Goal: Task Accomplishment & Management: Use online tool/utility

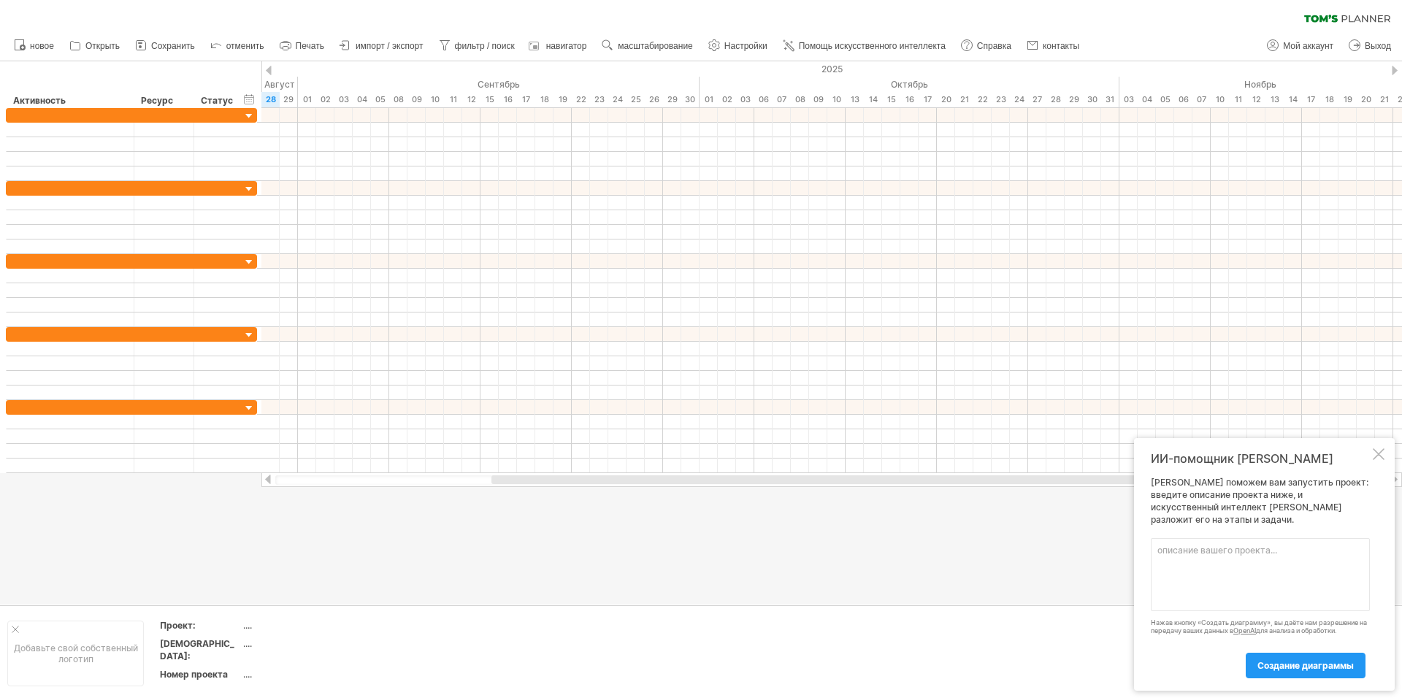
type textarea "[PERSON_NAME]"
drag, startPoint x: 1344, startPoint y: 567, endPoint x: 1398, endPoint y: 564, distance: 54.1
click at [1345, 567] on textarea "Проект "Пусковая документация в 1С:ТОиР", начало работ по проекту [DATE] до" at bounding box center [1260, 574] width 219 height 73
click at [1271, 593] on textarea "Проект "Пусковая документация в 1С:ТОиР", начало работ по проекту [DATE] до [DA…" at bounding box center [1260, 574] width 219 height 73
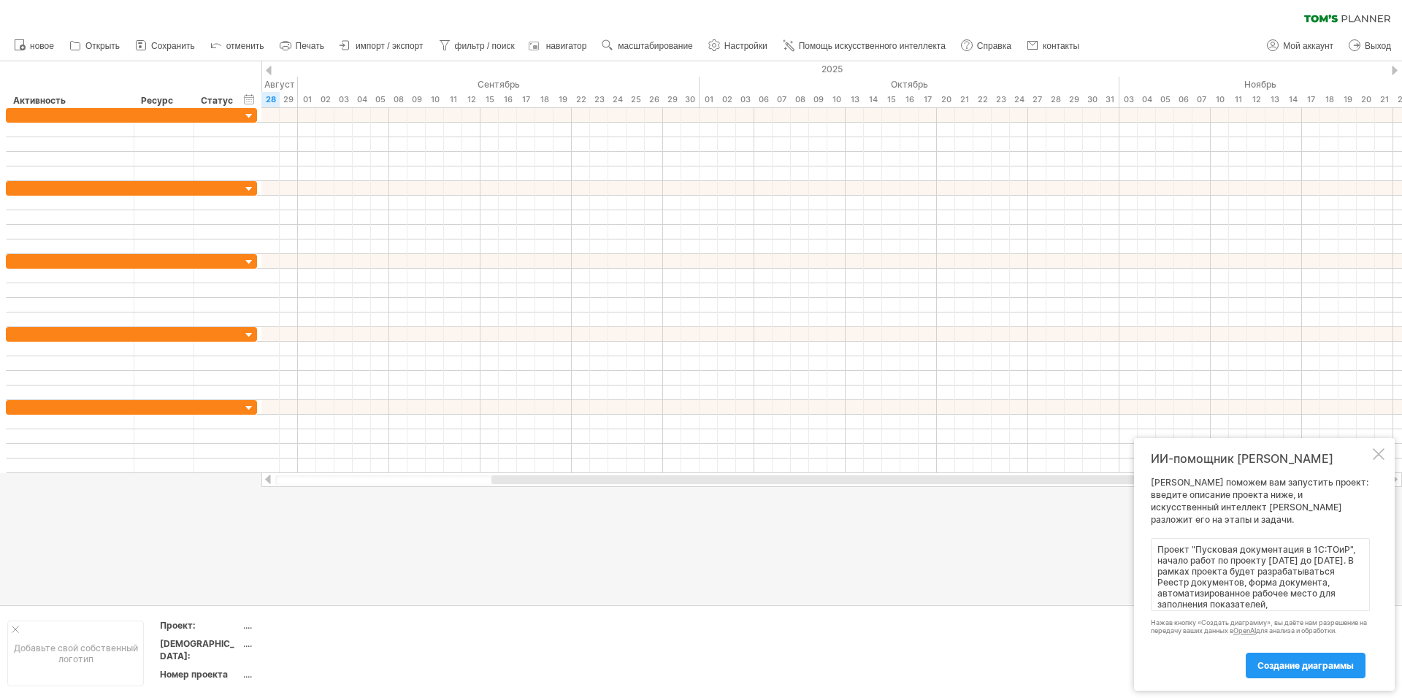
scroll to position [12, 0]
click at [1327, 602] on textarea "Проект "Пусковая документация в 1С:ТОиР", начало работ по проекту [DATE] до [DA…" at bounding box center [1260, 574] width 219 height 73
click at [1319, 605] on textarea "Проект "Пусковая документация в 1С:ТОиР", начало работ по проекту [DATE] до [DA…" at bounding box center [1260, 574] width 219 height 73
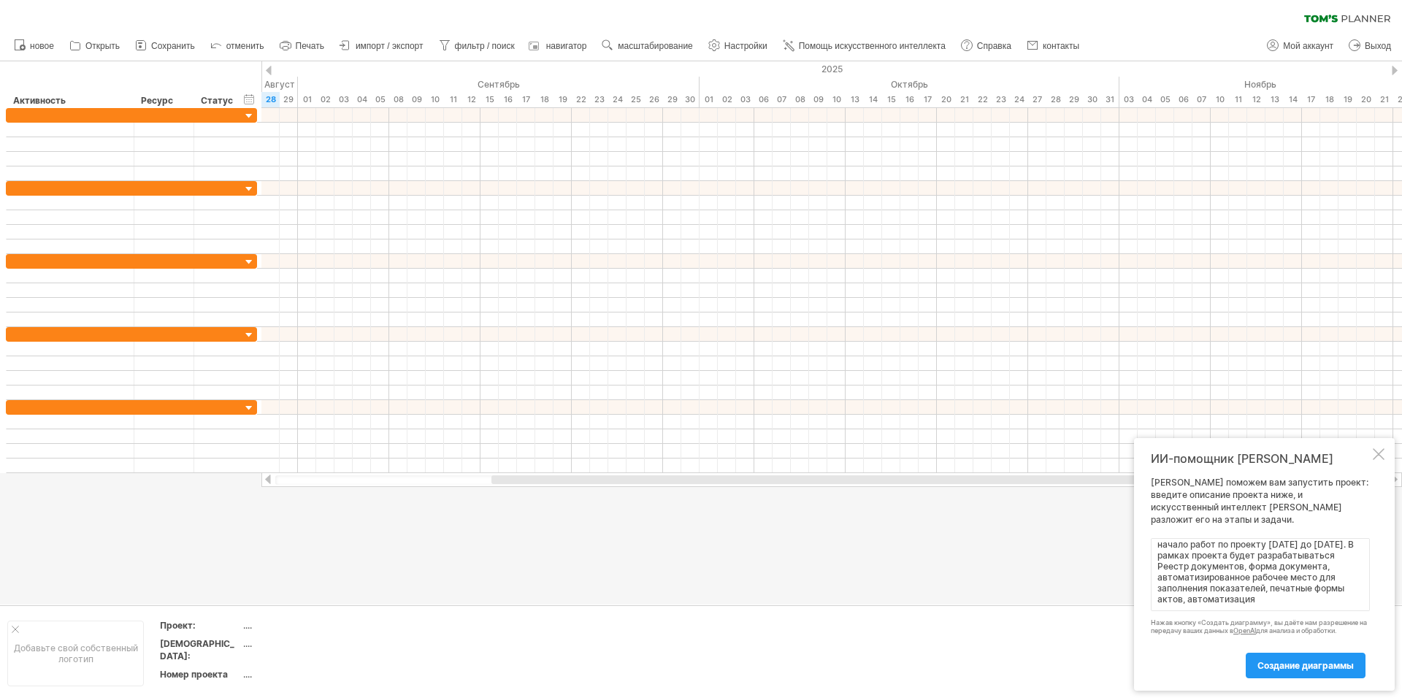
click at [1262, 604] on textarea "Проект "Пусковая документация в 1С:ТОиР", начало работ по проекту [DATE] до [DA…" at bounding box center [1260, 574] width 219 height 73
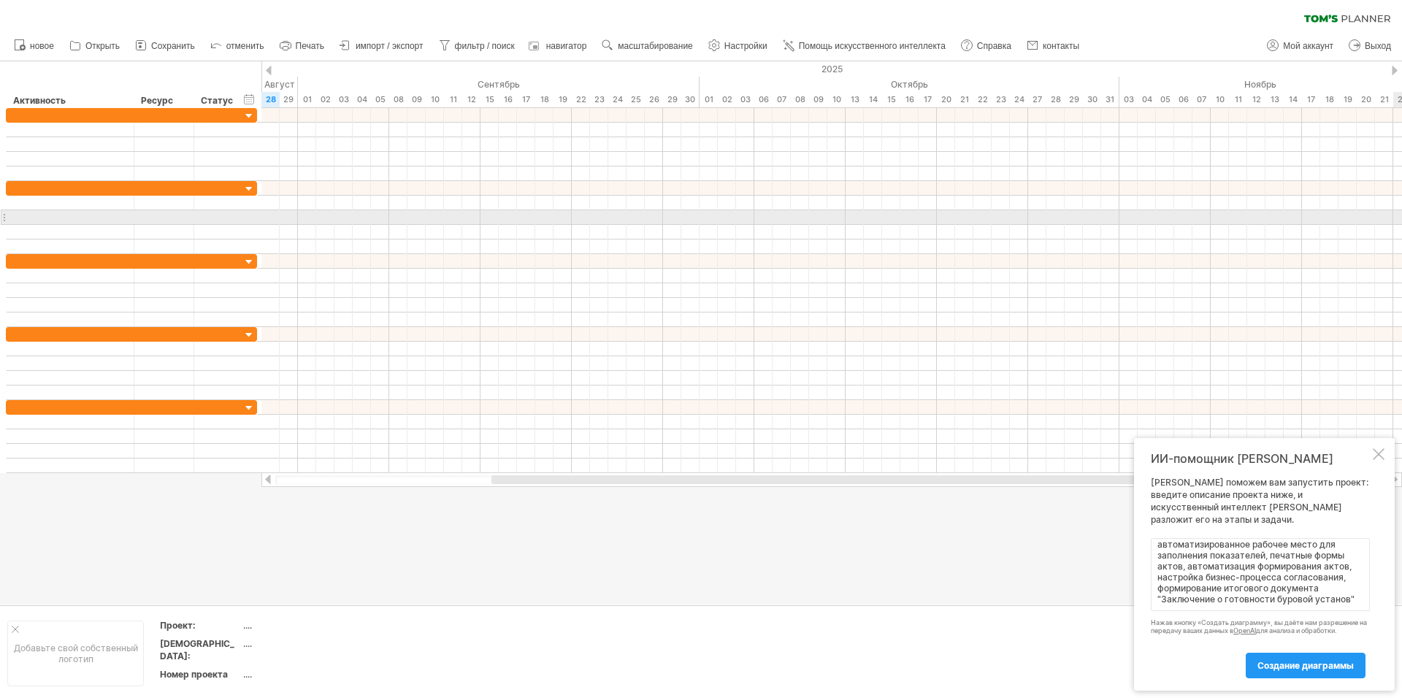
scroll to position [66, 0]
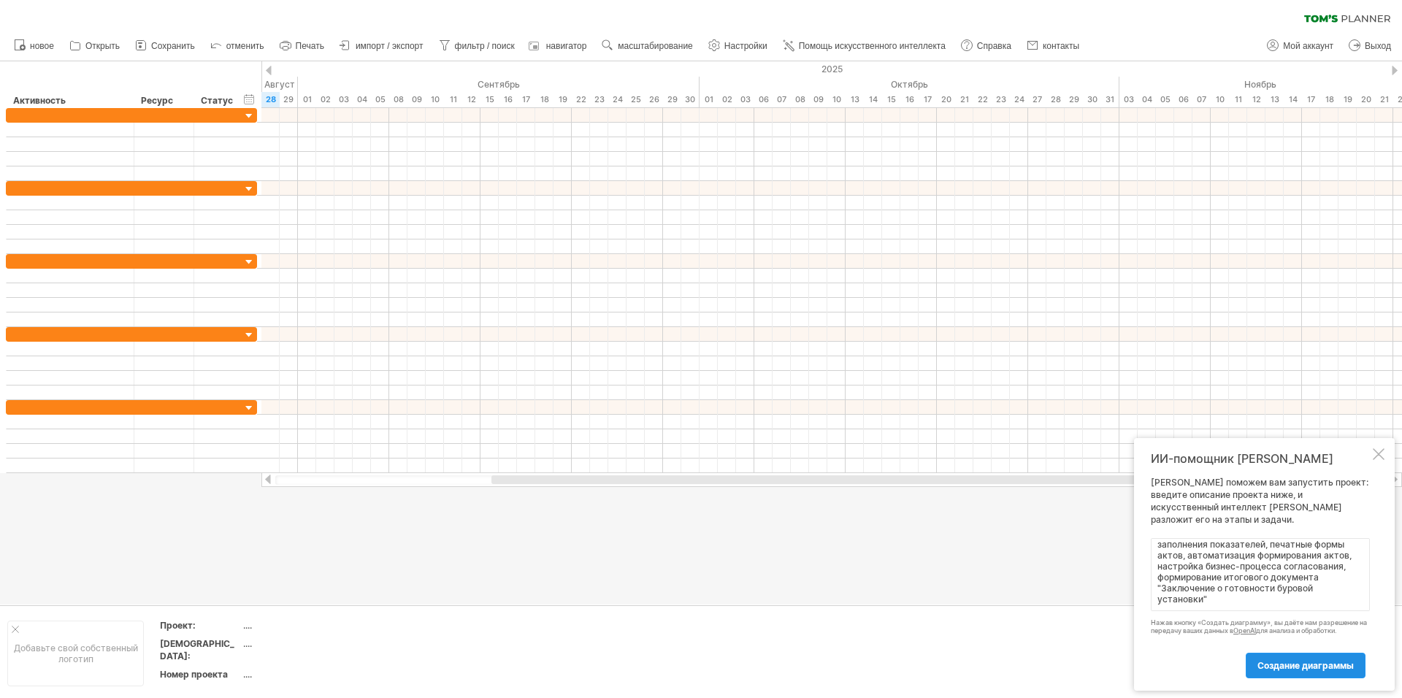
type textarea "Проект "Пусковая документация в 1С:ТОиР", начало работ по проекту [DATE] до [DA…"
click at [1327, 667] on ya-tr-span "создание диаграммы" at bounding box center [1305, 665] width 96 height 11
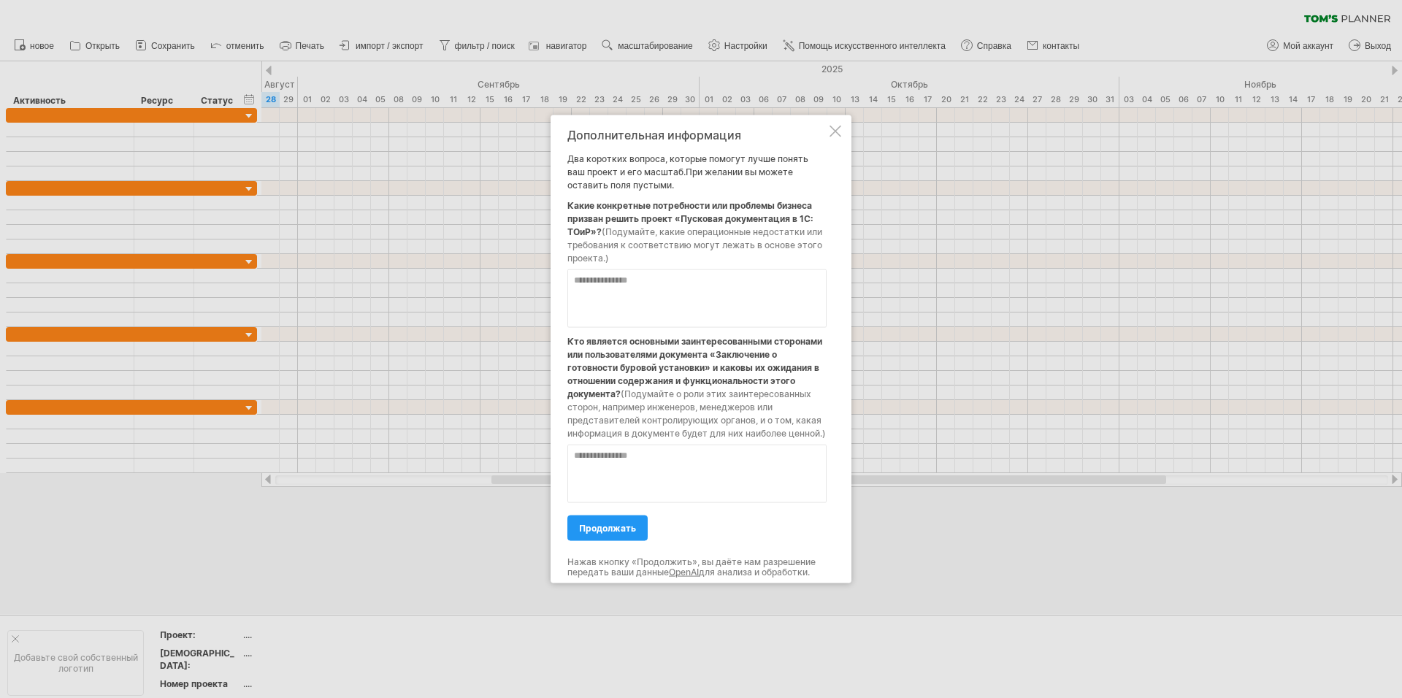
click at [640, 291] on textarea at bounding box center [696, 298] width 259 height 58
click at [681, 280] on textarea at bounding box center [696, 298] width 259 height 58
paste textarea "**********"
click at [580, 280] on textarea "**********" at bounding box center [696, 298] width 259 height 58
drag, startPoint x: 589, startPoint y: 284, endPoint x: 560, endPoint y: 283, distance: 29.2
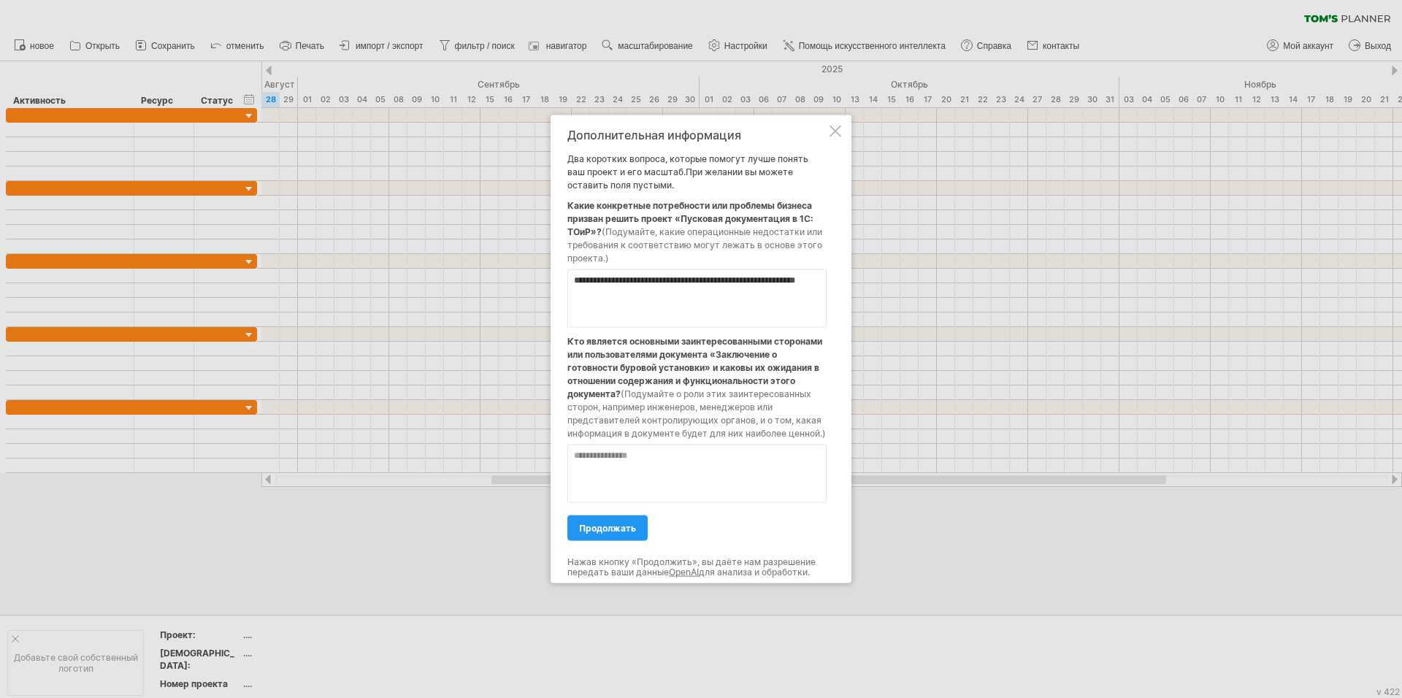
click at [560, 283] on div "**********" at bounding box center [701, 349] width 301 height 468
click at [748, 304] on textarea "**********" at bounding box center [696, 298] width 259 height 58
click at [687, 319] on textarea "**********" at bounding box center [696, 298] width 259 height 58
click at [693, 315] on textarea "**********" at bounding box center [696, 298] width 259 height 58
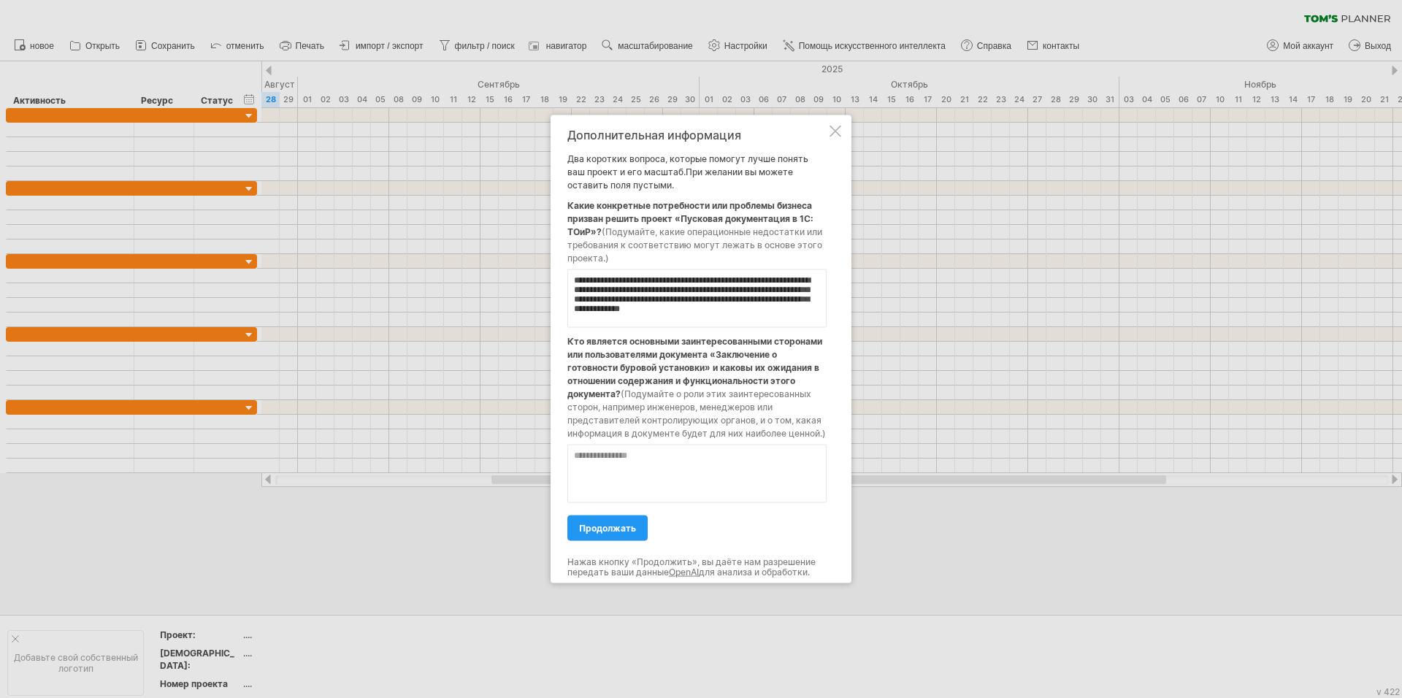
click at [659, 486] on textarea at bounding box center [696, 474] width 259 height 58
click at [735, 314] on textarea "**********" at bounding box center [696, 298] width 259 height 58
click at [718, 307] on textarea "**********" at bounding box center [696, 298] width 259 height 58
click at [754, 322] on textarea "**********" at bounding box center [696, 298] width 259 height 58
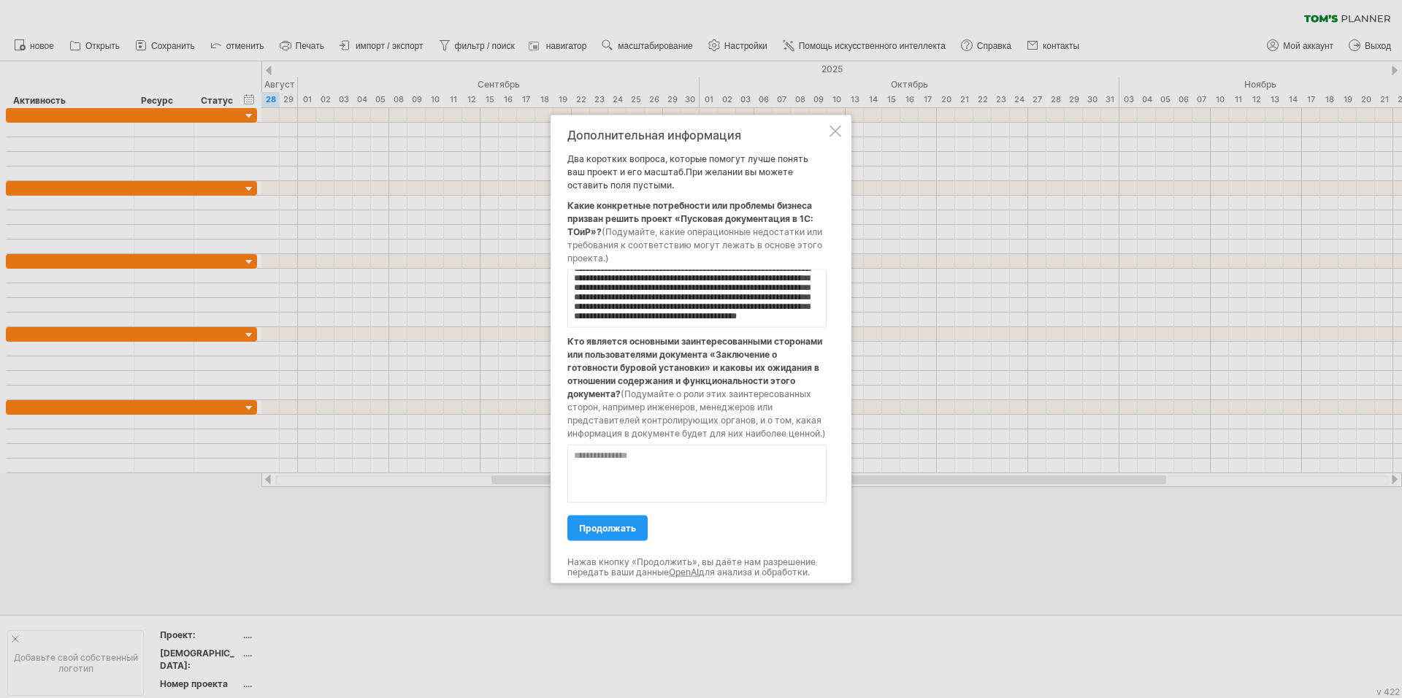
scroll to position [47, 0]
click at [691, 320] on textarea "**********" at bounding box center [696, 298] width 259 height 58
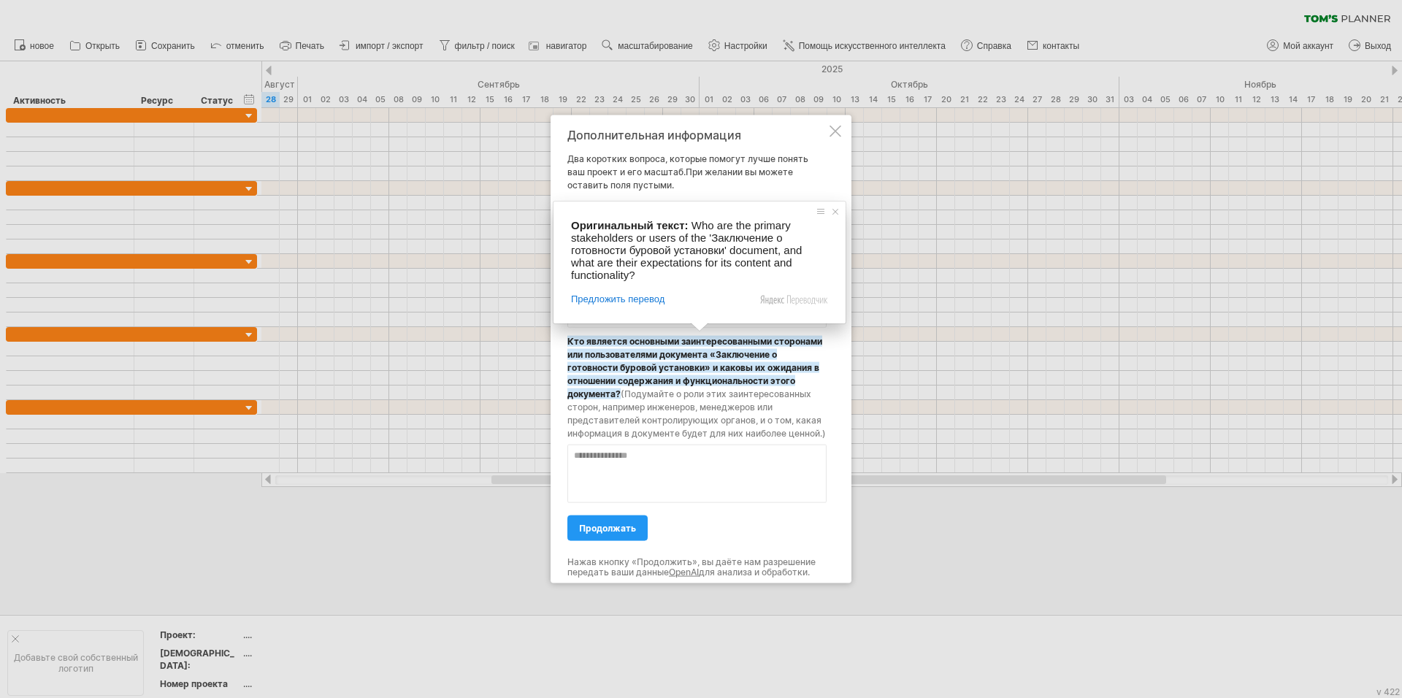
type textarea "**********"
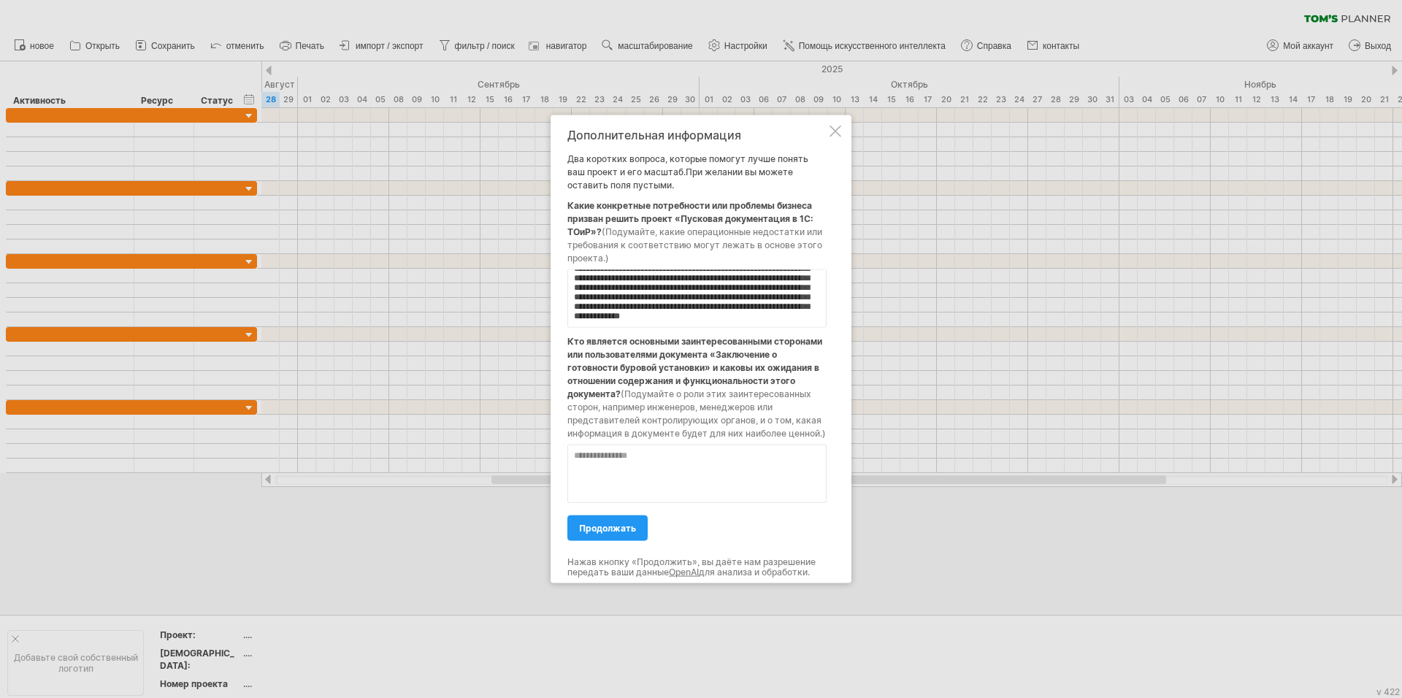
click at [686, 466] on textarea at bounding box center [696, 474] width 259 height 58
click at [686, 465] on textarea at bounding box center [696, 474] width 259 height 58
type textarea "*"
click at [741, 504] on div "продолжать" at bounding box center [696, 521] width 259 height 37
click at [723, 459] on textarea "**********" at bounding box center [696, 474] width 259 height 58
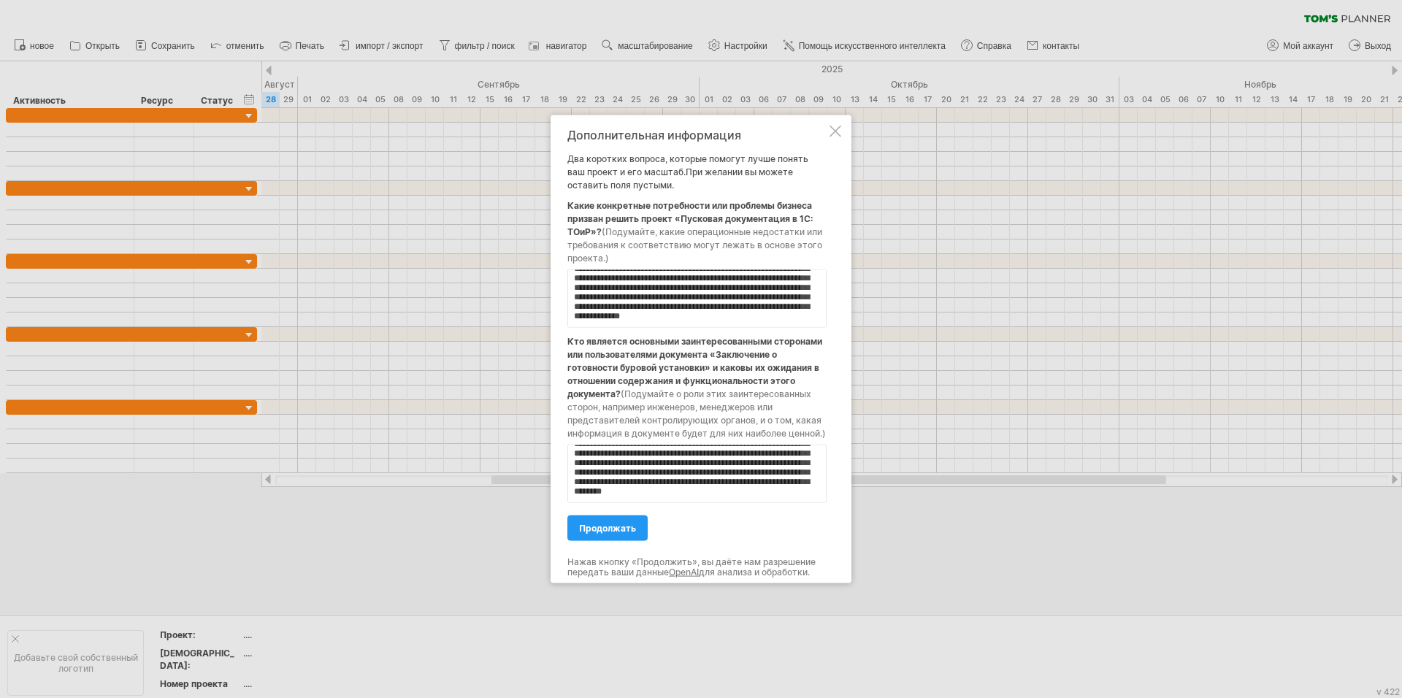
click at [797, 476] on textarea "**********" at bounding box center [696, 474] width 259 height 58
click at [595, 488] on textarea "**********" at bounding box center [696, 474] width 259 height 58
drag, startPoint x: 697, startPoint y: 499, endPoint x: 615, endPoint y: 483, distance: 83.3
click at [615, 483] on textarea "**********" at bounding box center [696, 474] width 259 height 58
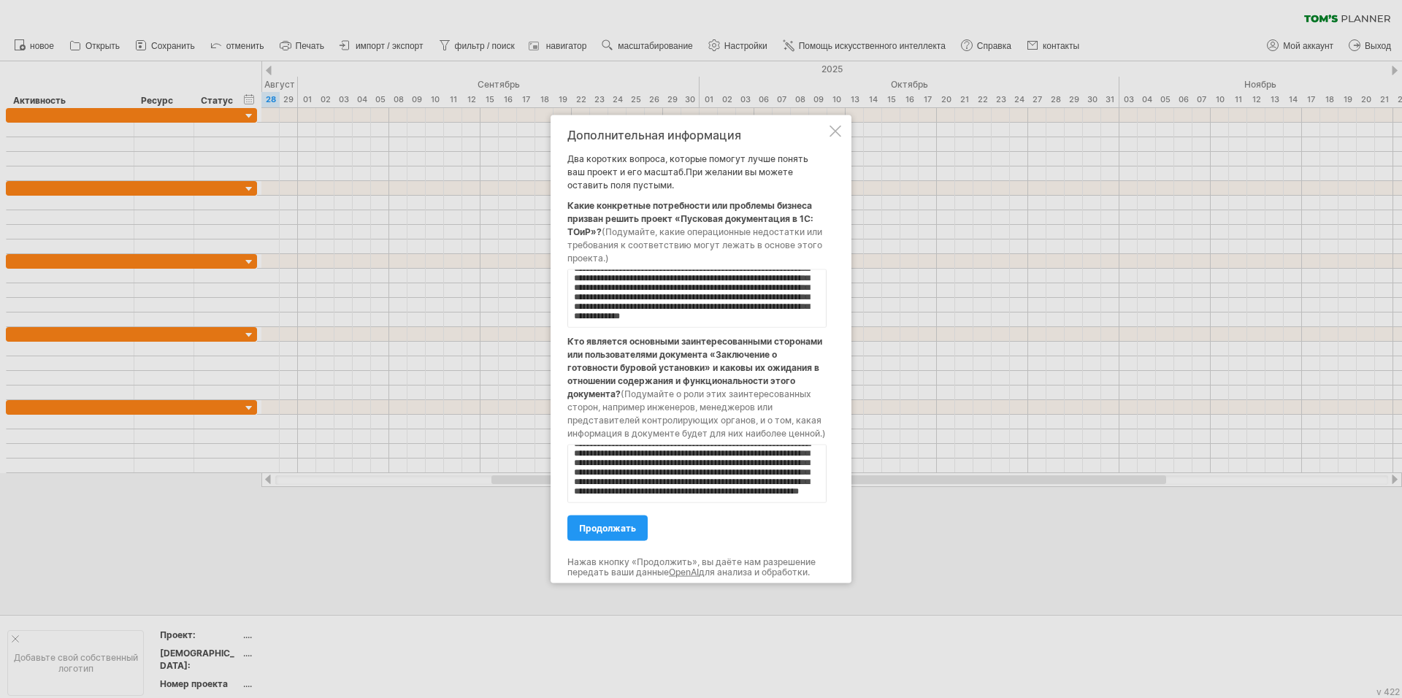
scroll to position [53, 0]
type textarea "**********"
click at [589, 522] on body "progress(100%) Trying to reach [DOMAIN_NAME] Connected again... 0% очистить фил…" at bounding box center [701, 350] width 1402 height 701
click at [621, 534] on link "продолжать" at bounding box center [607, 528] width 80 height 26
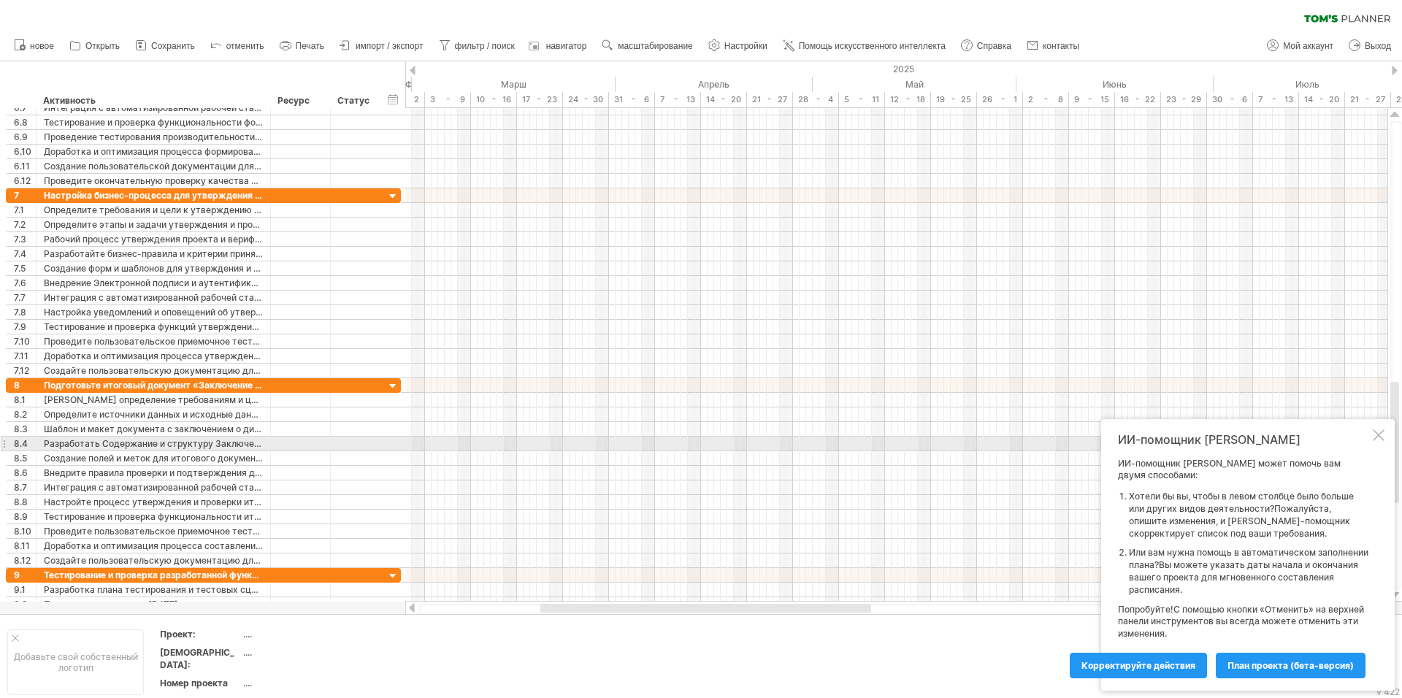
click at [1379, 437] on div at bounding box center [1379, 435] width 12 height 12
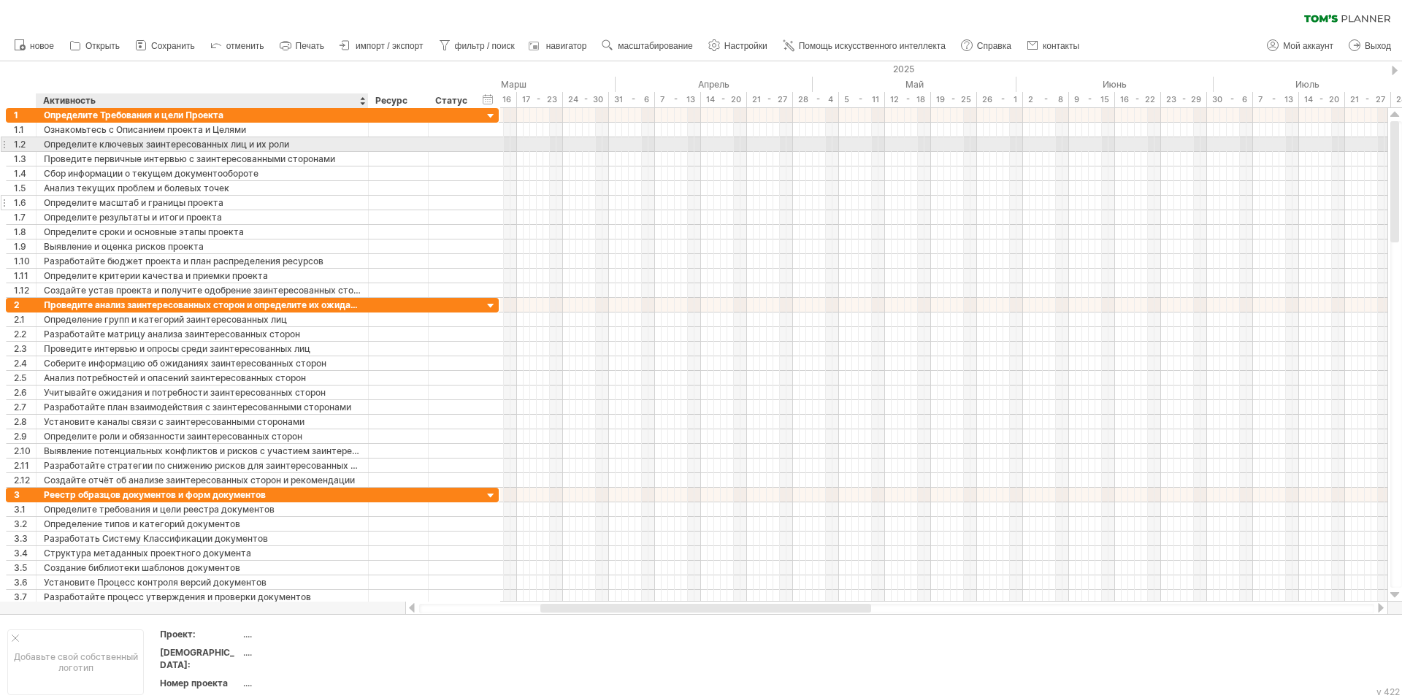
drag, startPoint x: 267, startPoint y: 147, endPoint x: 362, endPoint y: 200, distance: 108.5
click at [363, 200] on div "**********" at bounding box center [252, 203] width 493 height 190
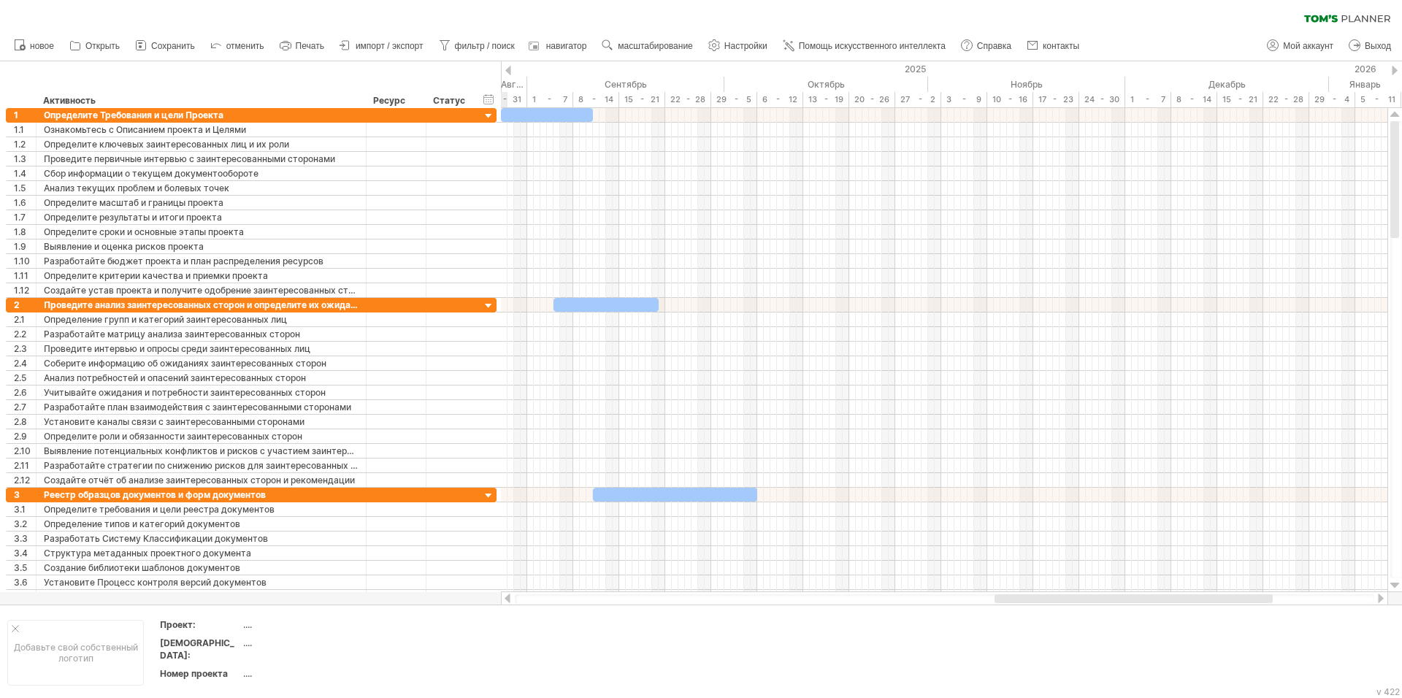
drag, startPoint x: 723, startPoint y: 599, endPoint x: 1090, endPoint y: 600, distance: 367.3
click at [1090, 600] on div at bounding box center [1133, 598] width 278 height 9
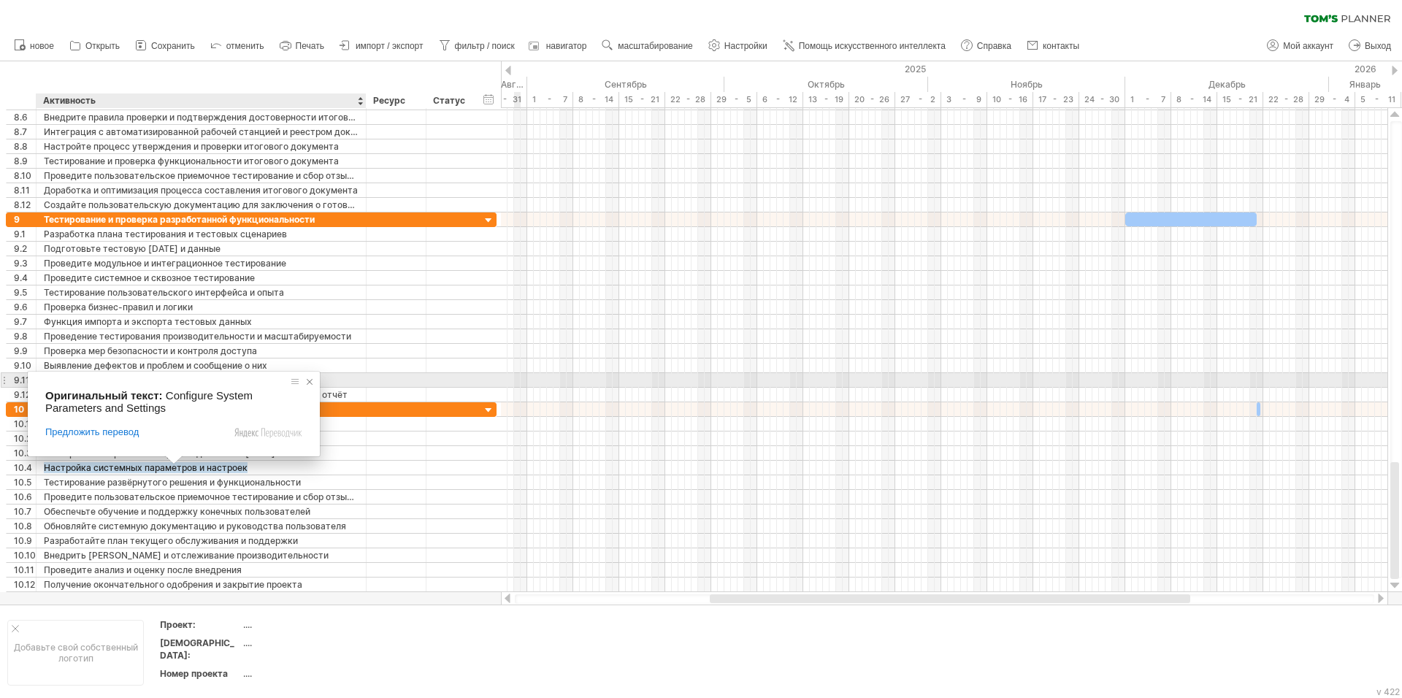
click at [310, 383] on span at bounding box center [309, 382] width 15 height 15
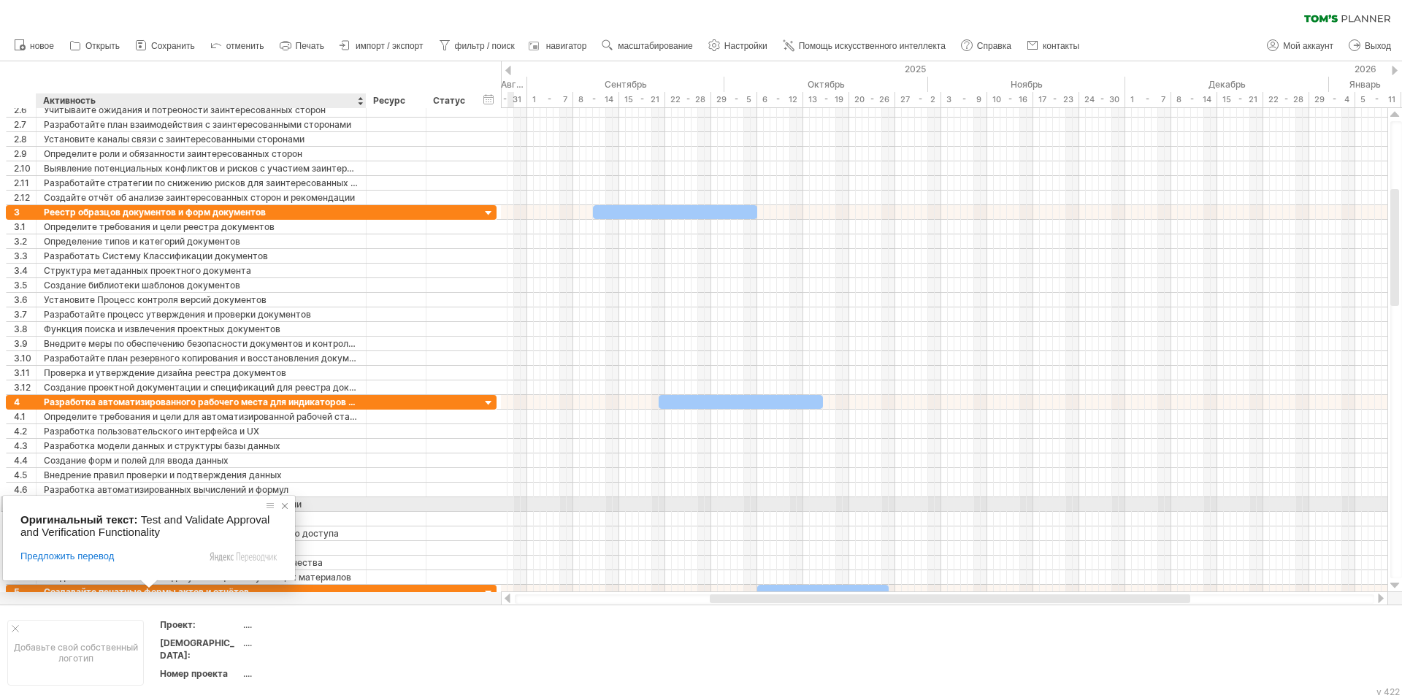
click at [288, 505] on span at bounding box center [284, 506] width 15 height 15
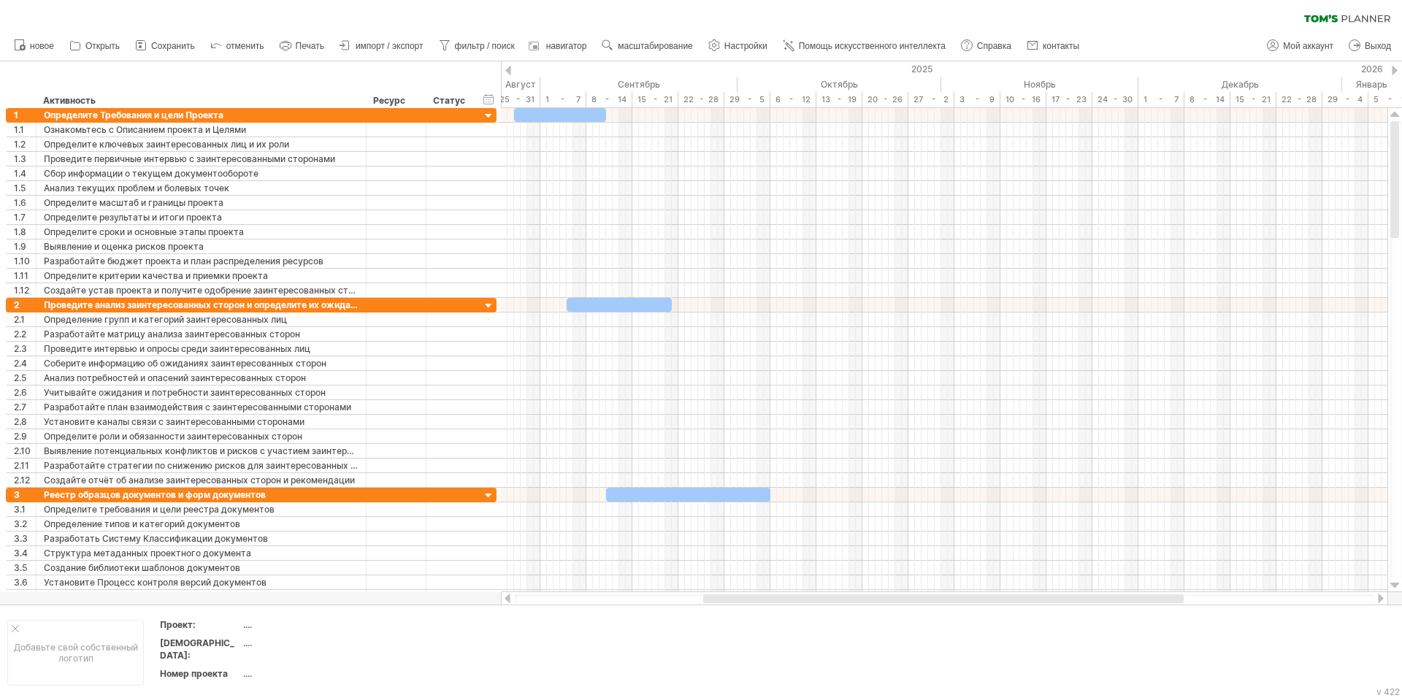
click at [768, 598] on div at bounding box center [943, 598] width 480 height 9
click at [525, 112] on div at bounding box center [560, 115] width 92 height 14
drag, startPoint x: 605, startPoint y: 115, endPoint x: 540, endPoint y: 118, distance: 65.0
click at [540, 118] on span at bounding box center [540, 115] width 6 height 14
click at [539, 118] on span at bounding box center [540, 115] width 6 height 14
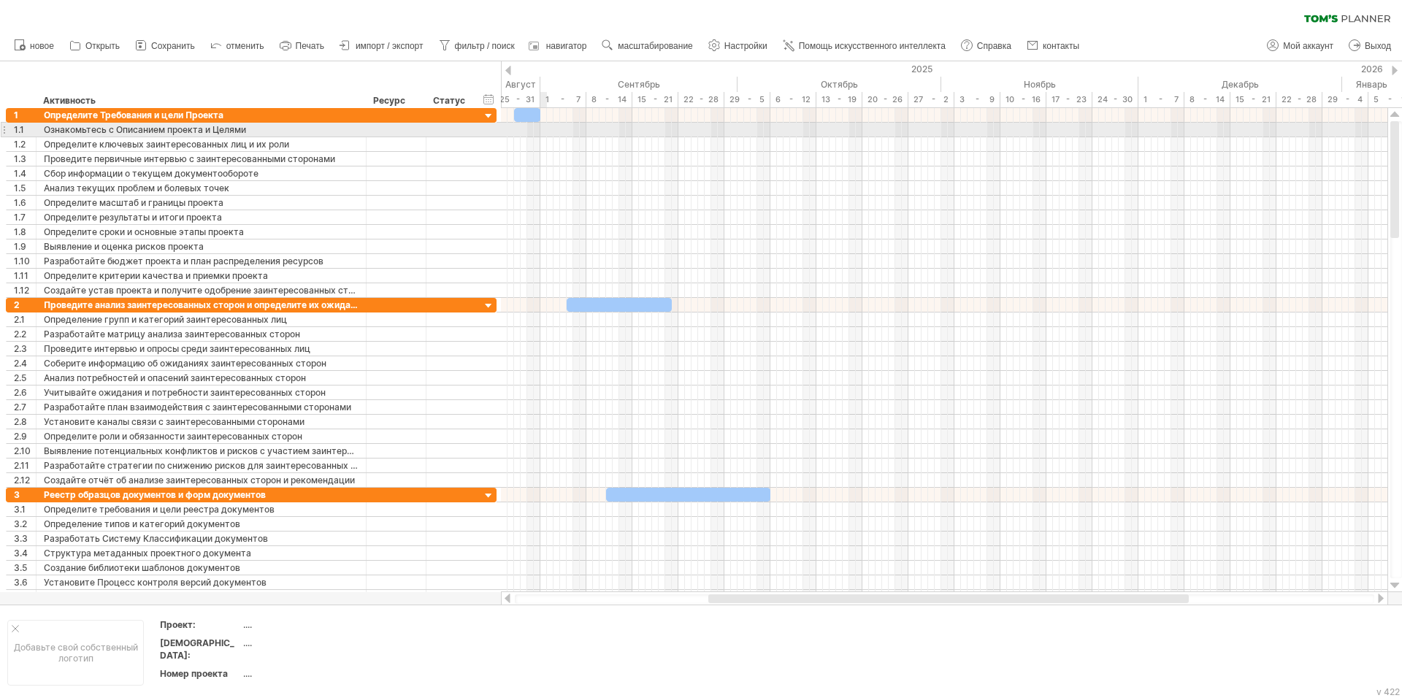
click at [542, 130] on div at bounding box center [944, 130] width 886 height 15
click at [546, 131] on div at bounding box center [944, 130] width 886 height 15
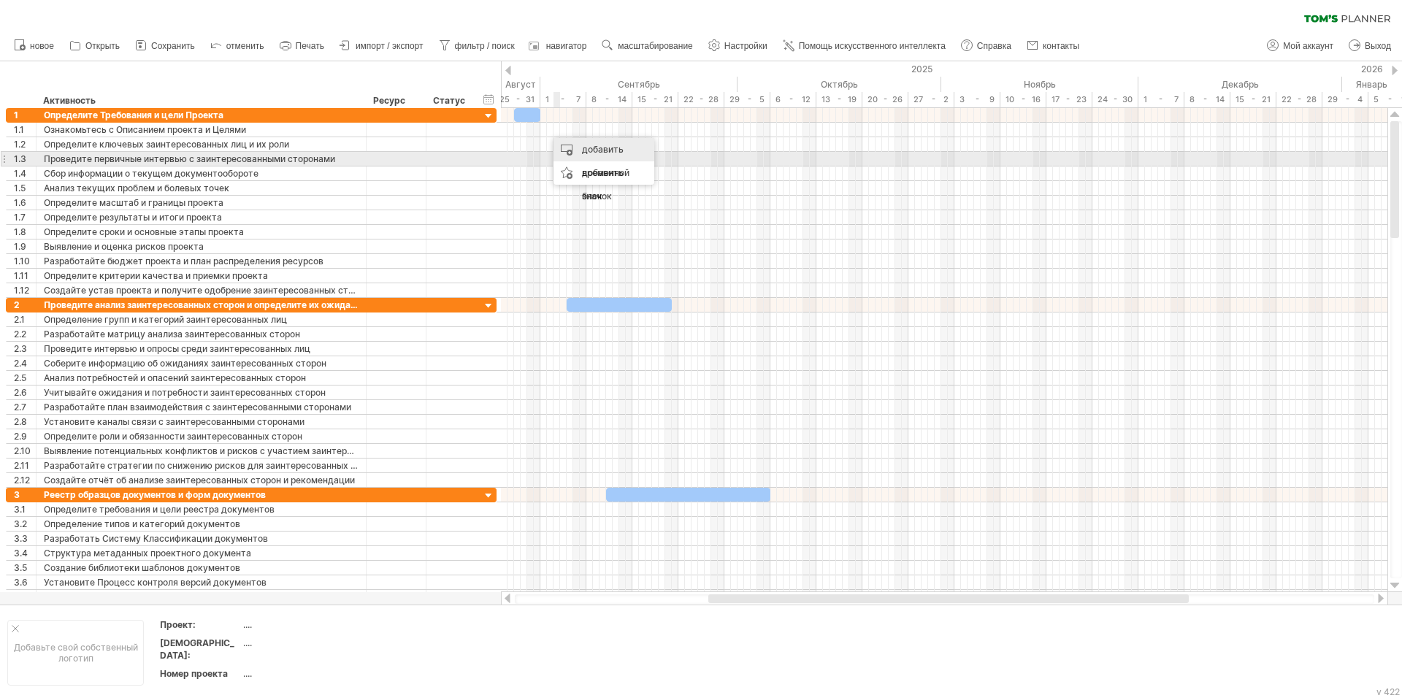
click at [583, 154] on ya-tr-span "добавить временной блок" at bounding box center [605, 173] width 47 height 58
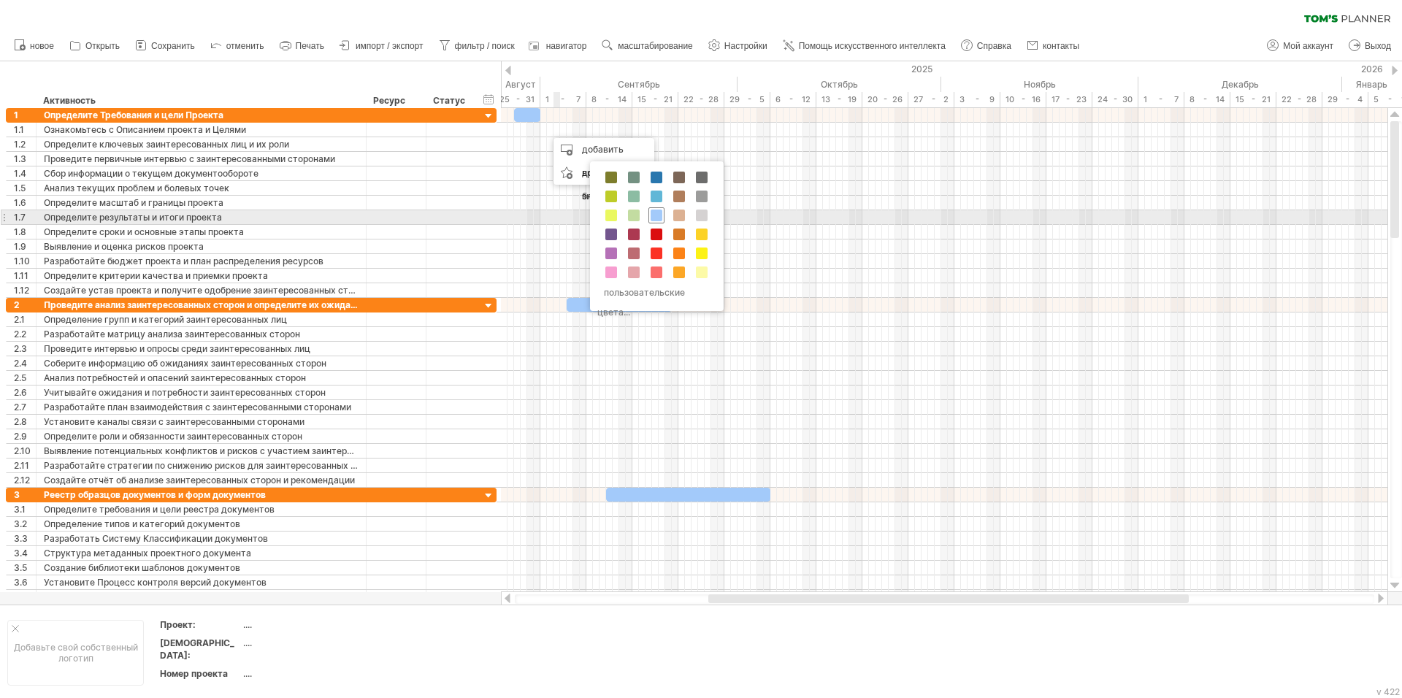
click at [656, 215] on span at bounding box center [657, 216] width 12 height 12
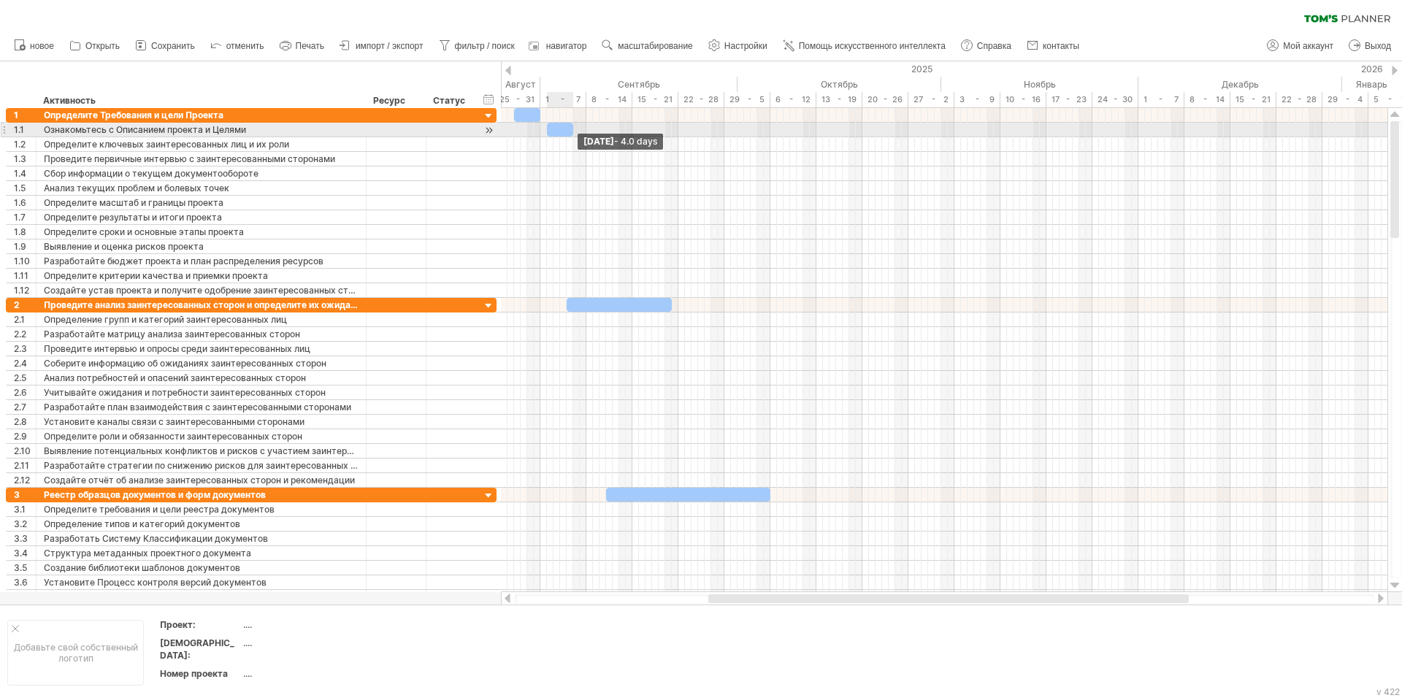
drag, startPoint x: 551, startPoint y: 132, endPoint x: 572, endPoint y: 137, distance: 21.1
click at [572, 137] on div "[DATE] - 4.0 days [DATE]" at bounding box center [944, 350] width 886 height 484
drag, startPoint x: 548, startPoint y: 130, endPoint x: 540, endPoint y: 131, distance: 8.2
click at [540, 131] on span at bounding box center [540, 130] width 6 height 14
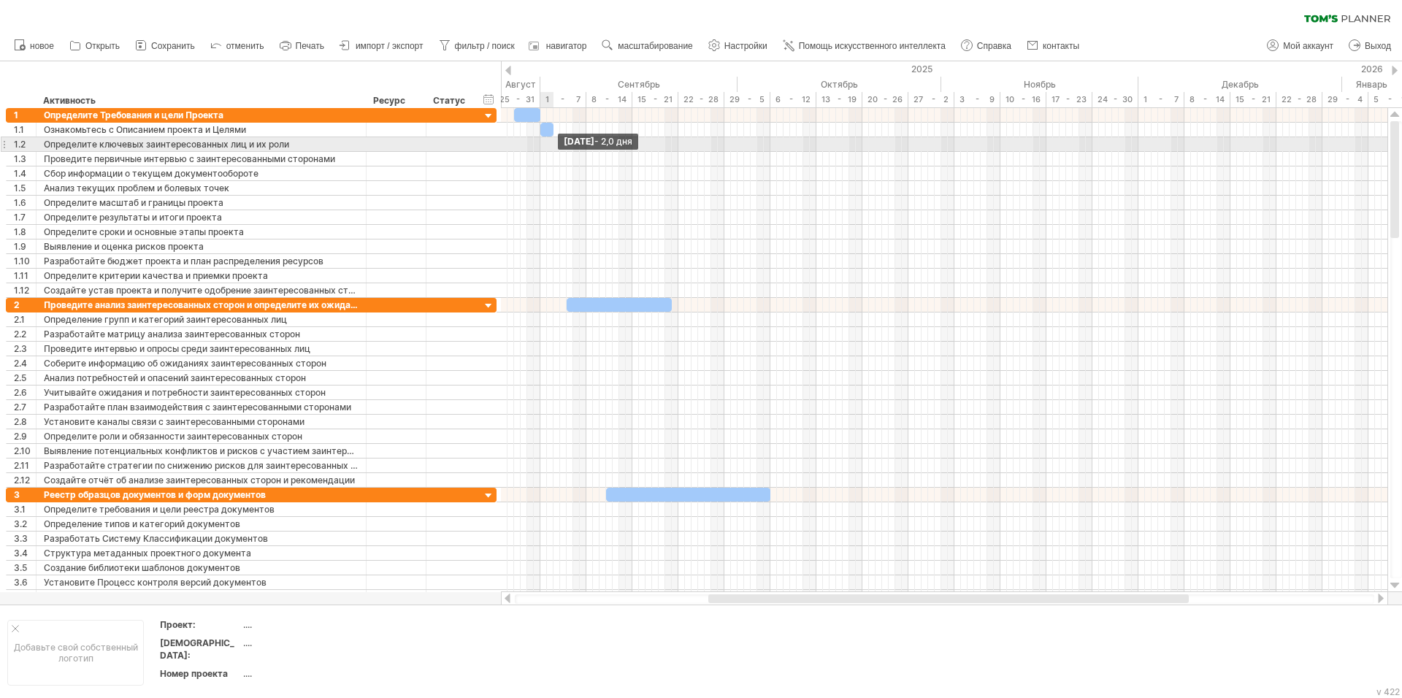
drag, startPoint x: 571, startPoint y: 129, endPoint x: 550, endPoint y: 139, distance: 23.5
click at [550, 139] on div "[DATE] - 2,0 дня [DATE] - 5,0 дней" at bounding box center [944, 350] width 886 height 484
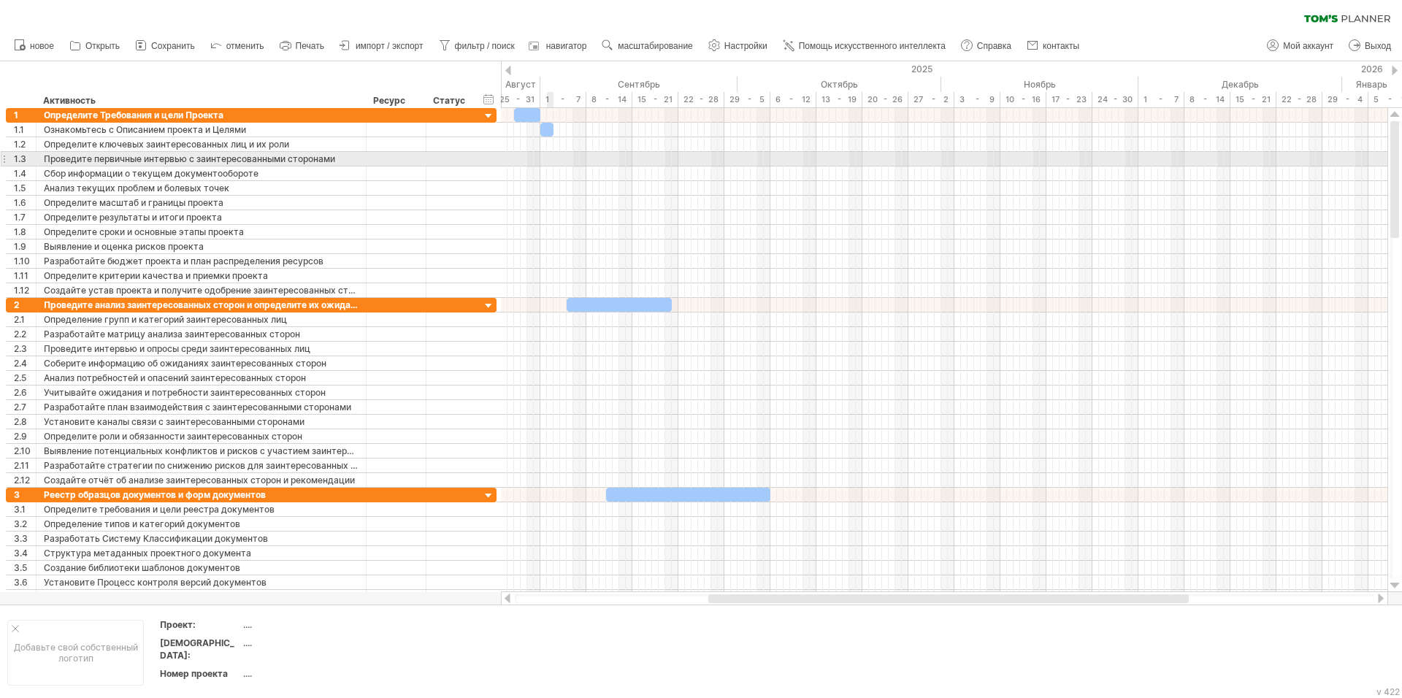
click at [551, 156] on div at bounding box center [944, 159] width 886 height 15
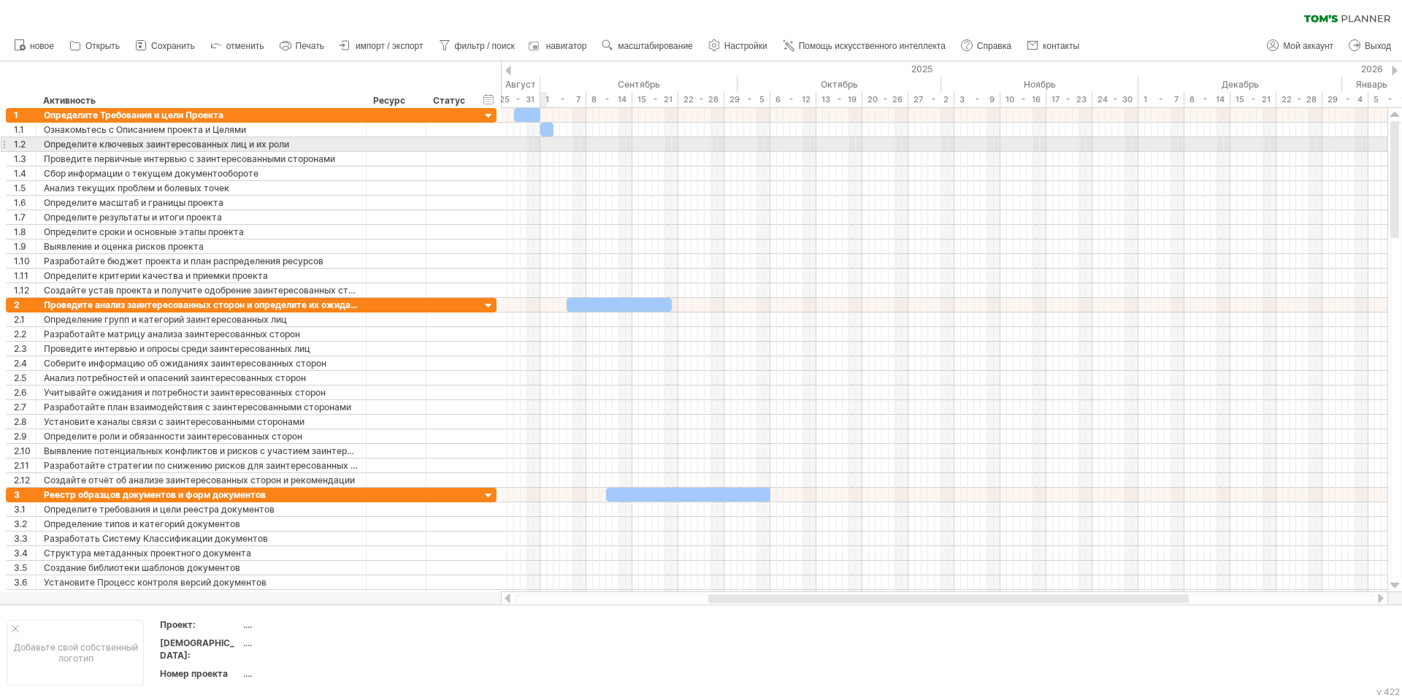
click at [546, 146] on div at bounding box center [944, 144] width 886 height 15
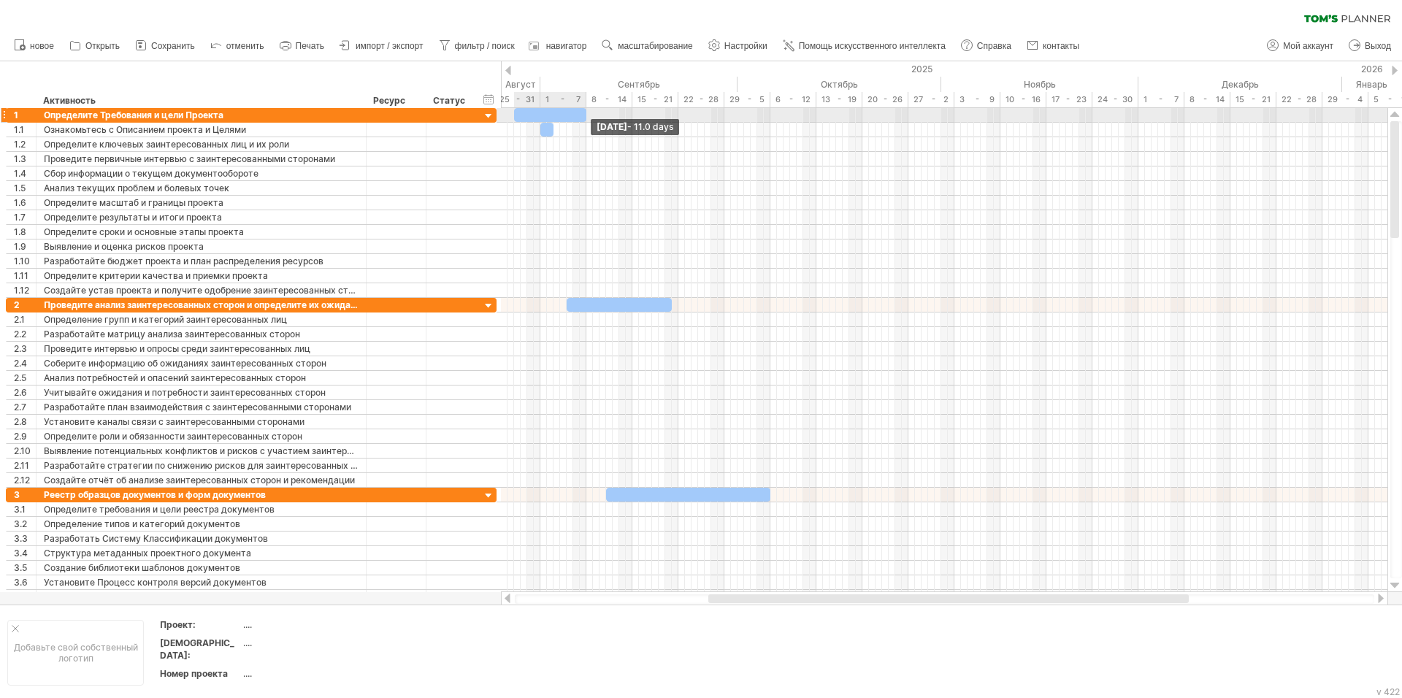
drag, startPoint x: 540, startPoint y: 117, endPoint x: 586, endPoint y: 118, distance: 46.0
click at [586, 118] on span at bounding box center [586, 115] width 6 height 14
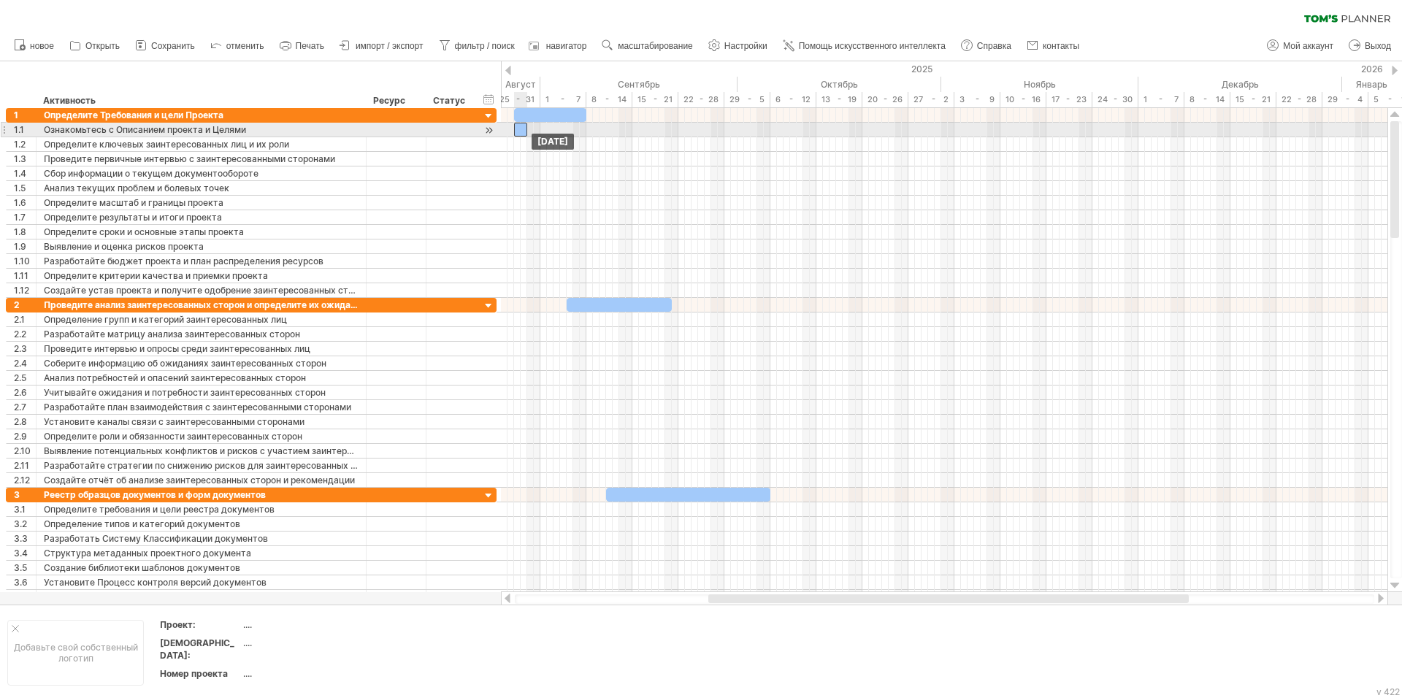
drag, startPoint x: 546, startPoint y: 132, endPoint x: 521, endPoint y: 133, distance: 25.6
click at [521, 133] on div at bounding box center [520, 130] width 13 height 14
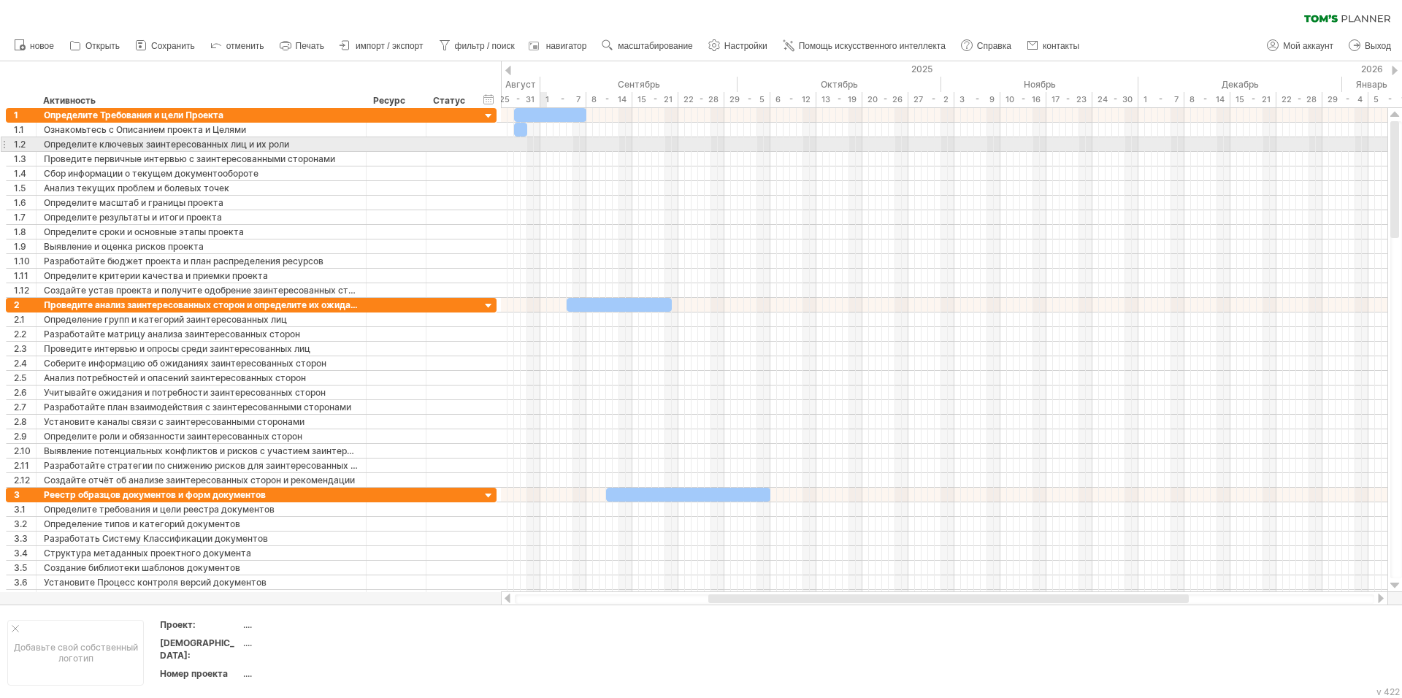
click at [542, 143] on div at bounding box center [944, 144] width 886 height 15
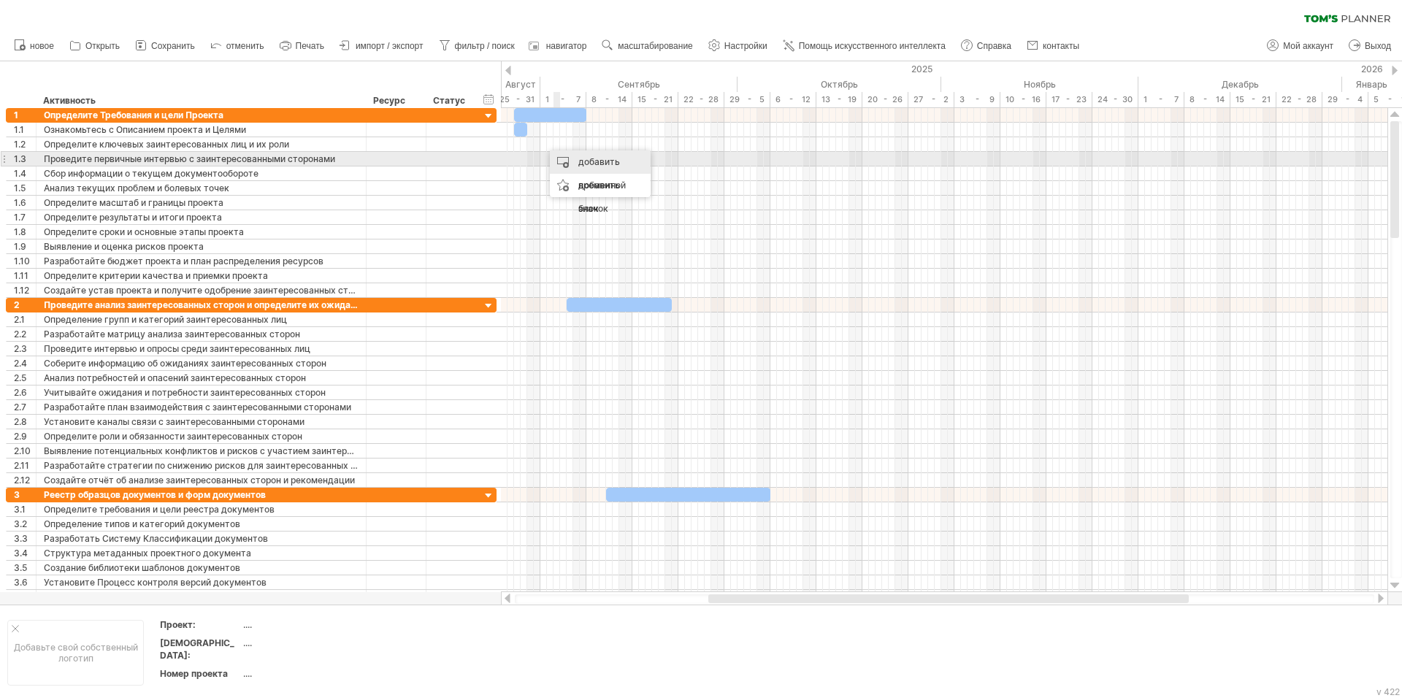
click at [573, 161] on div "добавить временной блок" at bounding box center [600, 185] width 101 height 70
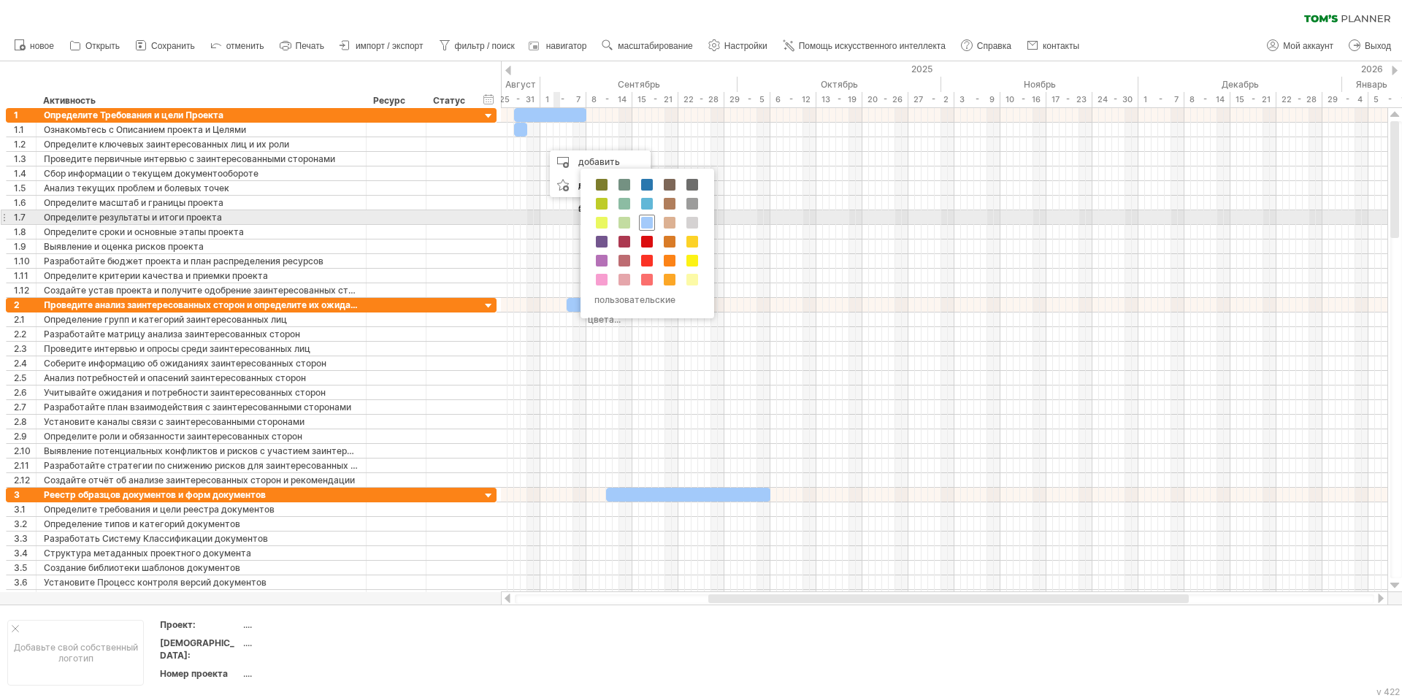
click at [651, 218] on span at bounding box center [647, 223] width 12 height 12
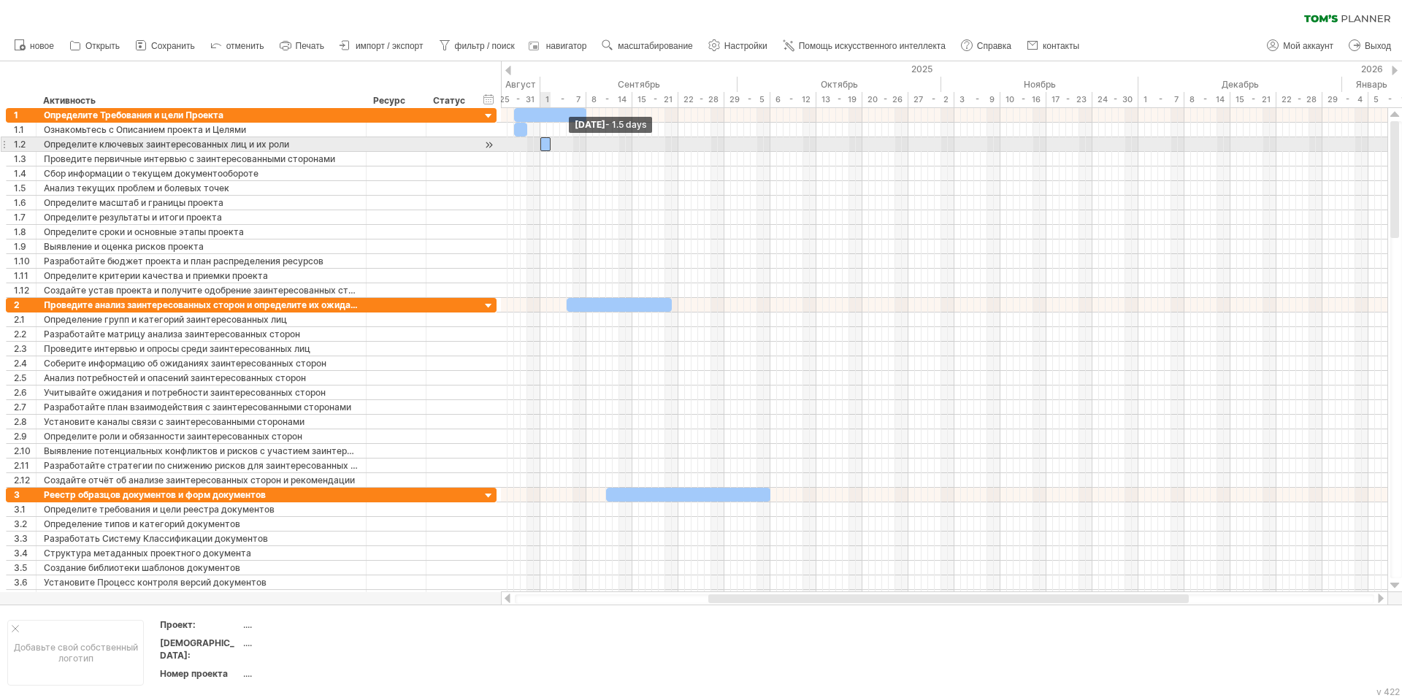
click at [541, 147] on span at bounding box center [540, 144] width 6 height 14
click at [553, 147] on span at bounding box center [554, 144] width 6 height 14
click at [554, 147] on span at bounding box center [554, 144] width 6 height 14
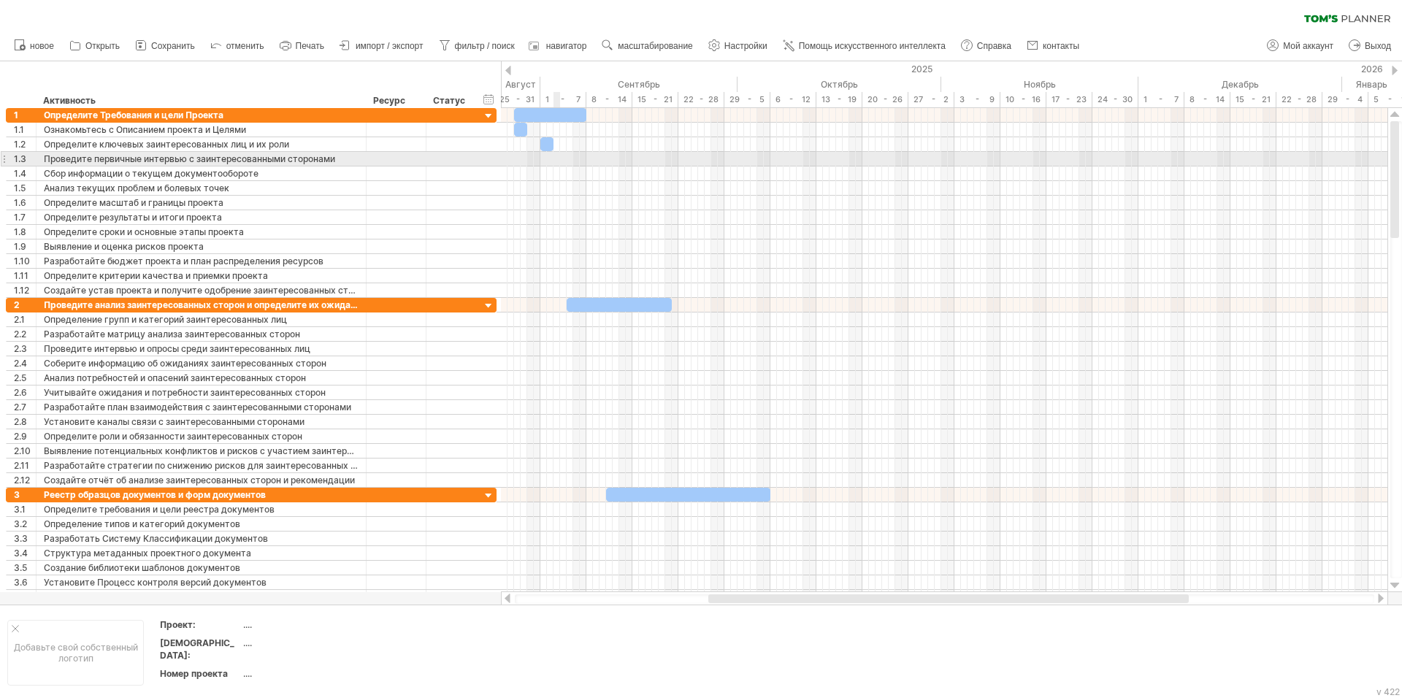
click at [553, 158] on div at bounding box center [944, 159] width 886 height 15
click at [256, 161] on body "progress(100%) Trying to reach [DOMAIN_NAME] Connected again... 0% очистить фил…" at bounding box center [701, 350] width 1402 height 701
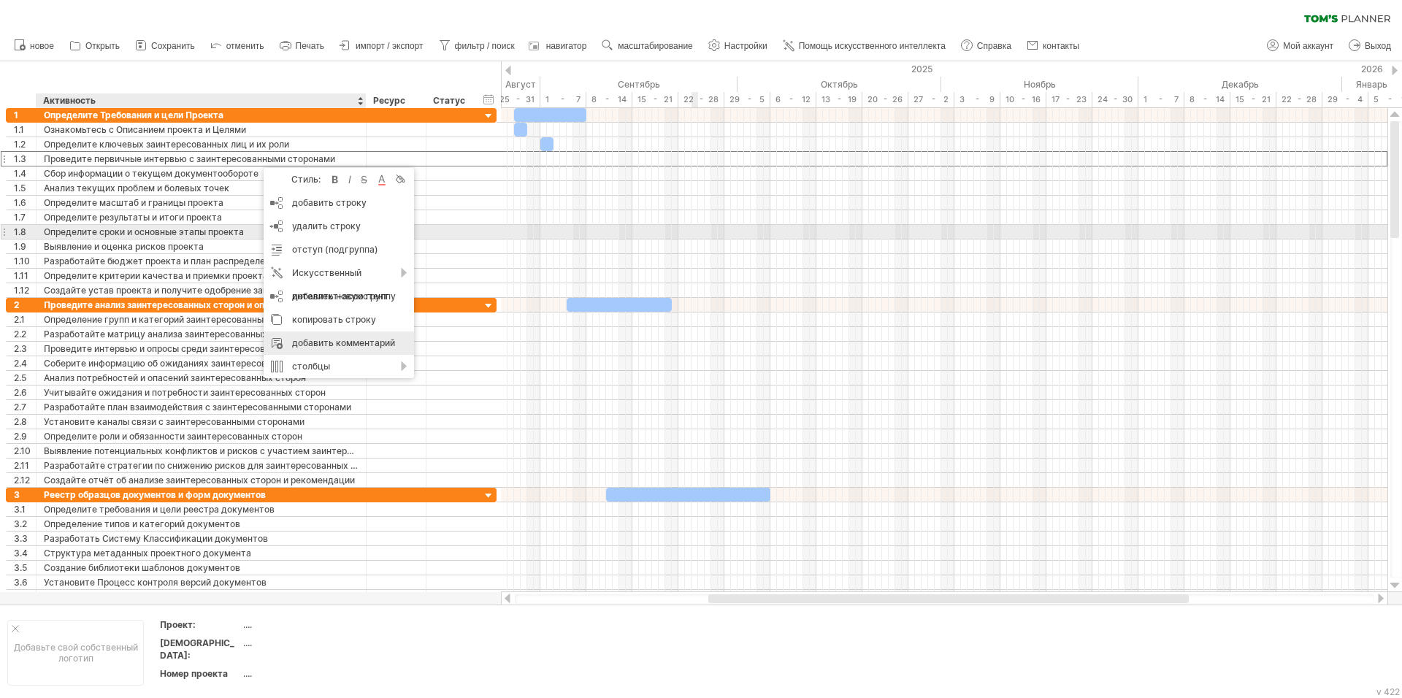
click at [697, 234] on div at bounding box center [944, 232] width 886 height 15
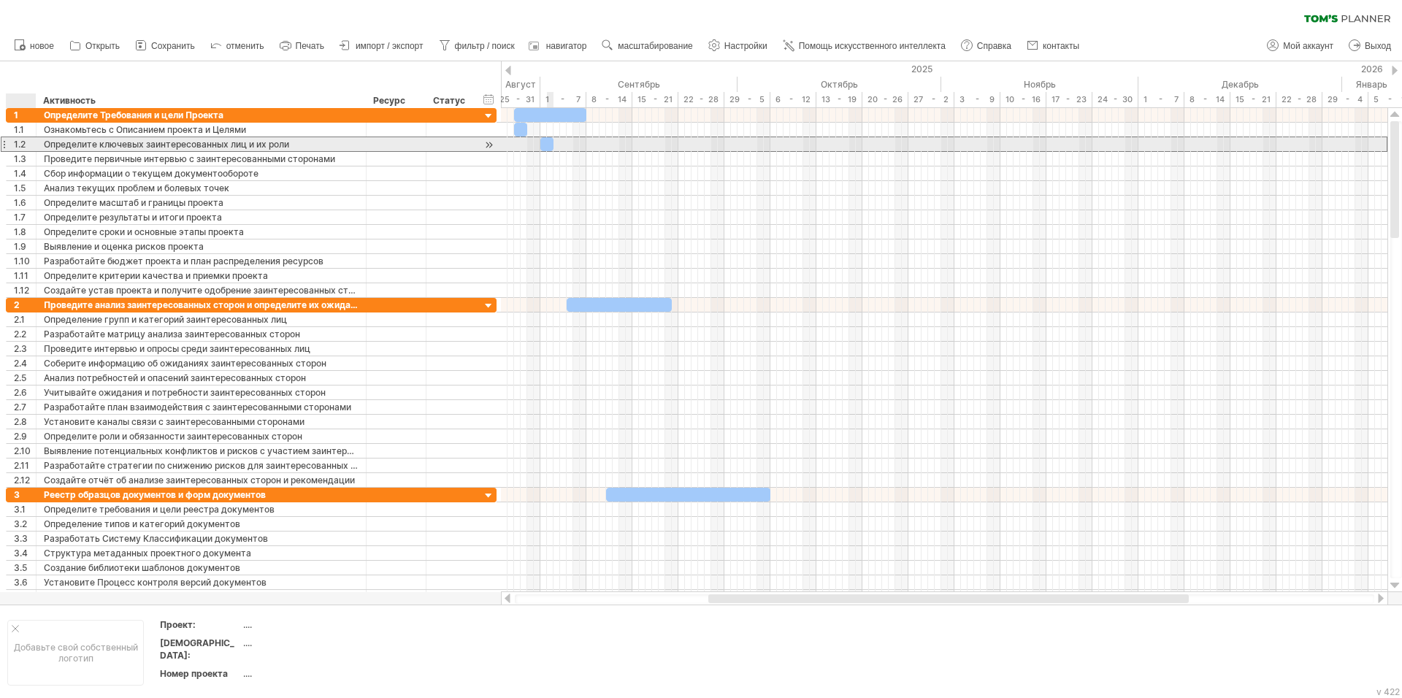
click at [42, 150] on div "**********" at bounding box center [202, 144] width 330 height 14
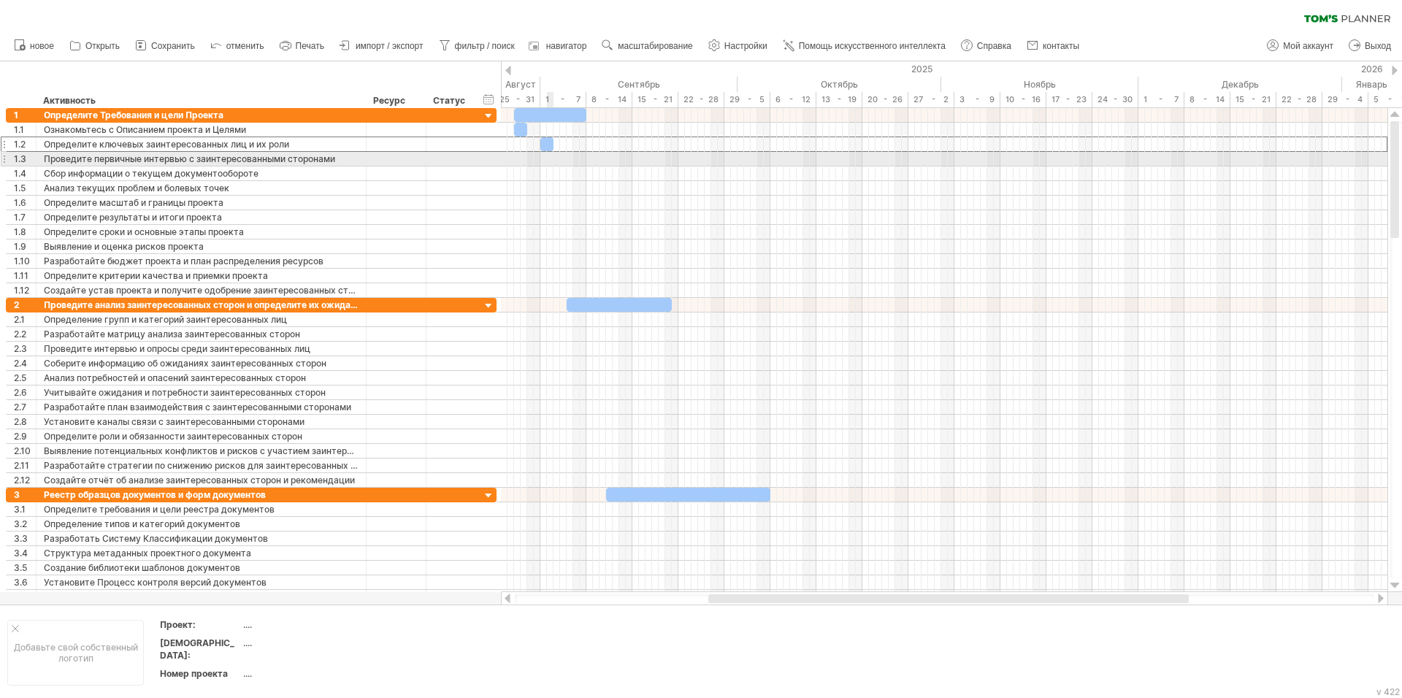
click at [6, 158] on div at bounding box center [4, 158] width 6 height 15
click at [1, 158] on div at bounding box center [4, 158] width 6 height 15
click at [5, 158] on div at bounding box center [4, 158] width 6 height 15
click at [70, 164] on ya-tr-span "Проведите первичные интервью с заинтересованными сторонами" at bounding box center [189, 158] width 291 height 11
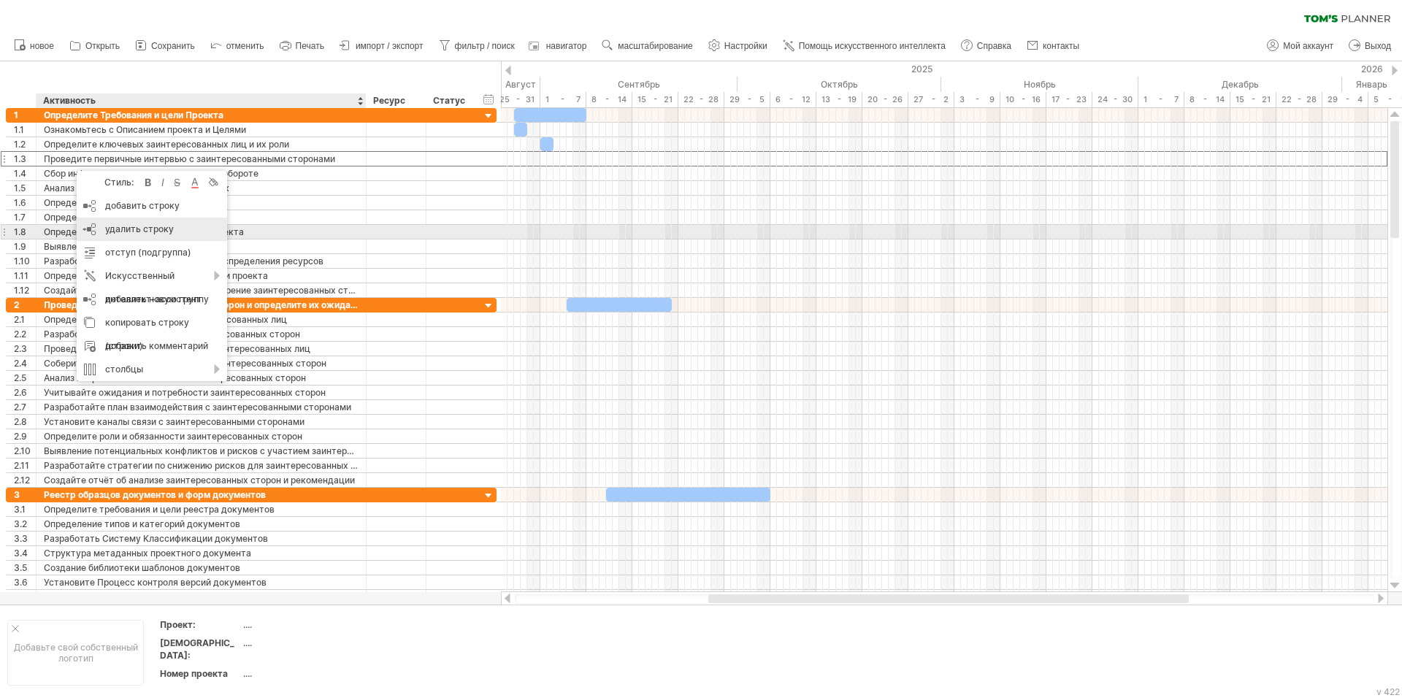
click at [172, 231] on ya-tr-span "удалить строку" at bounding box center [139, 228] width 69 height 11
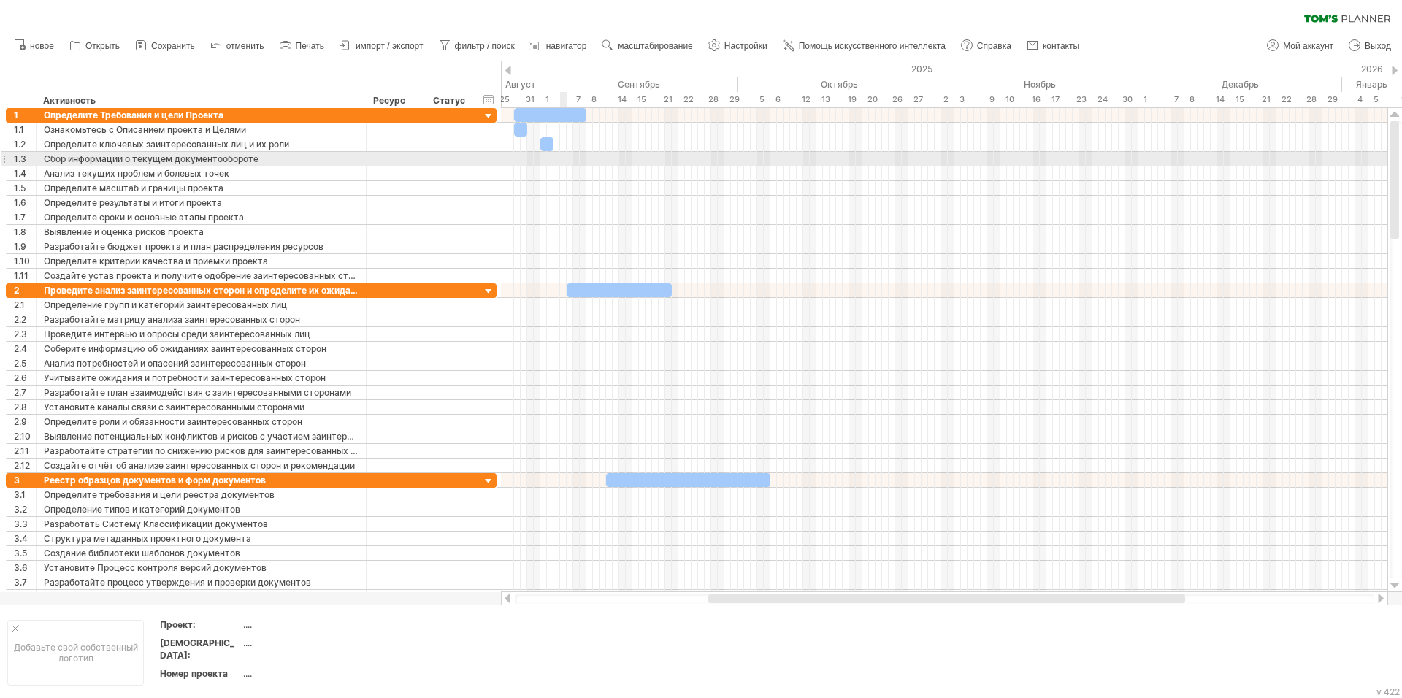
drag, startPoint x: 556, startPoint y: 160, endPoint x: 564, endPoint y: 160, distance: 8.0
click at [564, 160] on div at bounding box center [944, 159] width 886 height 15
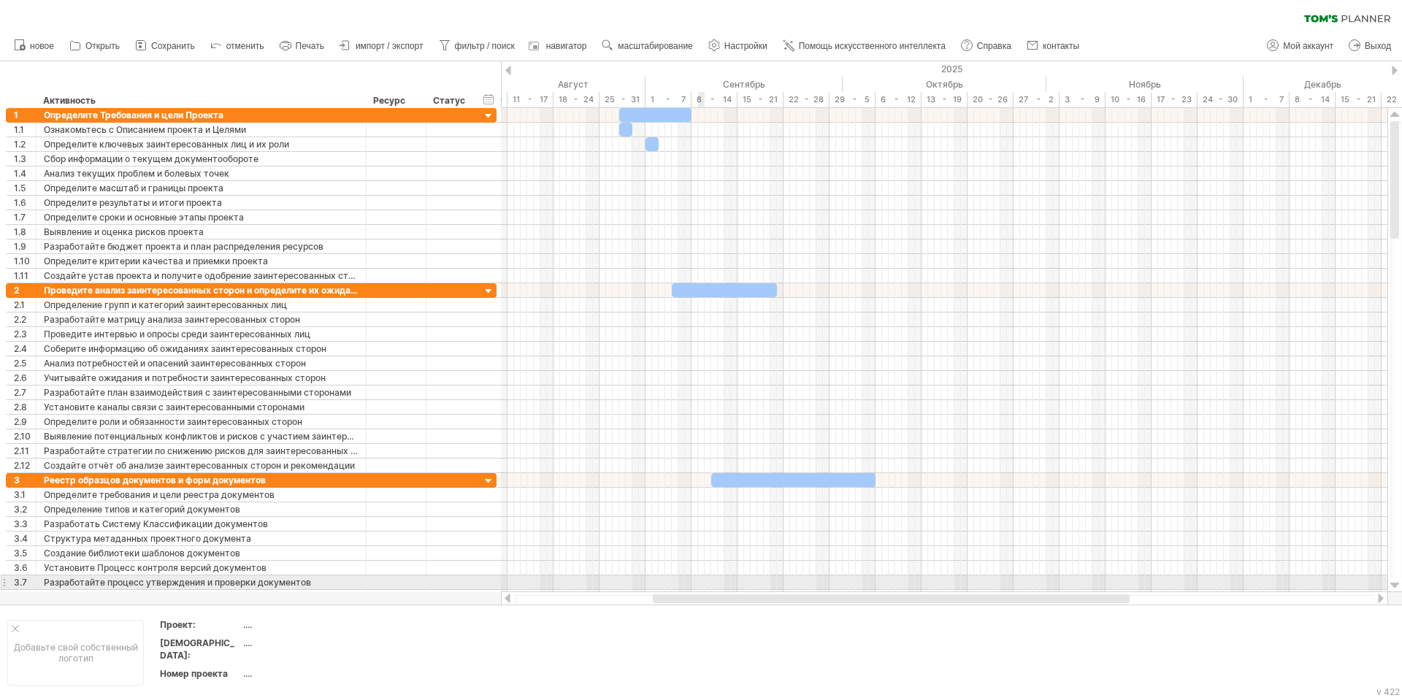
drag, startPoint x: 757, startPoint y: 599, endPoint x: 702, endPoint y: 588, distance: 56.6
click at [702, 588] on div "Trying to reach [DOMAIN_NAME] Connected again... 0% очистить фильтр 1" at bounding box center [701, 349] width 1402 height 698
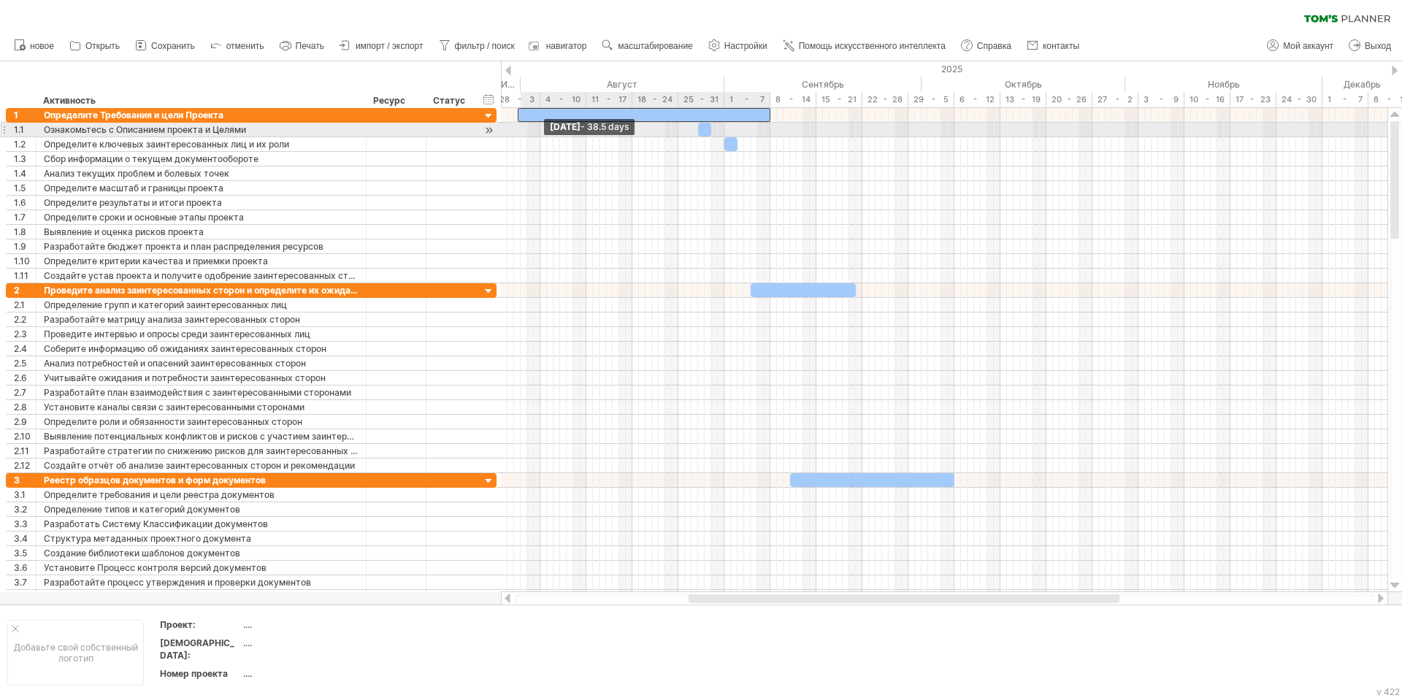
drag, startPoint x: 619, startPoint y: 112, endPoint x: 518, endPoint y: 135, distance: 103.4
click at [518, 135] on div "[DATE] - 2.0 days [DATE] - 38.5 days" at bounding box center [944, 350] width 886 height 484
drag, startPoint x: 702, startPoint y: 127, endPoint x: 545, endPoint y: 133, distance: 157.1
click at [545, 133] on div at bounding box center [546, 130] width 13 height 14
click at [560, 133] on span at bounding box center [560, 130] width 6 height 14
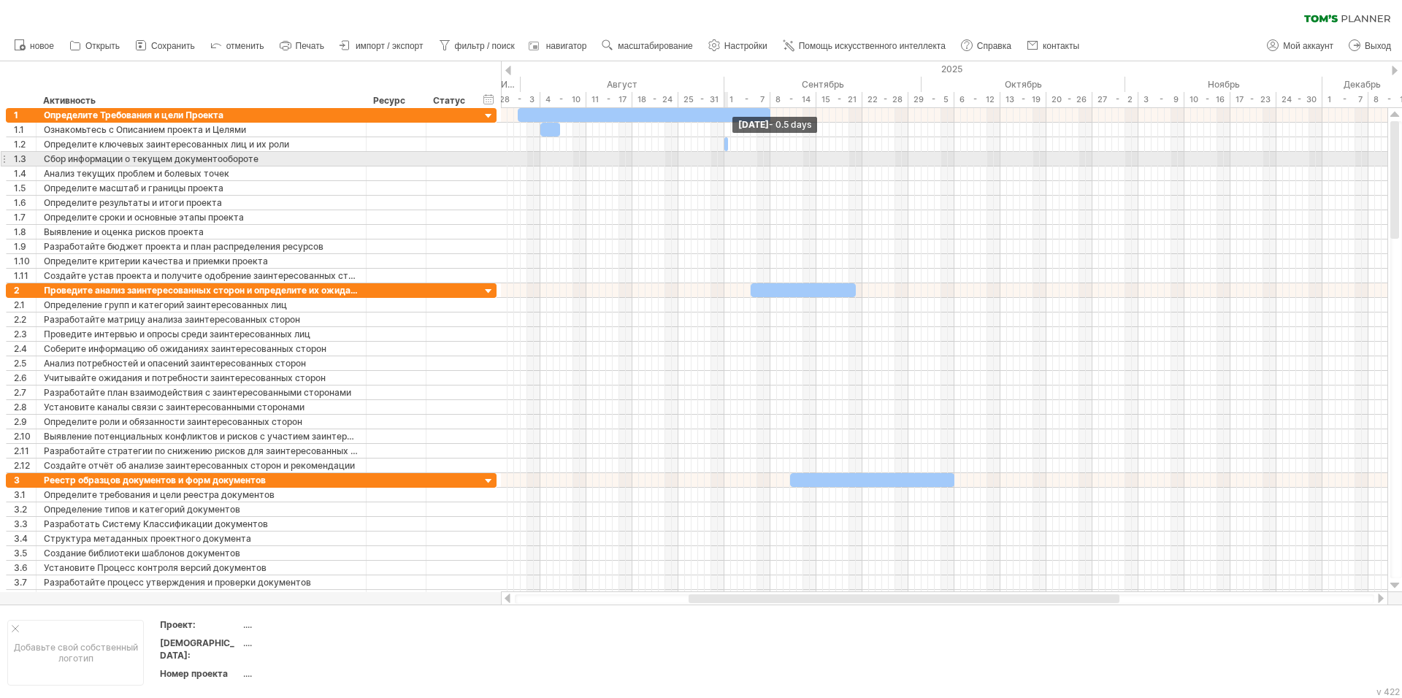
drag, startPoint x: 735, startPoint y: 143, endPoint x: 570, endPoint y: 160, distance: 165.9
click at [570, 160] on div "[DATE] - 0.5 days [DATE]" at bounding box center [944, 350] width 886 height 484
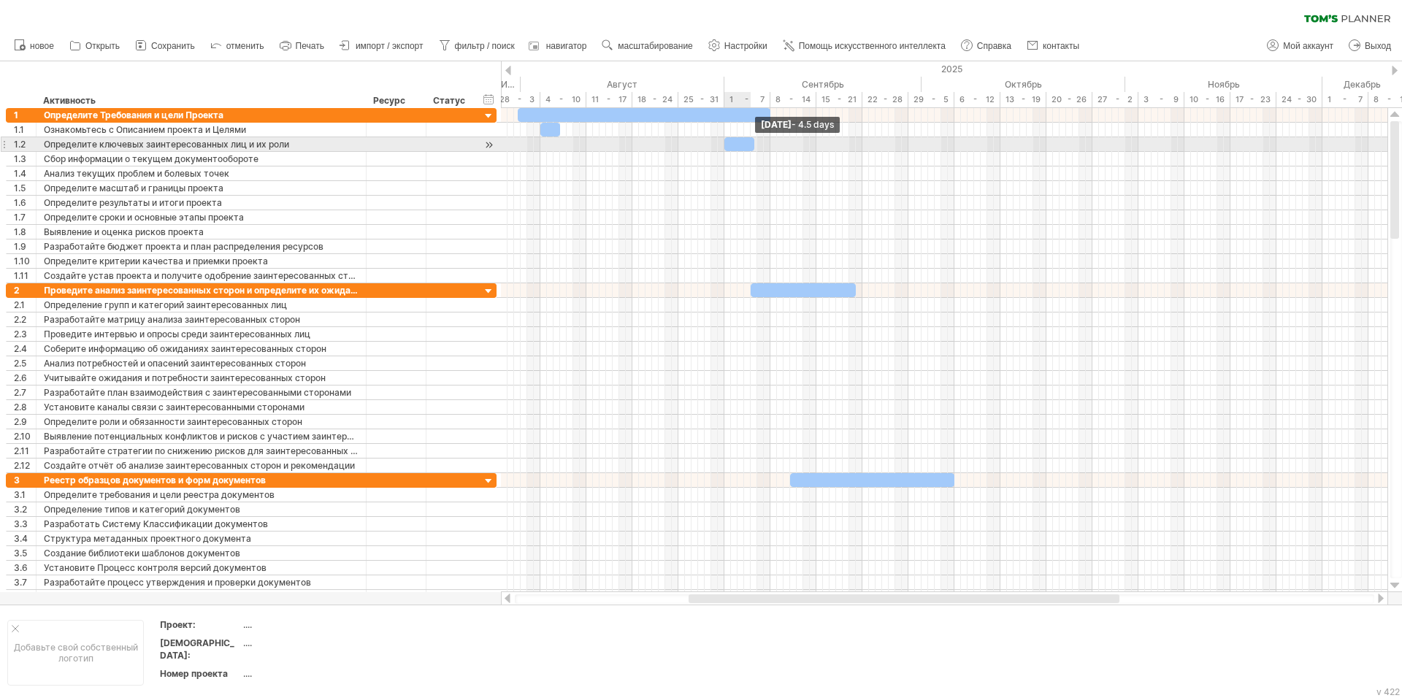
drag, startPoint x: 727, startPoint y: 140, endPoint x: 752, endPoint y: 147, distance: 25.7
click at [752, 147] on span at bounding box center [754, 144] width 6 height 14
drag, startPoint x: 741, startPoint y: 145, endPoint x: 556, endPoint y: 145, distance: 185.5
click at [556, 145] on div at bounding box center [555, 144] width 30 height 14
drag, startPoint x: 570, startPoint y: 143, endPoint x: 585, endPoint y: 145, distance: 14.7
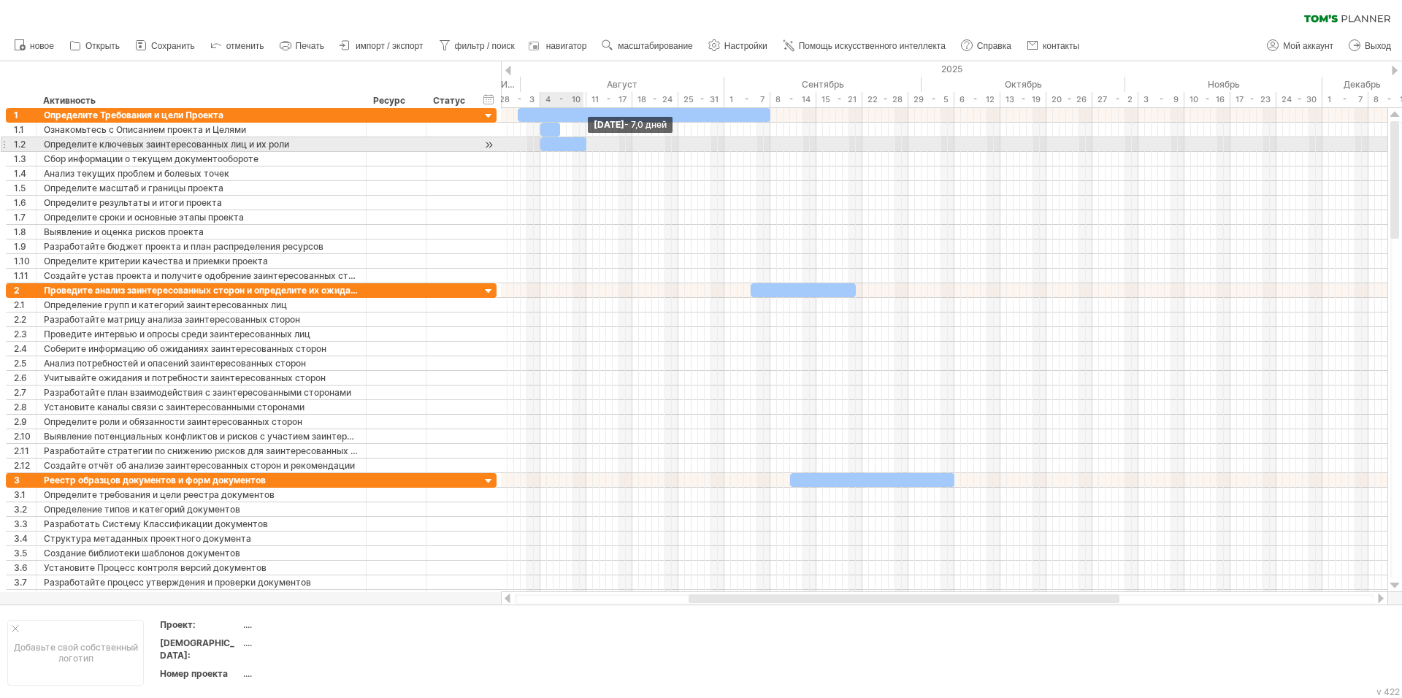
click at [585, 145] on span at bounding box center [586, 144] width 6 height 14
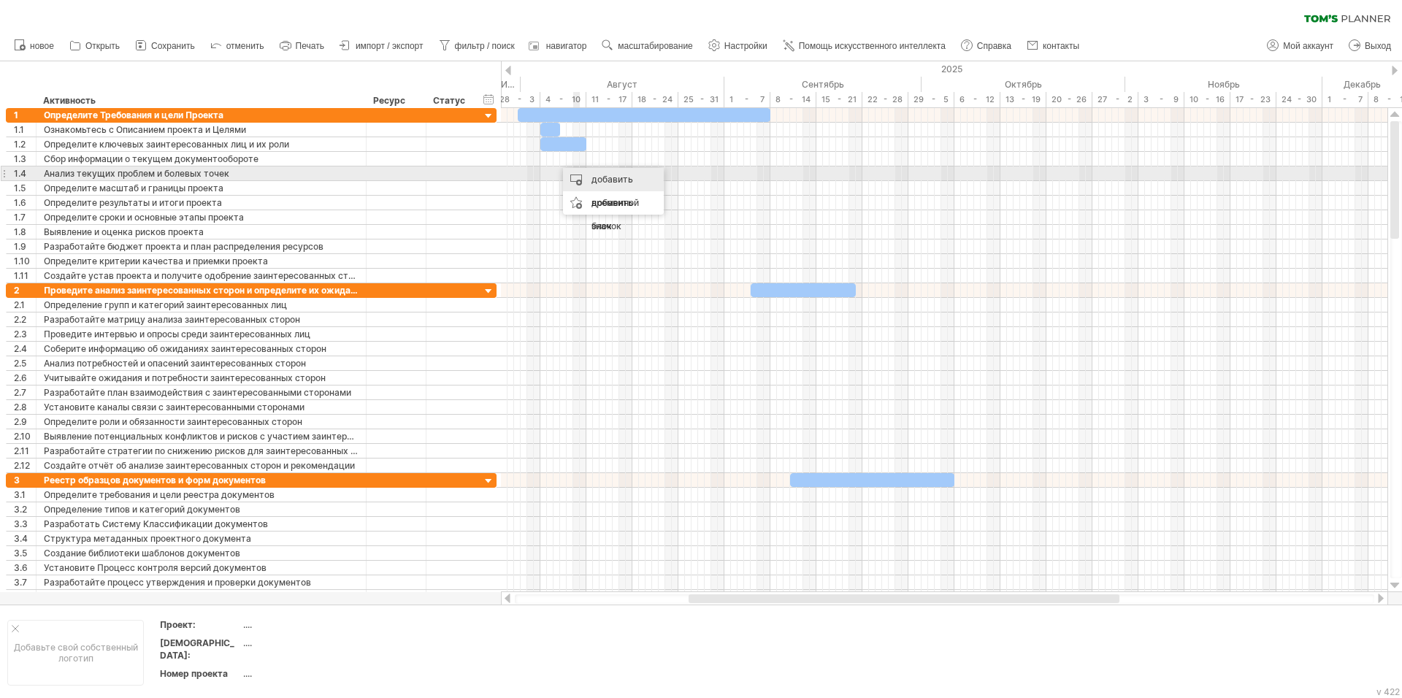
click at [581, 176] on div "добавить временной блок" at bounding box center [613, 203] width 101 height 70
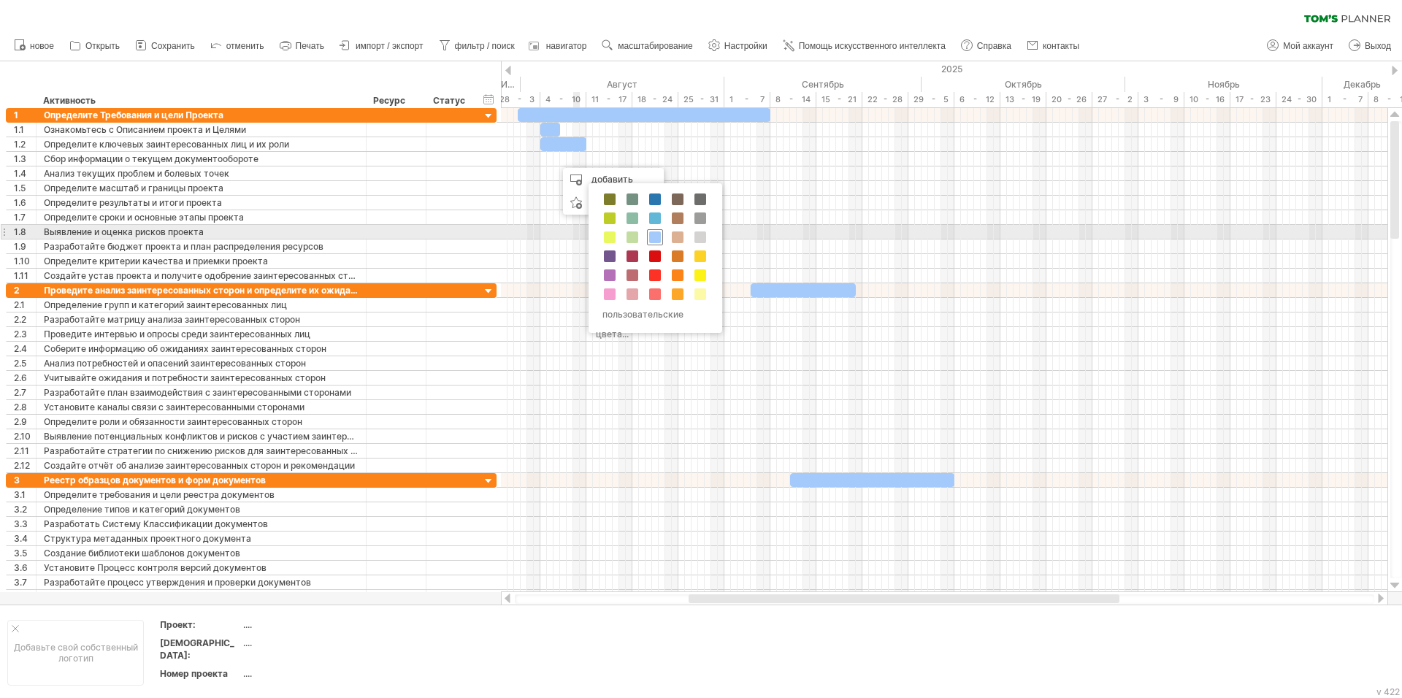
click at [656, 234] on span at bounding box center [655, 237] width 12 height 12
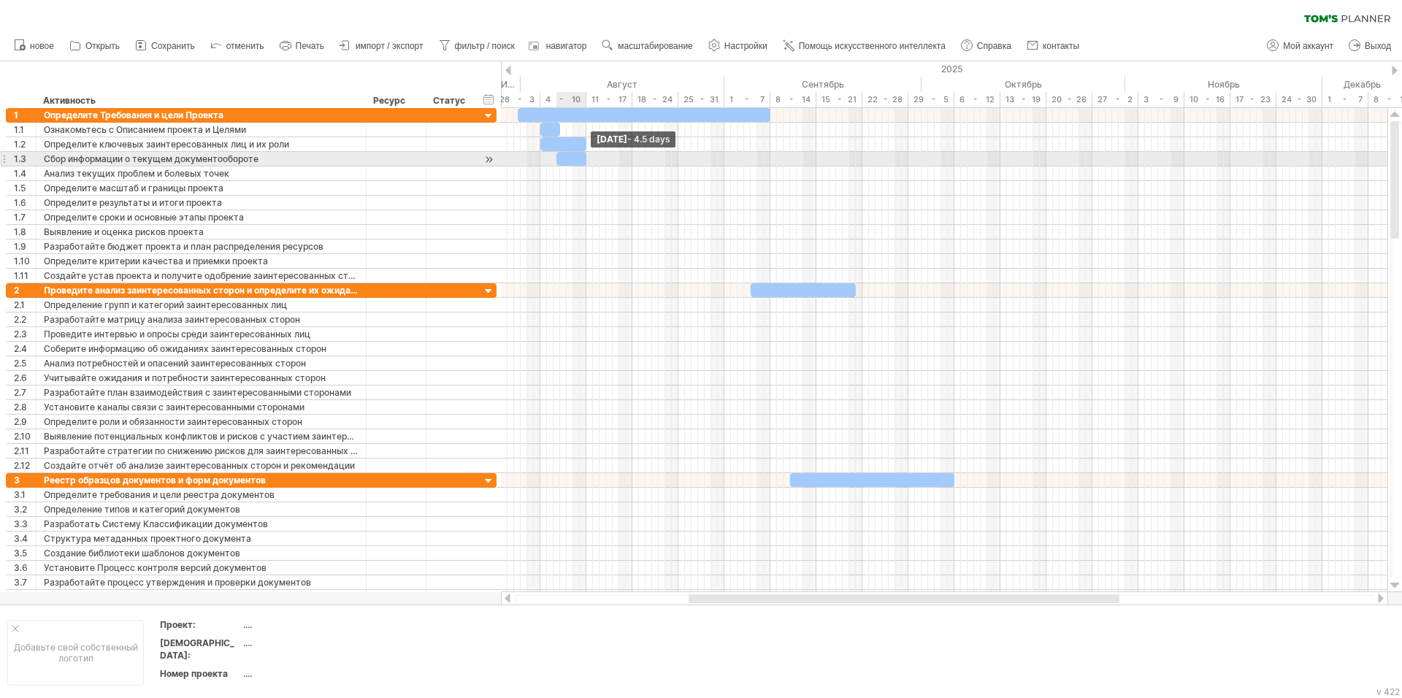
drag, startPoint x: 565, startPoint y: 159, endPoint x: 588, endPoint y: 162, distance: 22.8
click at [588, 162] on span at bounding box center [586, 159] width 6 height 14
drag, startPoint x: 575, startPoint y: 158, endPoint x: 562, endPoint y: 158, distance: 13.1
click at [562, 158] on div at bounding box center [558, 159] width 30 height 14
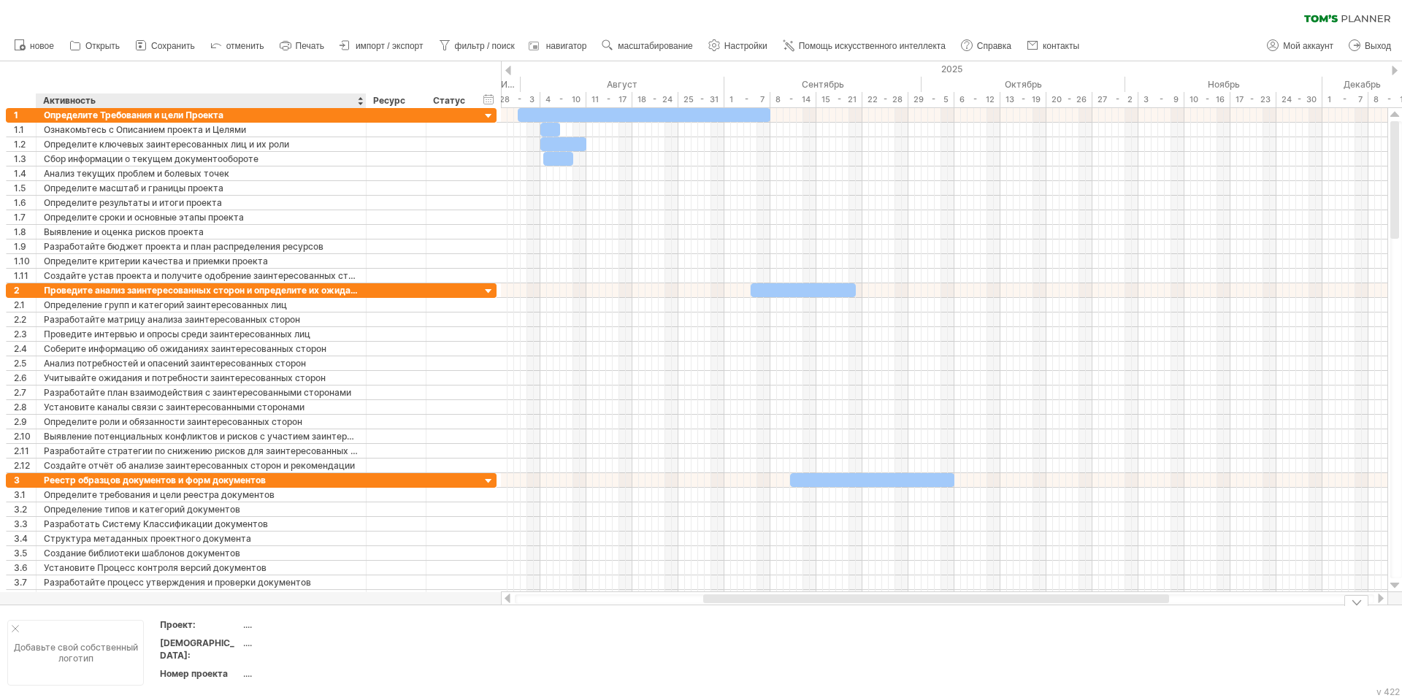
click at [55, 656] on div "Добавьте свой собственный логотип" at bounding box center [75, 653] width 137 height 66
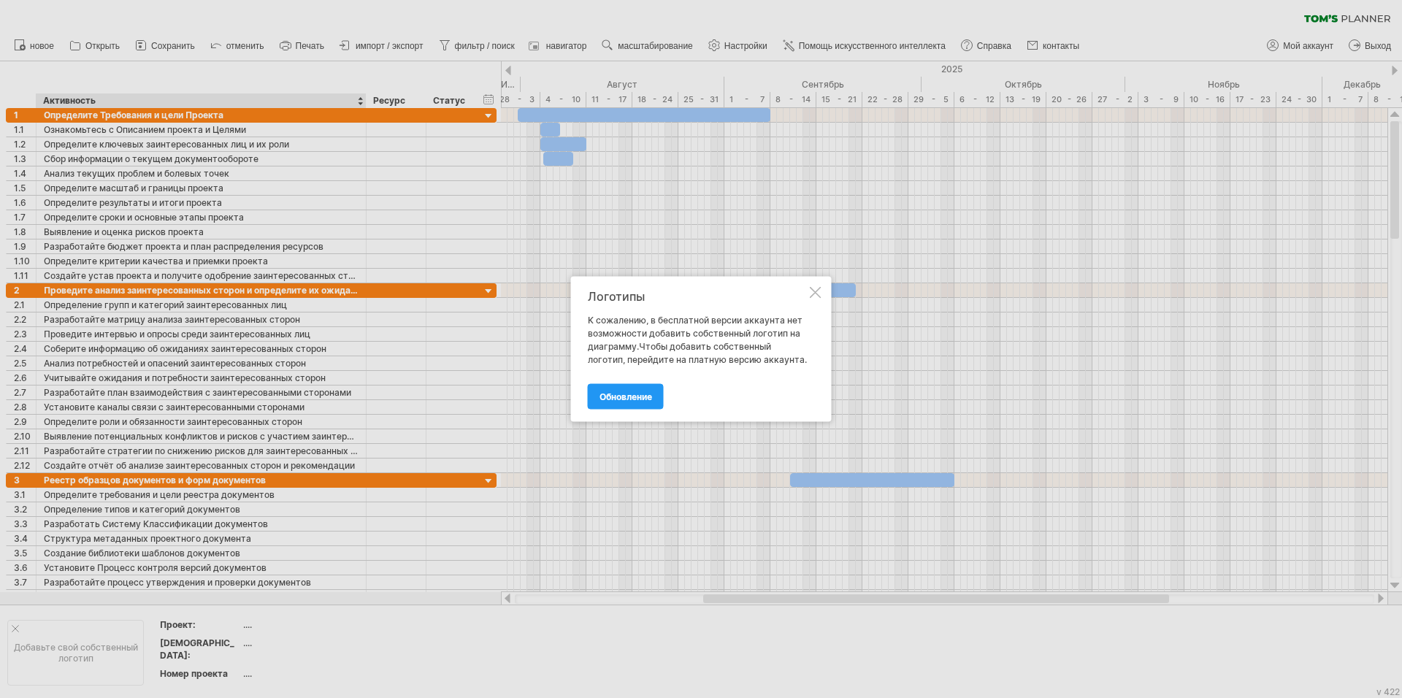
click at [817, 293] on div at bounding box center [816, 293] width 12 height 12
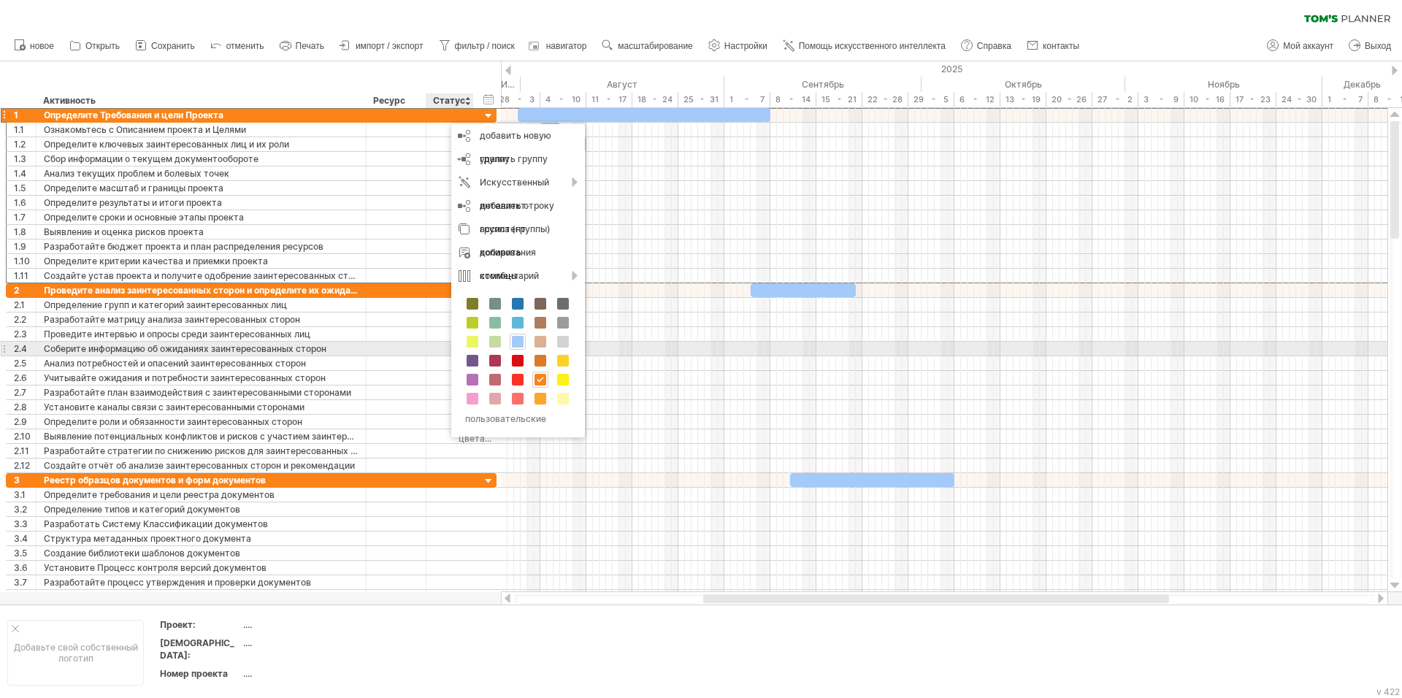
click at [513, 341] on span at bounding box center [518, 342] width 12 height 12
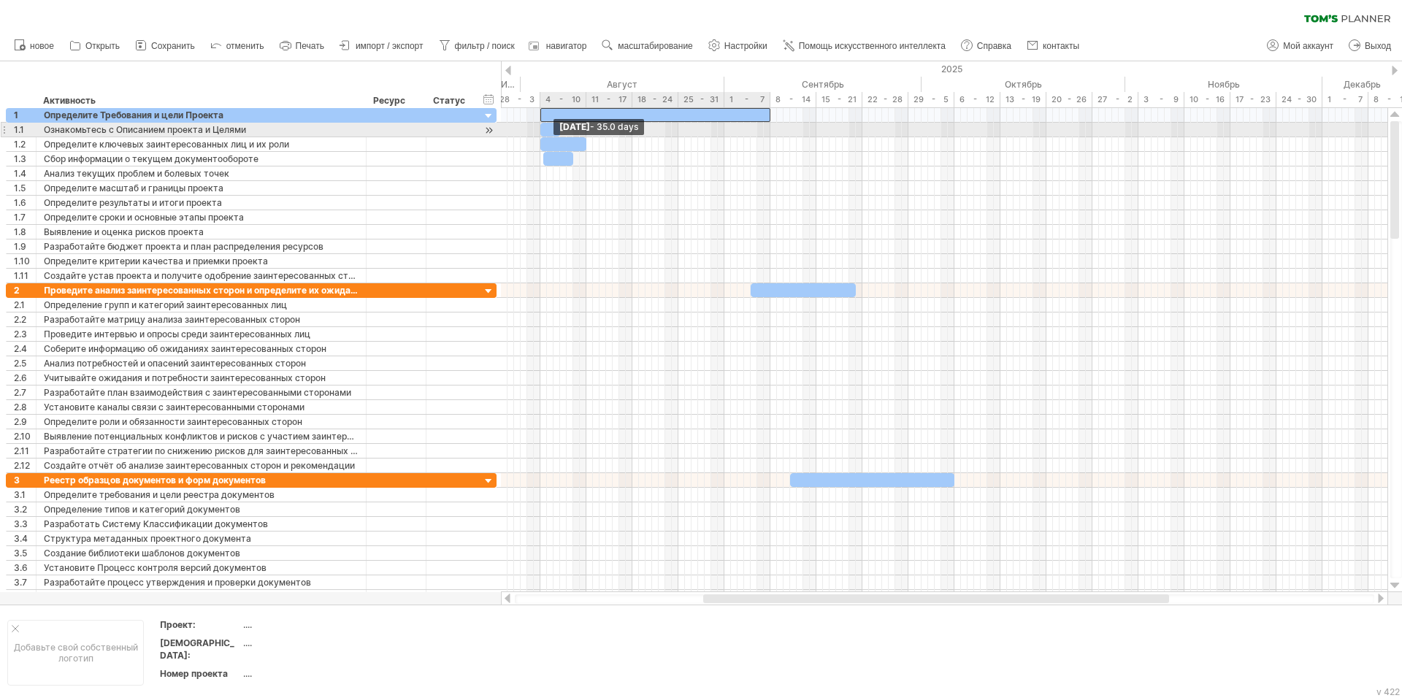
drag, startPoint x: 518, startPoint y: 115, endPoint x: 541, endPoint y: 131, distance: 27.3
click at [541, 131] on div "[DATE] [DATE] - 35.0 days" at bounding box center [944, 350] width 886 height 484
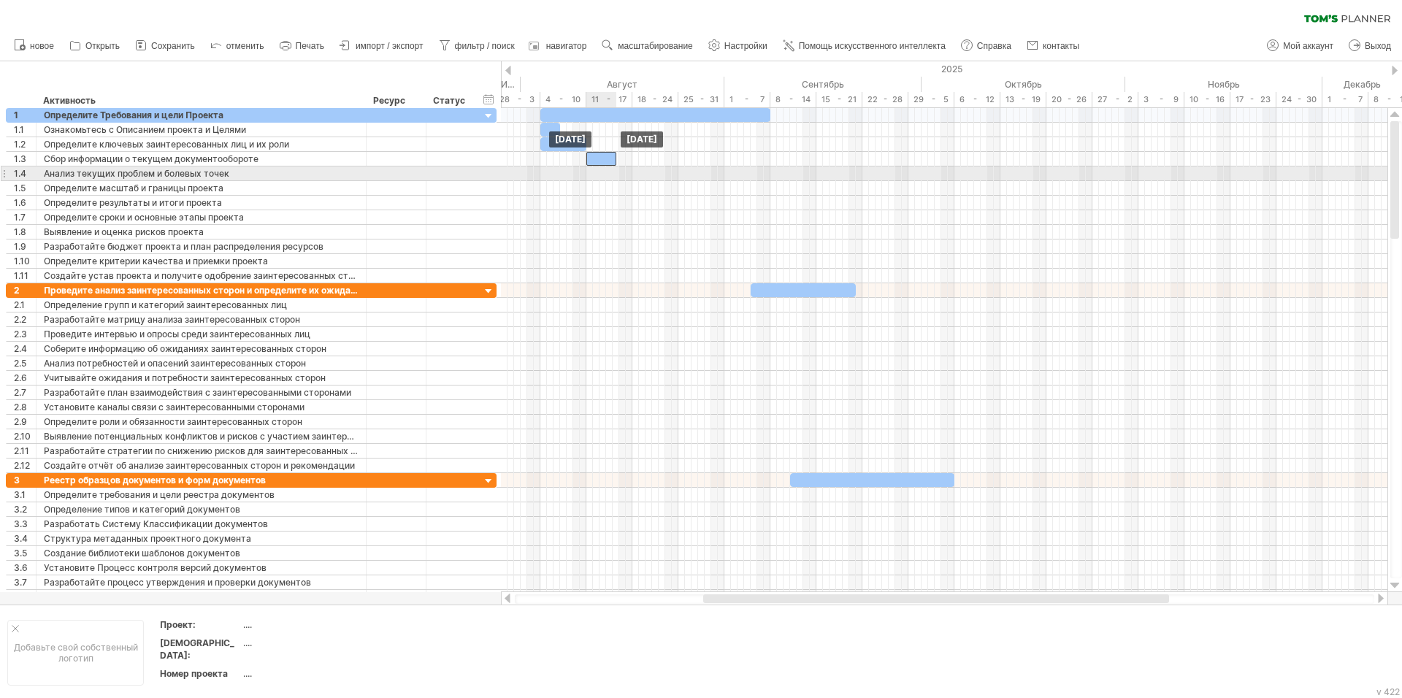
drag, startPoint x: 557, startPoint y: 162, endPoint x: 599, endPoint y: 168, distance: 42.0
click at [599, 168] on div "[DATE] [DATE]" at bounding box center [944, 350] width 886 height 484
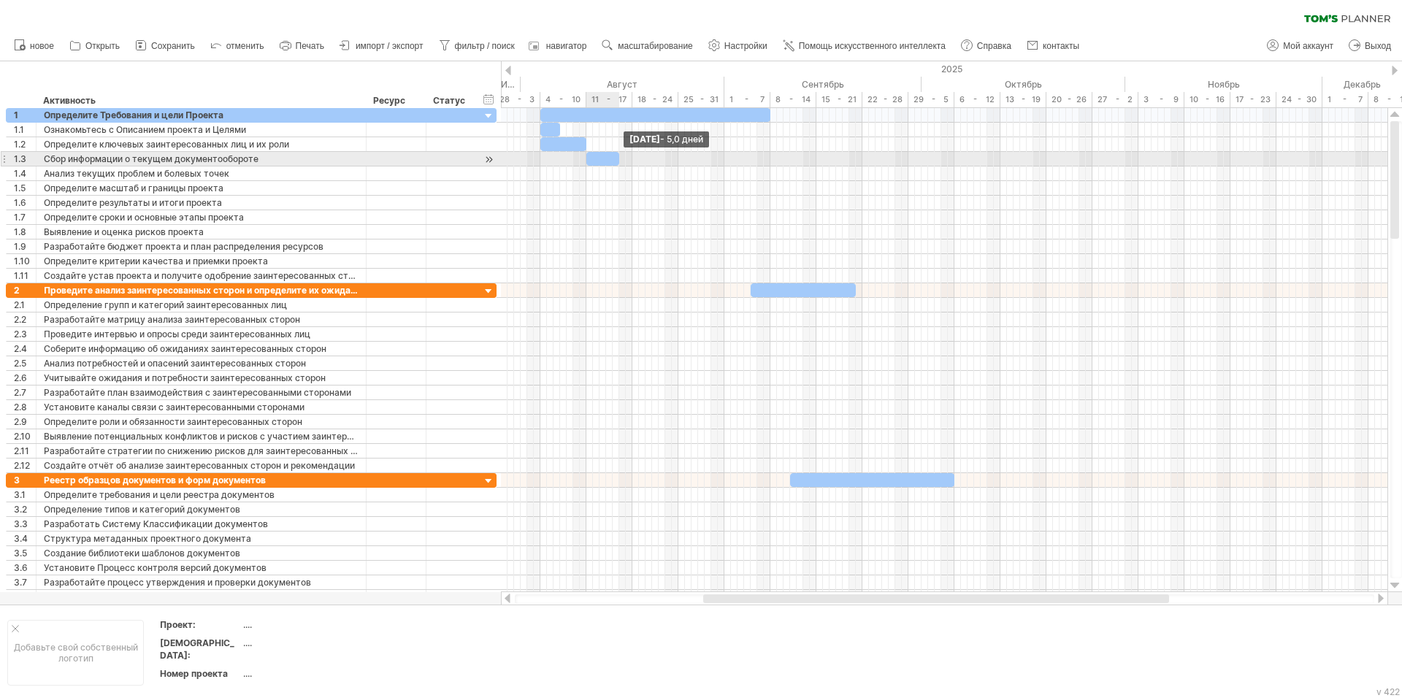
click at [618, 160] on span at bounding box center [619, 159] width 6 height 14
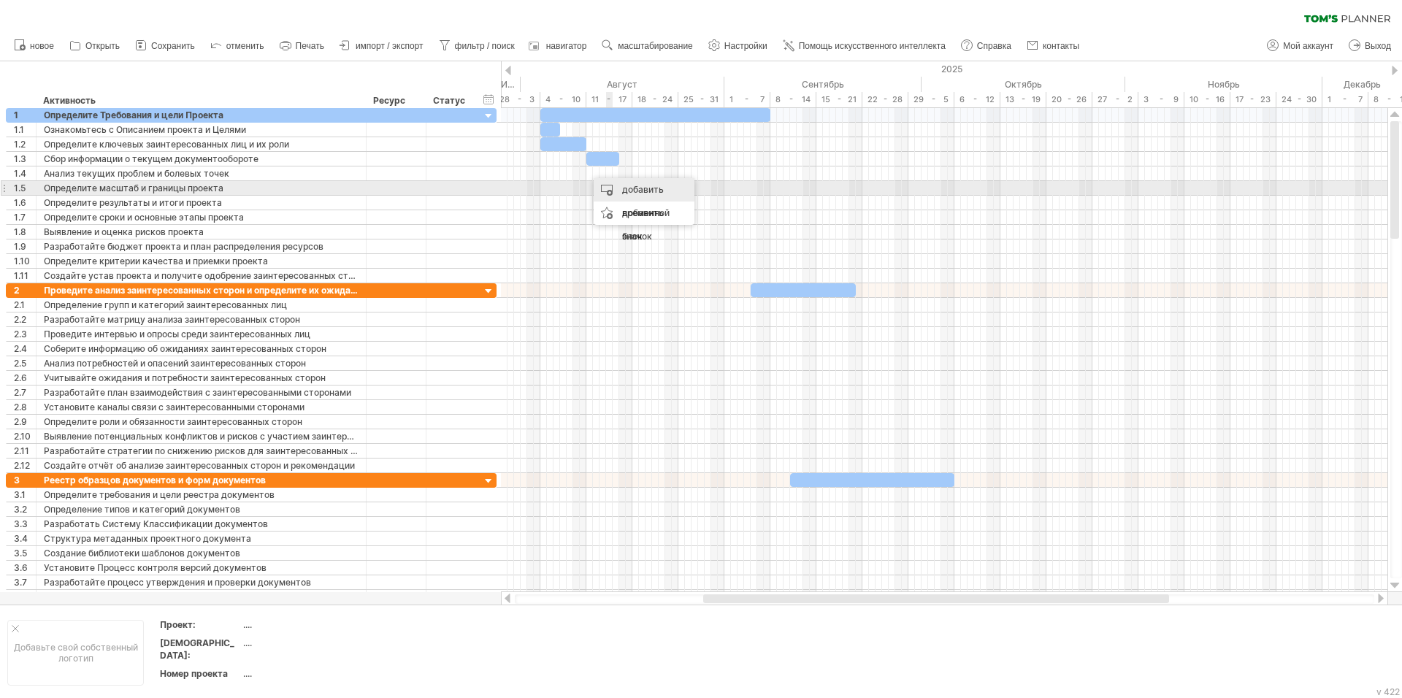
click at [618, 186] on div "добавить временной блок" at bounding box center [644, 213] width 101 height 70
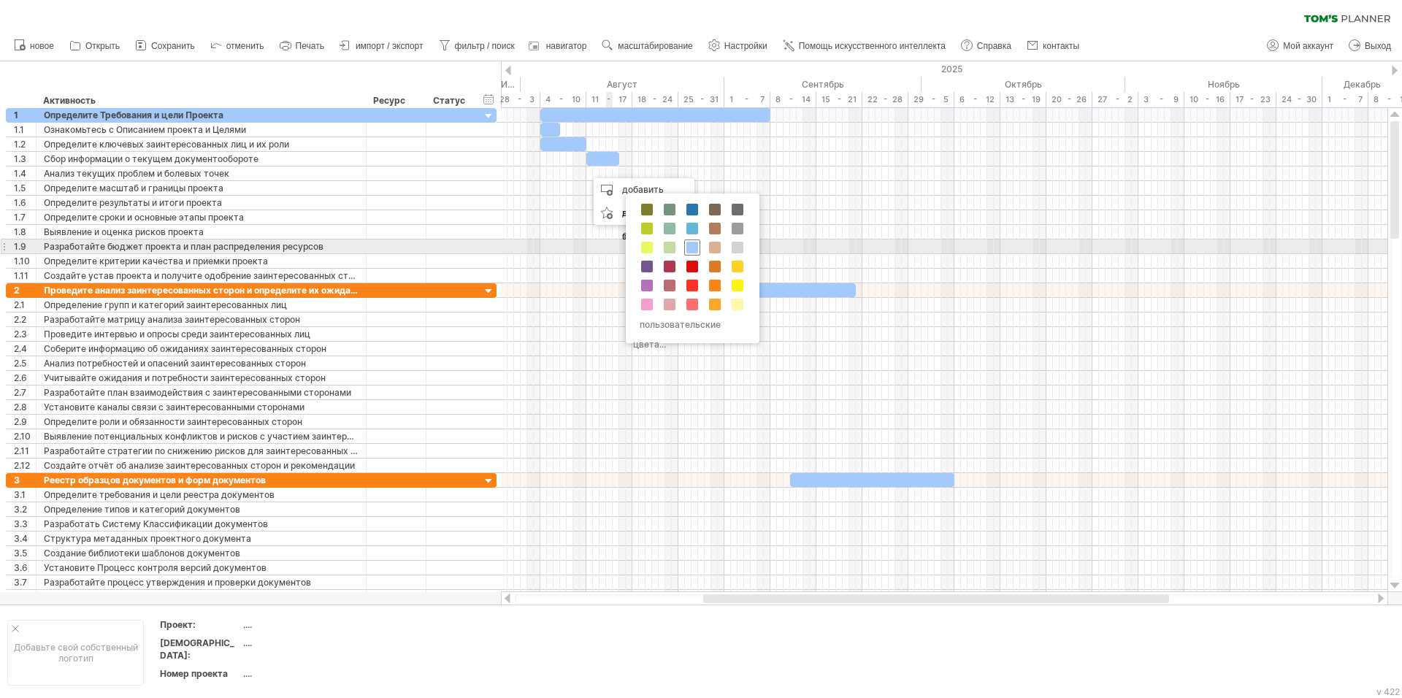
click at [694, 246] on span at bounding box center [692, 248] width 12 height 12
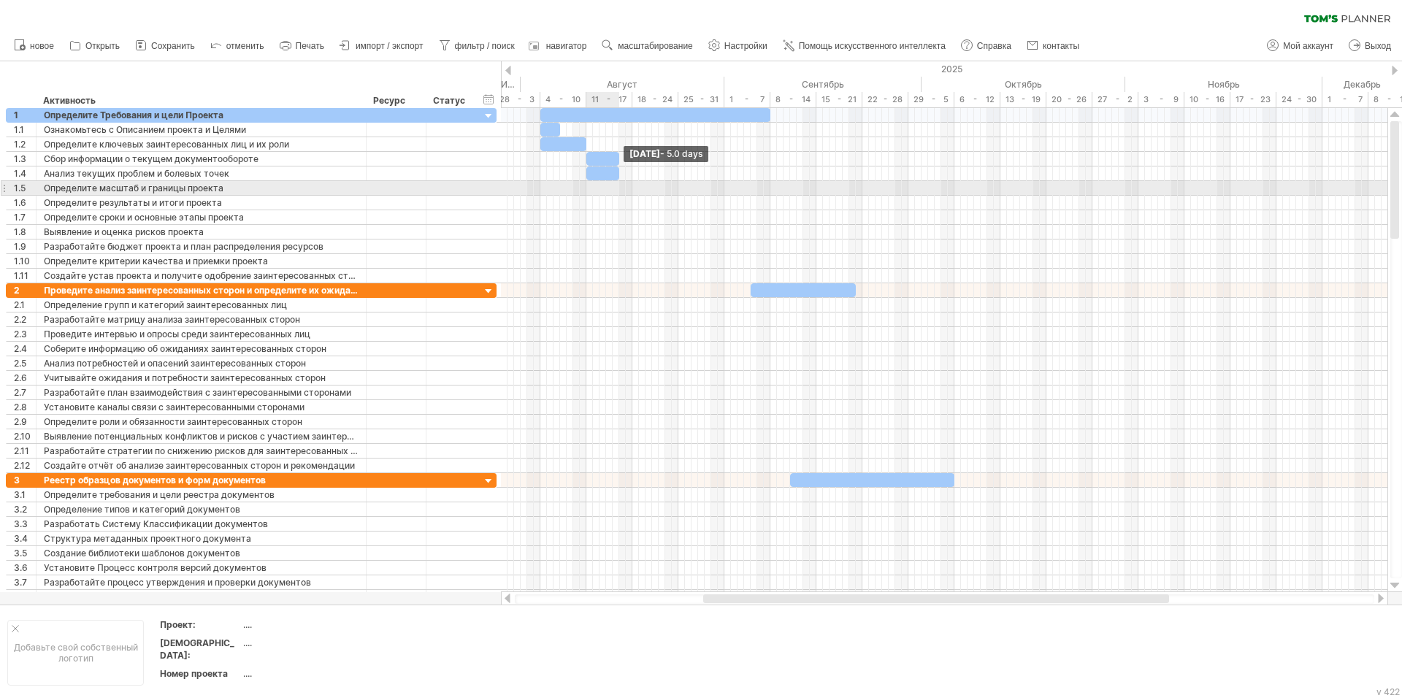
drag, startPoint x: 602, startPoint y: 177, endPoint x: 620, endPoint y: 182, distance: 18.8
click at [620, 182] on div "[DATE] - 5.0 days [DATE]" at bounding box center [944, 350] width 886 height 484
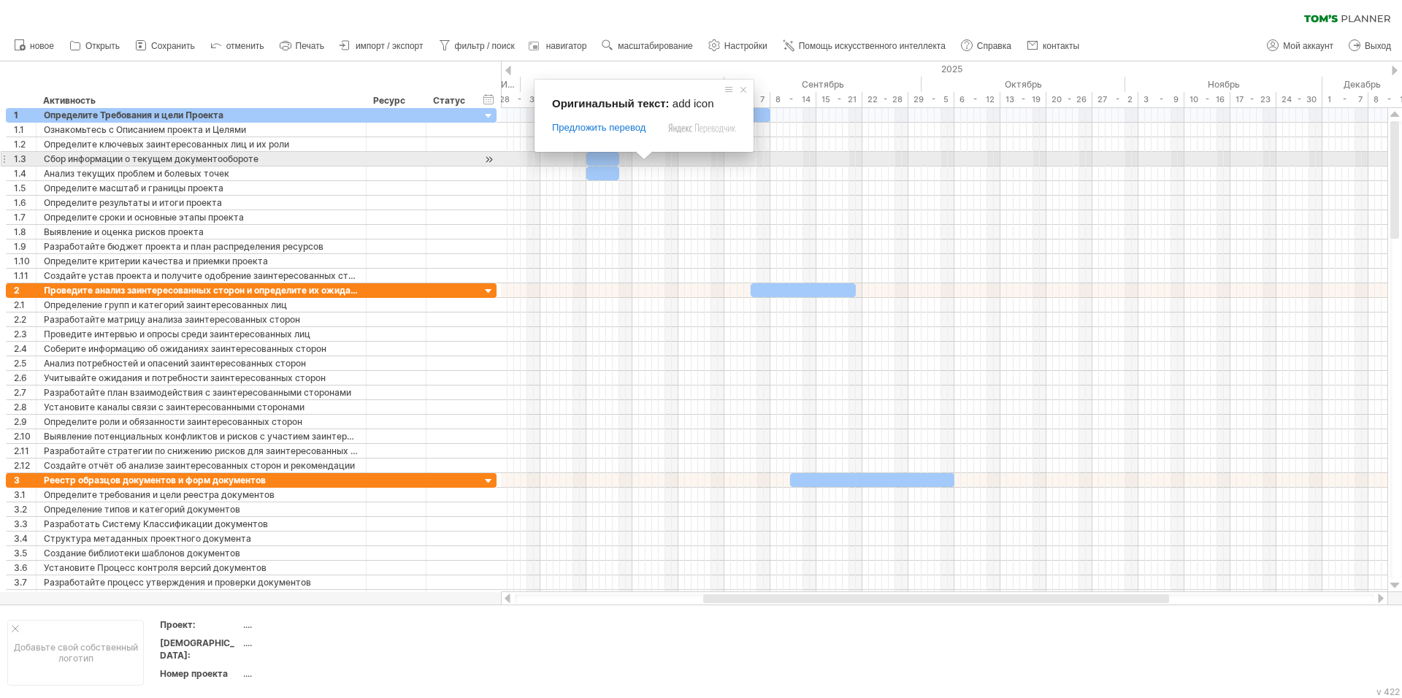
click at [641, 159] on span at bounding box center [643, 155] width 19 height 9
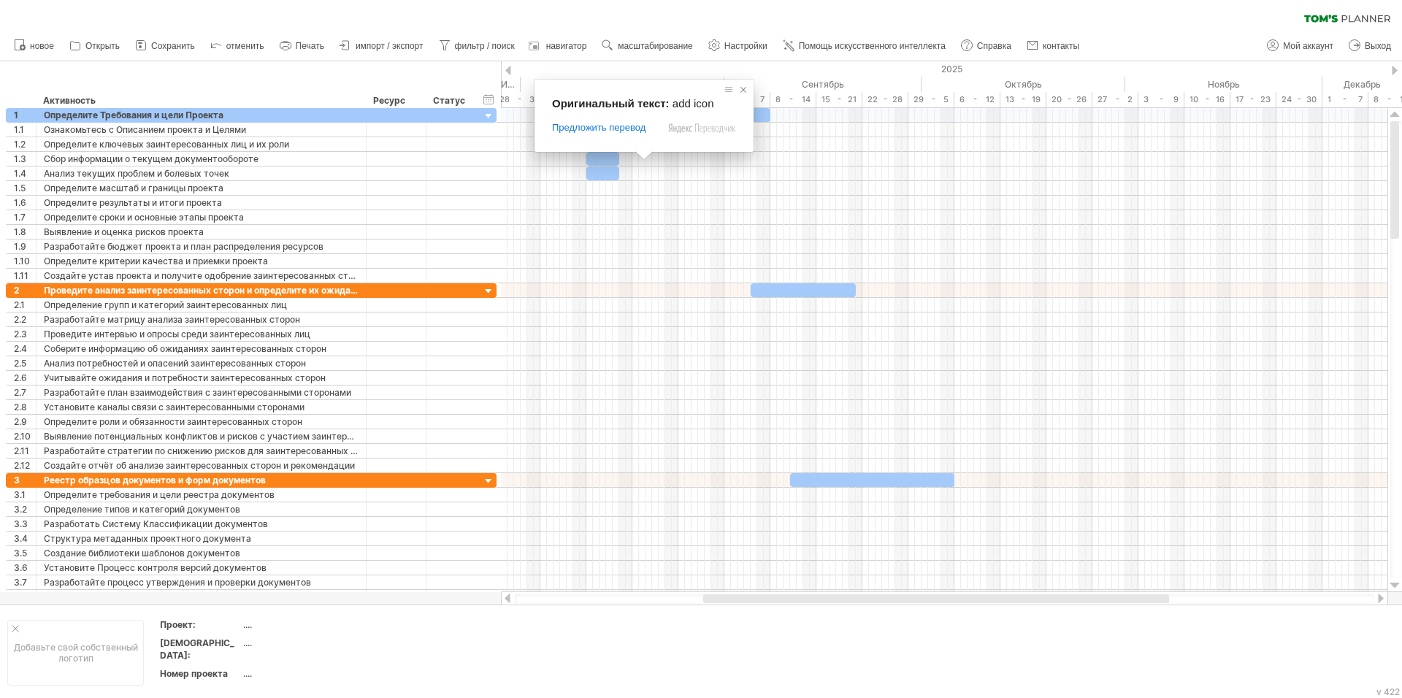
click at [745, 88] on span at bounding box center [743, 90] width 15 height 15
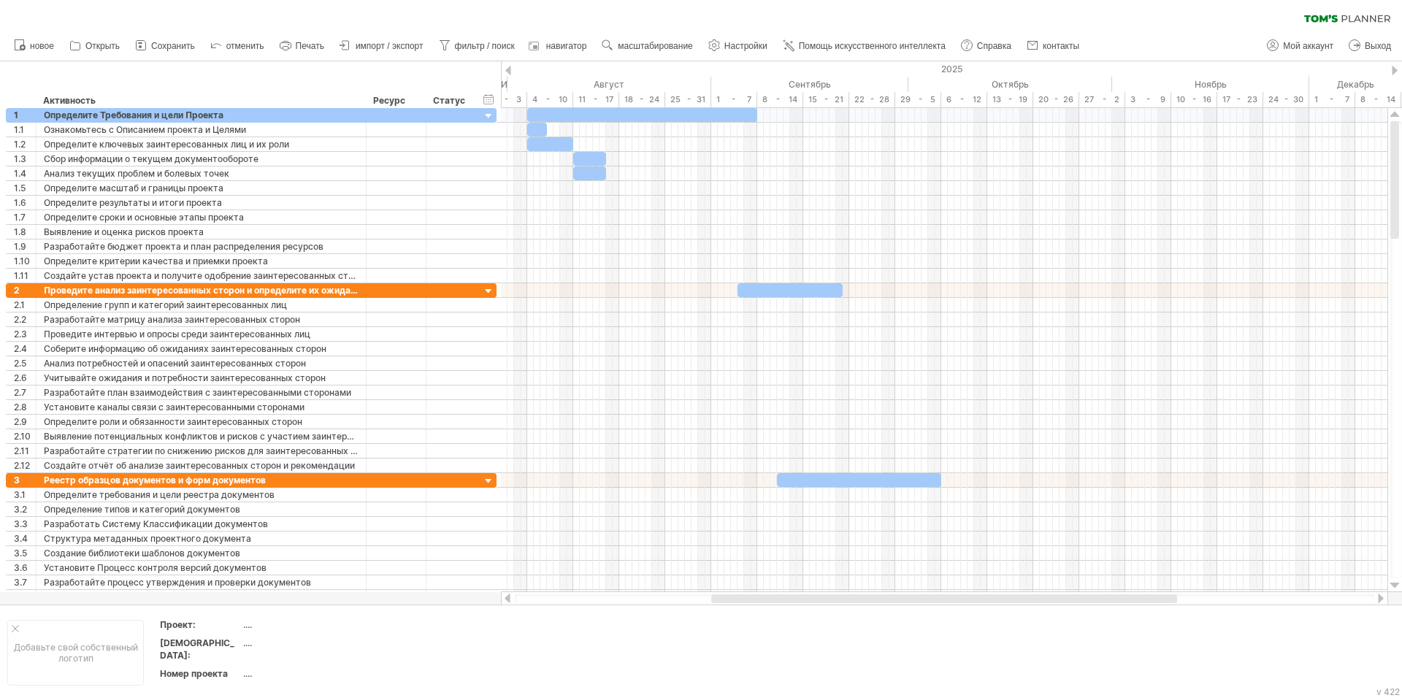
drag, startPoint x: 737, startPoint y: 597, endPoint x: 745, endPoint y: 602, distance: 9.1
click at [745, 602] on div at bounding box center [944, 598] width 466 height 9
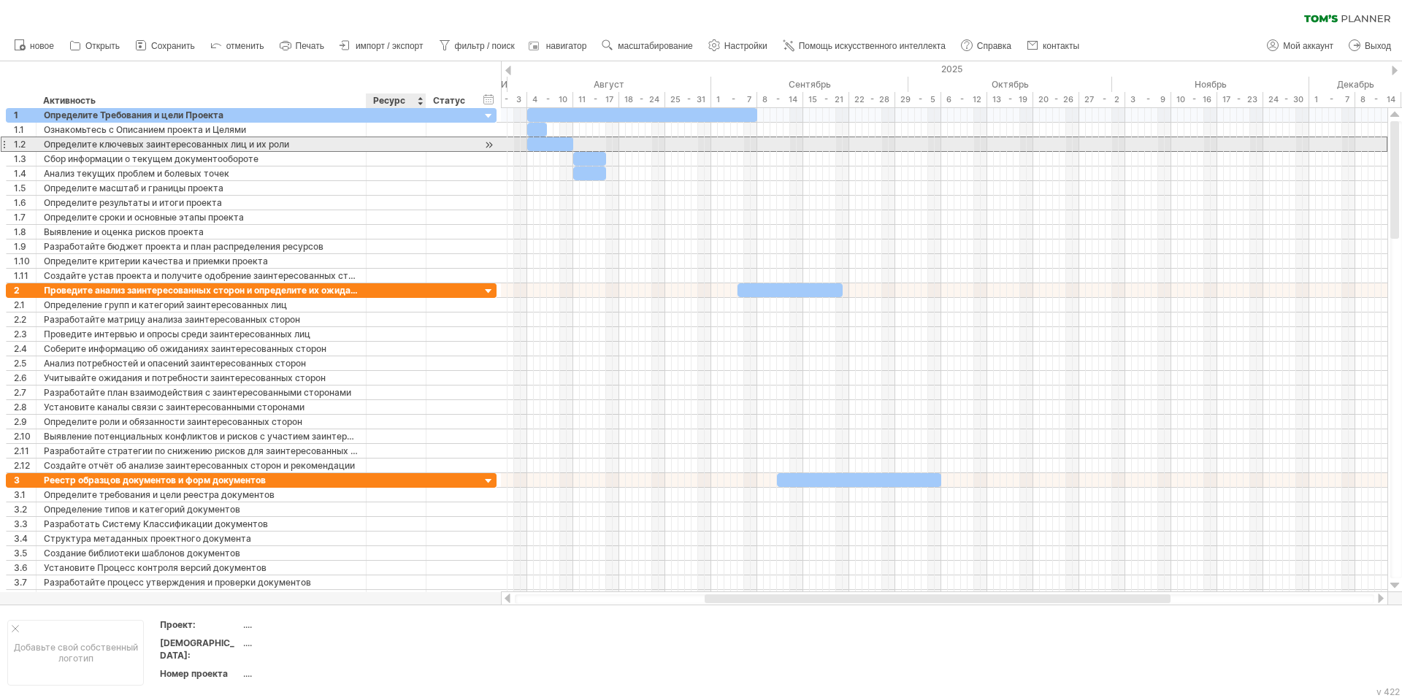
click at [390, 148] on div at bounding box center [396, 144] width 45 height 14
click at [390, 148] on input "text" at bounding box center [396, 144] width 45 height 14
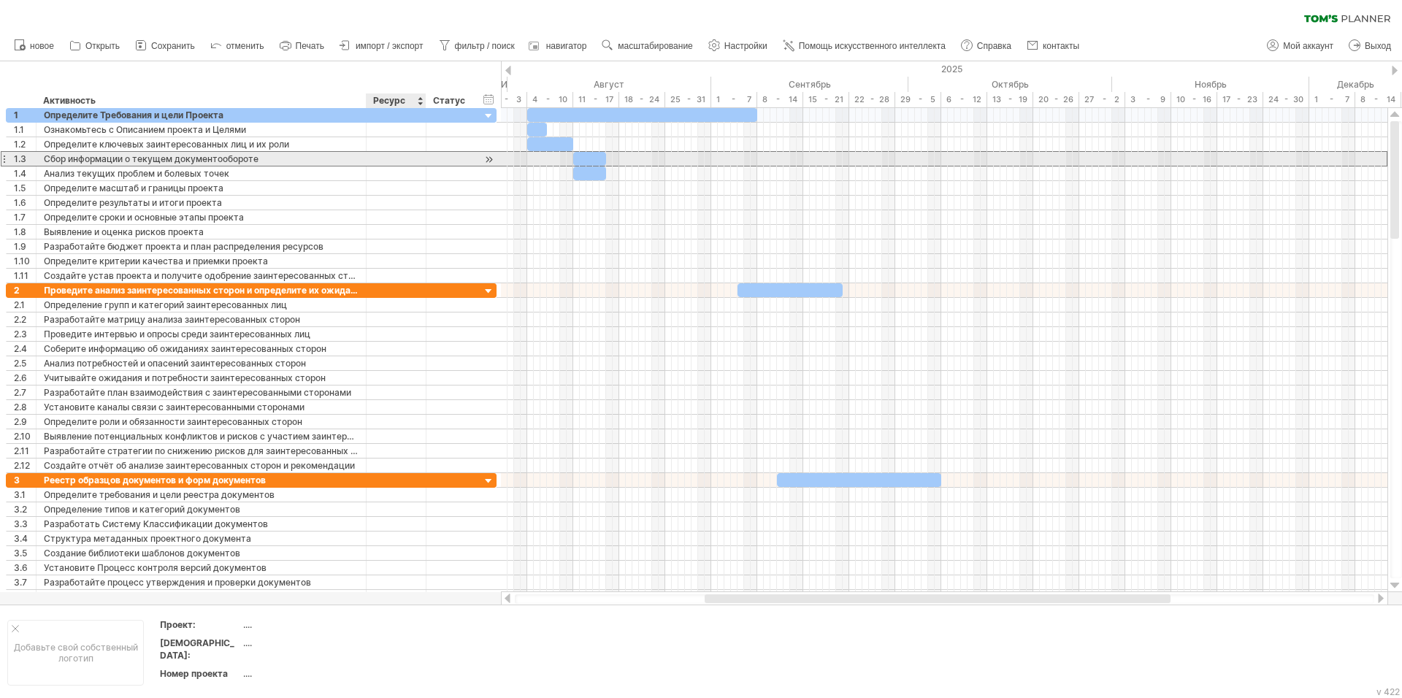
click at [388, 160] on div at bounding box center [396, 159] width 45 height 14
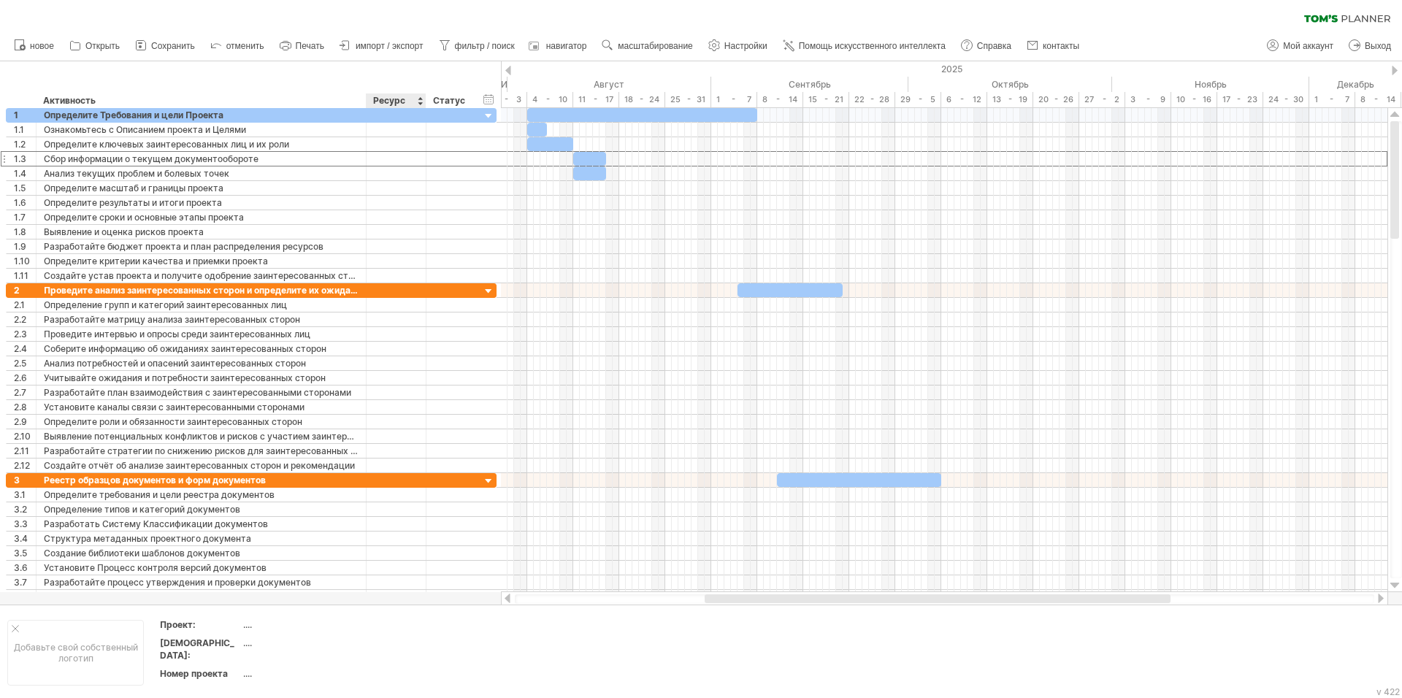
click at [389, 101] on ya-tr-span "Ресурс" at bounding box center [389, 100] width 32 height 11
click at [407, 101] on div "Ресурс" at bounding box center [395, 100] width 45 height 15
click at [421, 104] on div at bounding box center [420, 100] width 6 height 15
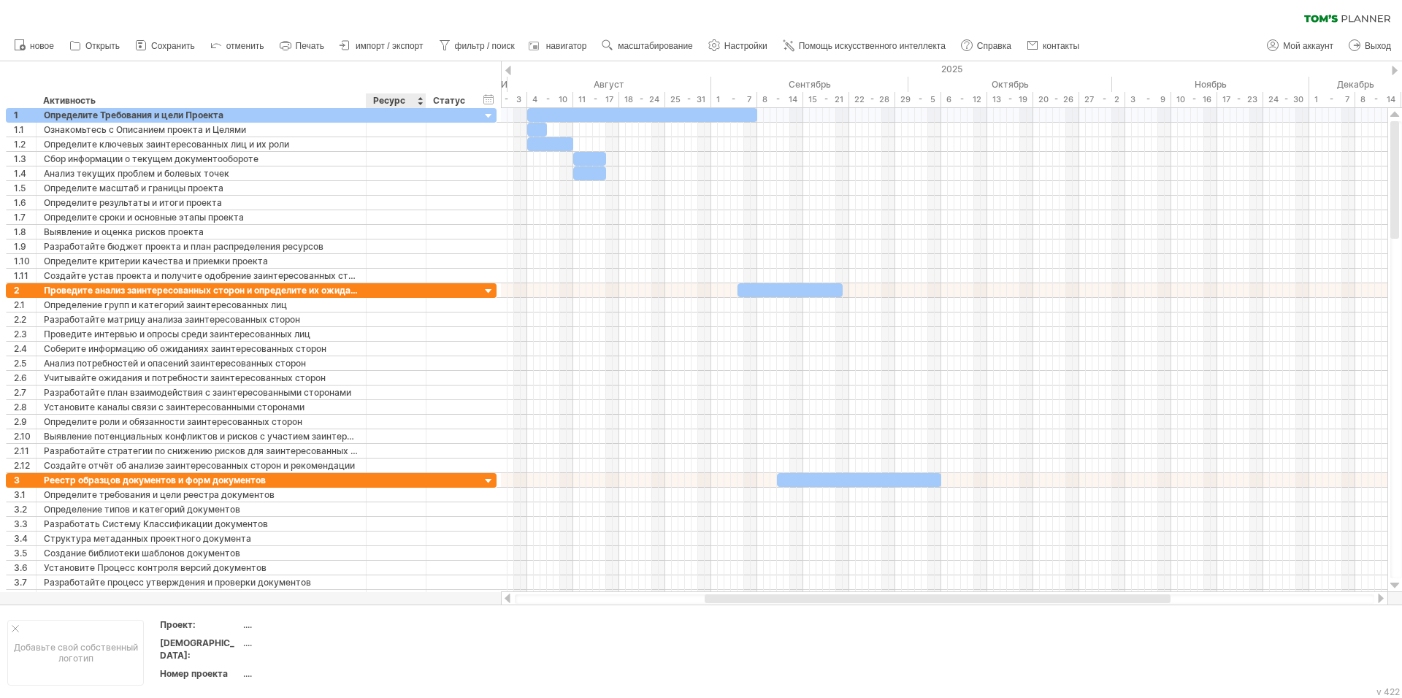
click at [418, 97] on div at bounding box center [420, 100] width 6 height 15
click at [388, 100] on ya-tr-span "Ресурс" at bounding box center [389, 100] width 32 height 11
click at [383, 100] on ya-tr-span "Ресурс" at bounding box center [389, 100] width 32 height 11
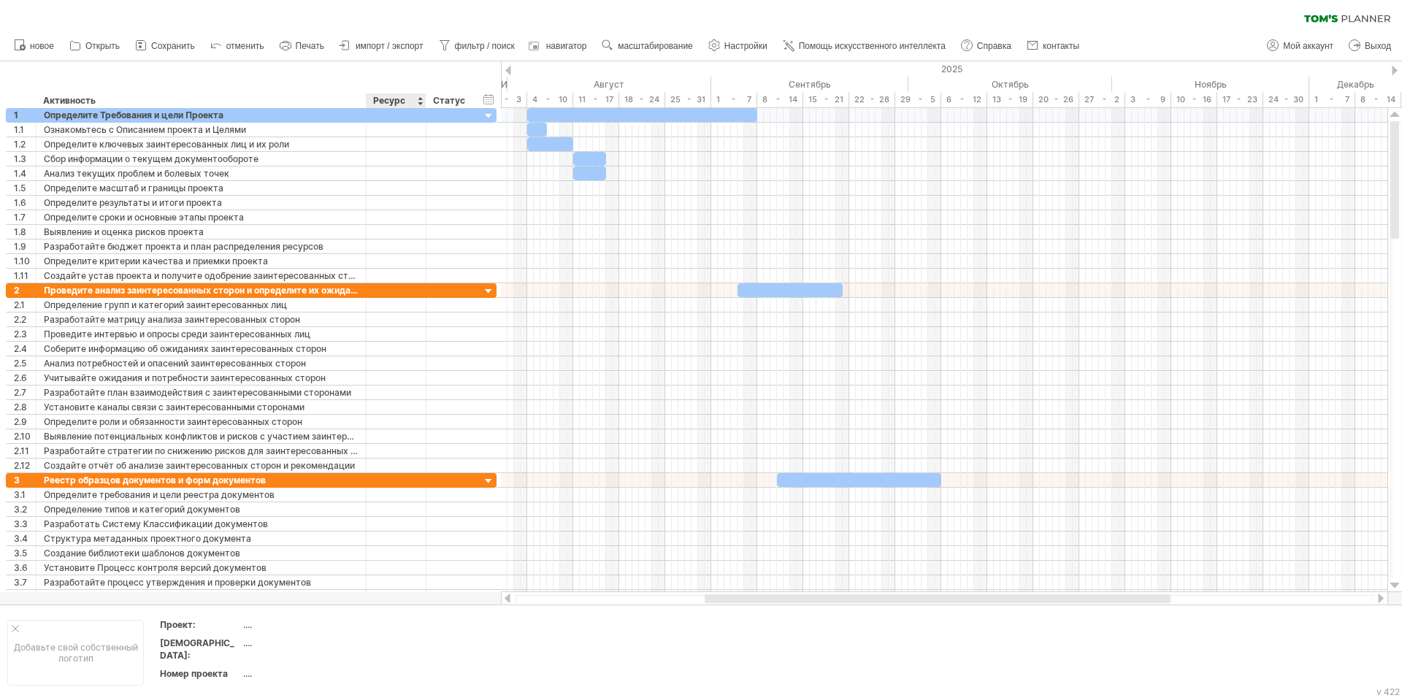
click at [378, 99] on ya-tr-span "Ресурс" at bounding box center [389, 100] width 32 height 11
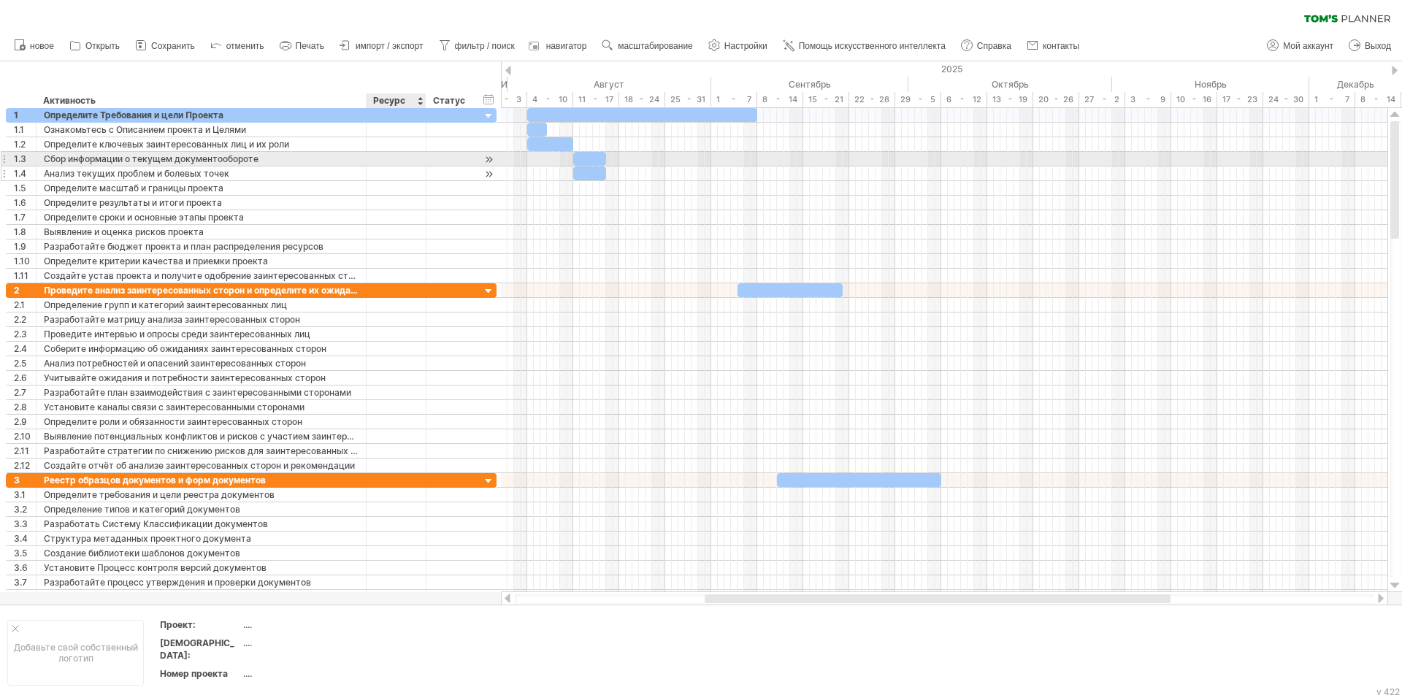
click at [388, 179] on div at bounding box center [396, 173] width 45 height 14
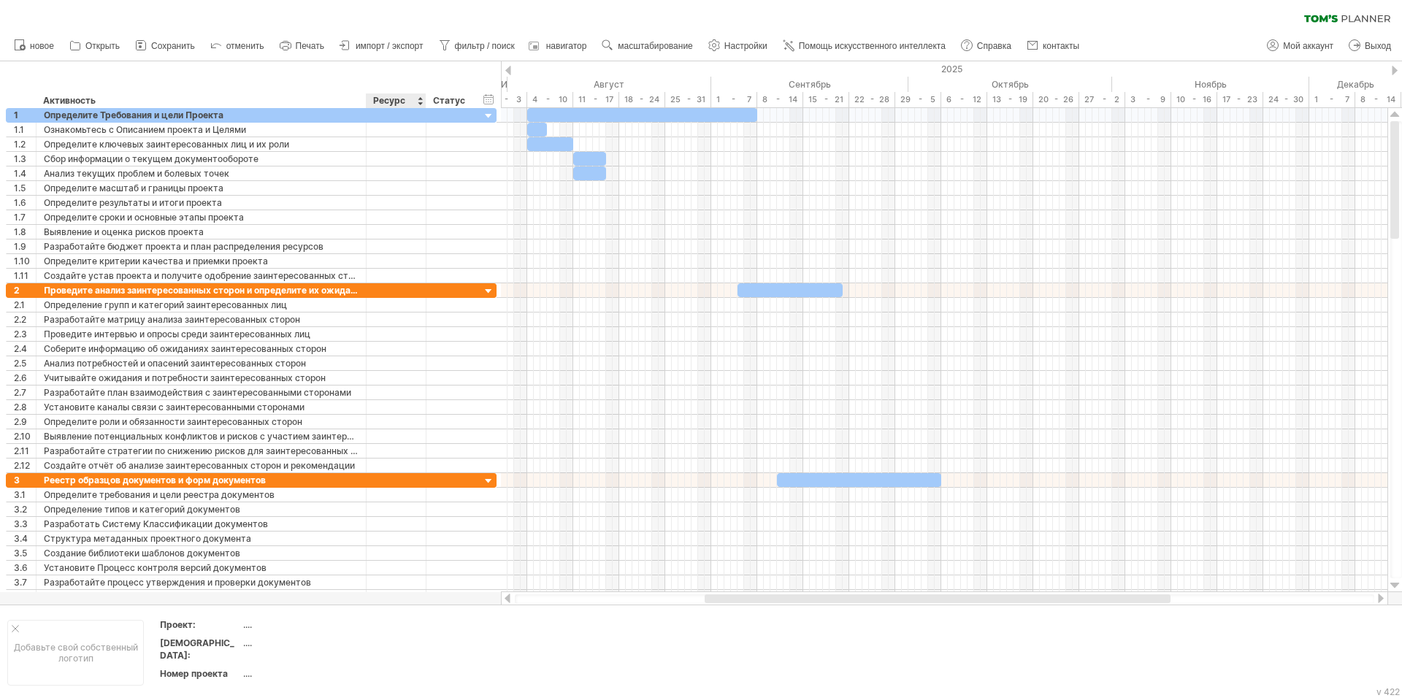
click at [384, 99] on ya-tr-span "Ресурс" at bounding box center [389, 100] width 32 height 11
click at [383, 100] on ya-tr-span "Ресурс" at bounding box center [389, 100] width 32 height 11
click at [421, 101] on div at bounding box center [420, 100] width 6 height 15
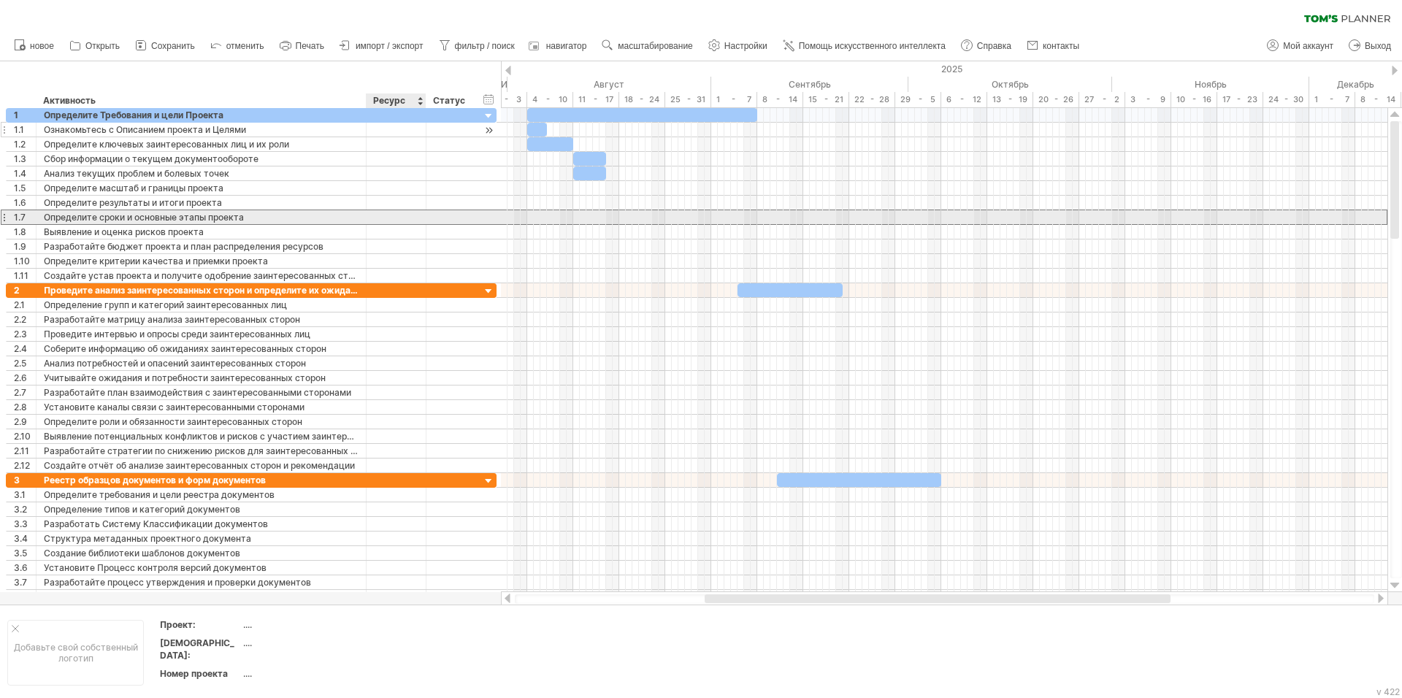
drag, startPoint x: 369, startPoint y: 215, endPoint x: 375, endPoint y: 134, distance: 81.9
click at [369, 214] on div at bounding box center [397, 217] width 60 height 14
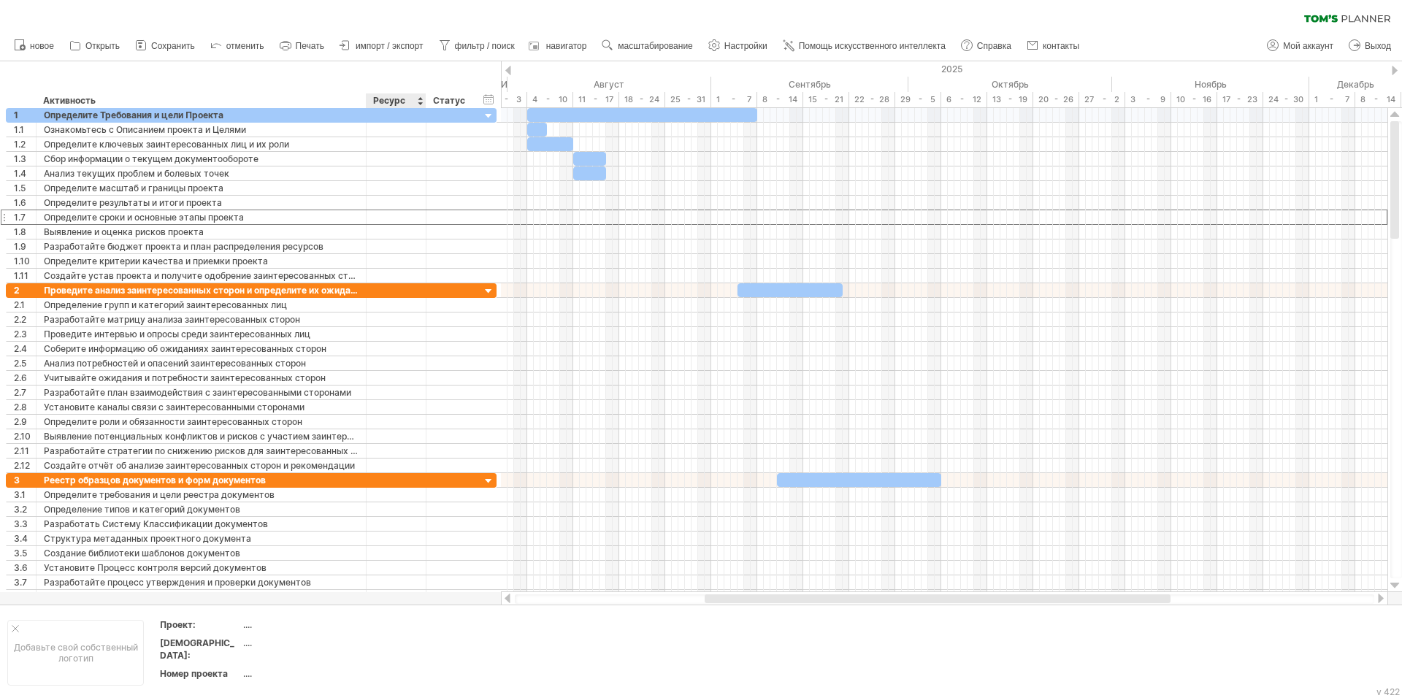
click at [378, 99] on ya-tr-span "Ресурс" at bounding box center [389, 100] width 32 height 11
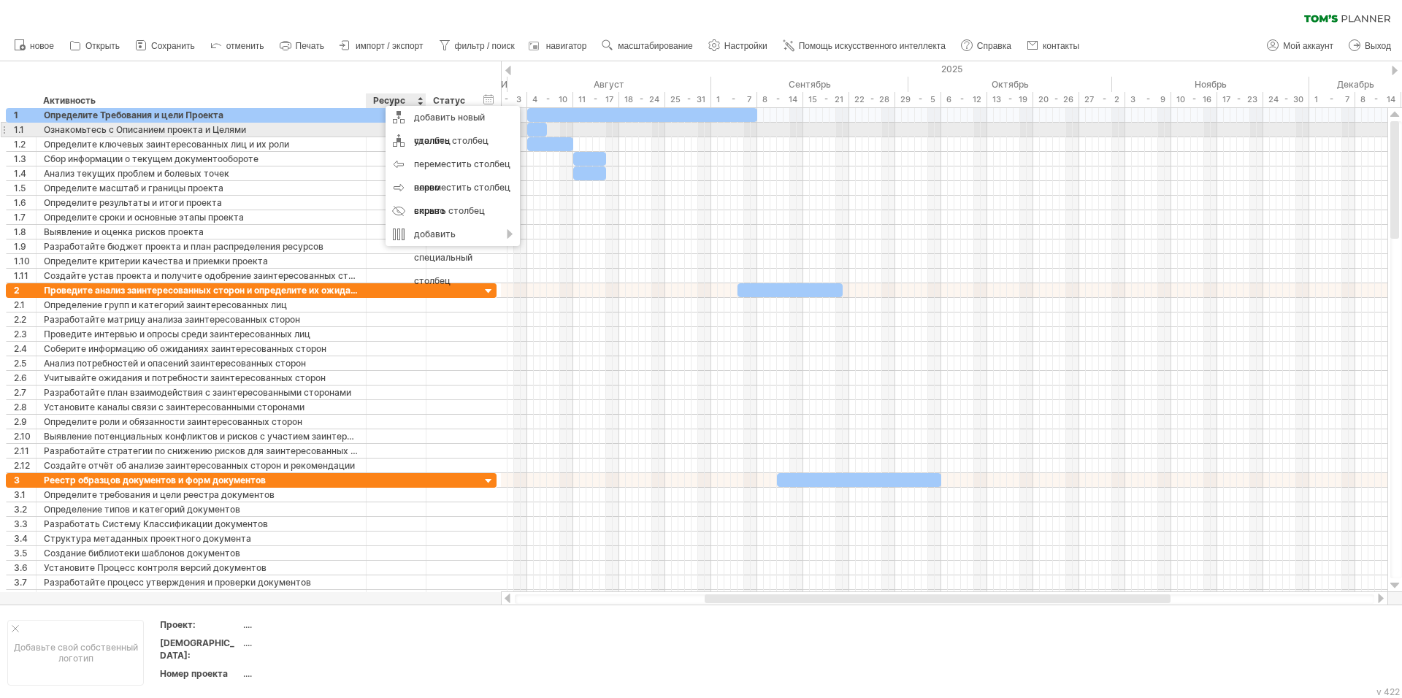
click at [351, 137] on div "**********" at bounding box center [251, 130] width 491 height 15
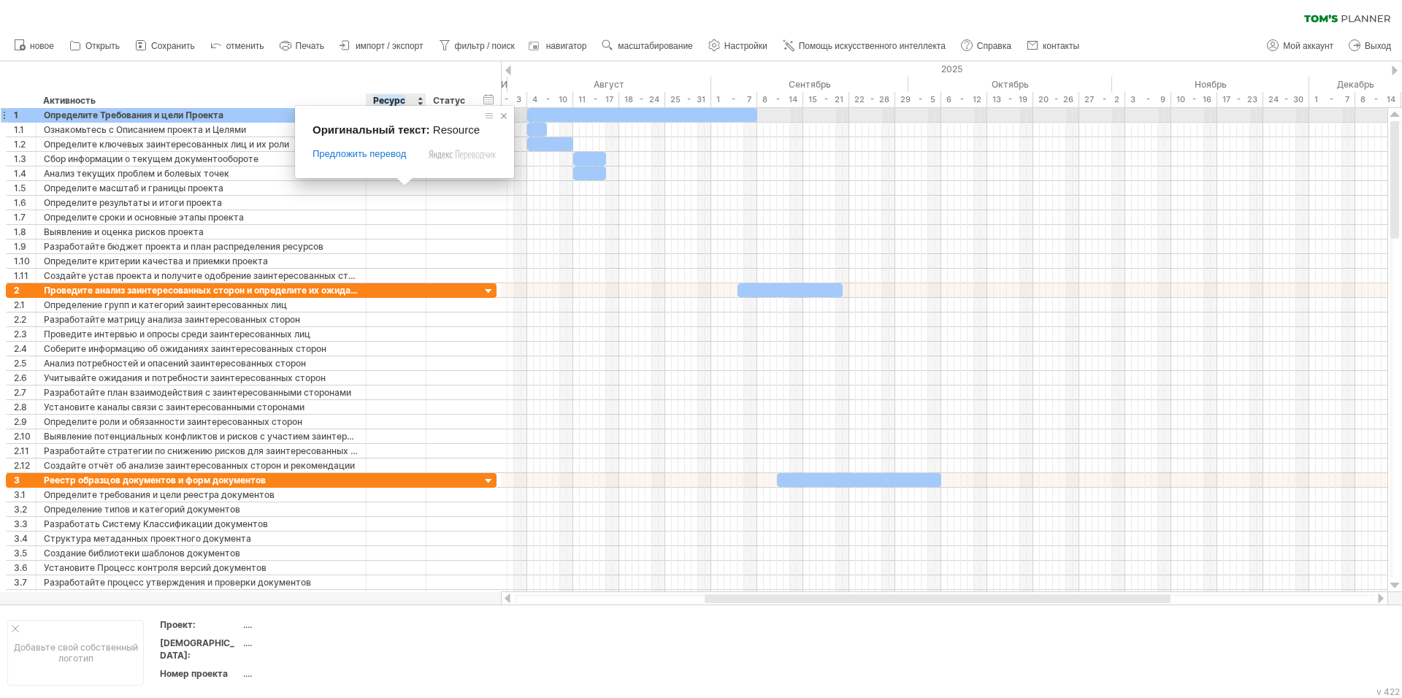
click at [500, 118] on span at bounding box center [503, 116] width 15 height 15
click at [505, 117] on span at bounding box center [503, 116] width 15 height 15
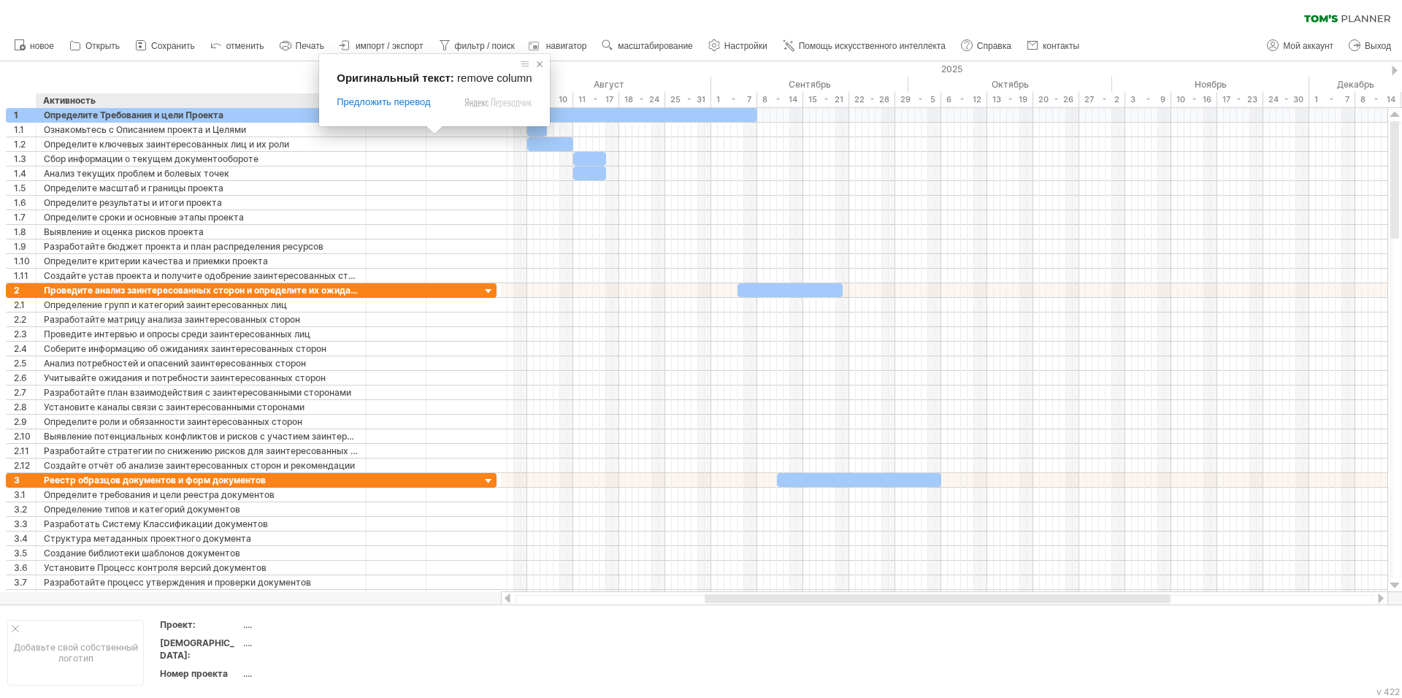
click at [532, 67] on span at bounding box center [539, 64] width 15 height 15
click at [425, 112] on div "Предложить перевод" at bounding box center [407, 105] width 195 height 13
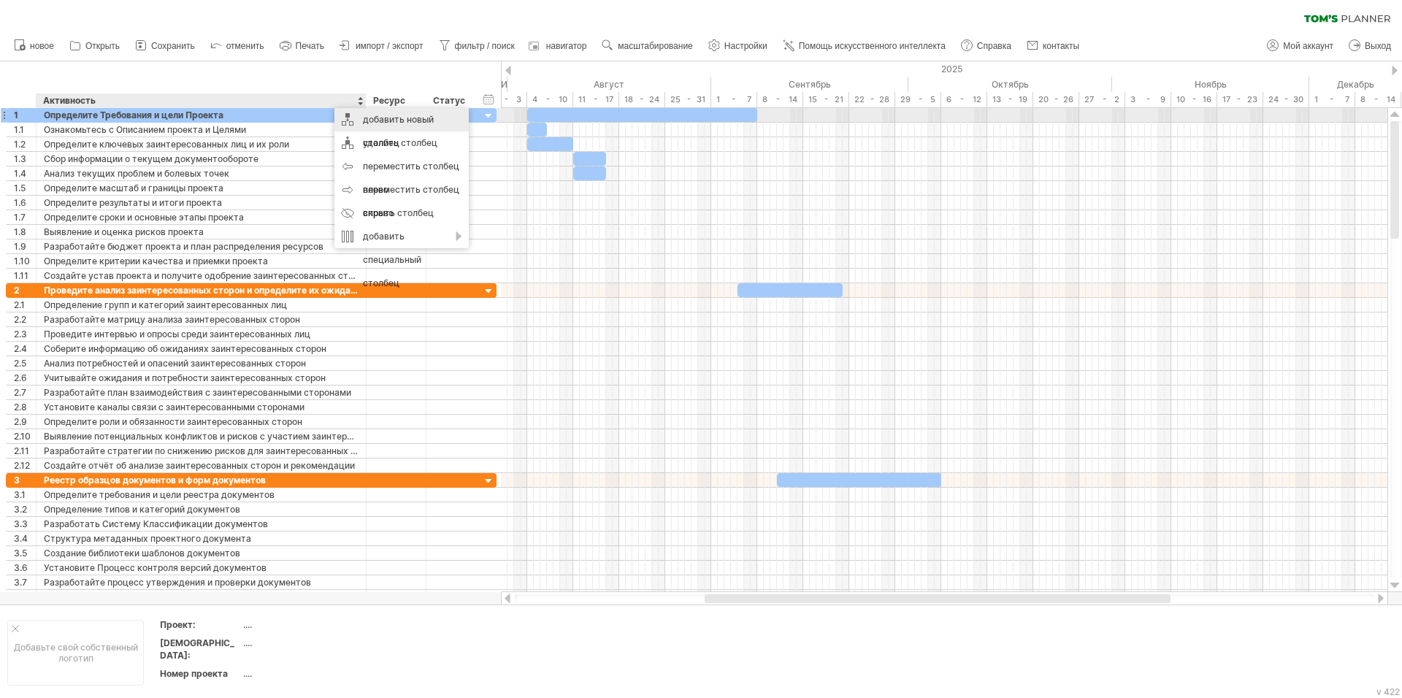
click at [365, 112] on div "добавить новый столбец" at bounding box center [401, 131] width 134 height 47
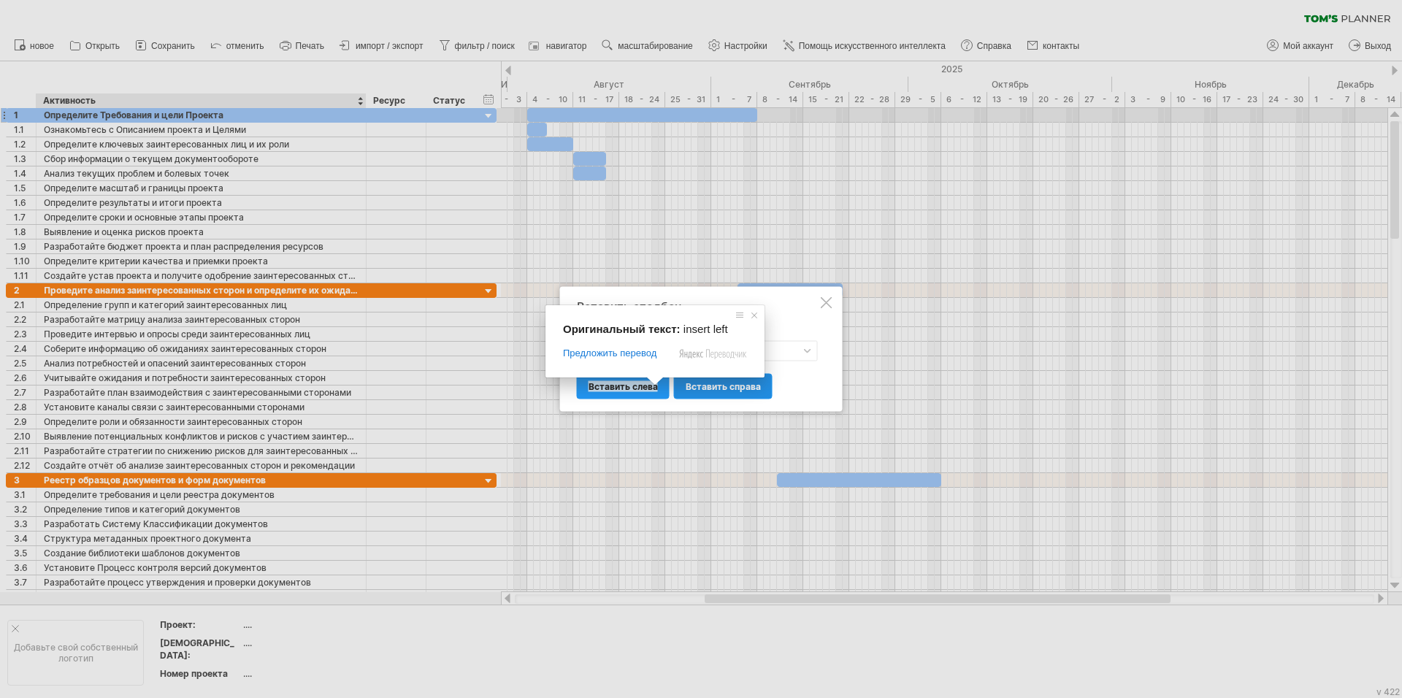
click at [752, 388] on ya-tr-span "вставить справа" at bounding box center [723, 386] width 75 height 11
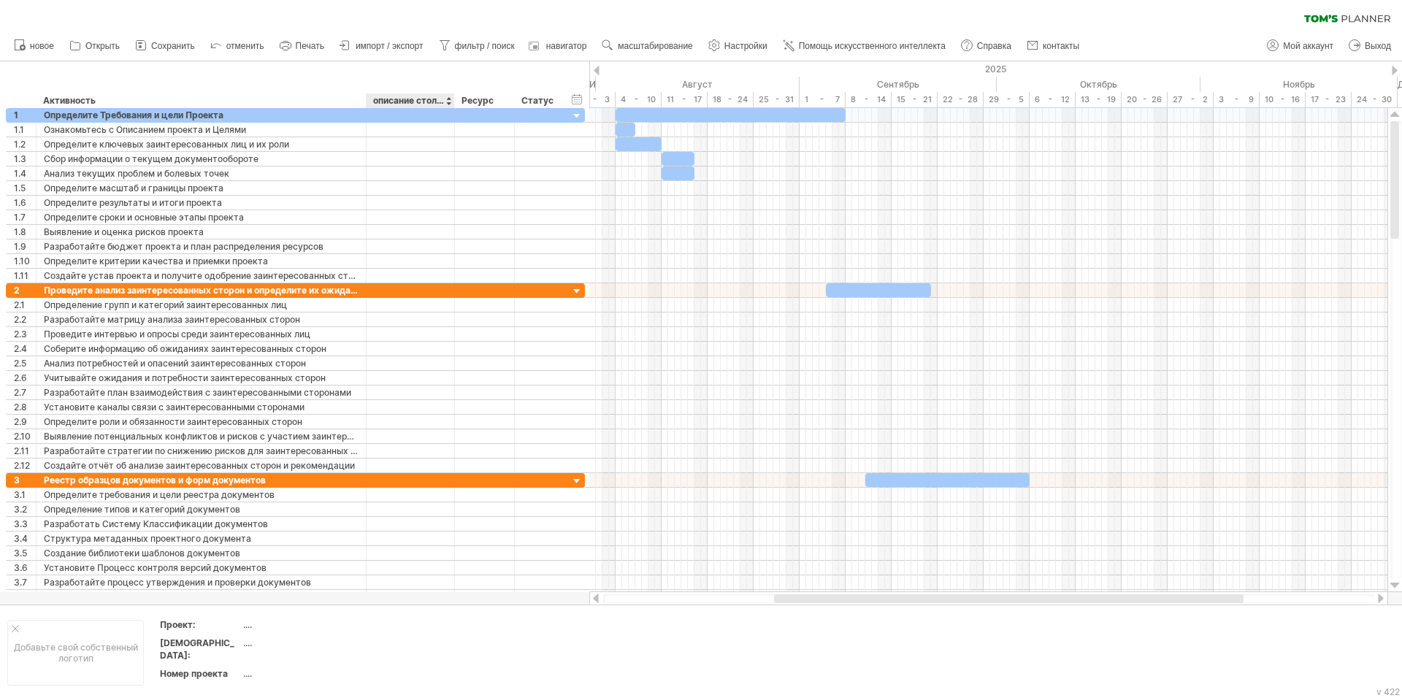
click at [416, 97] on ya-tr-span "описание столбца" at bounding box center [413, 100] width 80 height 11
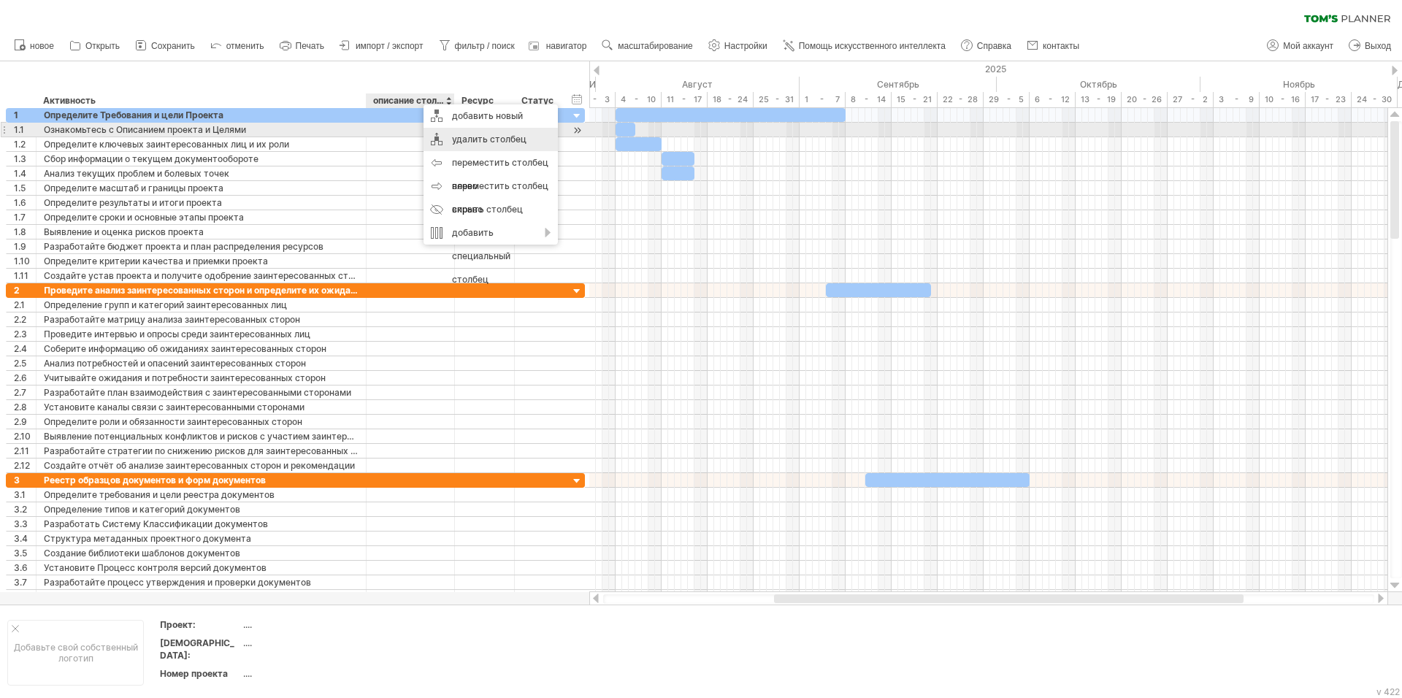
click at [461, 134] on ya-tr-span "удалить столбец" at bounding box center [489, 139] width 74 height 11
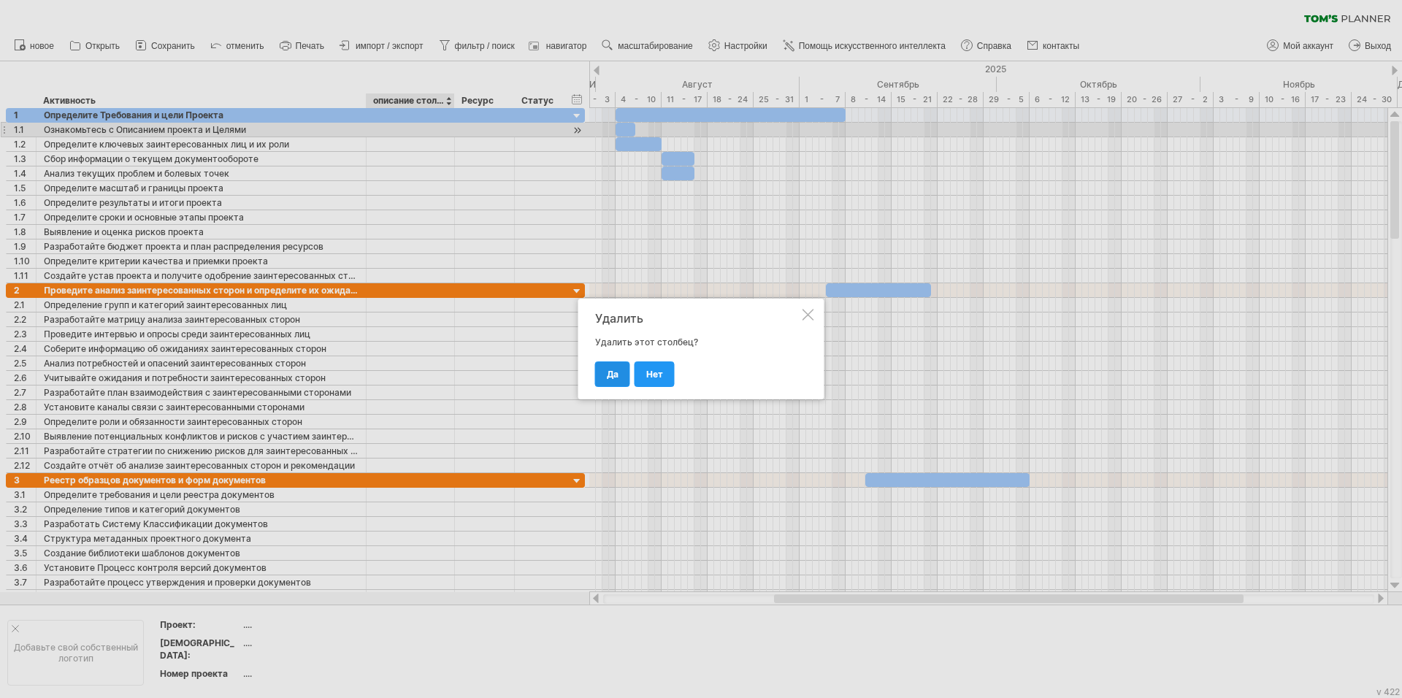
click at [608, 376] on ya-tr-span "ДА" at bounding box center [613, 374] width 12 height 11
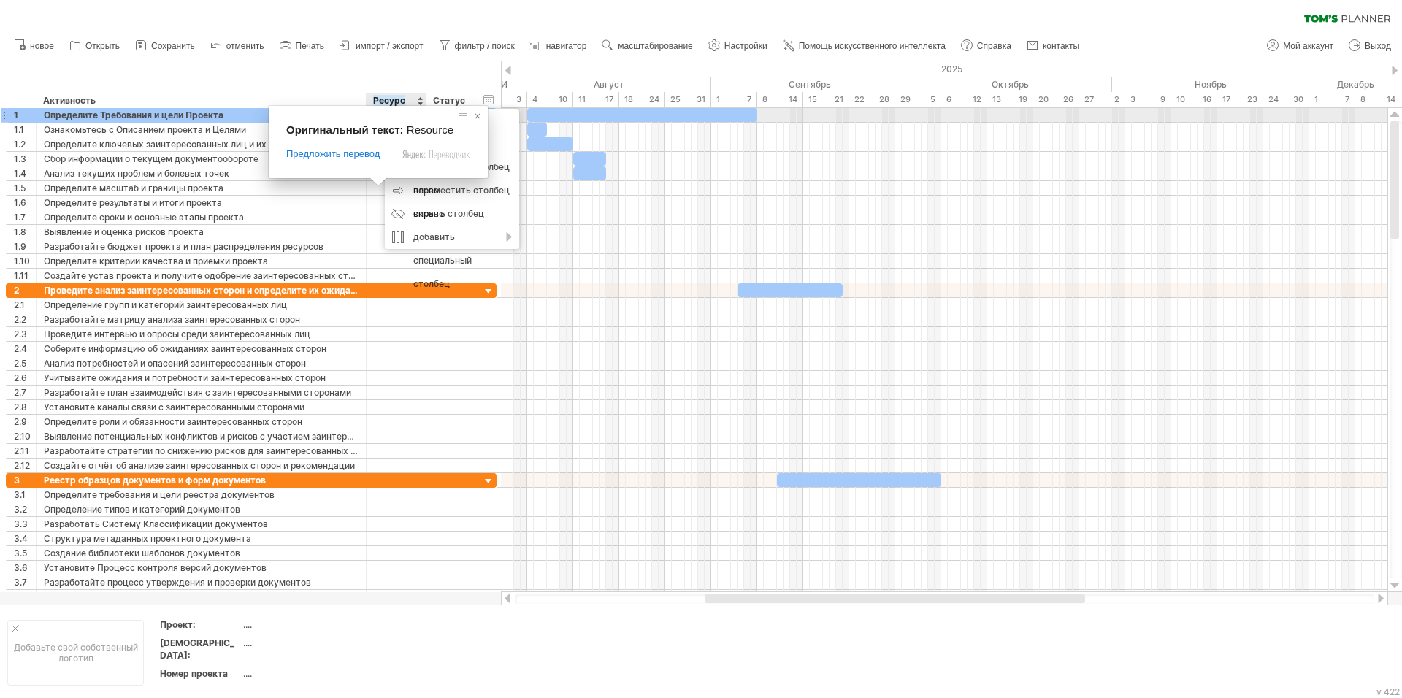
click at [478, 115] on span at bounding box center [477, 116] width 15 height 15
click at [498, 117] on span at bounding box center [497, 116] width 15 height 15
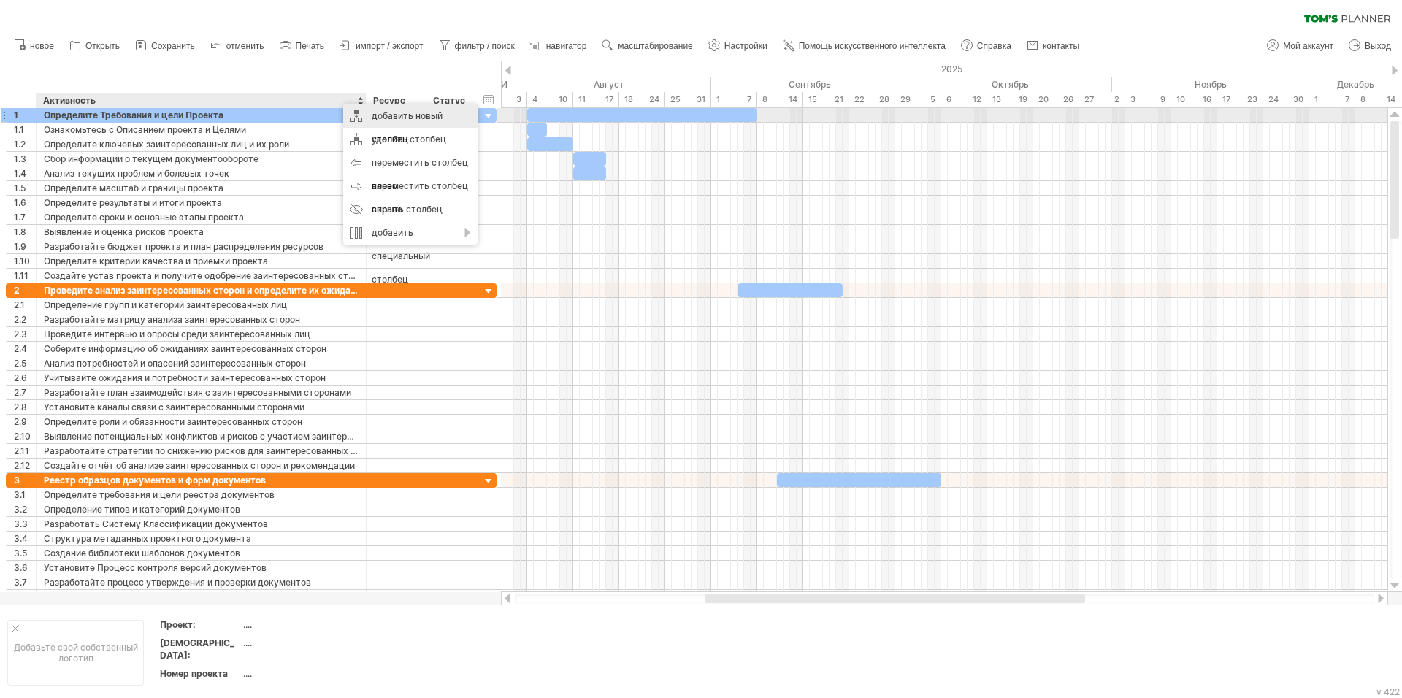
click at [371, 115] on div "добавить новый столбец" at bounding box center [410, 127] width 134 height 47
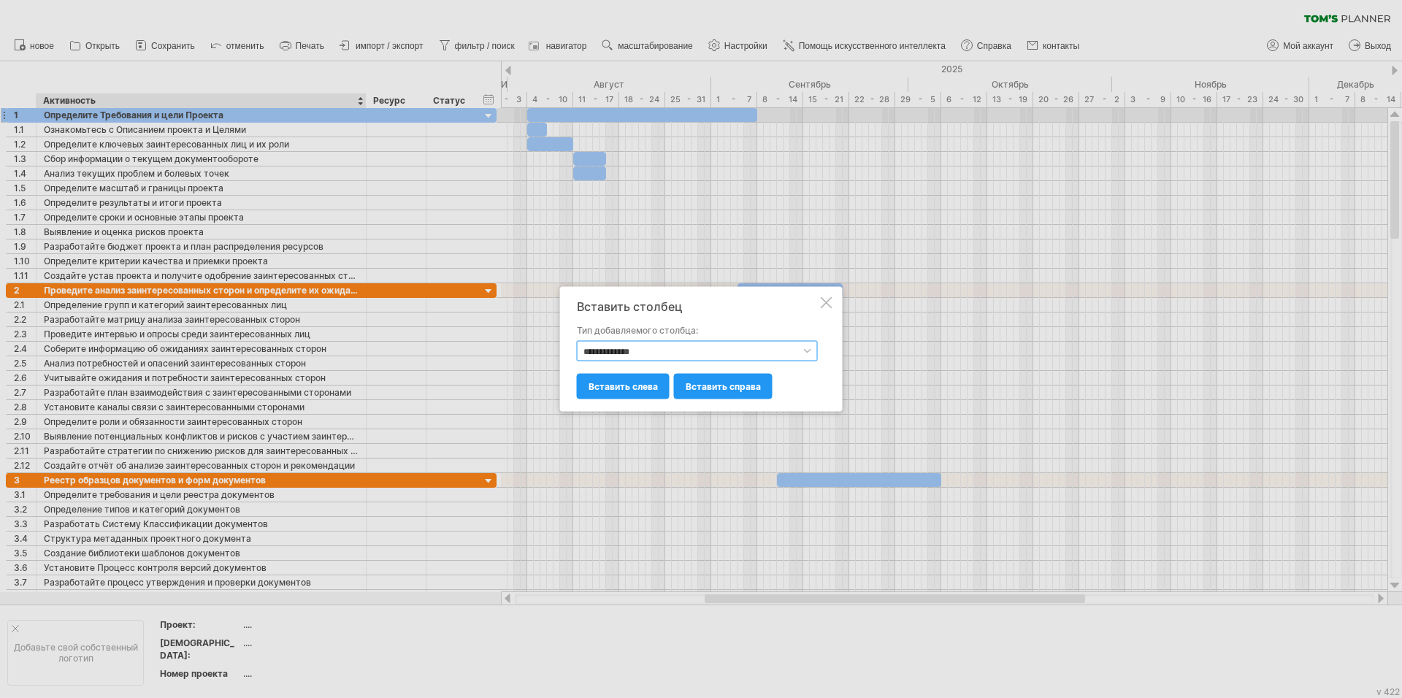
click at [653, 349] on select "**********" at bounding box center [697, 351] width 241 height 20
click at [577, 341] on select "**********" at bounding box center [697, 351] width 241 height 20
click at [643, 349] on select "**********" at bounding box center [697, 351] width 241 height 20
click at [732, 383] on ya-tr-span "вставить справа" at bounding box center [723, 386] width 75 height 11
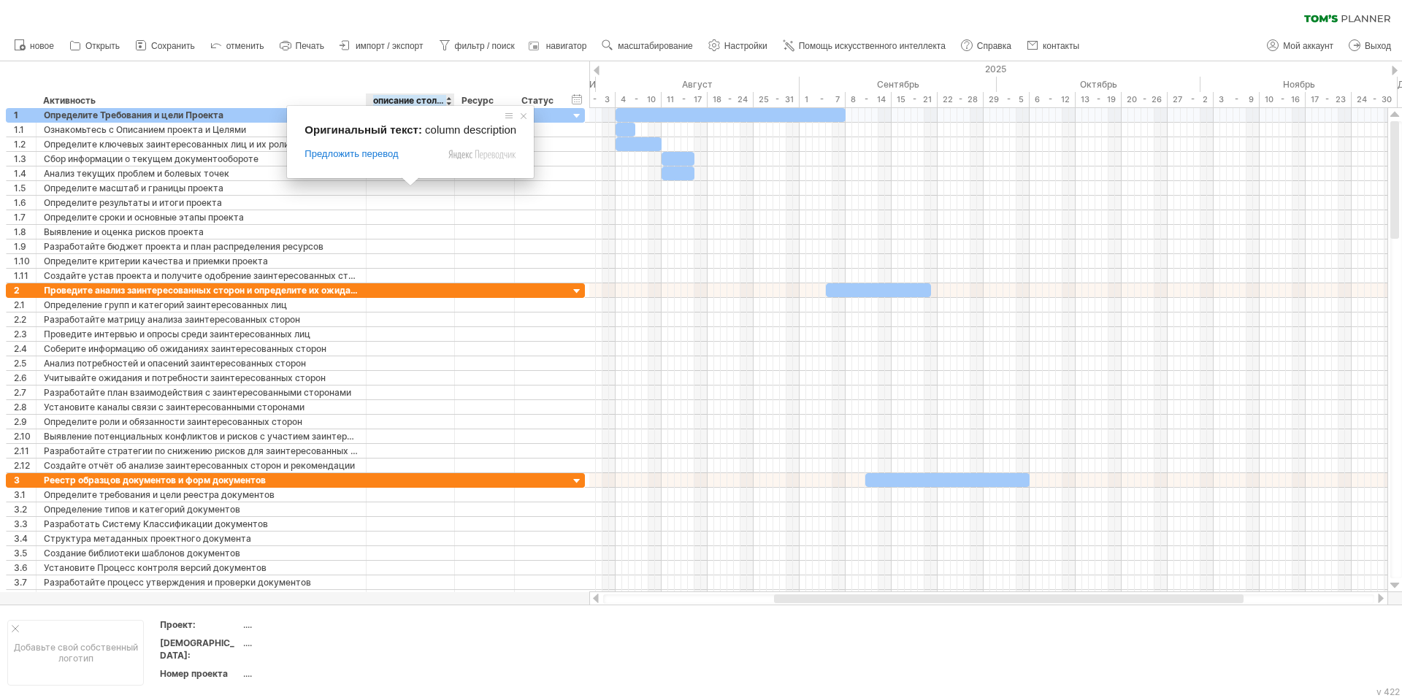
click at [407, 102] on ya-tr-span "описание столбца" at bounding box center [413, 100] width 80 height 11
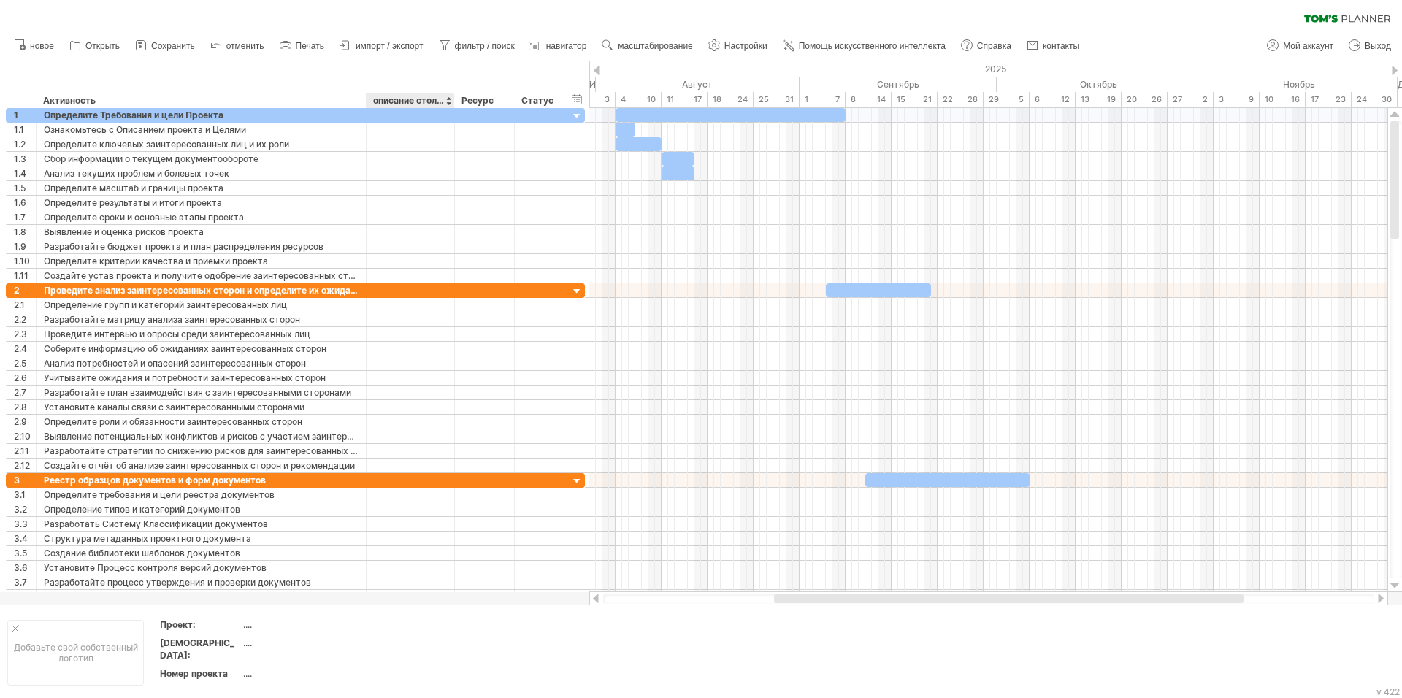
click at [408, 99] on ya-tr-span "описание столбца" at bounding box center [413, 100] width 80 height 11
click at [448, 98] on div at bounding box center [448, 100] width 6 height 15
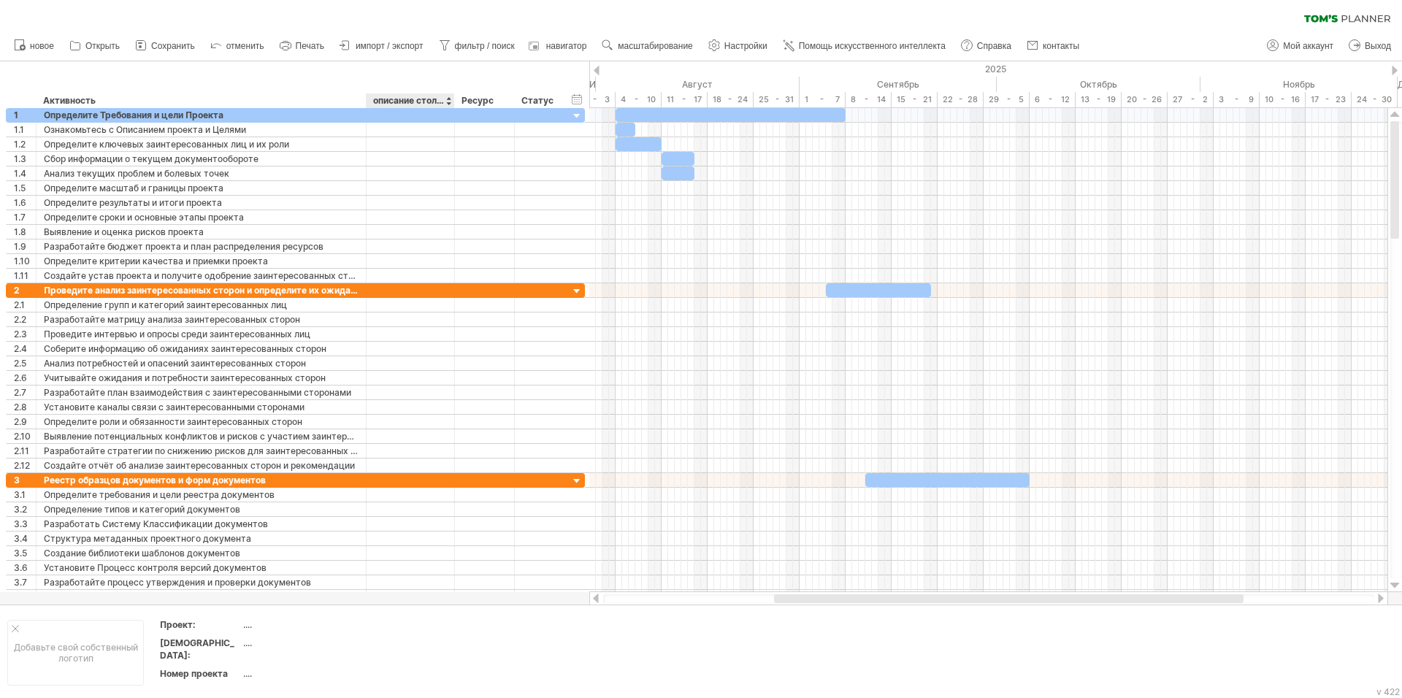
click at [438, 99] on ya-tr-span "описание столбца" at bounding box center [413, 100] width 80 height 11
click at [436, 98] on ya-tr-span "описание столбца" at bounding box center [413, 100] width 80 height 11
click at [487, 81] on div "**********" at bounding box center [294, 84] width 589 height 47
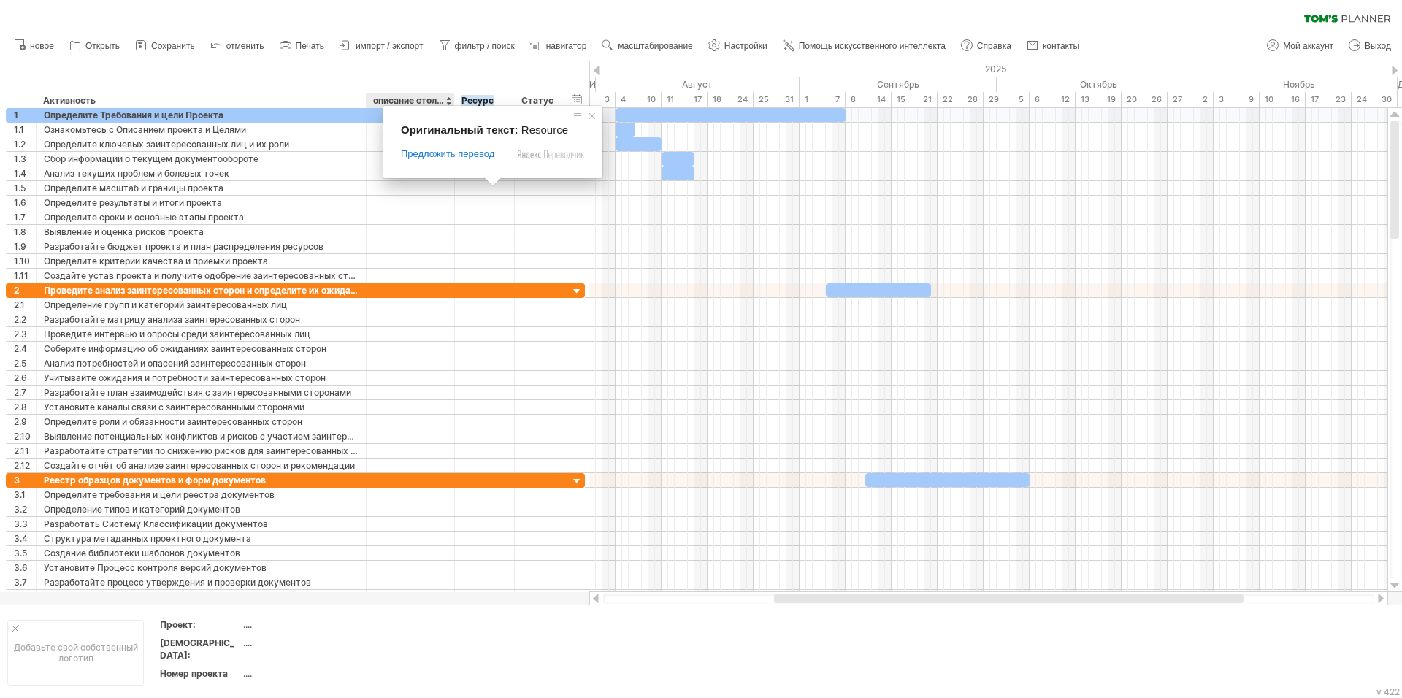
click at [416, 99] on ya-tr-span "описание столбца" at bounding box center [413, 100] width 80 height 11
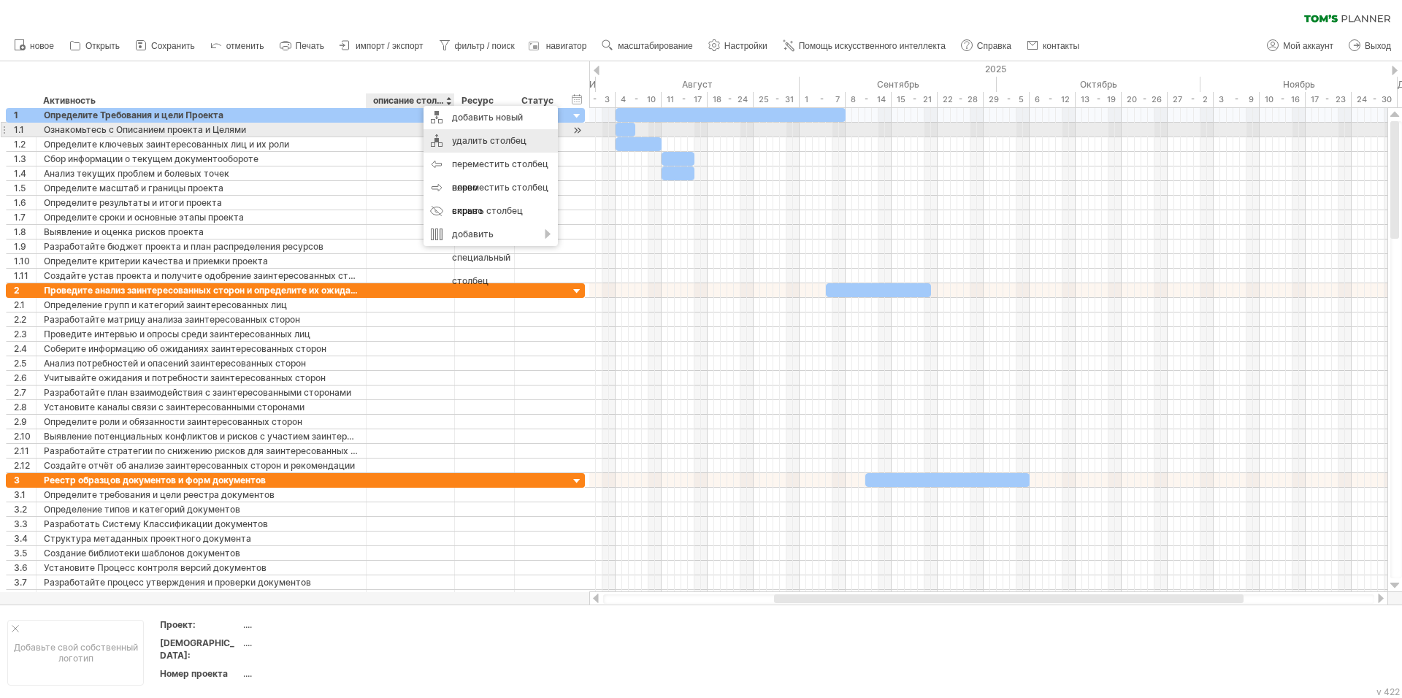
click at [456, 135] on ya-tr-span "удалить столбец" at bounding box center [489, 140] width 74 height 11
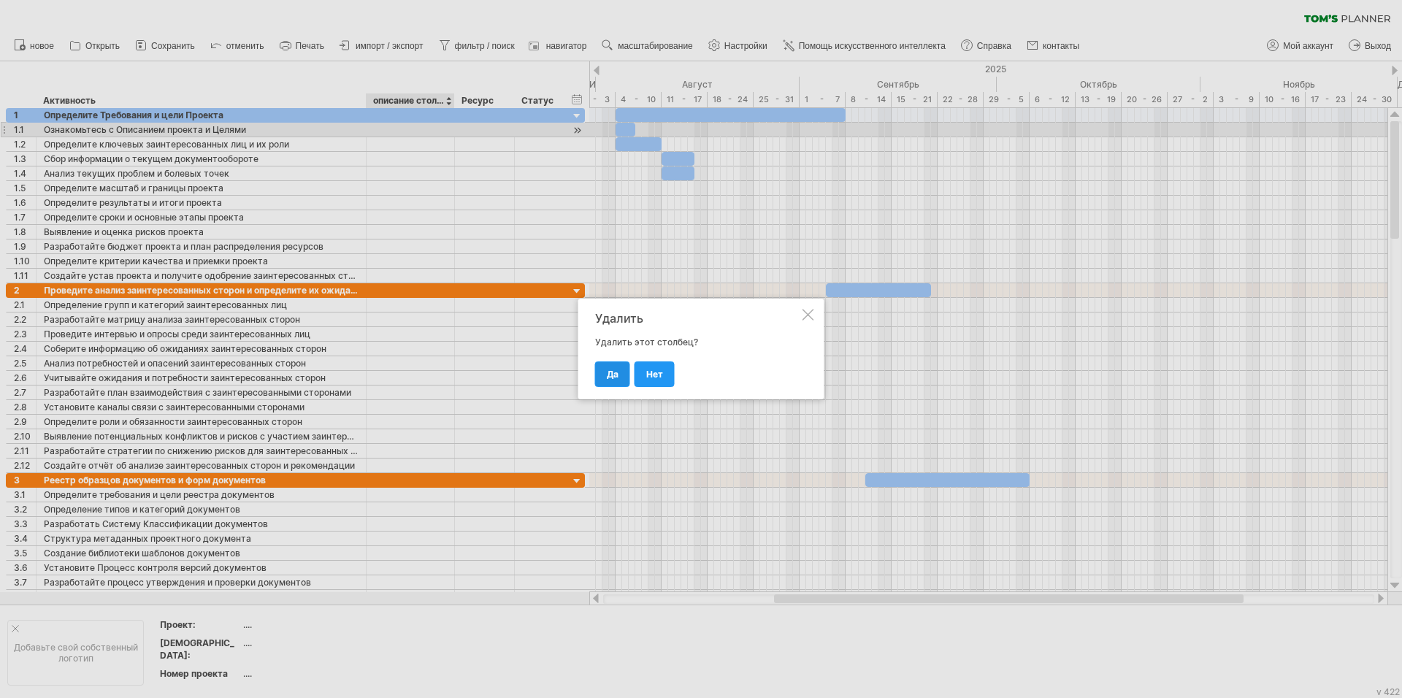
click at [617, 369] on ya-tr-span "ДА" at bounding box center [613, 374] width 12 height 11
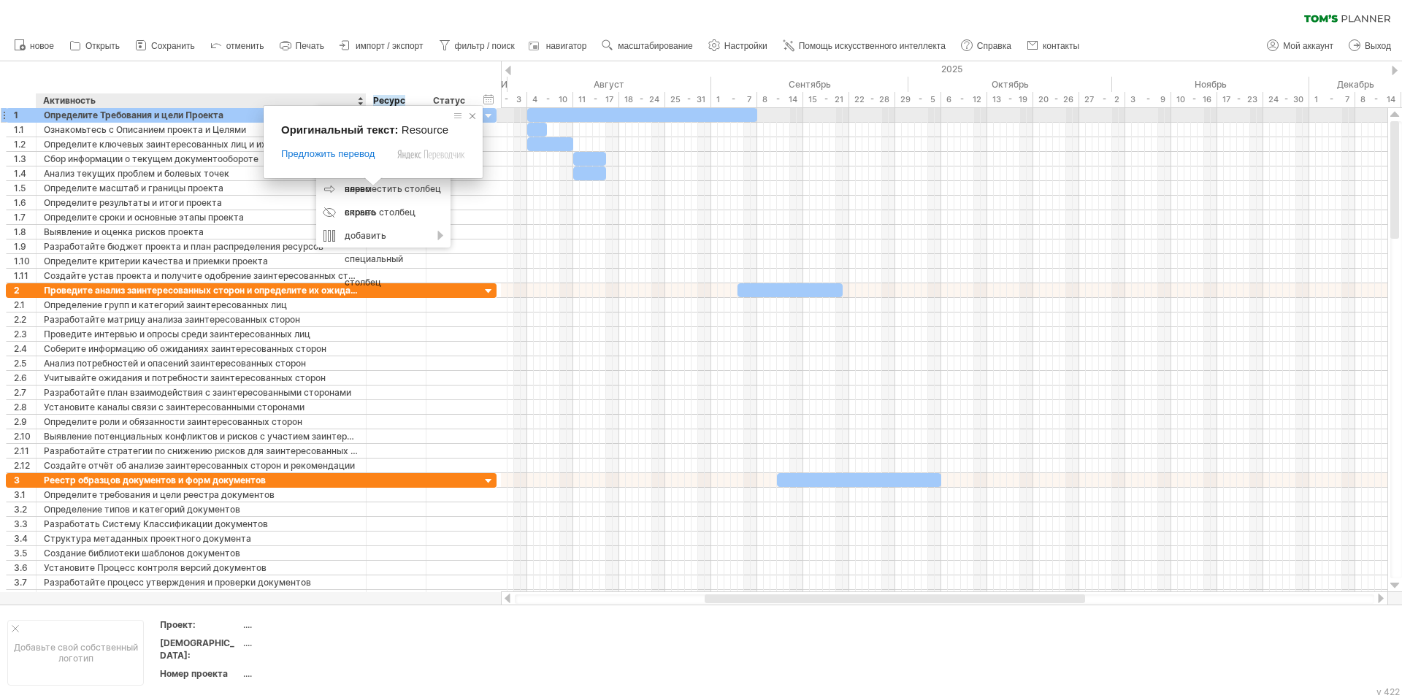
click at [473, 115] on span at bounding box center [472, 116] width 15 height 15
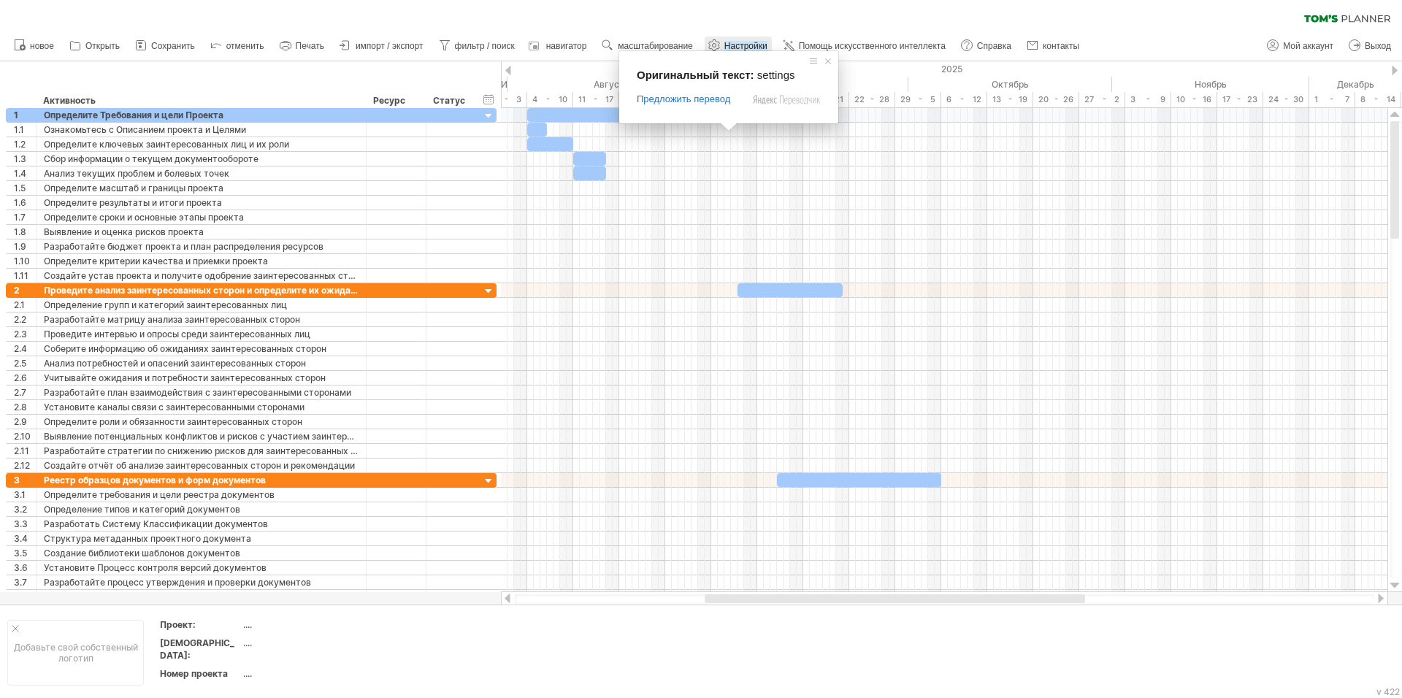
click at [749, 43] on ya-tr-span "Настройки" at bounding box center [745, 46] width 43 height 10
select select "*"
select select "**"
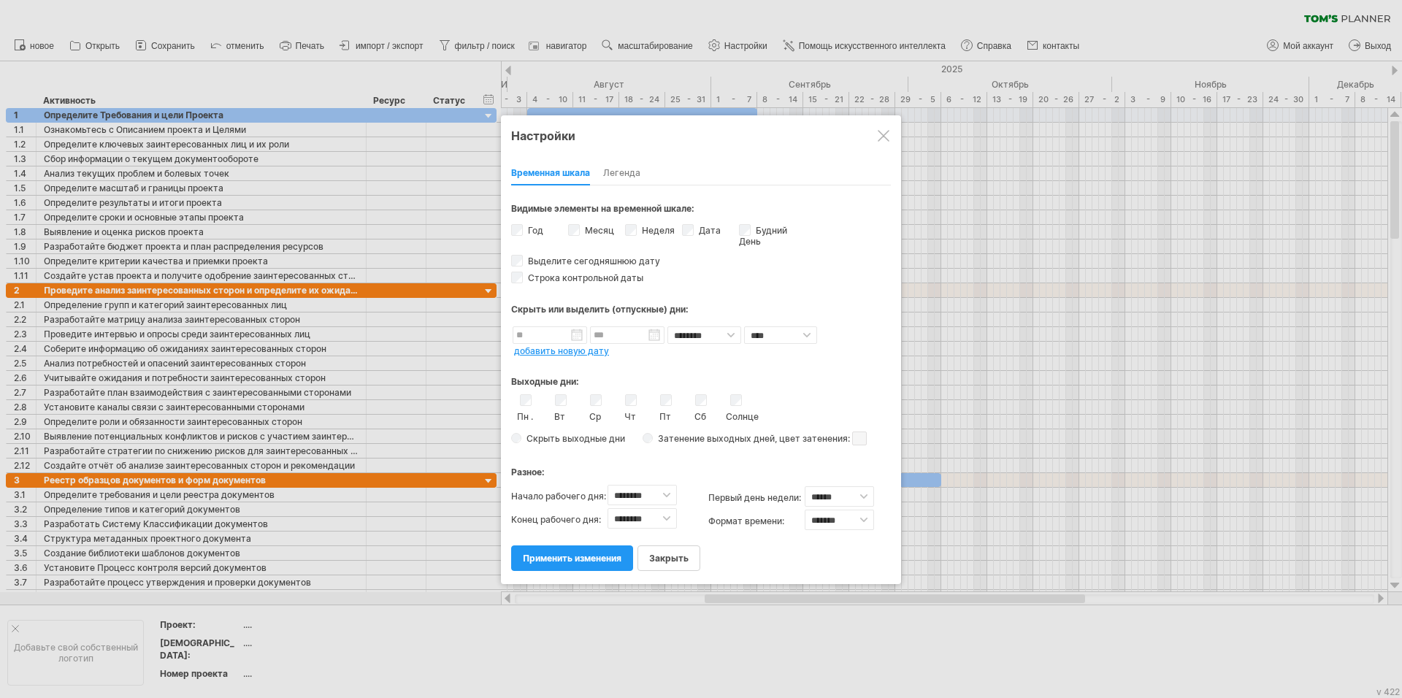
click at [630, 172] on ya-tr-span "Легенда" at bounding box center [621, 172] width 37 height 11
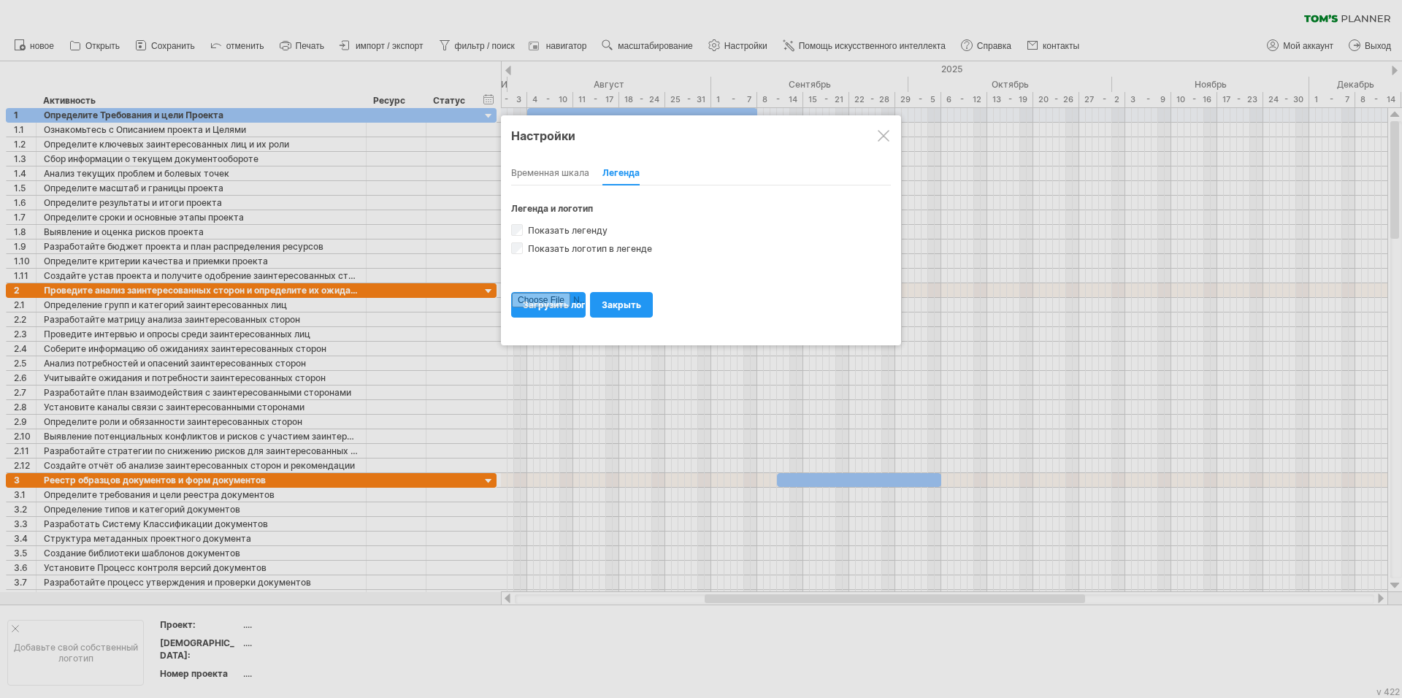
click at [880, 137] on div at bounding box center [884, 136] width 12 height 12
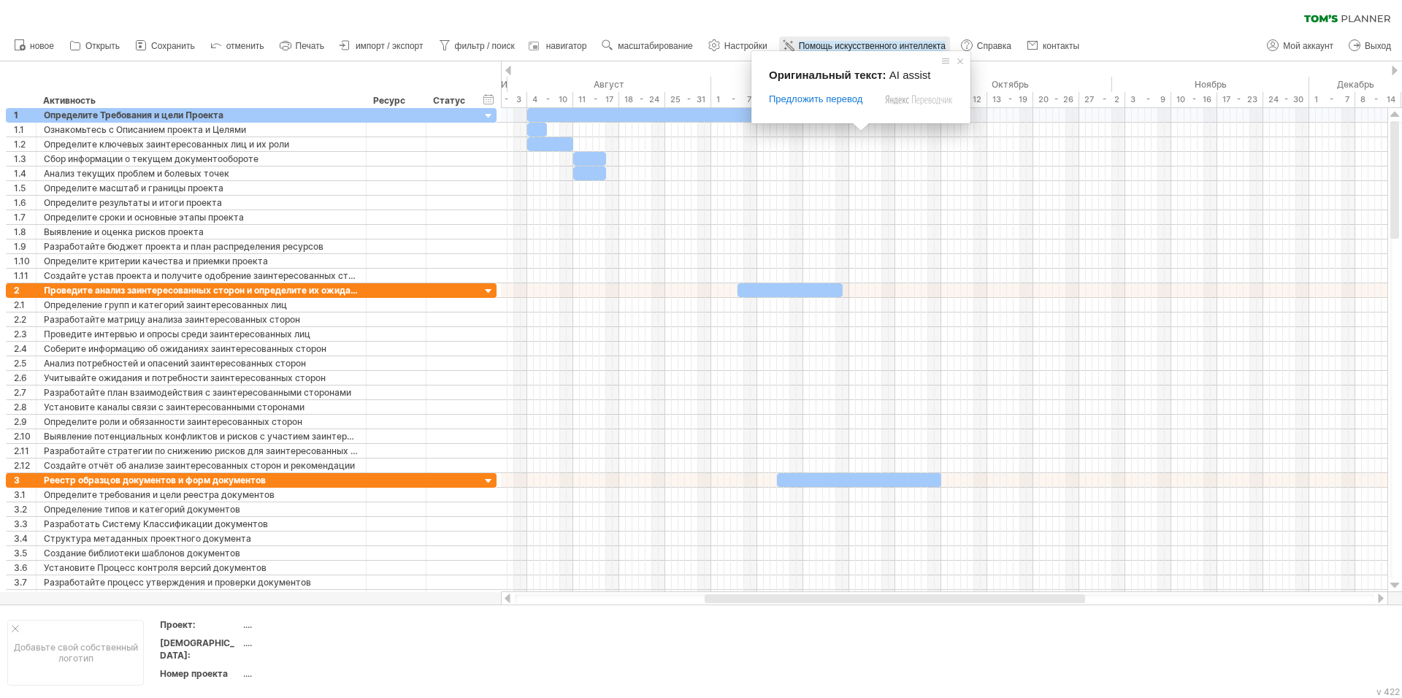
click at [858, 40] on link "Помощь искусственного интеллекта" at bounding box center [864, 46] width 171 height 19
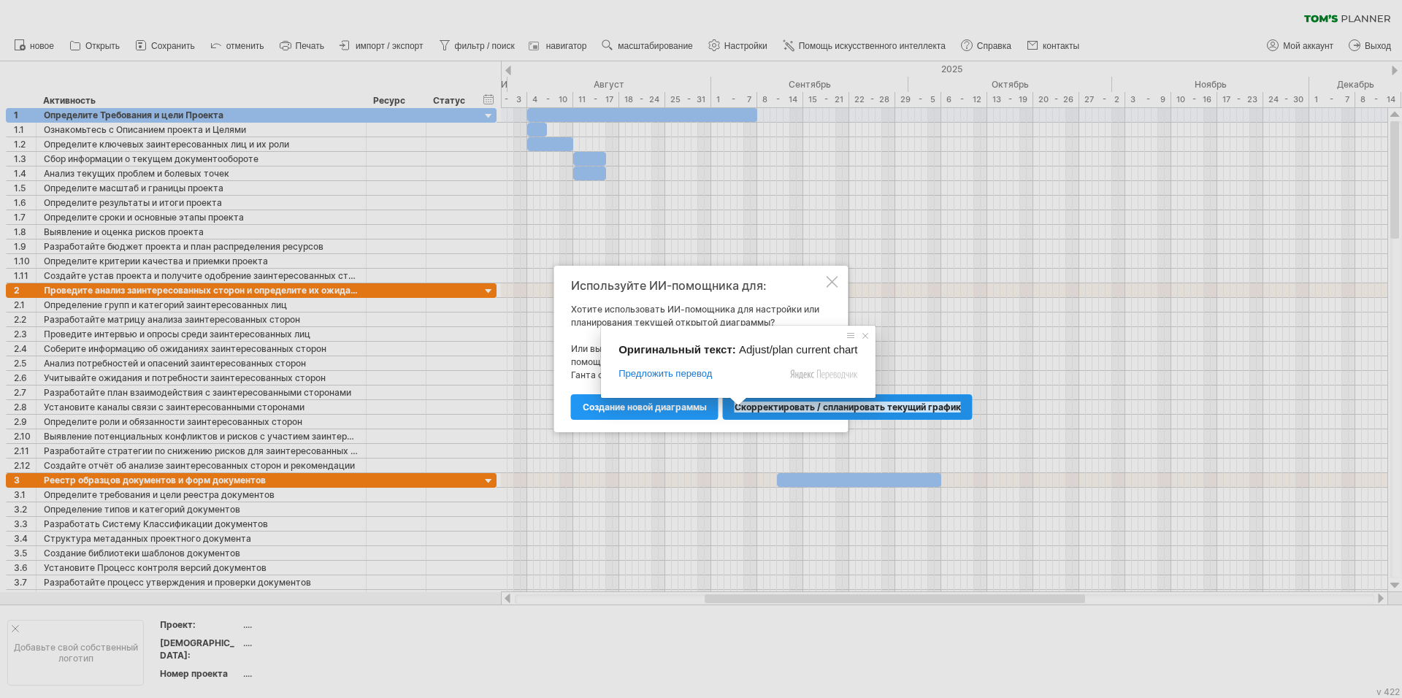
click at [806, 409] on ya-tr-span "Скорректировать / спланировать текущий график" at bounding box center [848, 407] width 226 height 11
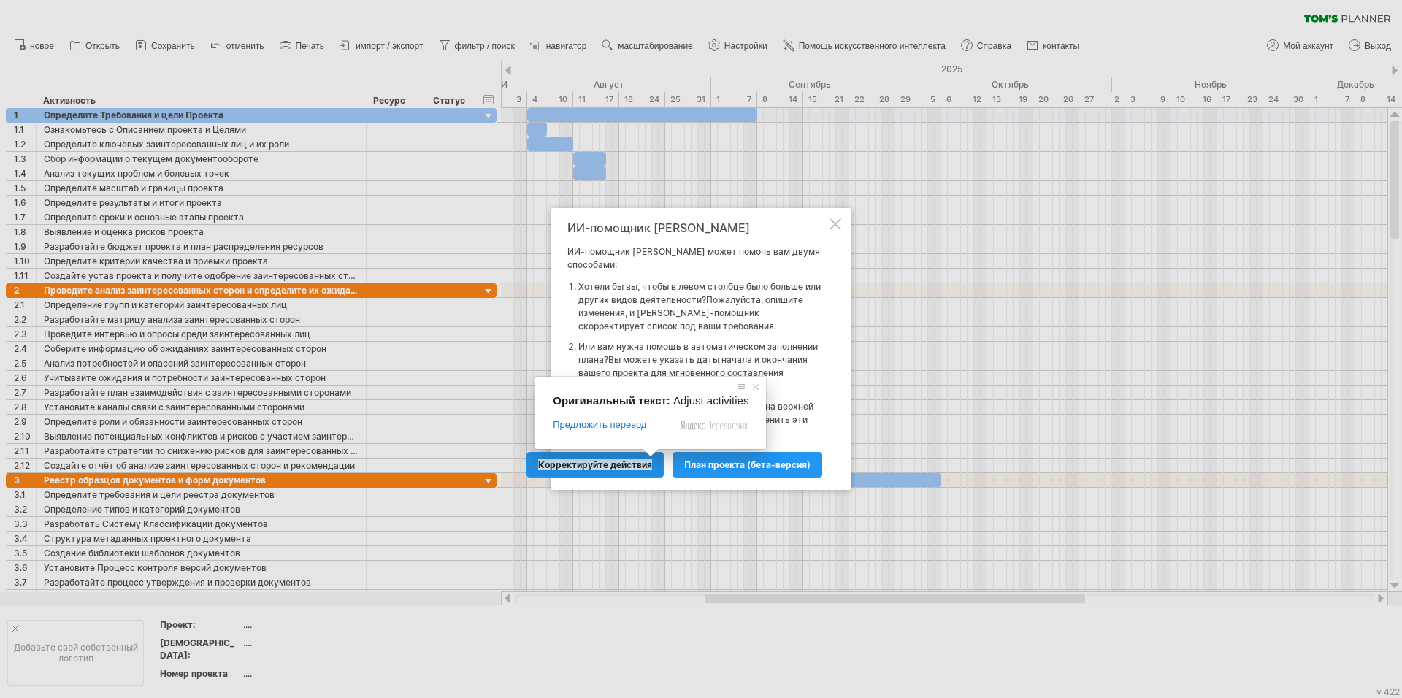
click at [608, 459] on ya-tr-span "Корректируйте действия" at bounding box center [595, 464] width 114 height 11
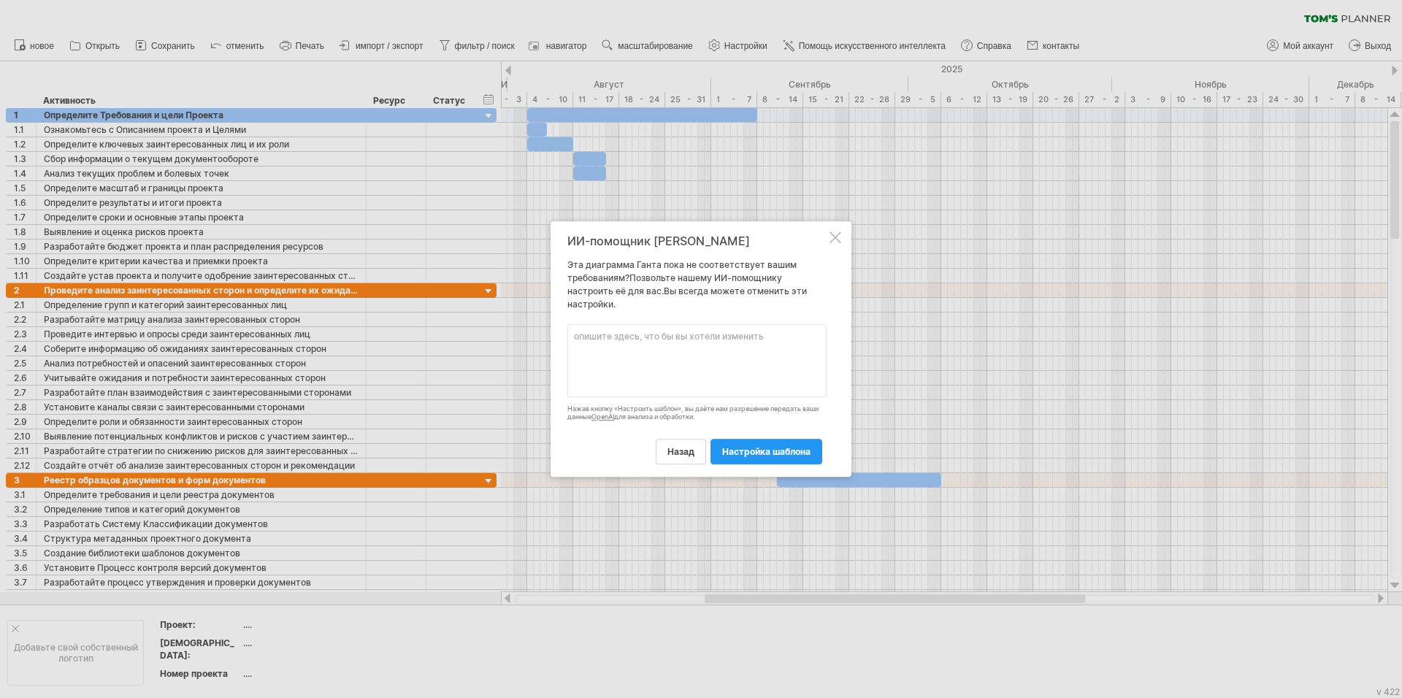
click at [612, 360] on textarea at bounding box center [696, 360] width 259 height 73
type textarea "Добавь столбец "Ответственный" перед столбцом "Ресурс""
click at [733, 453] on ya-tr-span "настройка шаблона" at bounding box center [766, 451] width 88 height 11
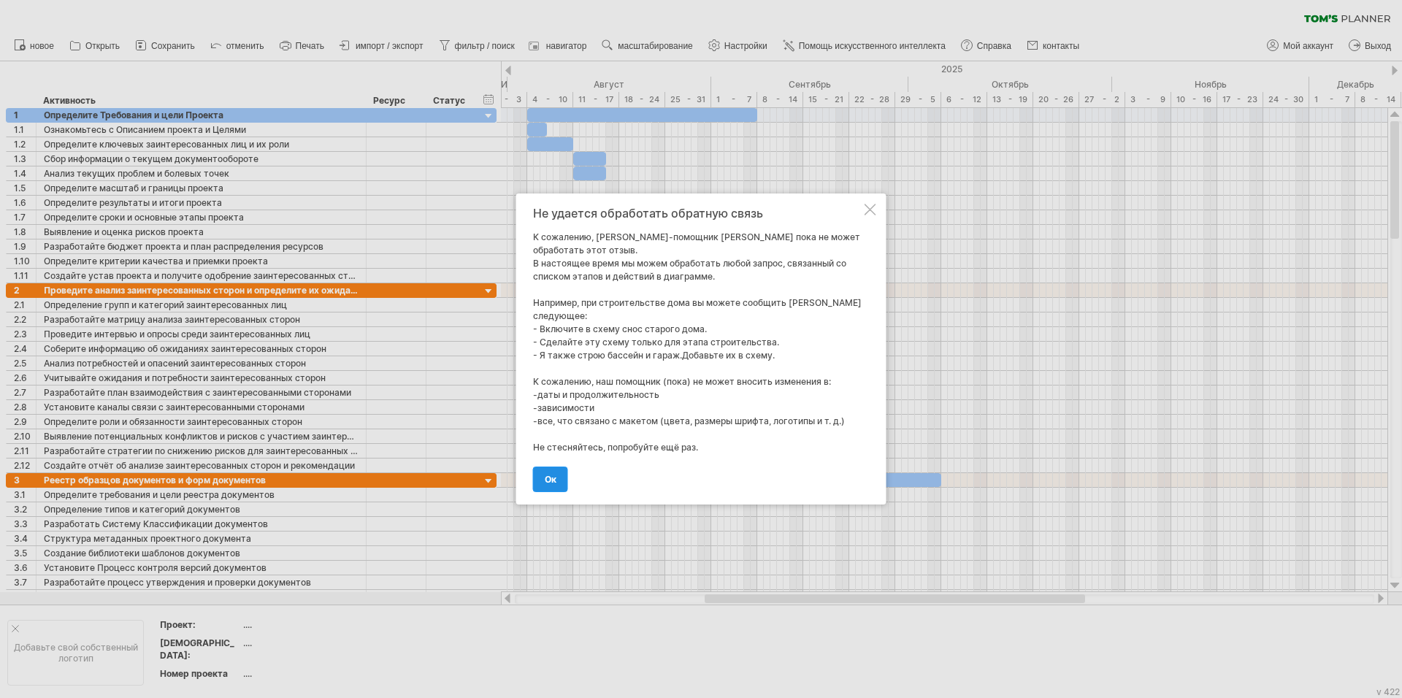
click at [558, 472] on link "ОК" at bounding box center [550, 480] width 35 height 26
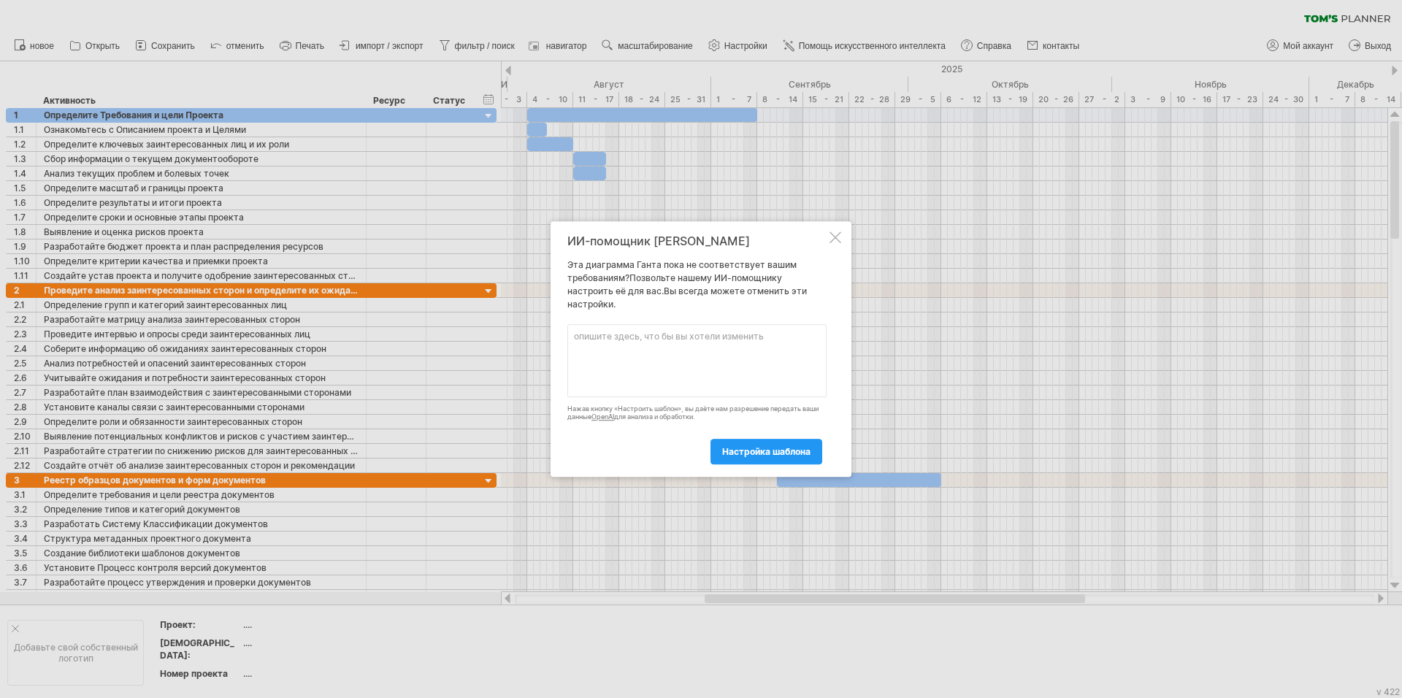
click at [839, 238] on div at bounding box center [835, 237] width 12 height 12
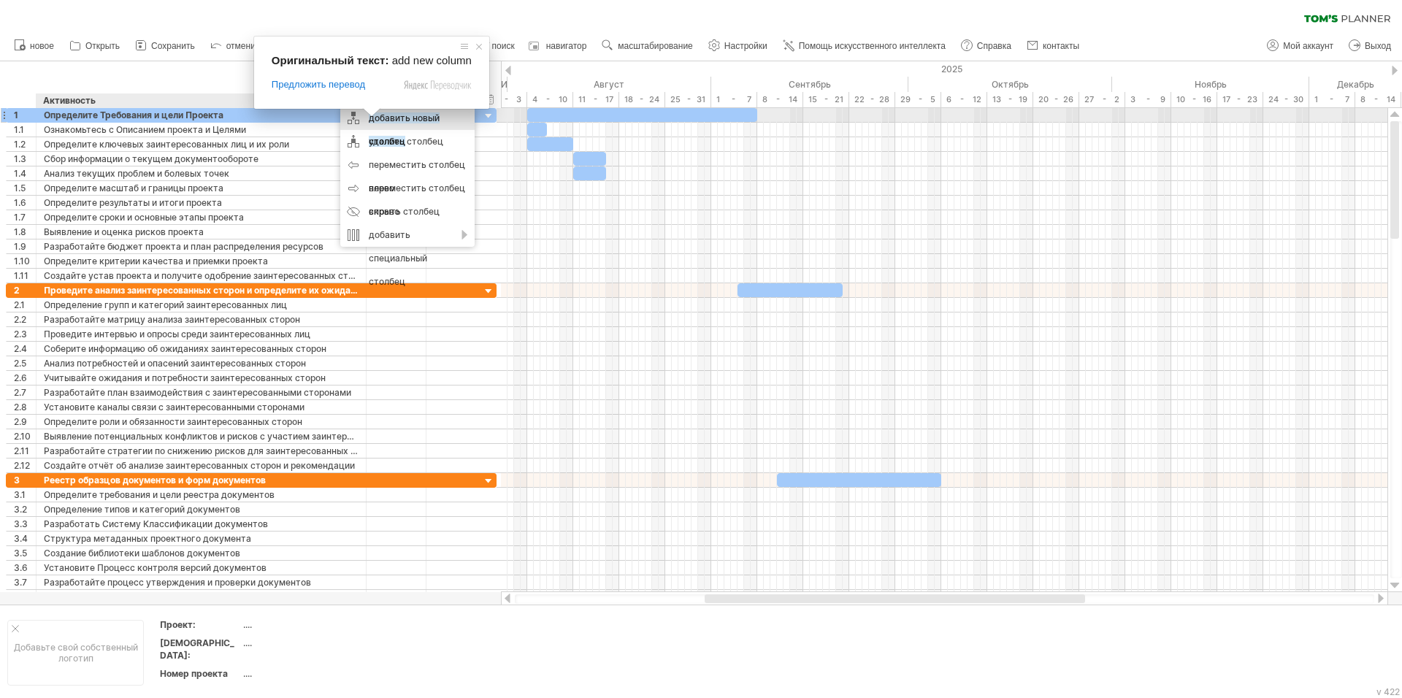
click at [395, 117] on ya-tr-span "добавить новый столбец" at bounding box center [404, 129] width 71 height 34
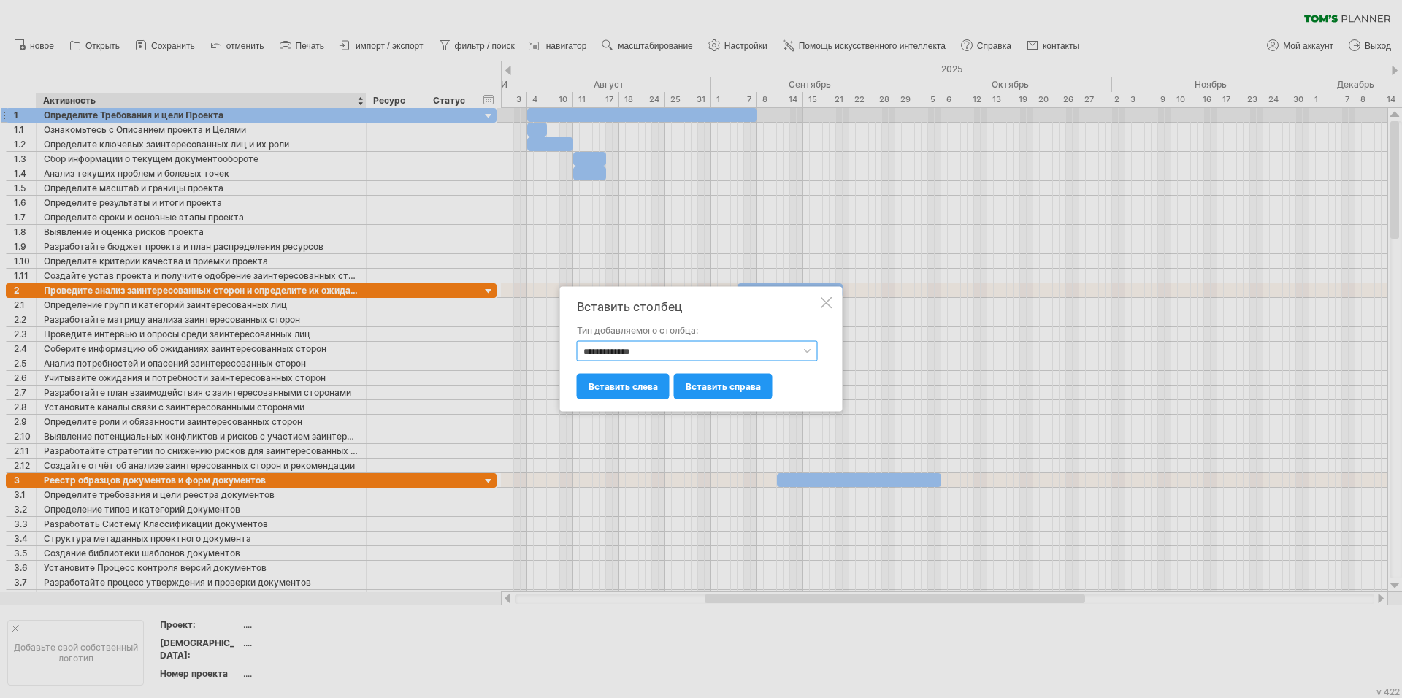
click at [602, 350] on select "**********" at bounding box center [697, 351] width 241 height 20
click at [664, 348] on select "**********" at bounding box center [697, 351] width 241 height 20
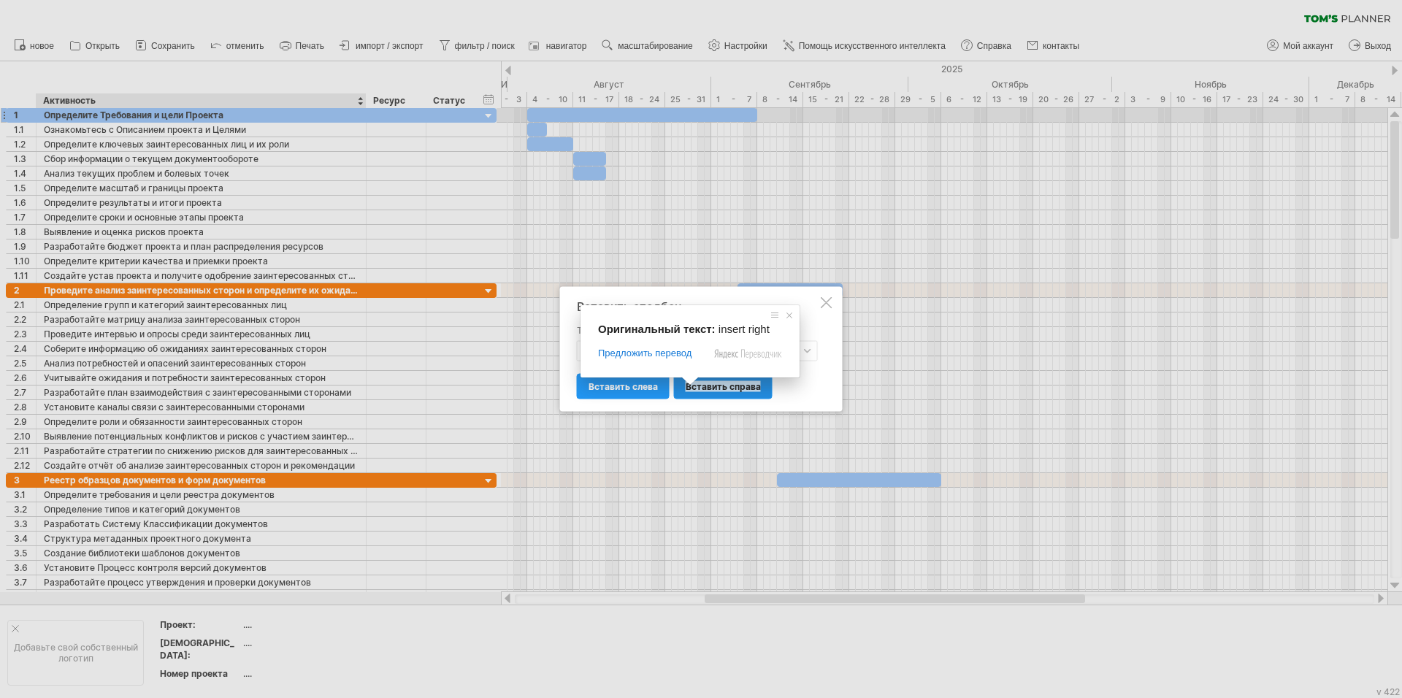
click at [716, 388] on ya-tr-span "вставить справа" at bounding box center [723, 386] width 75 height 11
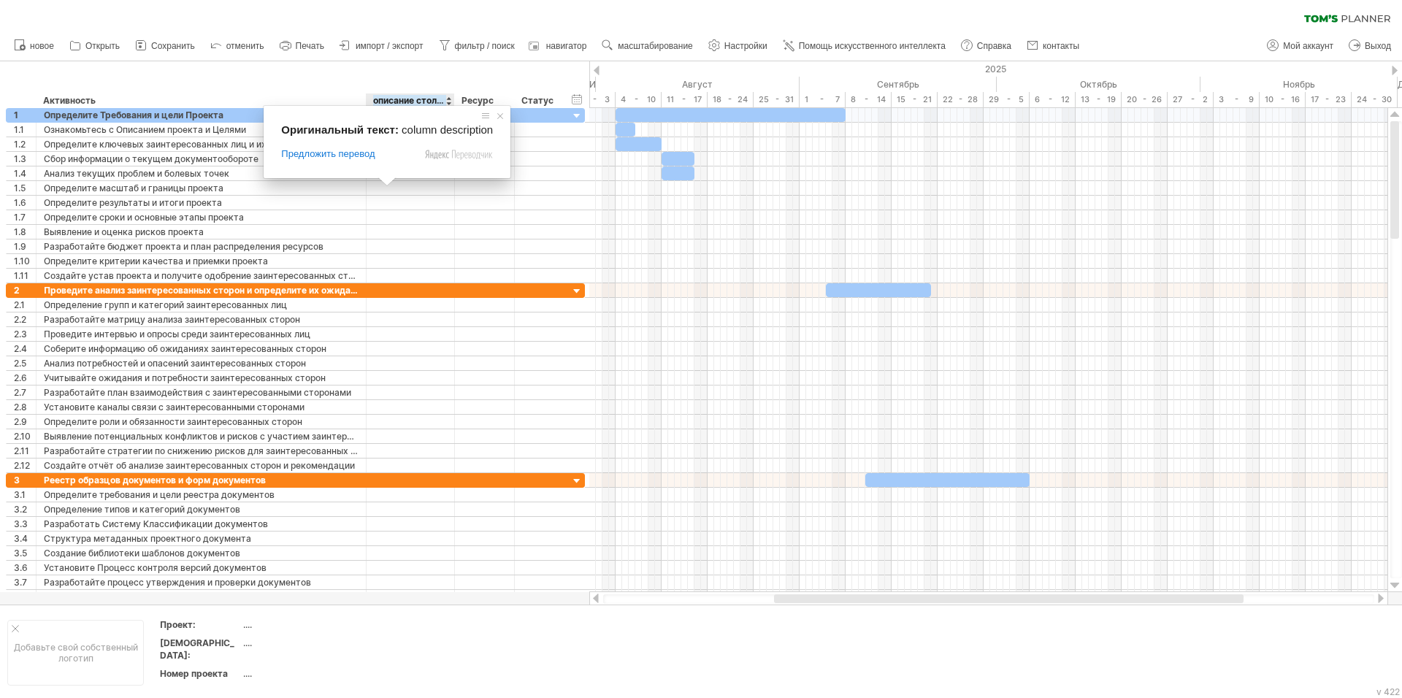
click at [386, 99] on ya-tr-span "описание столбца" at bounding box center [413, 100] width 80 height 11
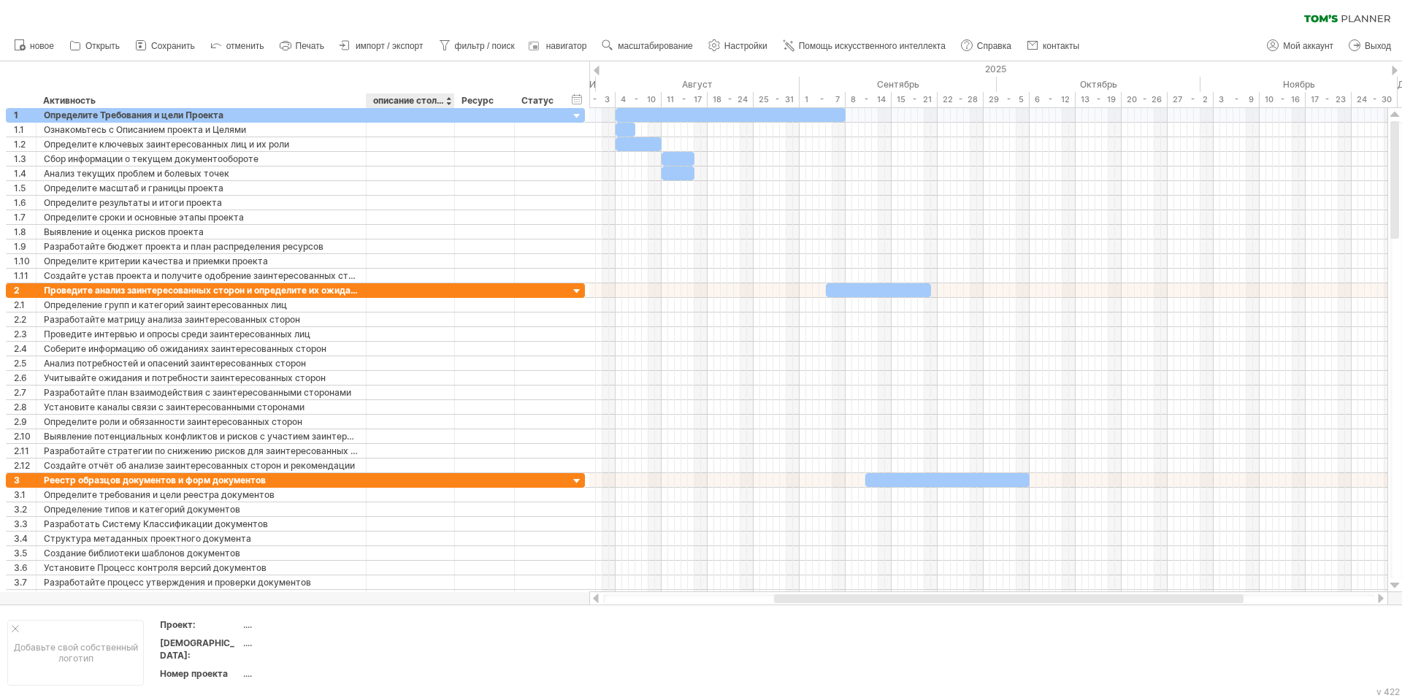
click at [386, 99] on ya-tr-span "описание столбца" at bounding box center [413, 100] width 80 height 11
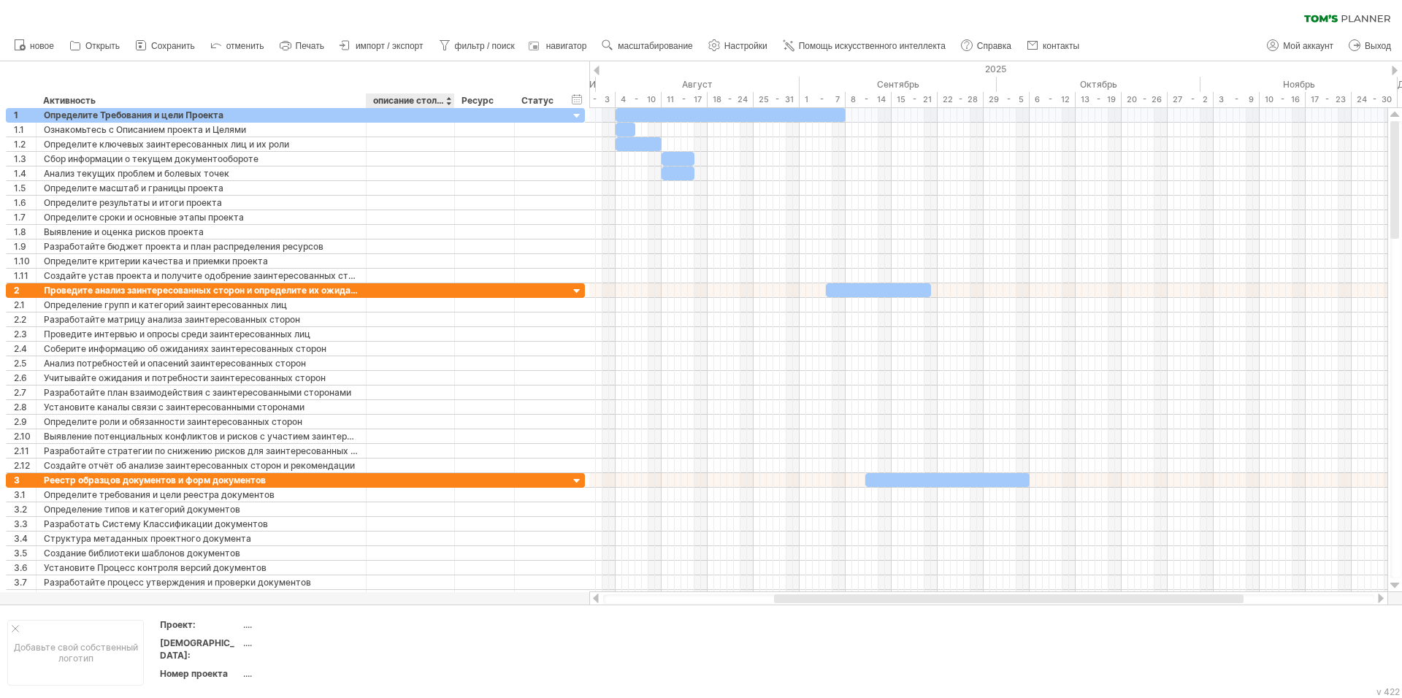
click at [386, 99] on ya-tr-span "описание столбца" at bounding box center [413, 100] width 80 height 11
click at [424, 99] on ya-tr-span "описание столбца" at bounding box center [413, 100] width 80 height 11
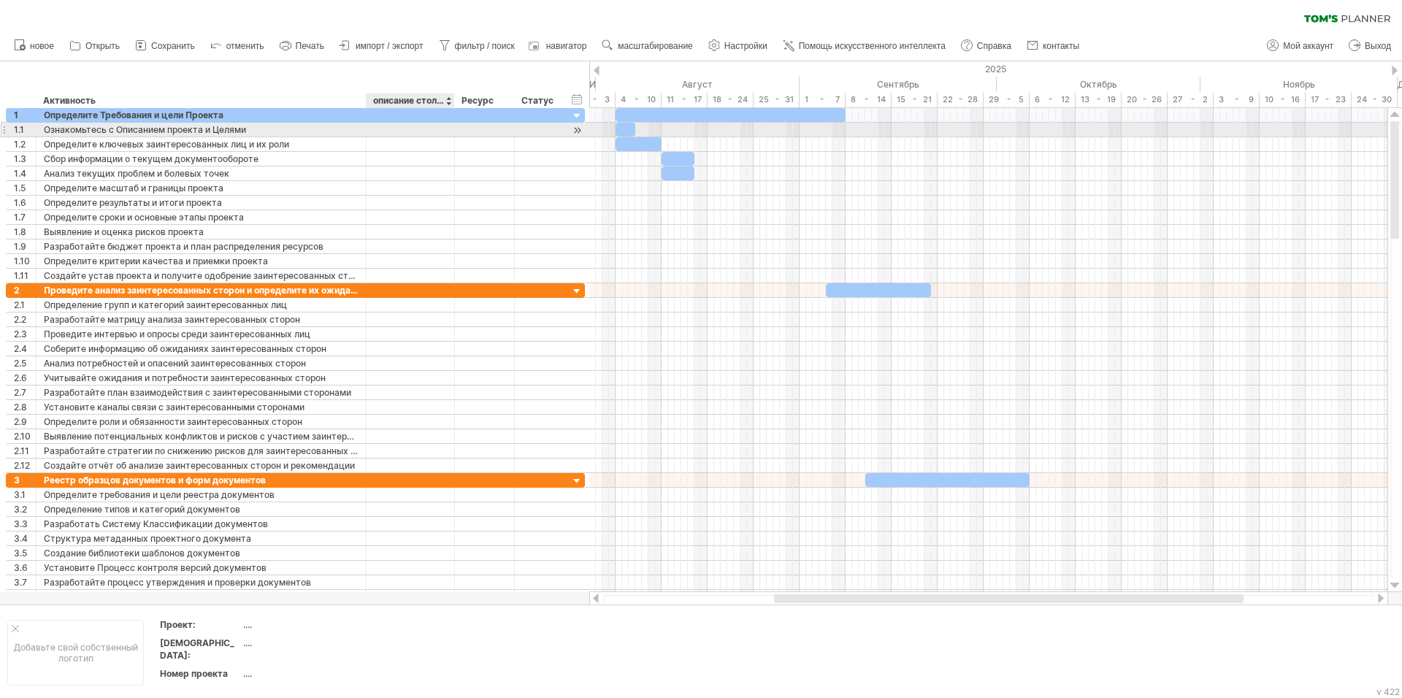
click at [418, 127] on div at bounding box center [410, 130] width 73 height 14
click at [418, 127] on input "text" at bounding box center [410, 130] width 73 height 14
click at [418, 134] on input "text" at bounding box center [410, 130] width 73 height 14
click at [405, 148] on div at bounding box center [410, 144] width 73 height 14
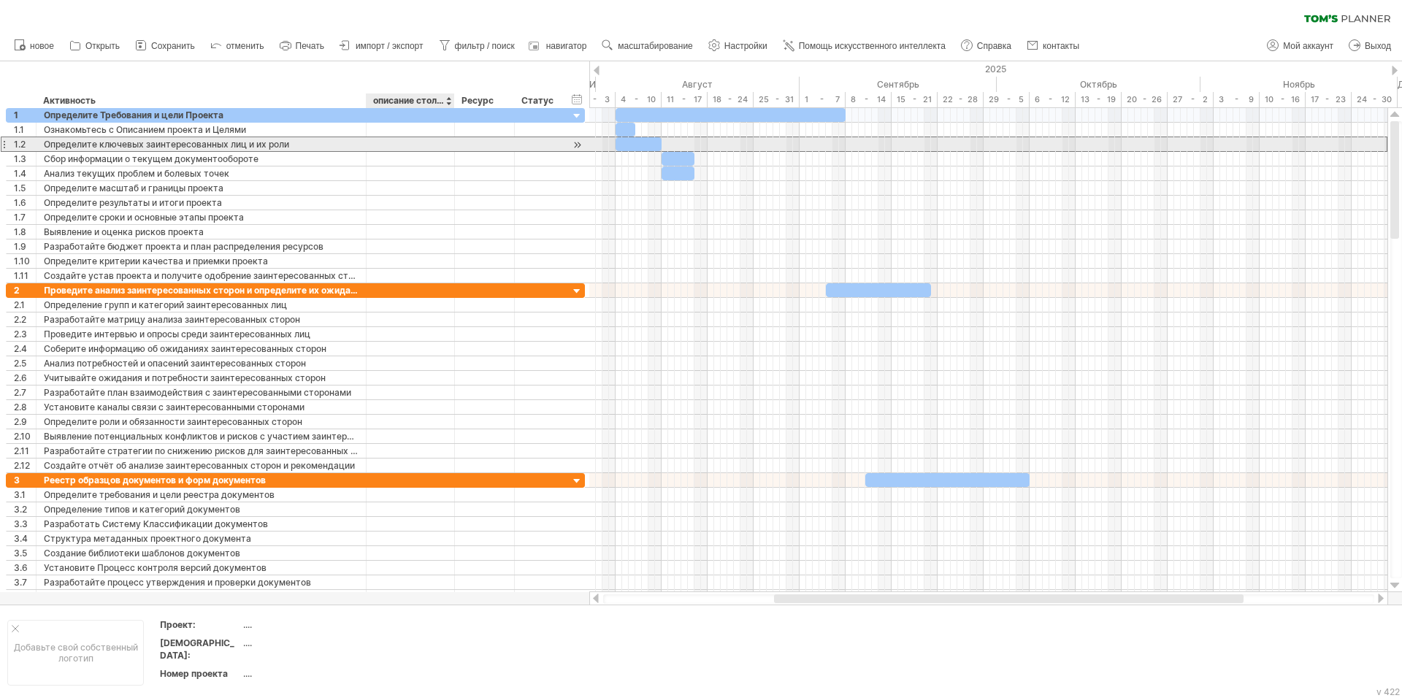
click at [402, 146] on input "text" at bounding box center [410, 144] width 73 height 14
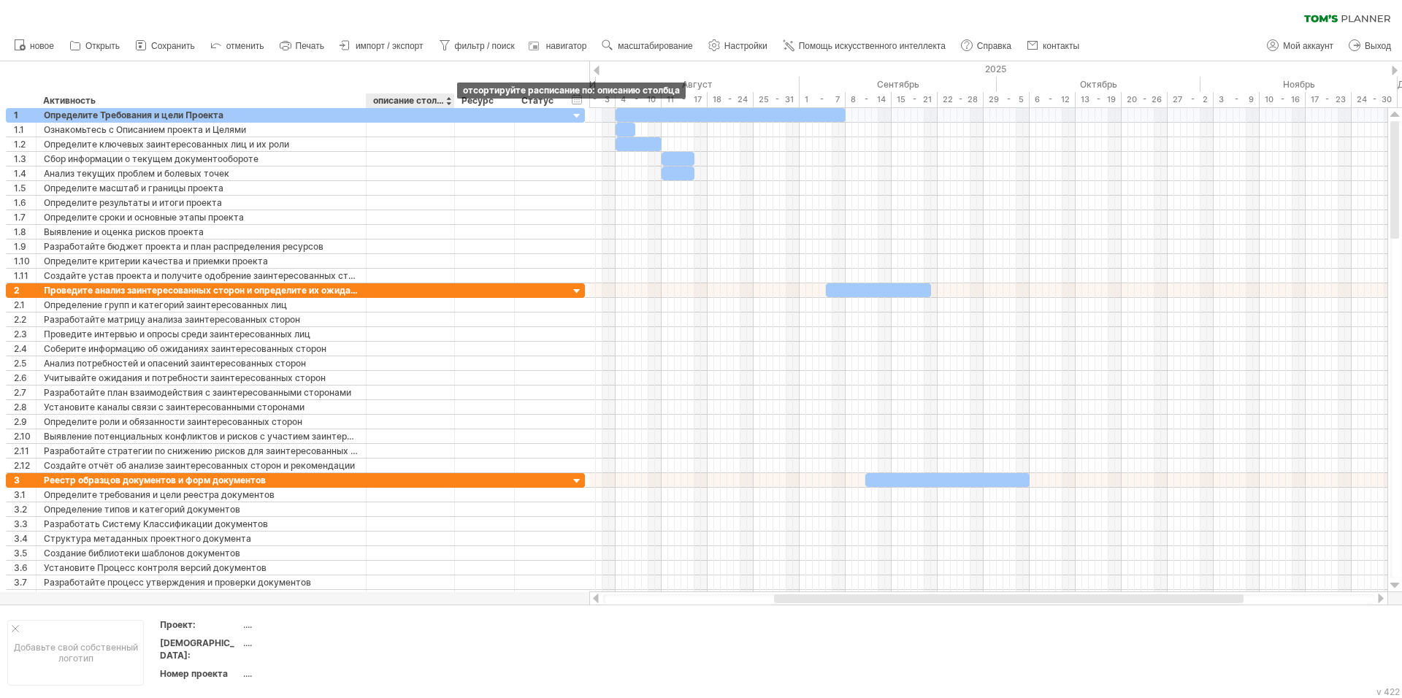
click at [446, 103] on div at bounding box center [448, 100] width 6 height 15
click at [420, 101] on ya-tr-span "описание столбца" at bounding box center [413, 100] width 80 height 11
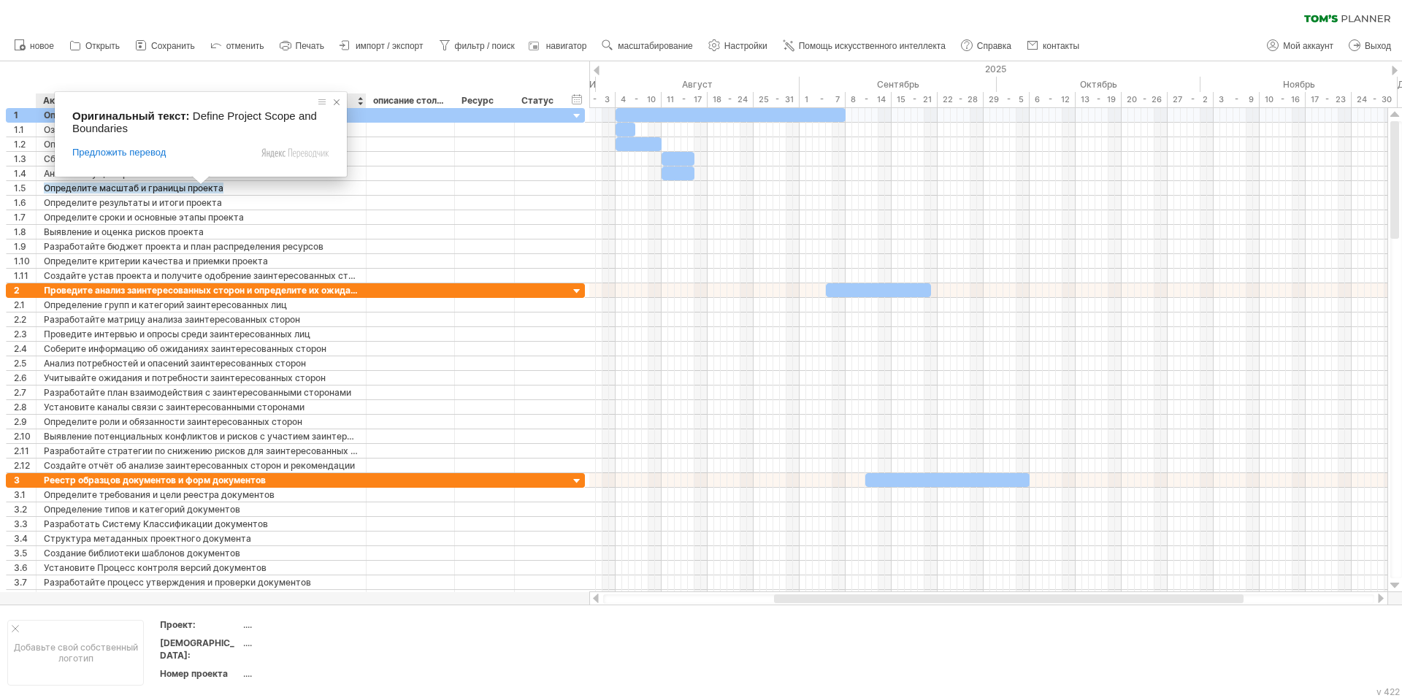
click at [336, 101] on span at bounding box center [336, 102] width 15 height 15
click at [287, 104] on span at bounding box center [284, 102] width 15 height 15
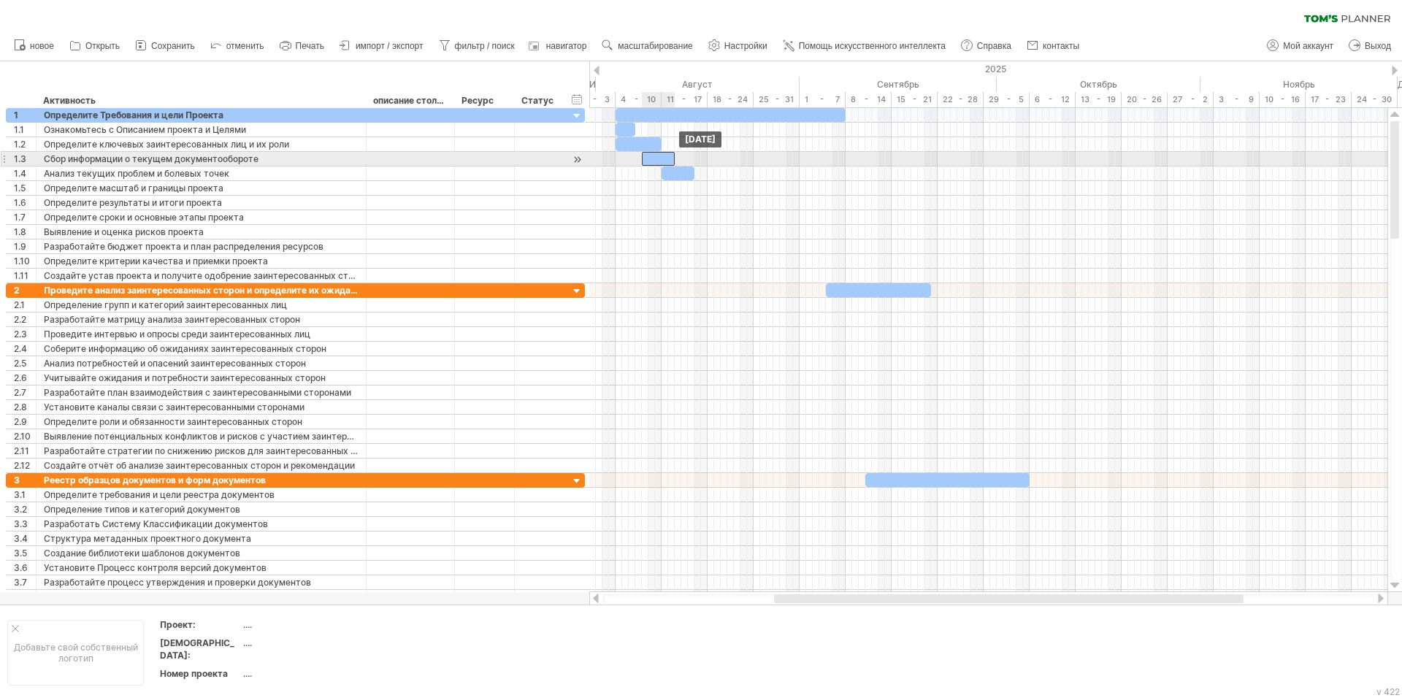
drag, startPoint x: 683, startPoint y: 157, endPoint x: 664, endPoint y: 158, distance: 19.8
click at [664, 158] on div at bounding box center [658, 159] width 33 height 14
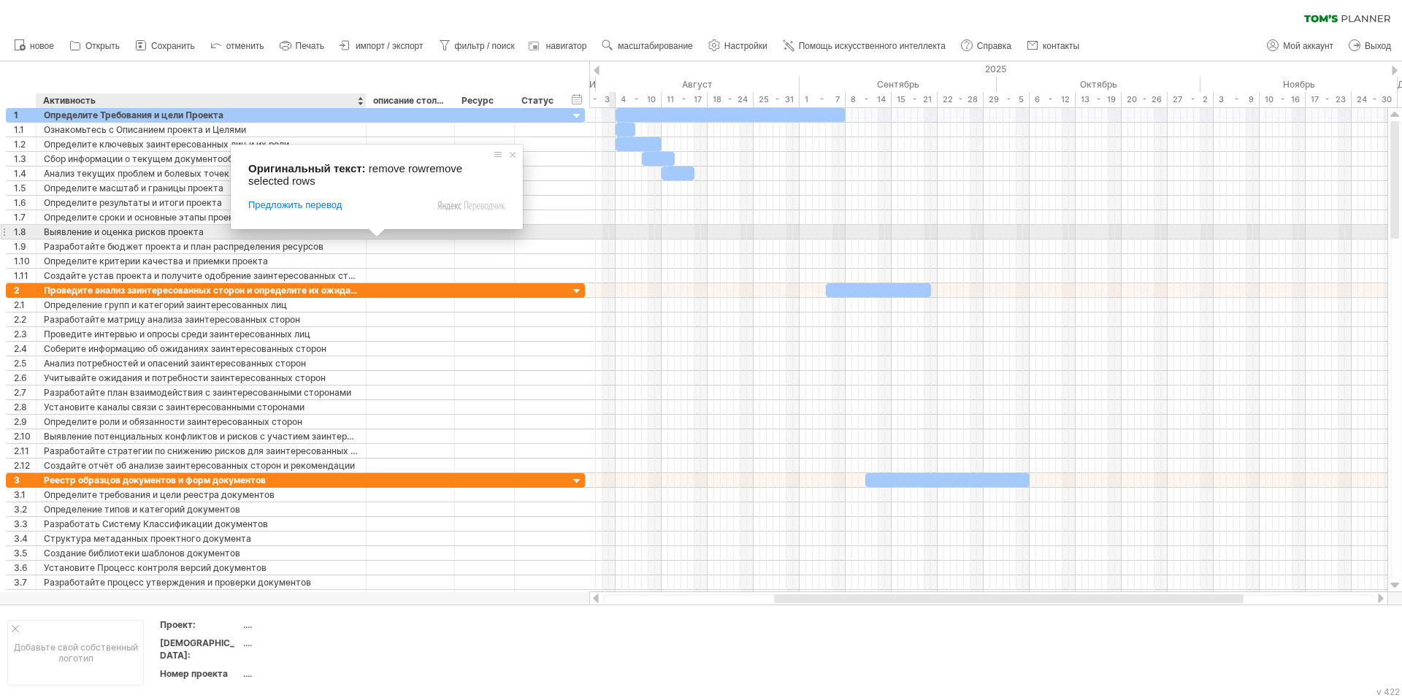
click at [377, 236] on span at bounding box center [376, 233] width 19 height 9
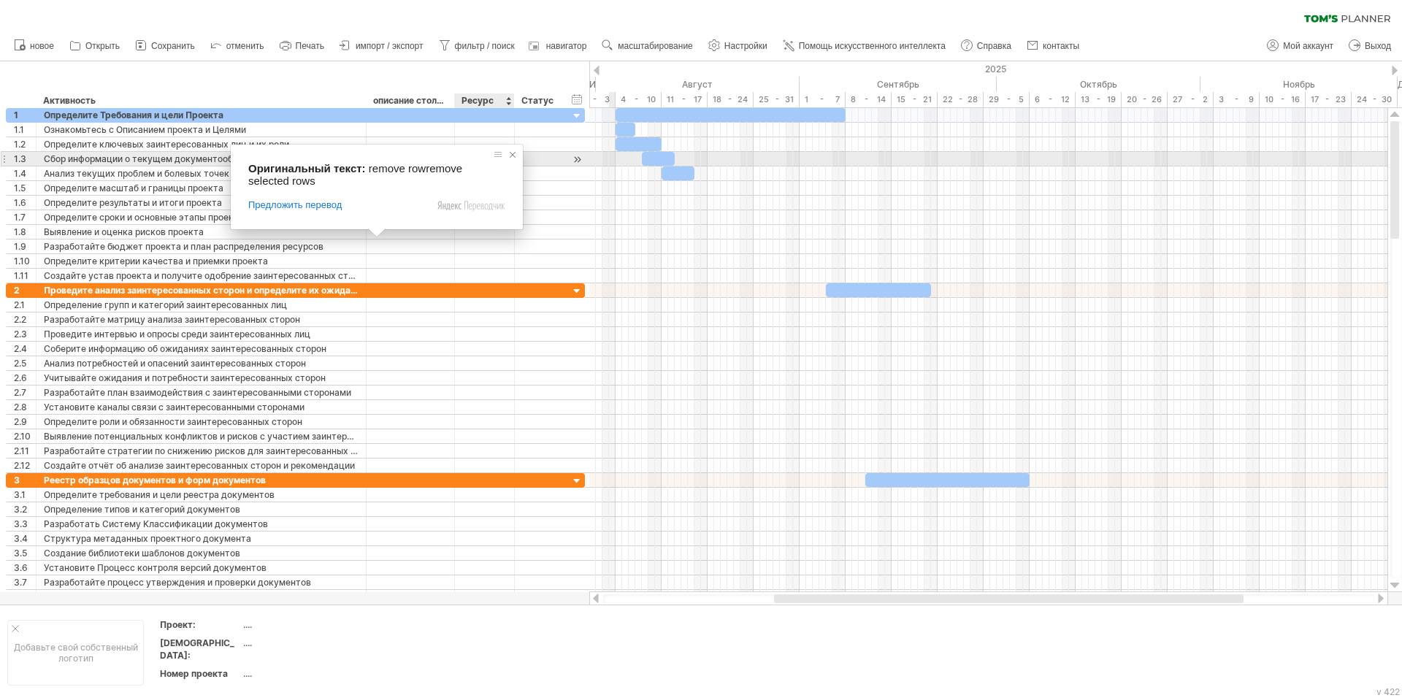
click at [510, 153] on span at bounding box center [512, 154] width 15 height 15
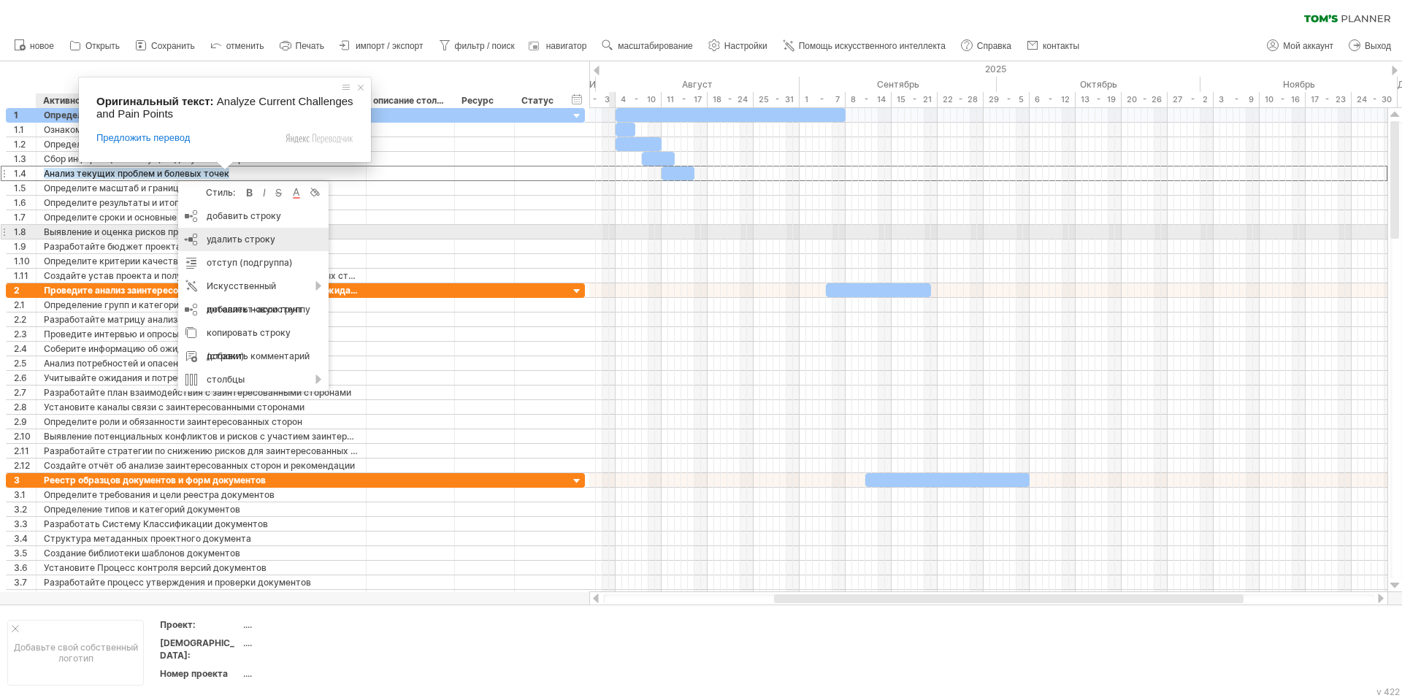
click at [221, 237] on body "progress(100%) Trying to reach [DOMAIN_NAME] Connected again... 0% очистить фил…" at bounding box center [701, 350] width 1402 height 701
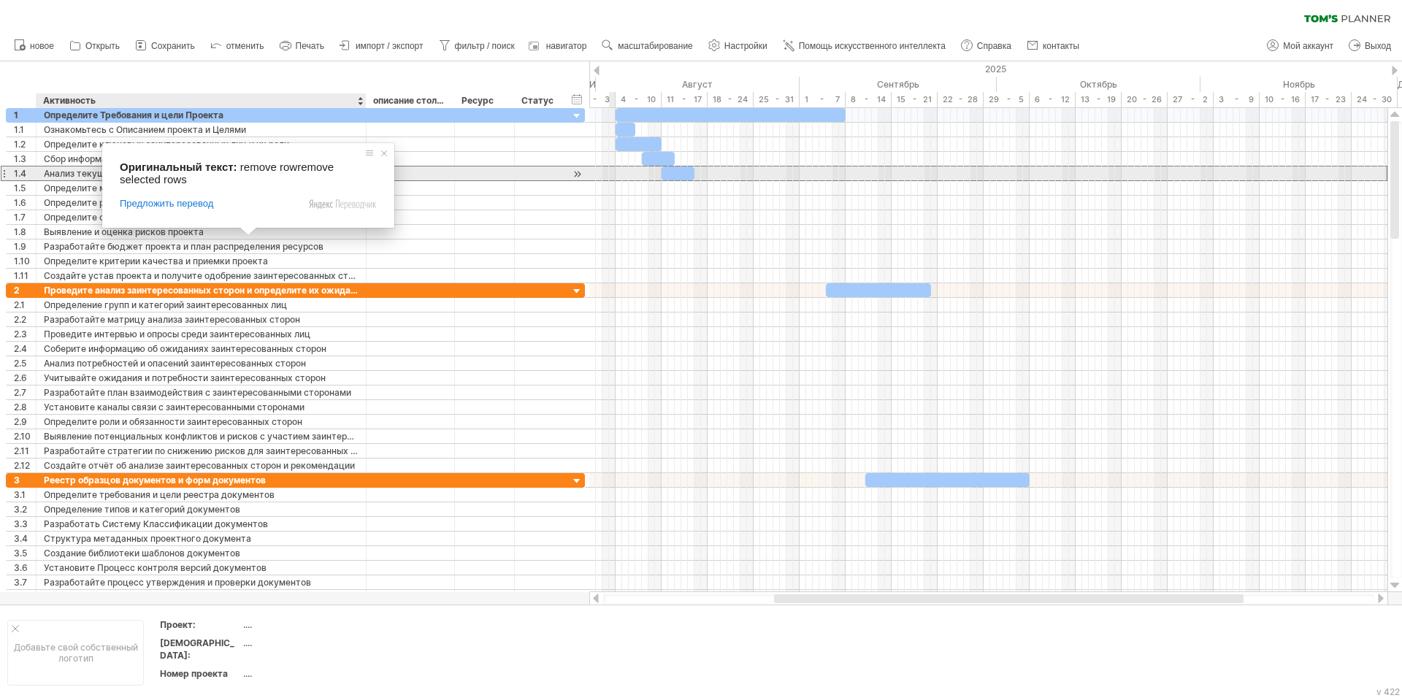
click at [74, 172] on ya-tr-span "Анализ текущих проблем и болевых точек" at bounding box center [136, 173] width 185 height 11
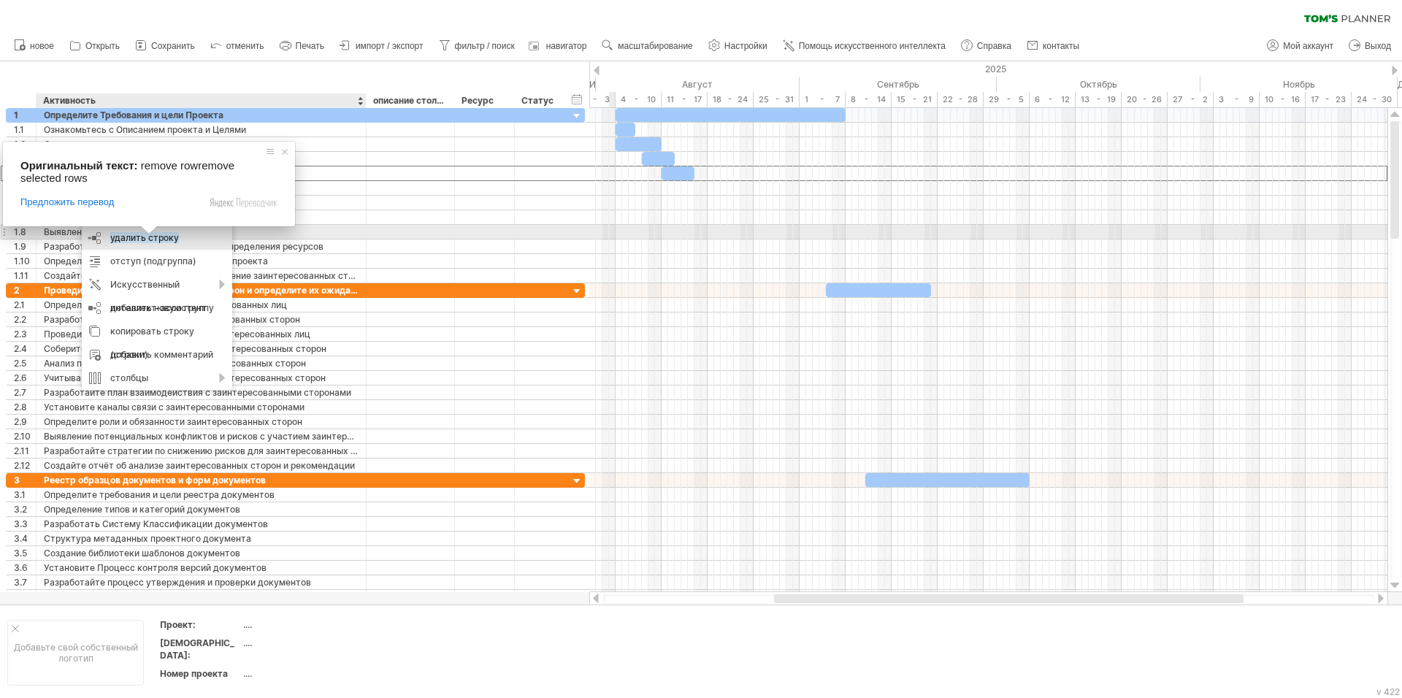
click at [114, 239] on ya-tr-span "удалить строку" at bounding box center [144, 237] width 69 height 11
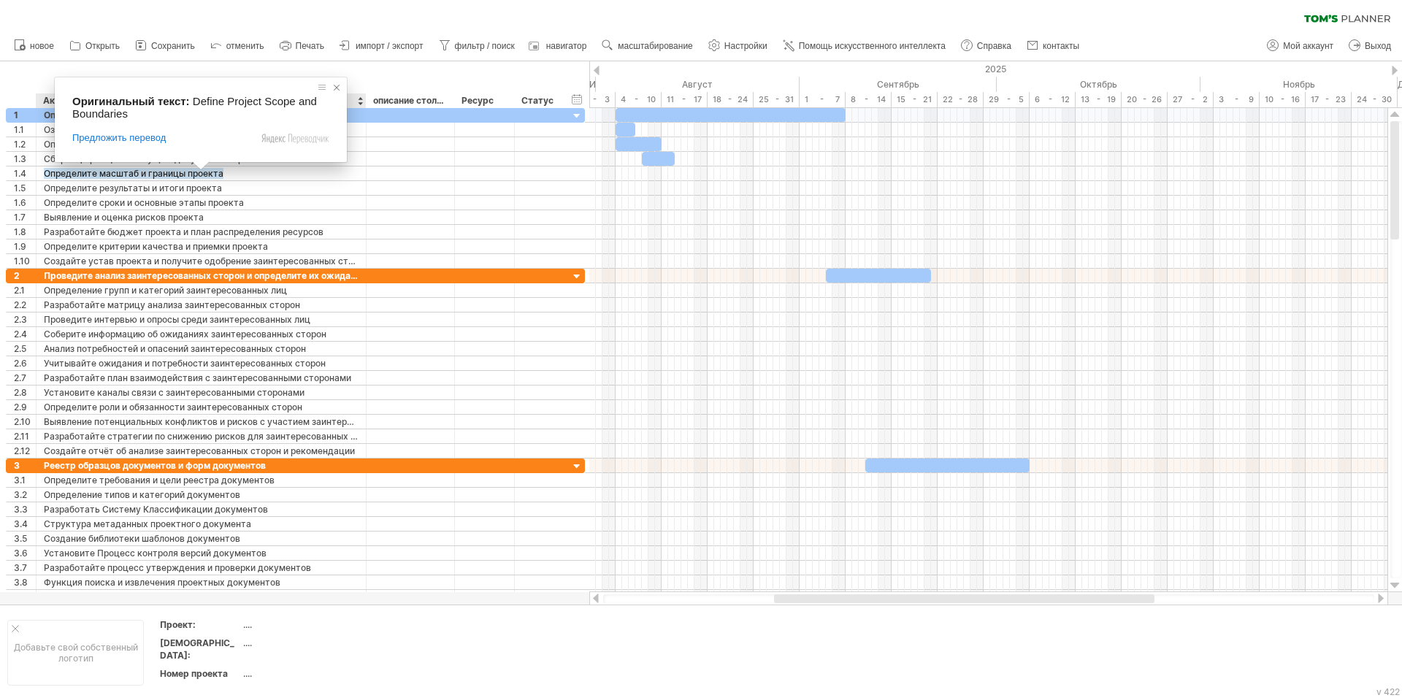
click at [335, 87] on span at bounding box center [336, 87] width 15 height 15
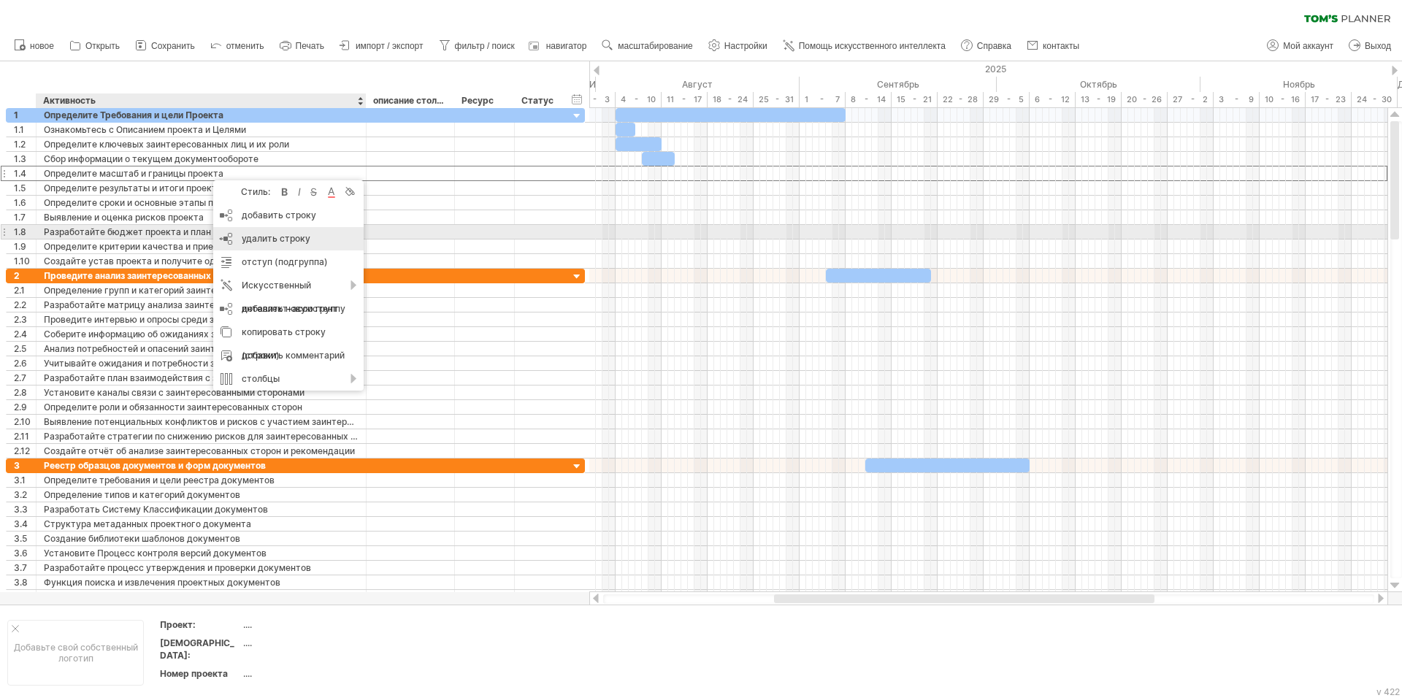
click at [249, 231] on div "удалить строку удалить выбранные строки" at bounding box center [288, 238] width 150 height 23
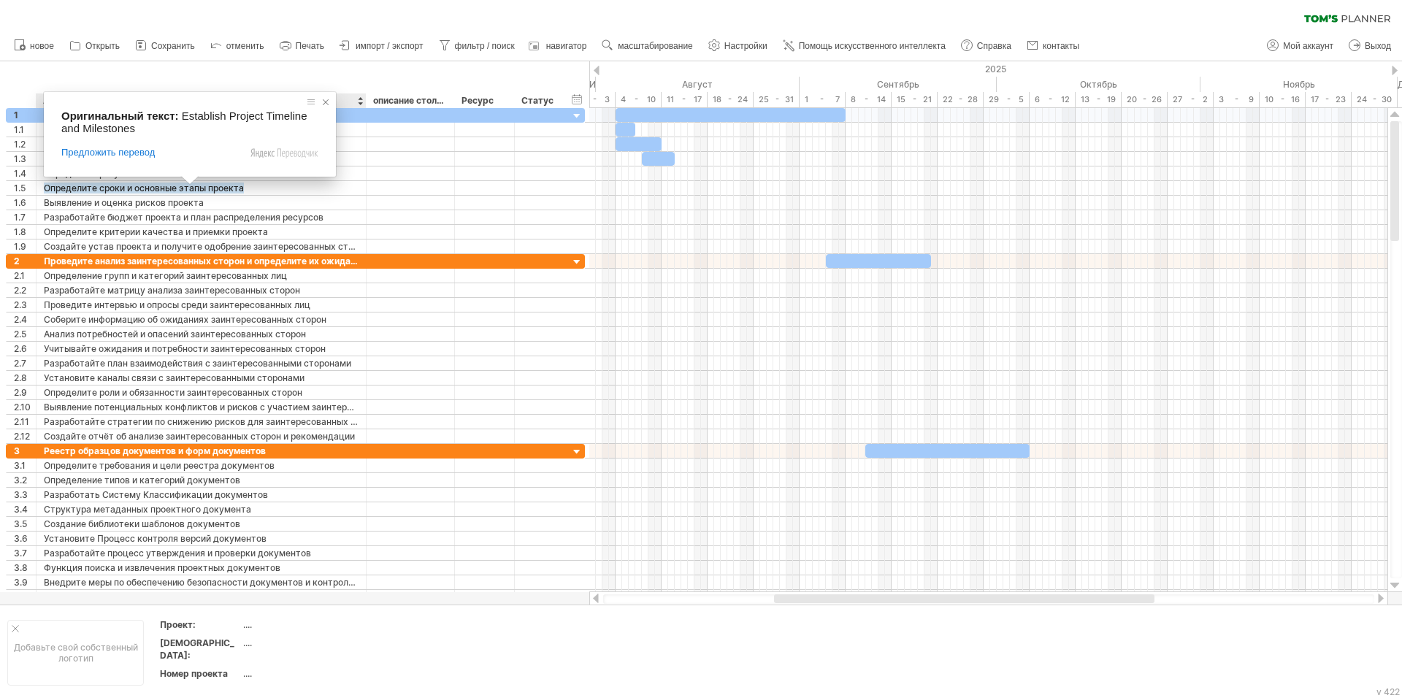
click at [326, 107] on span at bounding box center [325, 102] width 15 height 15
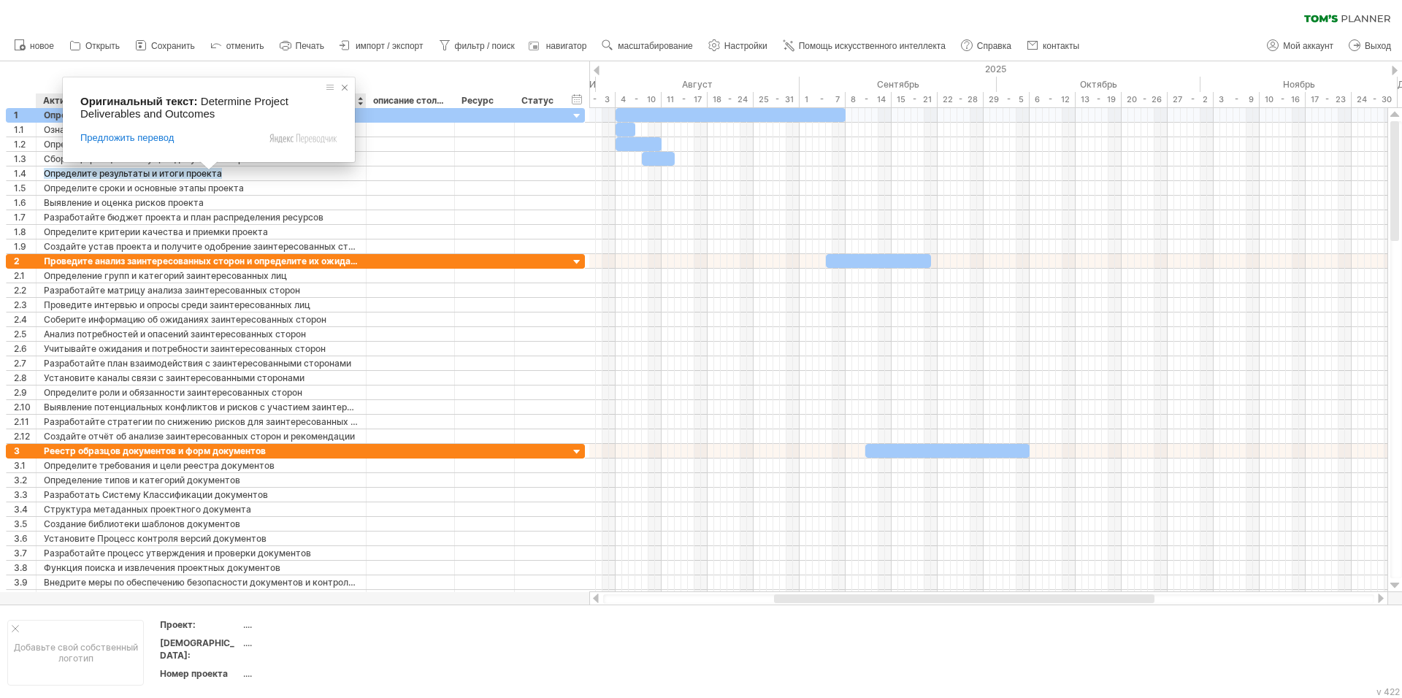
click at [345, 85] on span at bounding box center [344, 87] width 15 height 15
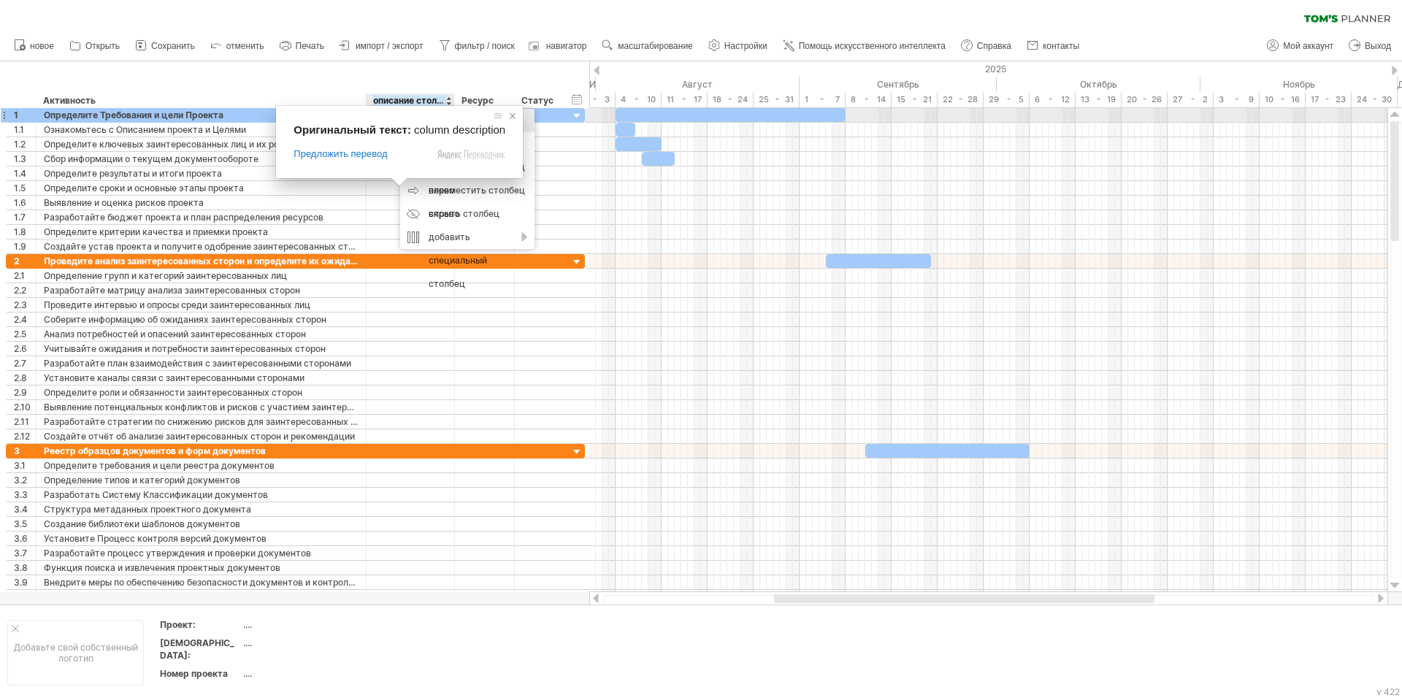
click at [510, 115] on span at bounding box center [512, 116] width 15 height 15
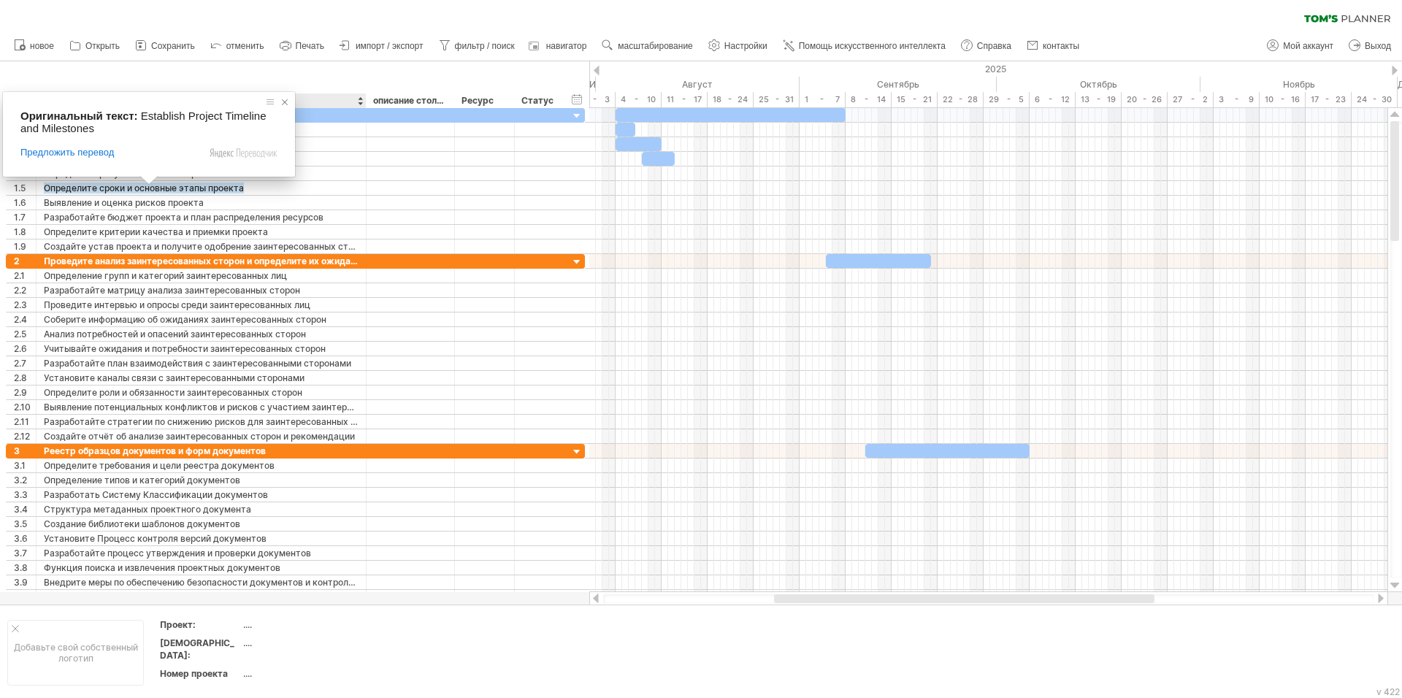
click at [284, 104] on span at bounding box center [284, 102] width 15 height 15
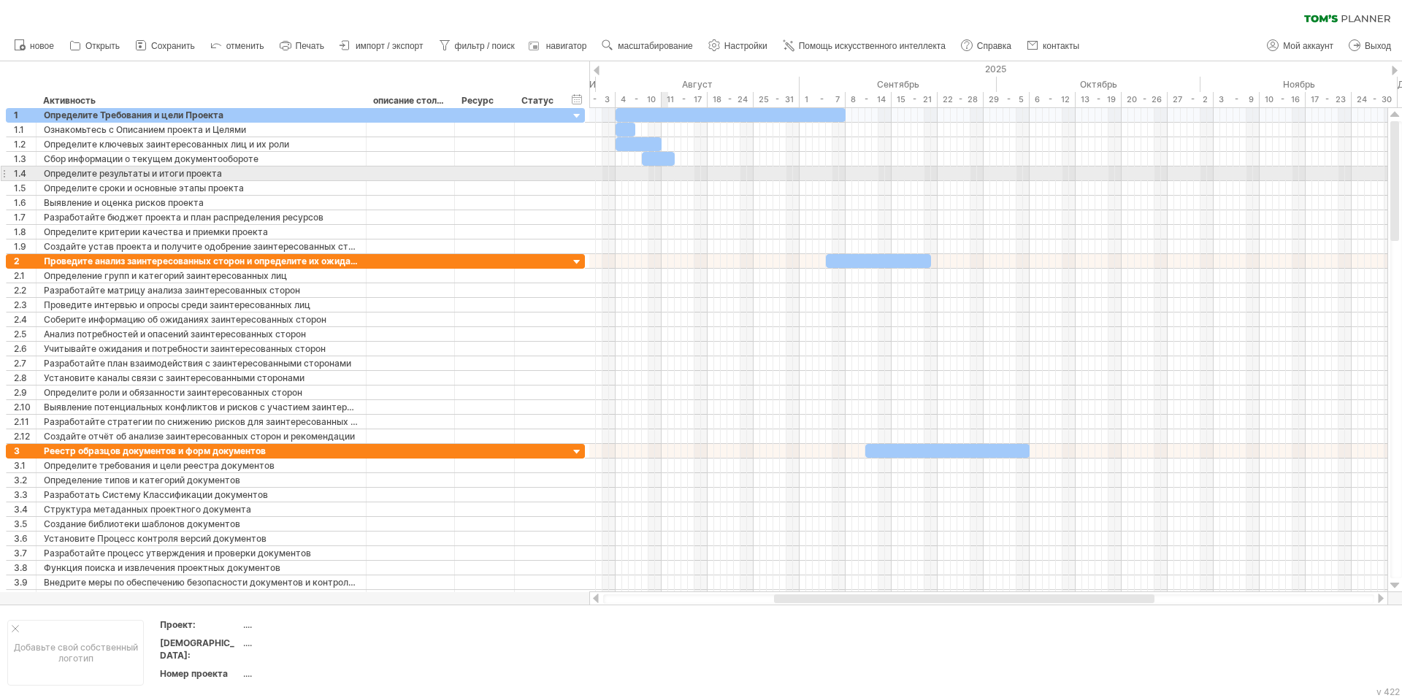
click at [664, 175] on div at bounding box center [988, 173] width 798 height 15
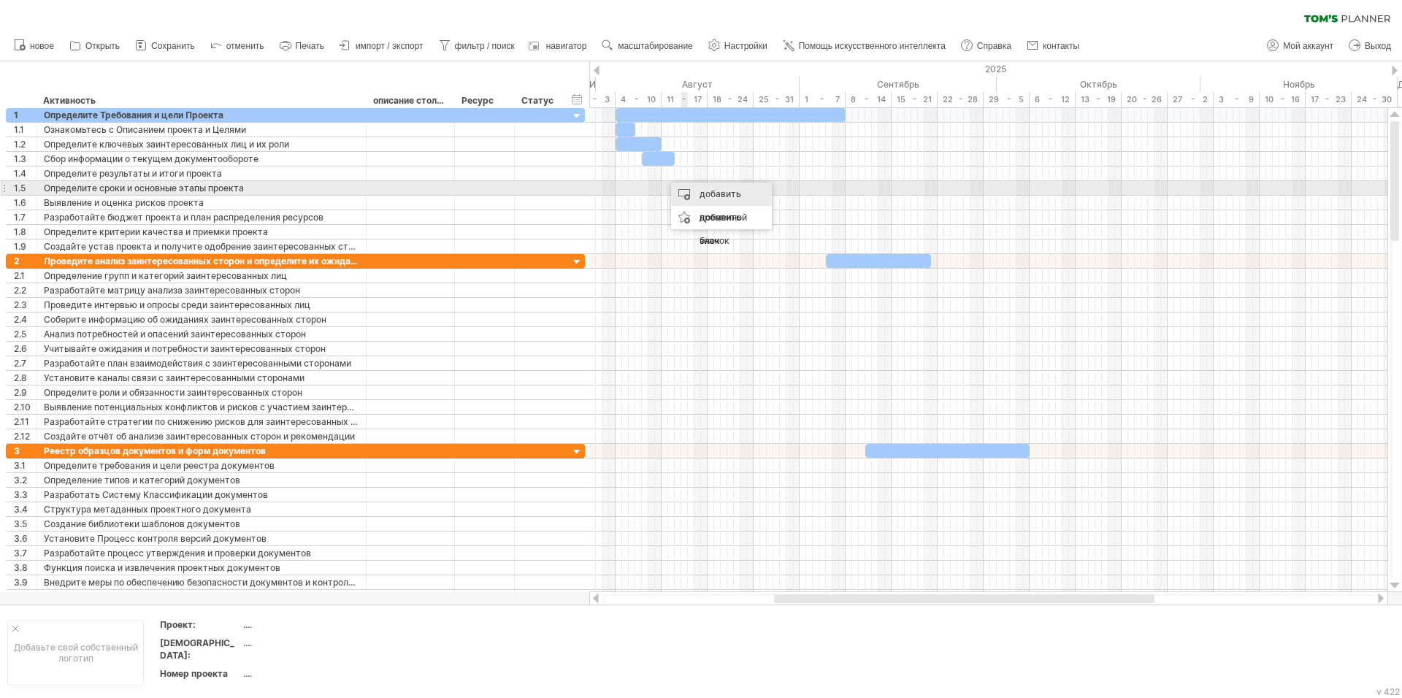
click at [696, 187] on div "добавить временной блок" at bounding box center [721, 218] width 101 height 70
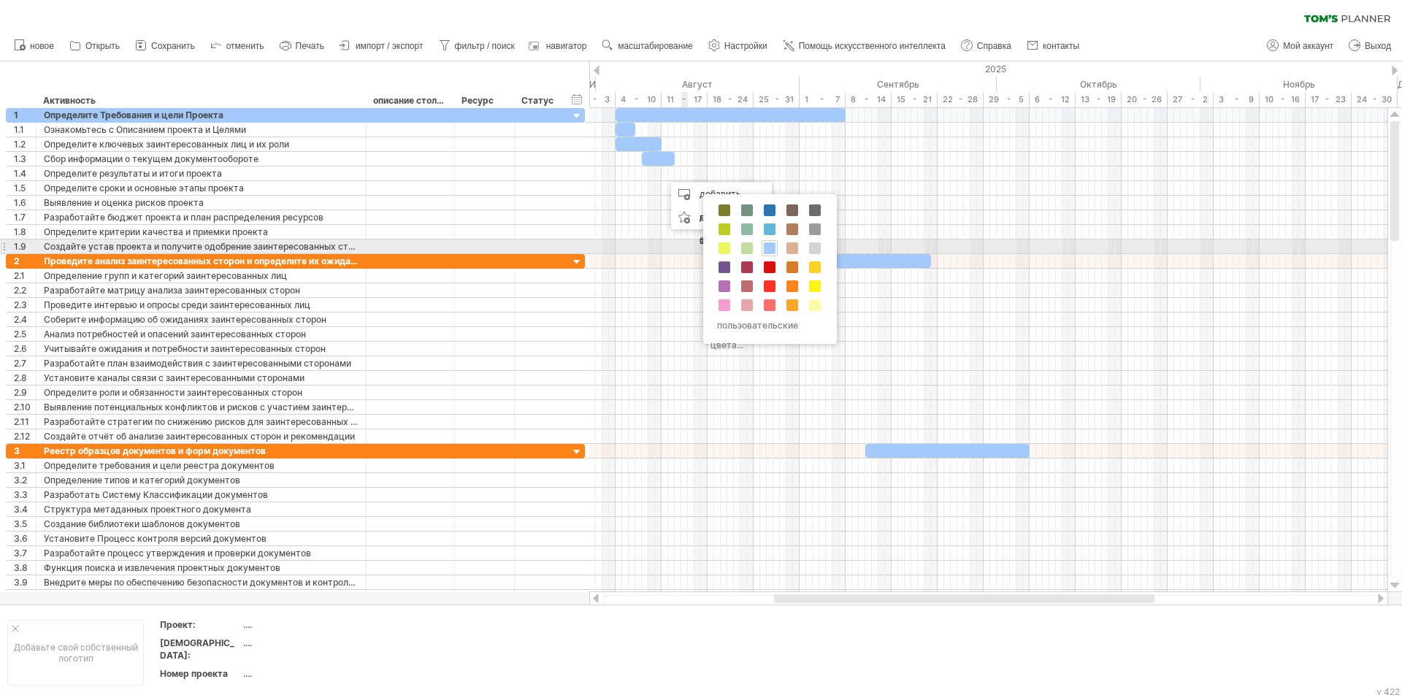
click at [761, 248] on div "пользовательские цвета..." at bounding box center [770, 269] width 134 height 150
drag, startPoint x: 770, startPoint y: 247, endPoint x: 743, endPoint y: 201, distance: 53.3
click at [770, 246] on span at bounding box center [770, 248] width 12 height 12
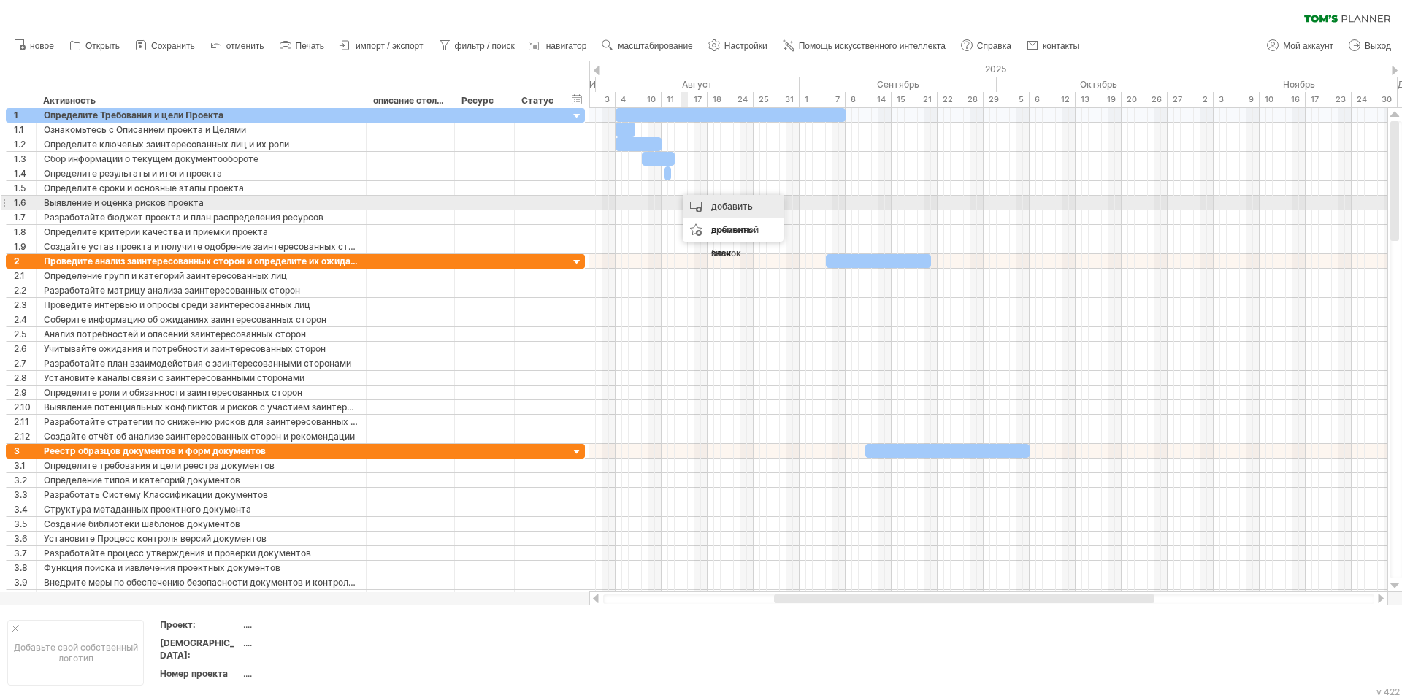
click at [716, 208] on ya-tr-span "добавить временной блок" at bounding box center [734, 230] width 47 height 58
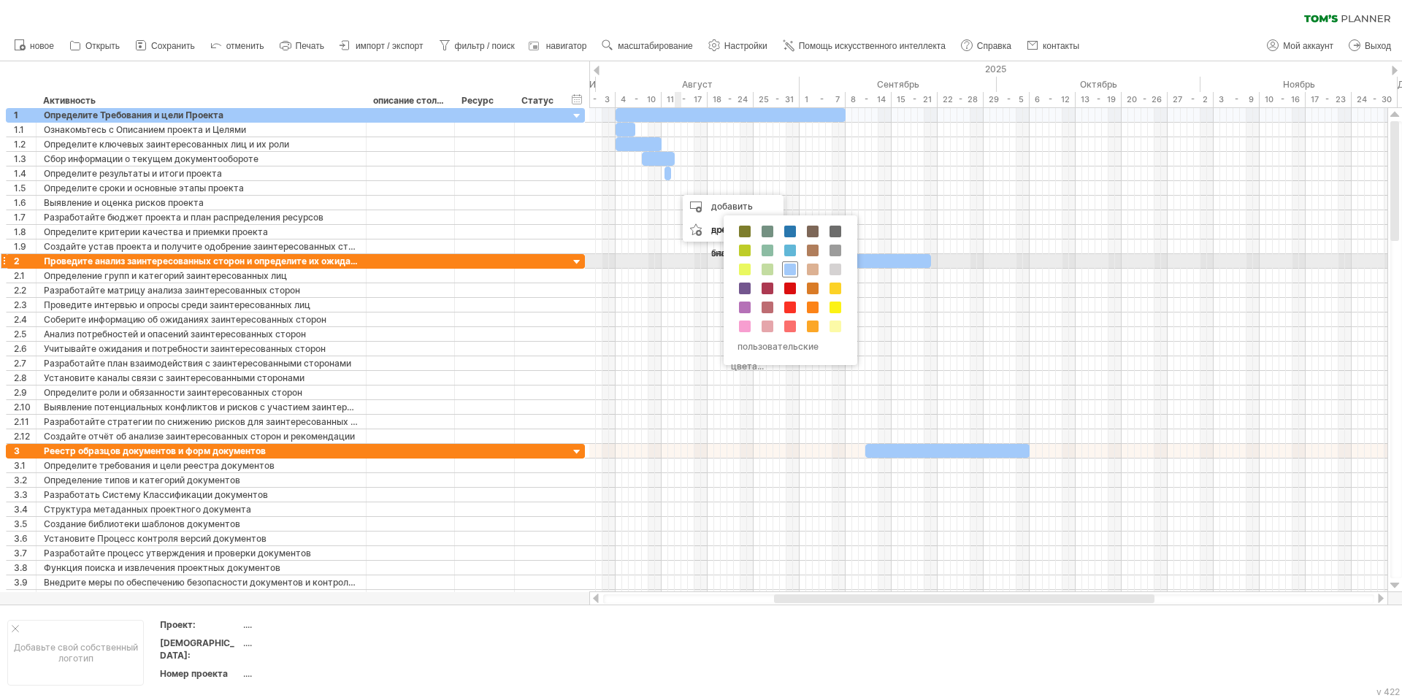
click at [791, 264] on div at bounding box center [790, 269] width 16 height 16
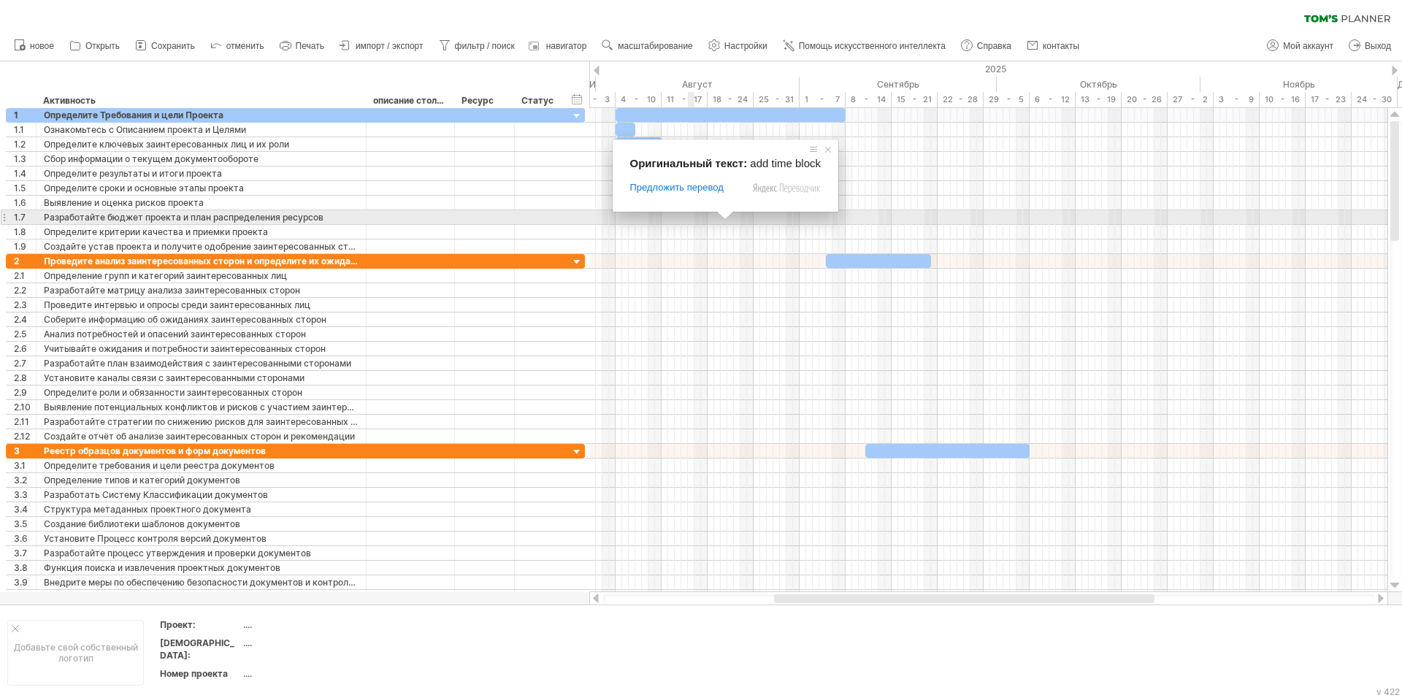
click at [724, 220] on span at bounding box center [725, 215] width 19 height 9
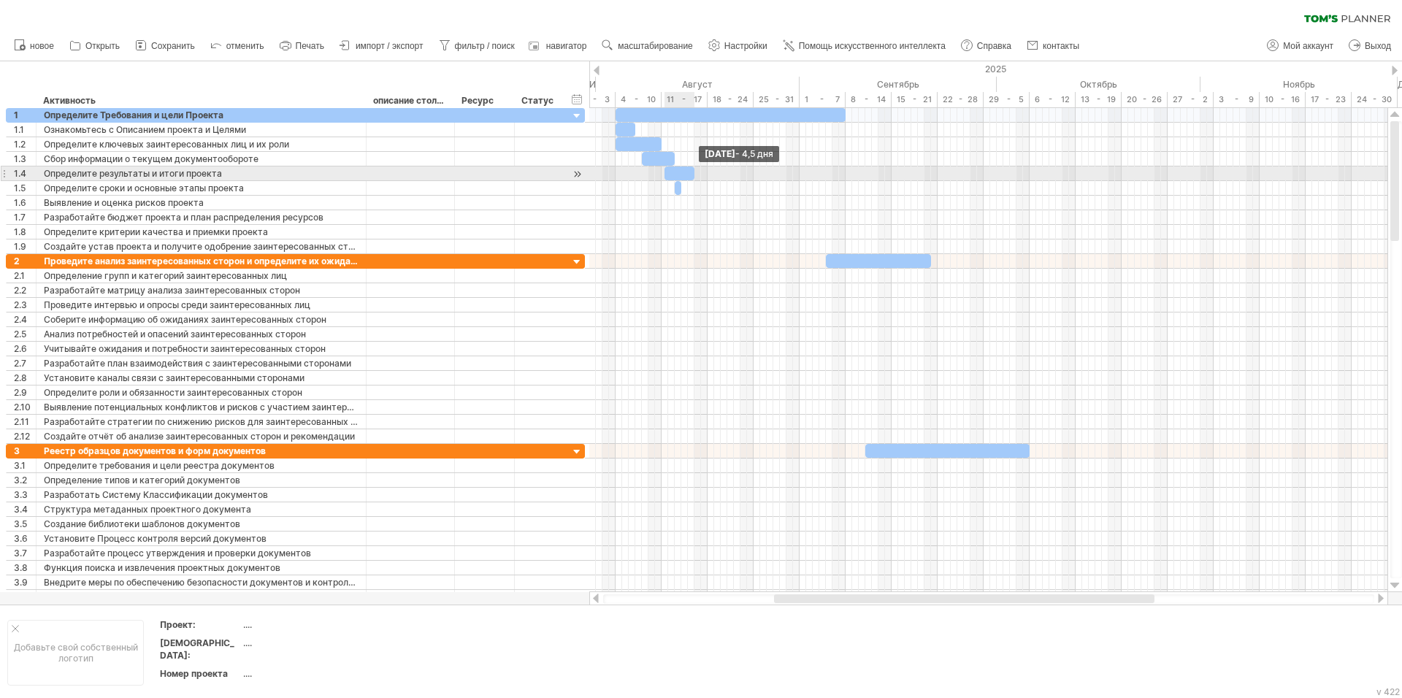
drag, startPoint x: 670, startPoint y: 174, endPoint x: 692, endPoint y: 172, distance: 22.7
click at [692, 172] on span at bounding box center [694, 173] width 6 height 14
click at [663, 174] on span at bounding box center [662, 173] width 6 height 14
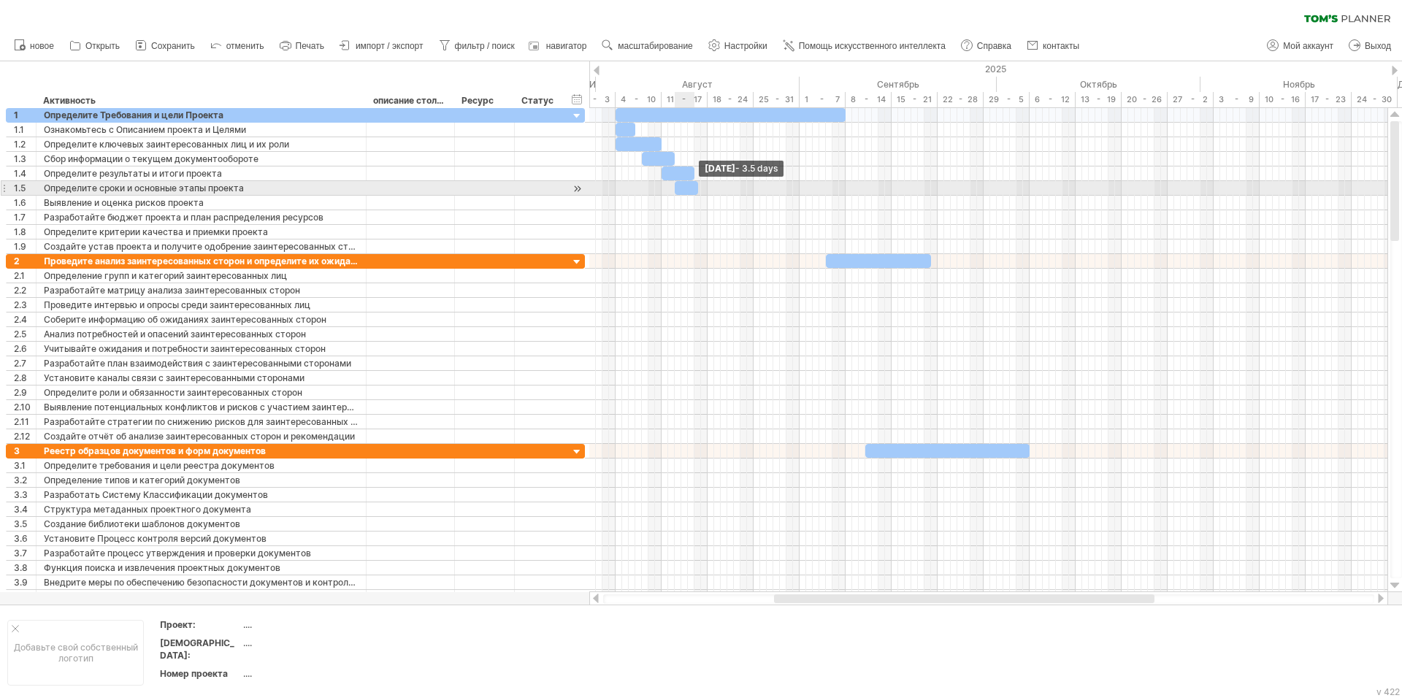
drag, startPoint x: 678, startPoint y: 191, endPoint x: 694, endPoint y: 191, distance: 15.3
click at [694, 191] on div at bounding box center [686, 188] width 23 height 14
click at [694, 191] on span at bounding box center [694, 188] width 6 height 14
drag, startPoint x: 675, startPoint y: 189, endPoint x: 662, endPoint y: 189, distance: 12.4
click at [662, 189] on span at bounding box center [662, 188] width 6 height 14
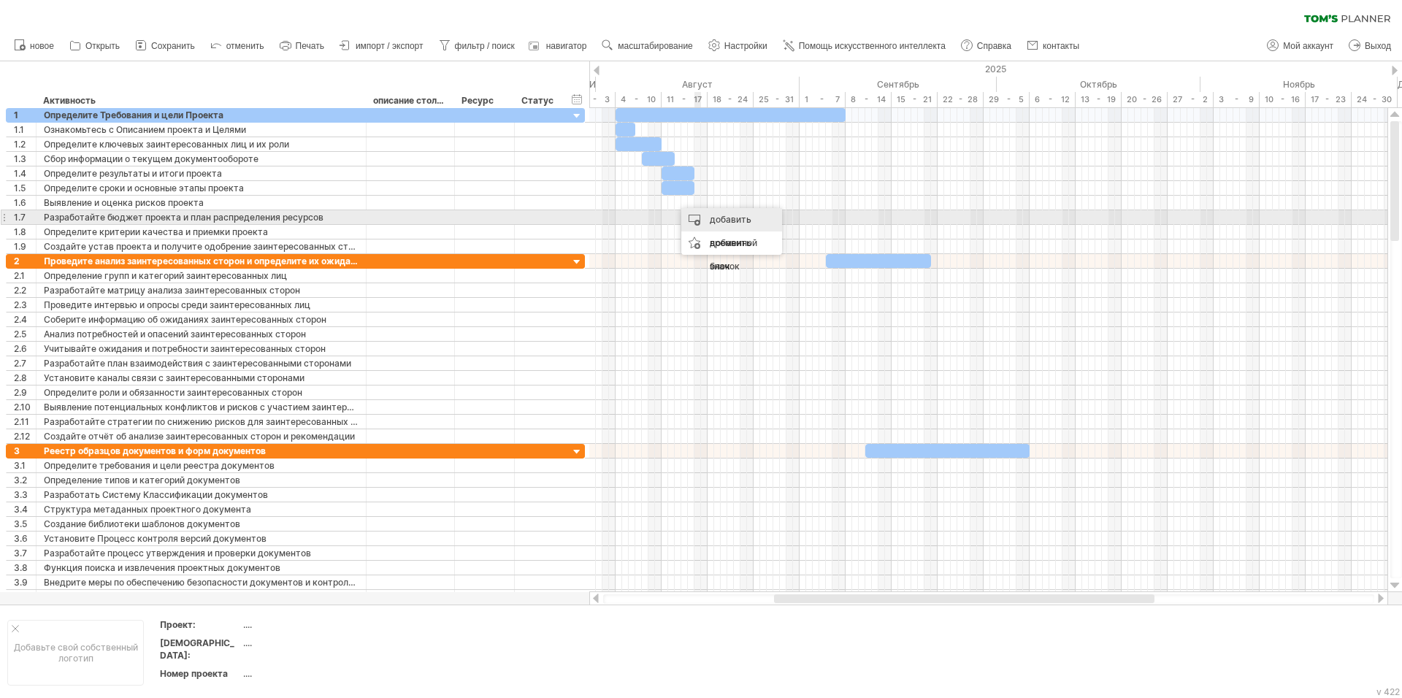
click at [704, 211] on div "добавить временной блок" at bounding box center [731, 243] width 101 height 70
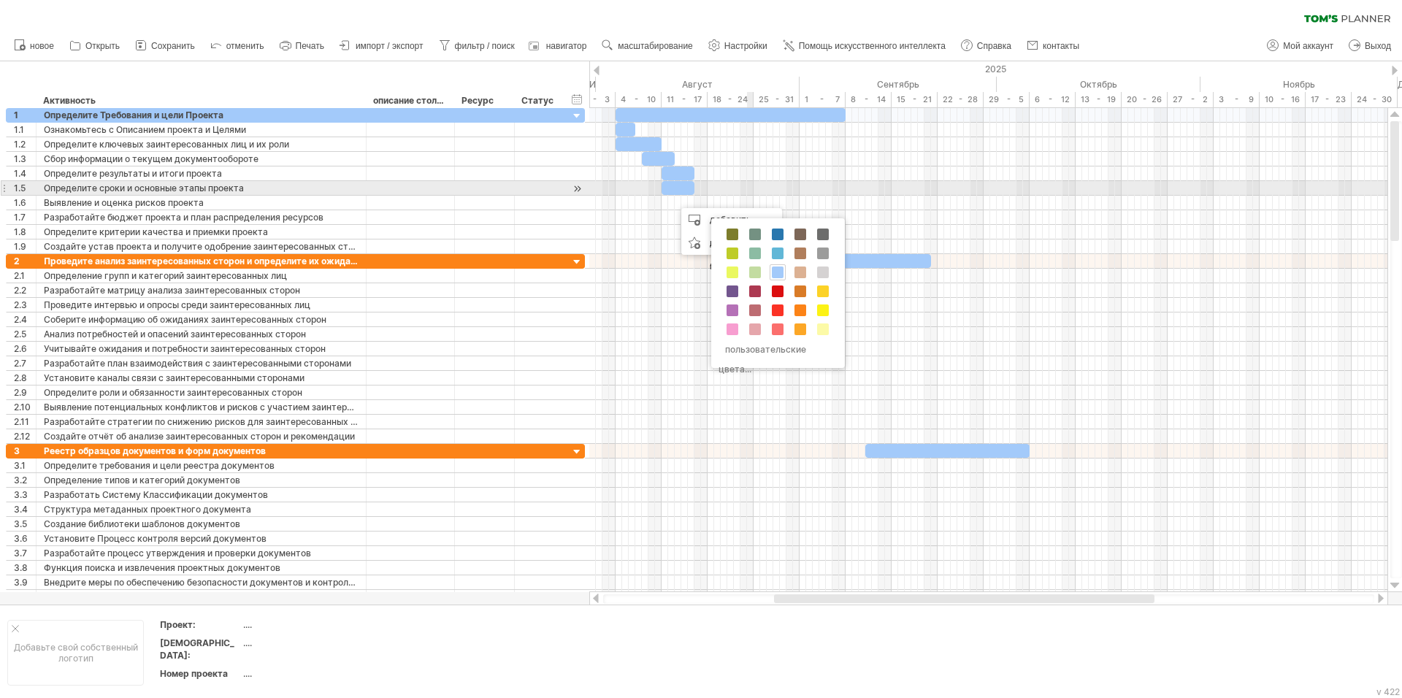
drag, startPoint x: 704, startPoint y: 211, endPoint x: 751, endPoint y: 179, distance: 57.3
click at [751, 180] on div "Trying to reach [DOMAIN_NAME] Connected again... 0% очистить фильтр 1" at bounding box center [701, 349] width 1402 height 698
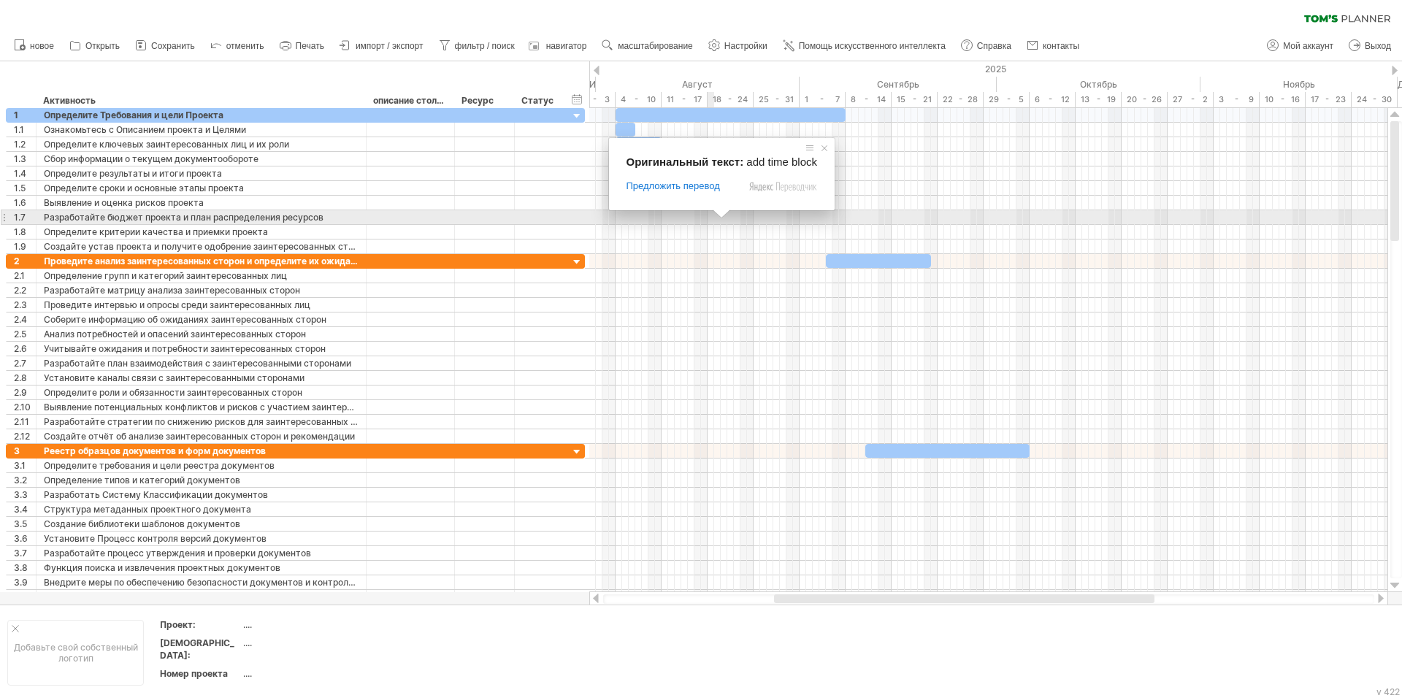
click at [721, 214] on span at bounding box center [721, 214] width 19 height 9
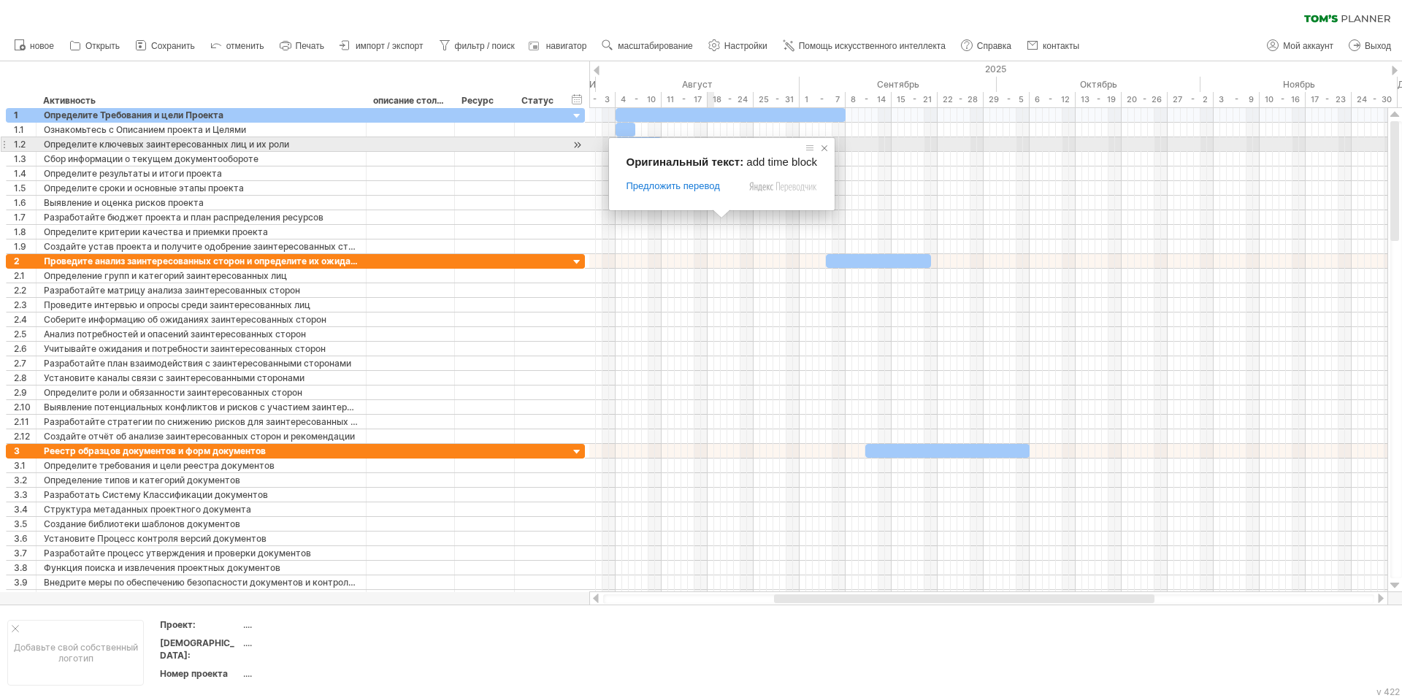
click at [820, 149] on span at bounding box center [824, 148] width 15 height 15
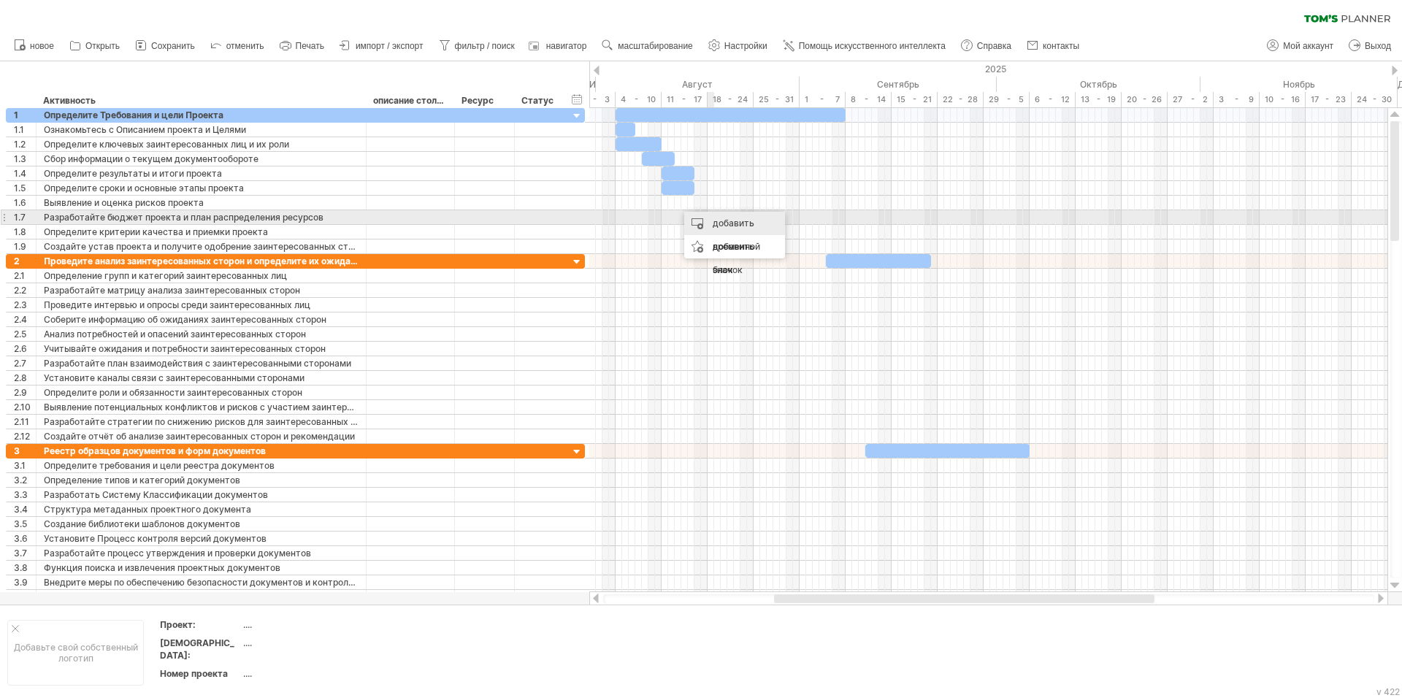
click at [725, 218] on div "добавить временной блок" at bounding box center [734, 247] width 101 height 70
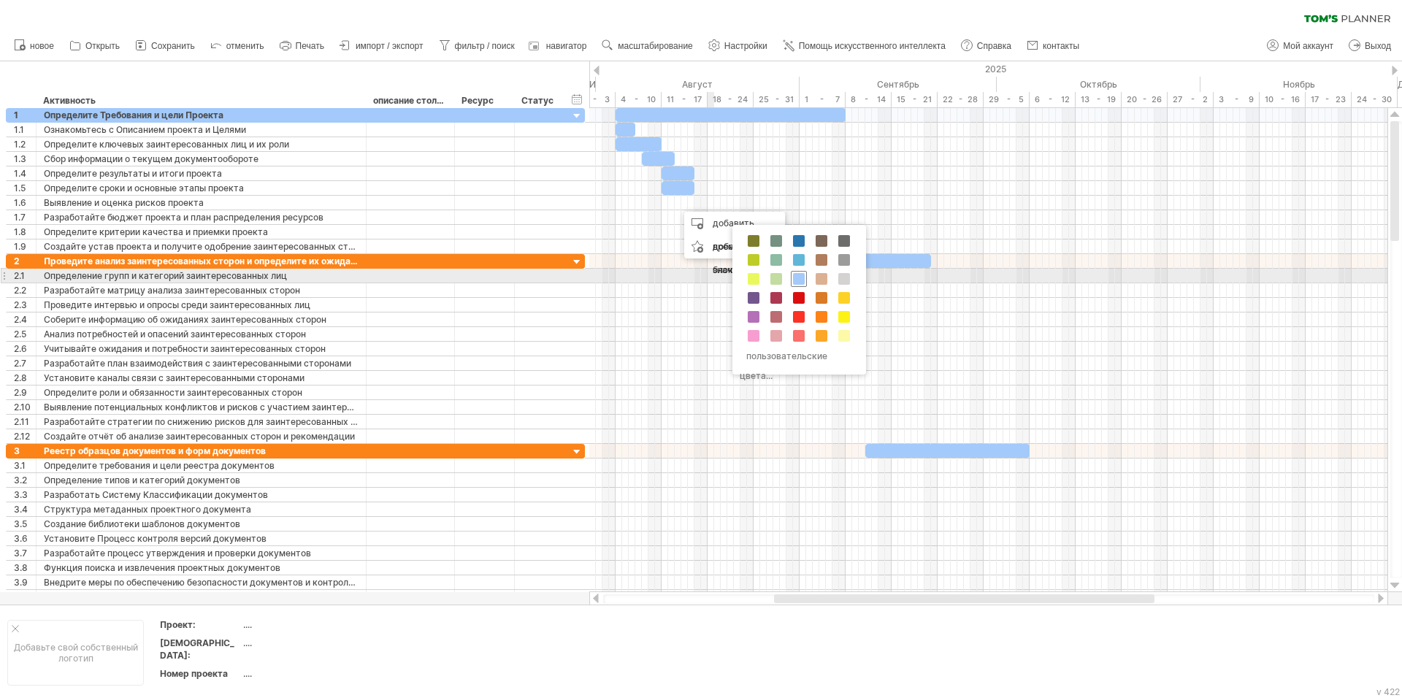
click at [794, 275] on span at bounding box center [799, 279] width 12 height 12
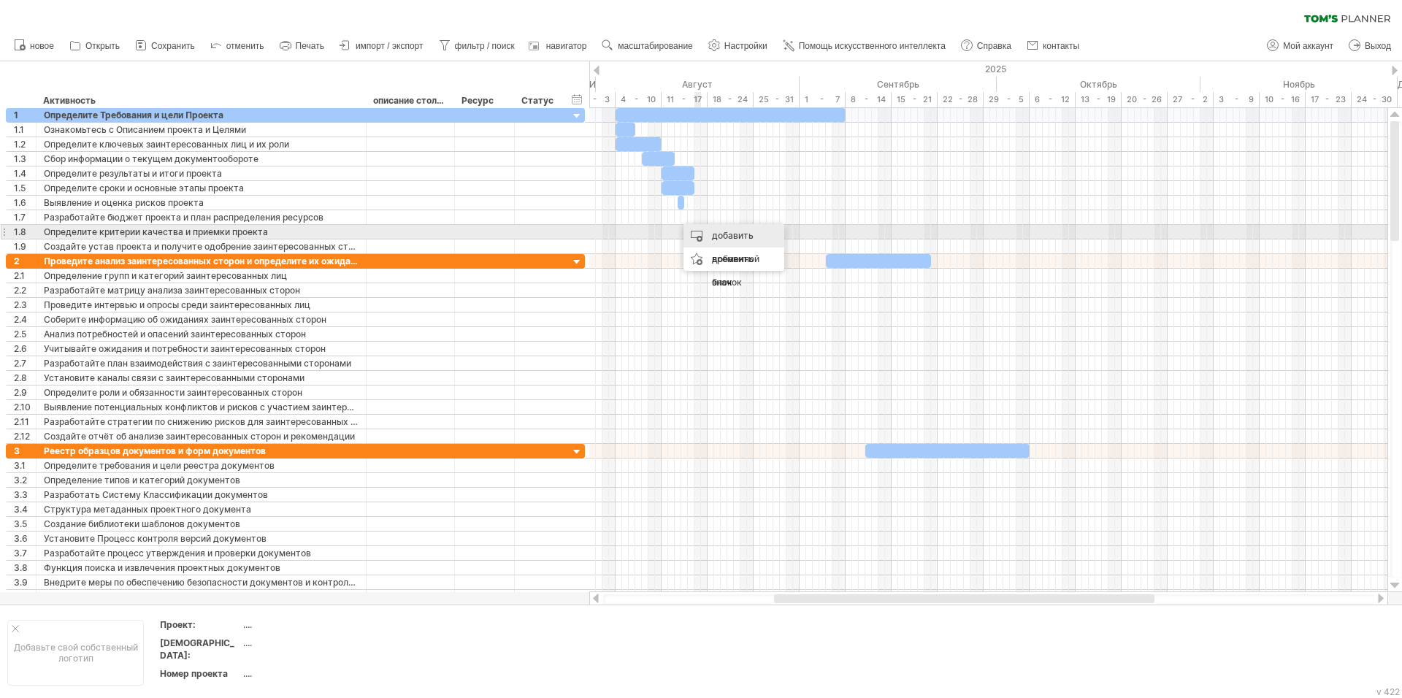
click at [705, 230] on div "добавить временной блок" at bounding box center [733, 259] width 101 height 70
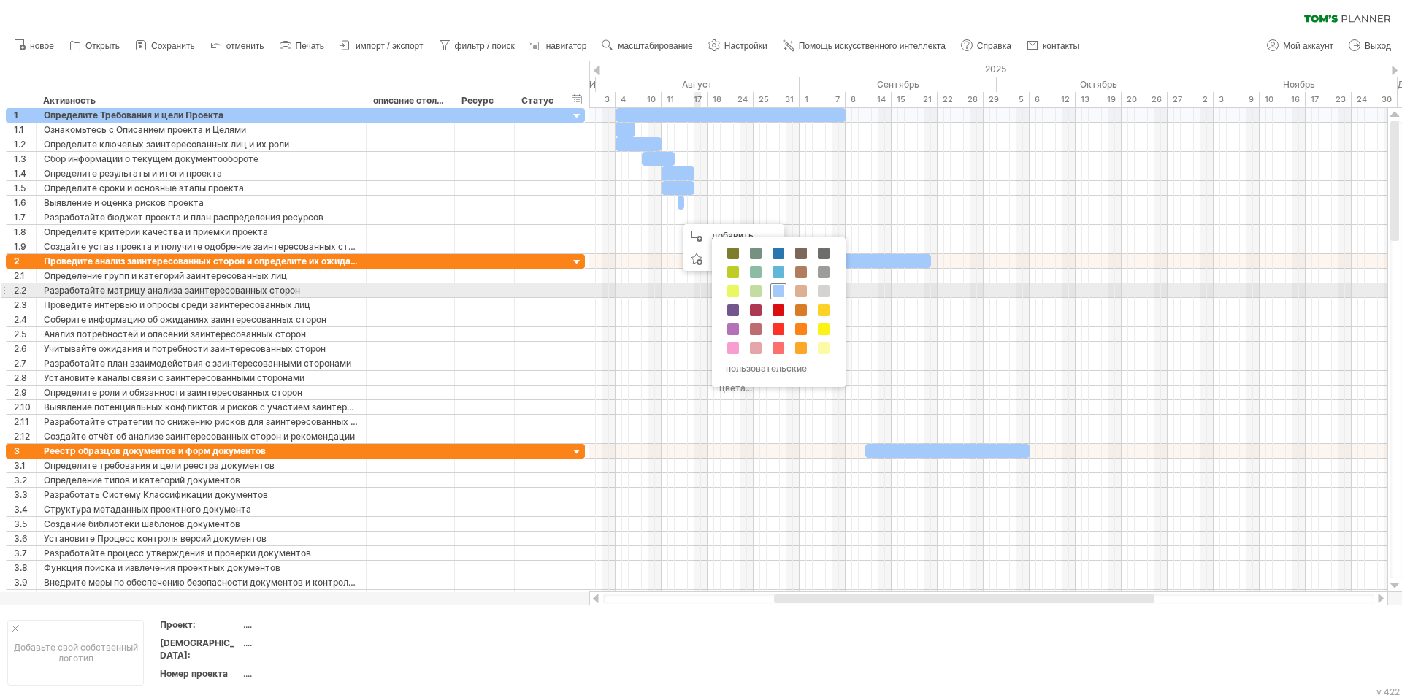
click at [778, 284] on div at bounding box center [778, 291] width 16 height 16
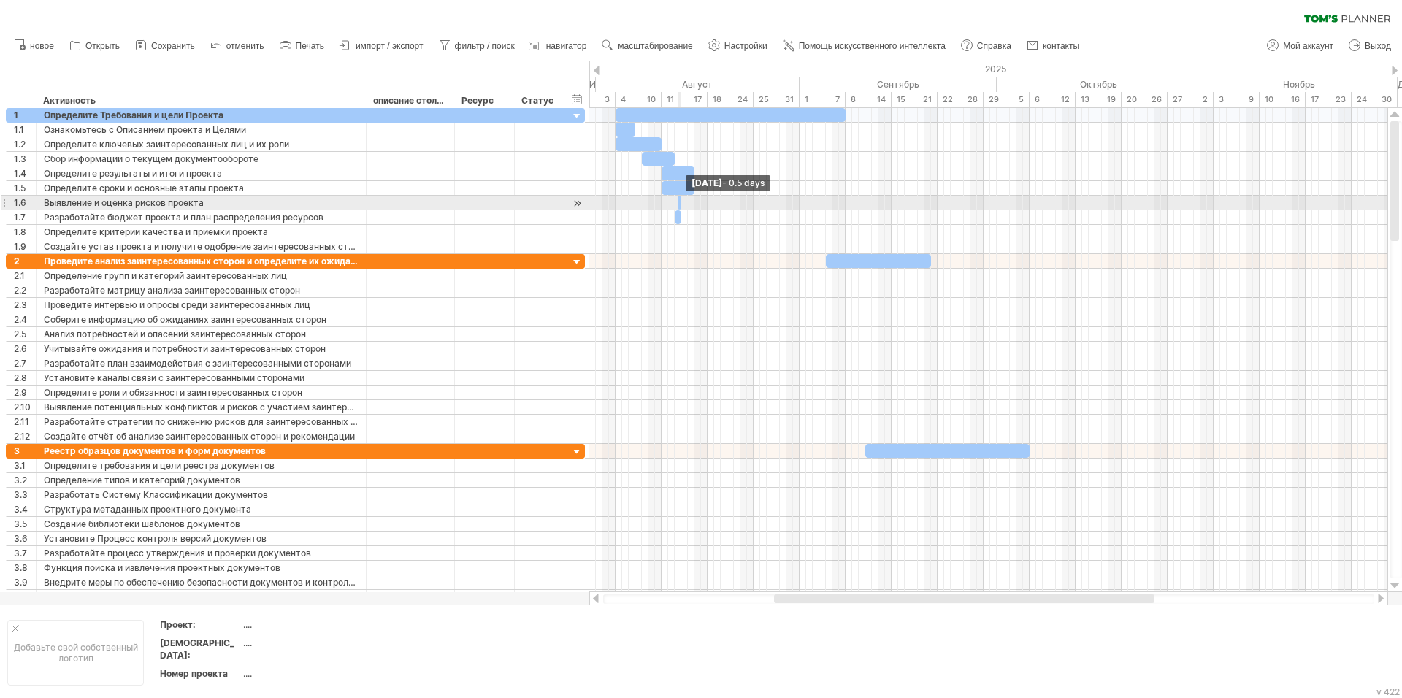
drag, startPoint x: 681, startPoint y: 207, endPoint x: 670, endPoint y: 204, distance: 12.0
click at [670, 204] on div "[DATE] - 0.5 days [DATE] - 5,0 дней" at bounding box center [988, 350] width 798 height 484
drag, startPoint x: 683, startPoint y: 202, endPoint x: 694, endPoint y: 203, distance: 11.8
click at [694, 203] on span at bounding box center [694, 203] width 6 height 14
drag, startPoint x: 679, startPoint y: 202, endPoint x: 664, endPoint y: 204, distance: 14.7
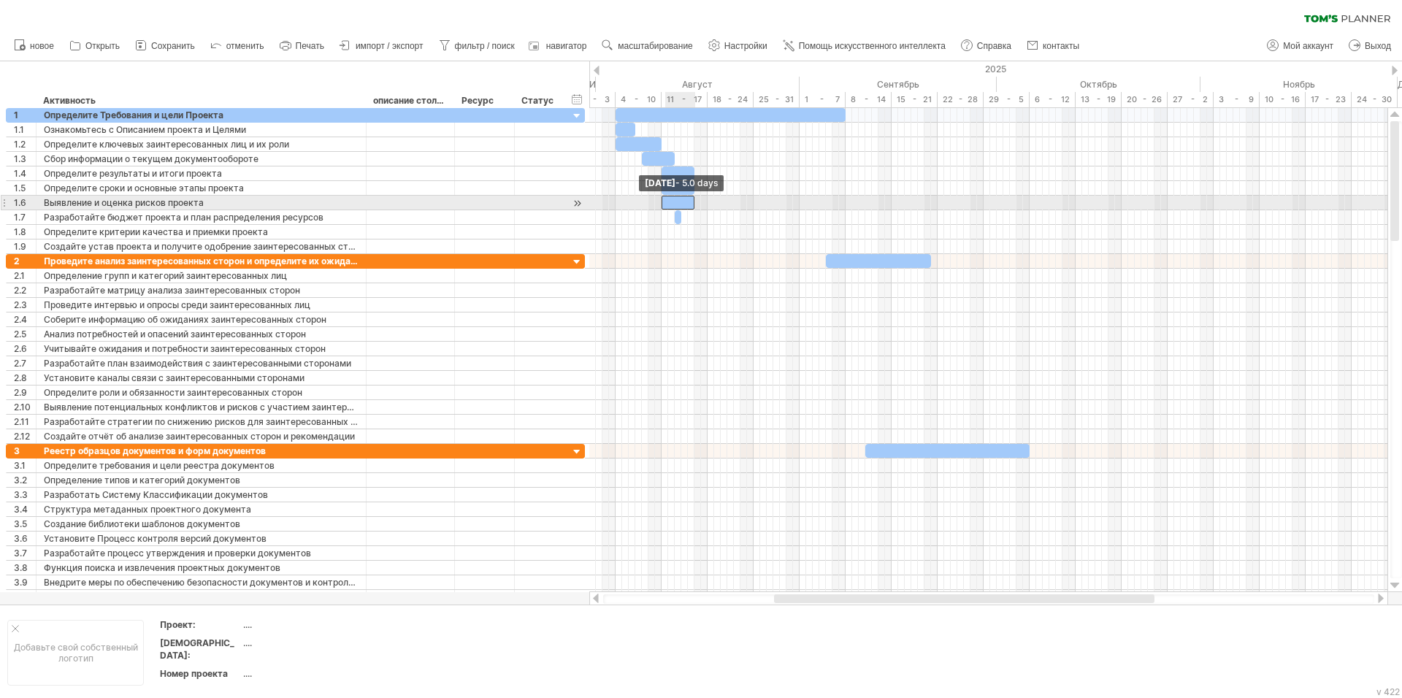
click at [664, 204] on div at bounding box center [678, 203] width 33 height 14
drag, startPoint x: 697, startPoint y: 202, endPoint x: 744, endPoint y: 210, distance: 48.0
click at [744, 210] on div "[DATE] - 12.0 days [DATE] - 5,0 дней" at bounding box center [988, 350] width 798 height 484
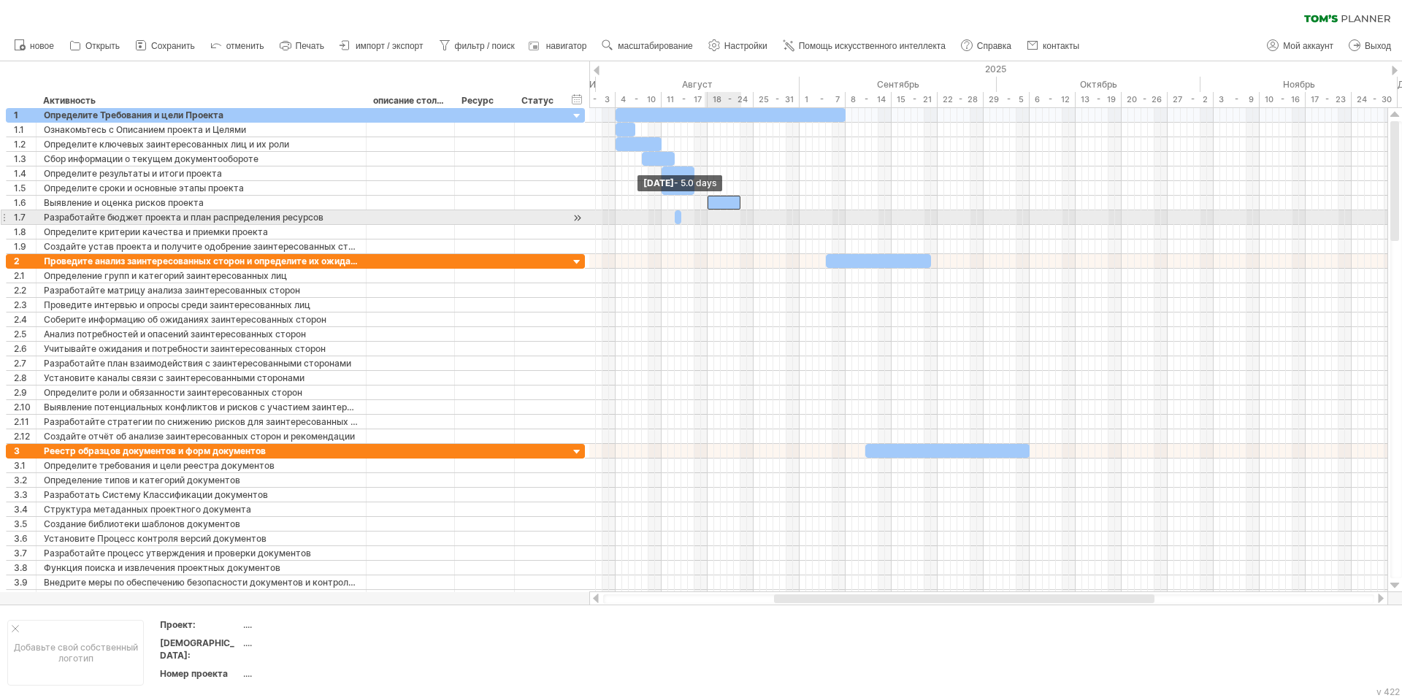
drag, startPoint x: 662, startPoint y: 203, endPoint x: 707, endPoint y: 212, distance: 45.5
click at [707, 212] on div "[DATE] - 12.0 days [DATE] - 5.0 days" at bounding box center [988, 350] width 798 height 484
drag, startPoint x: 678, startPoint y: 219, endPoint x: 737, endPoint y: 222, distance: 59.2
click at [737, 222] on span at bounding box center [740, 217] width 6 height 14
drag, startPoint x: 675, startPoint y: 218, endPoint x: 707, endPoint y: 221, distance: 32.3
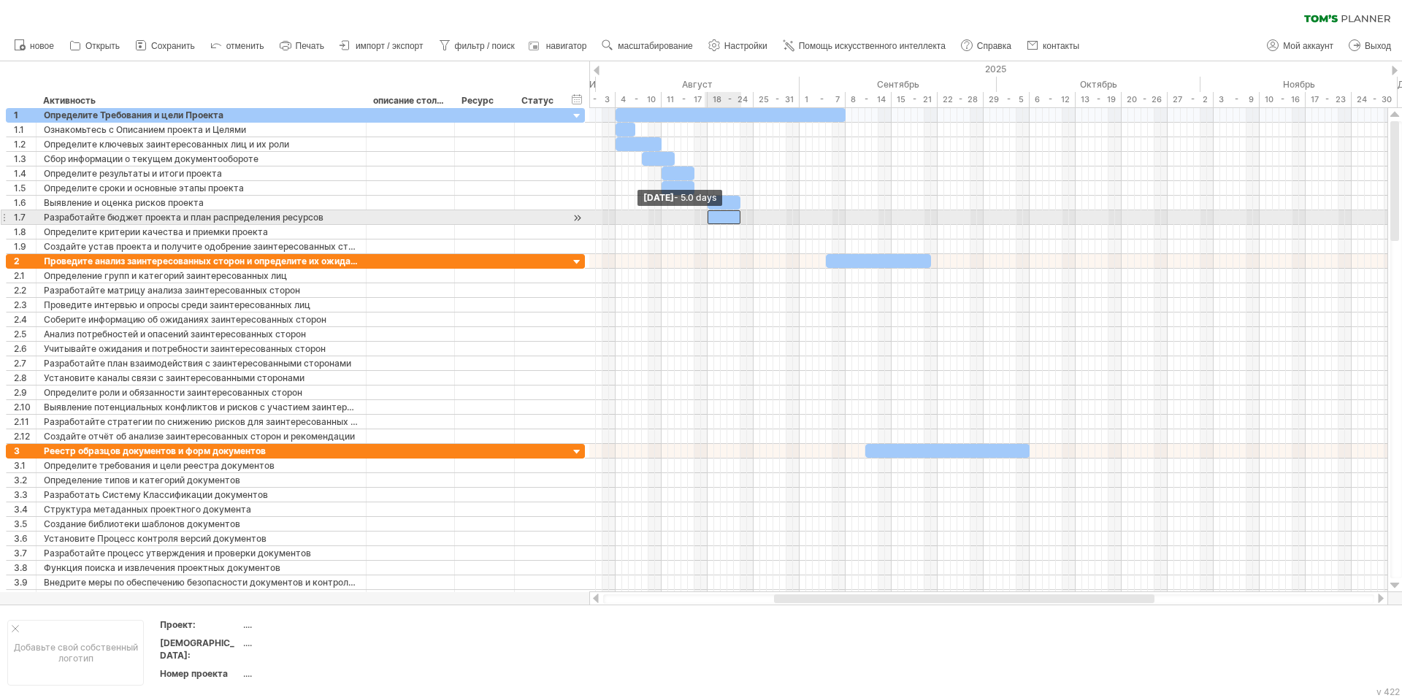
click at [707, 221] on span at bounding box center [708, 217] width 6 height 14
click at [730, 218] on div at bounding box center [724, 217] width 33 height 14
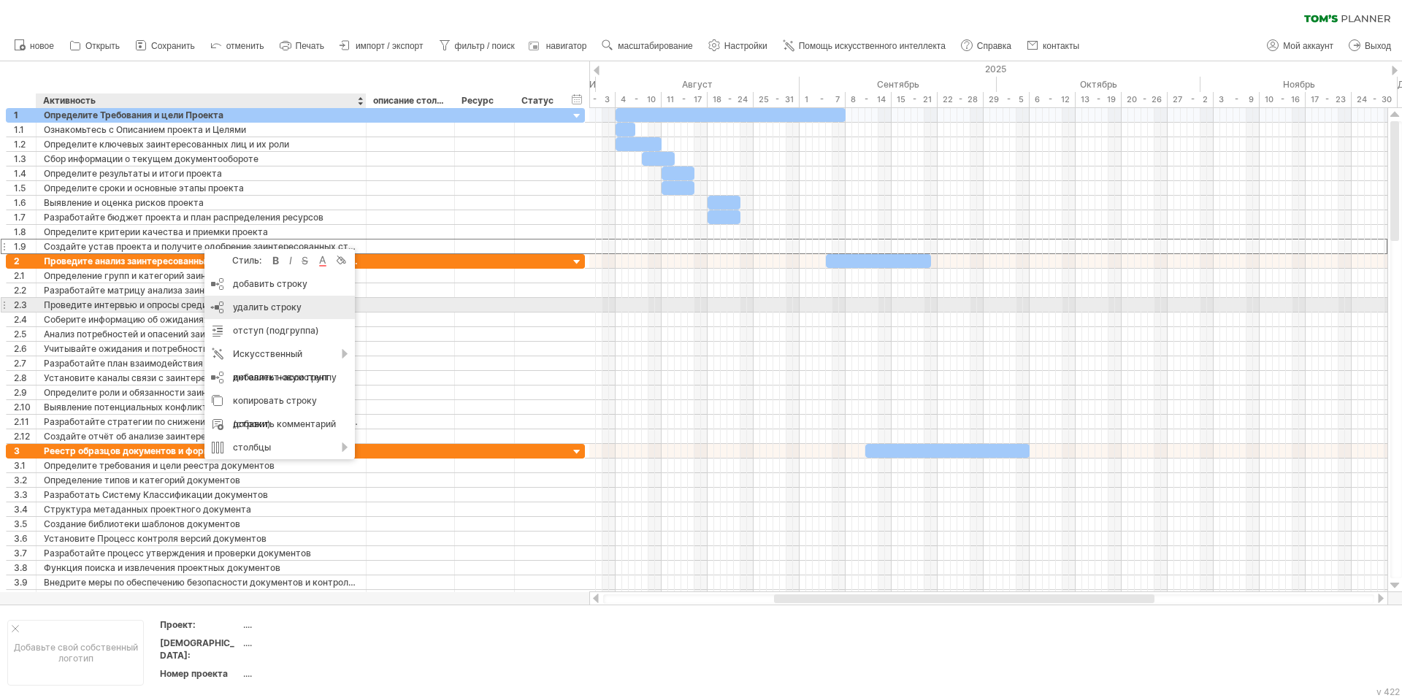
click at [221, 304] on div "удалить строку удалить выбранные строки" at bounding box center [279, 307] width 150 height 23
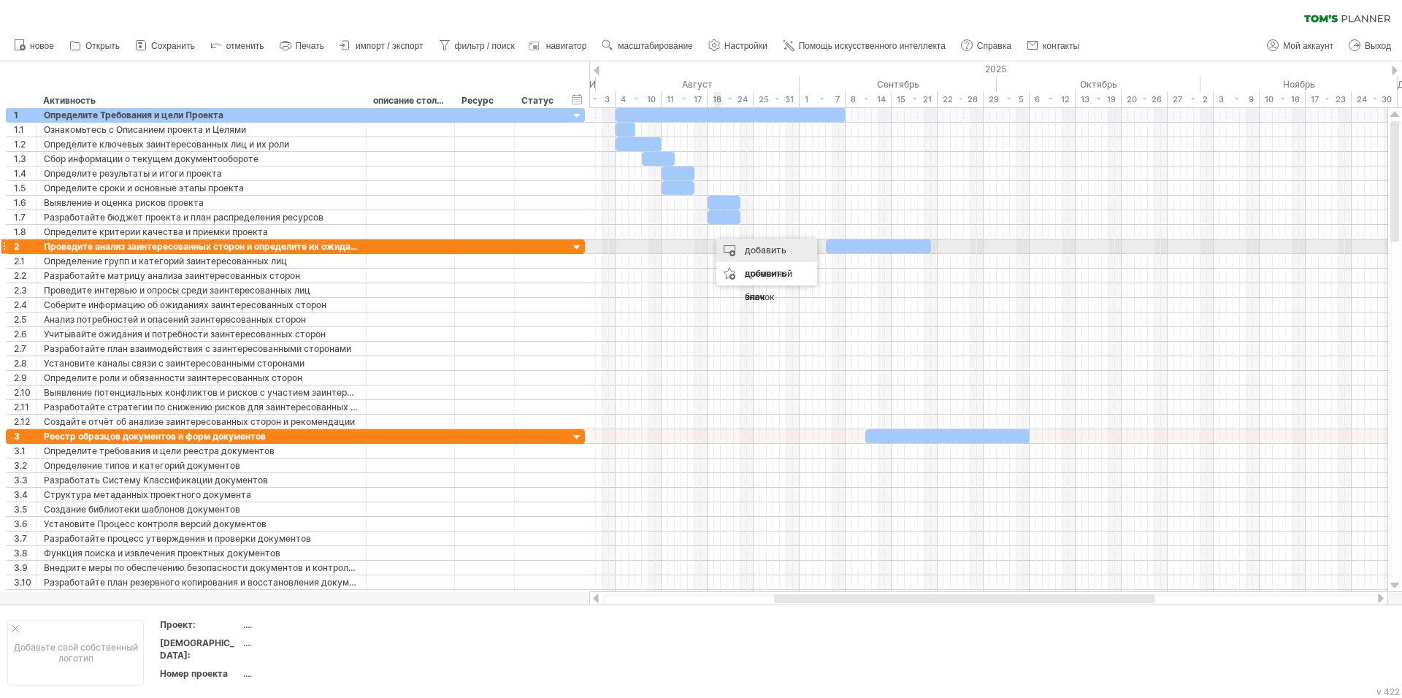
click at [729, 246] on div "добавить временной блок" at bounding box center [766, 274] width 101 height 70
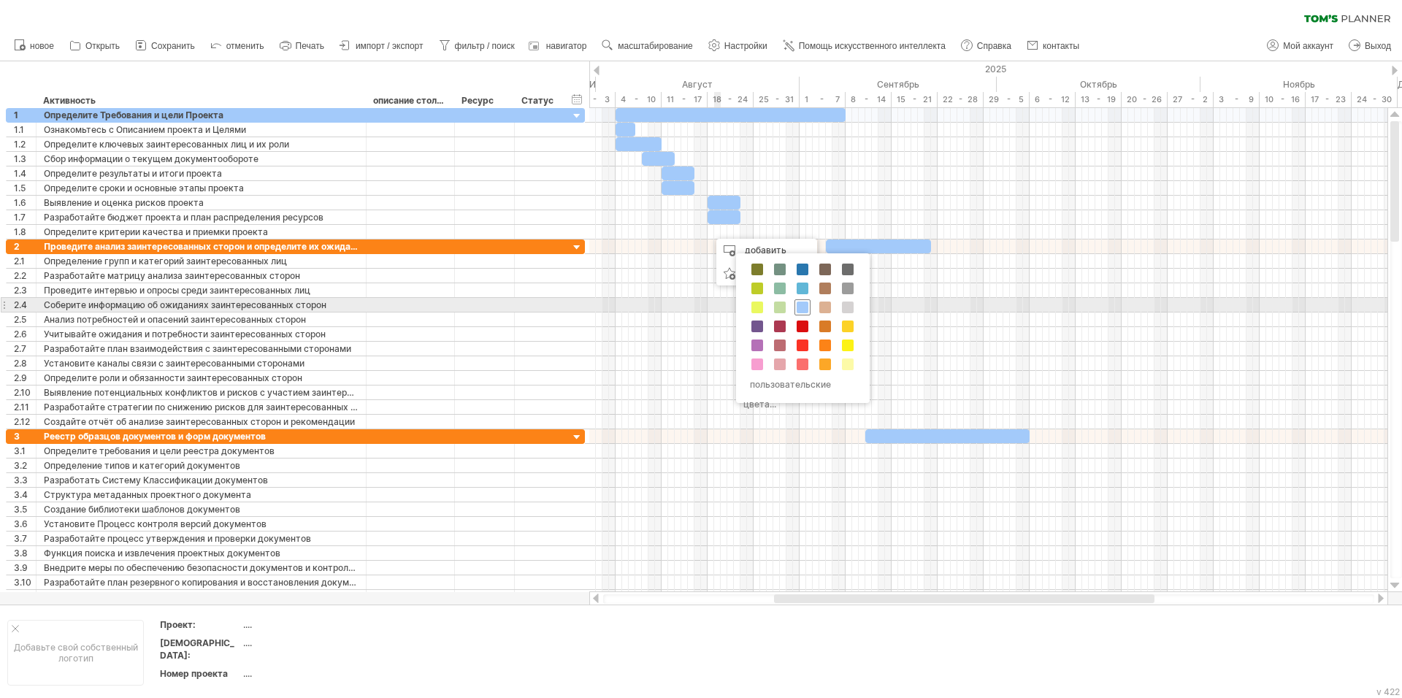
click at [800, 304] on span at bounding box center [803, 308] width 12 height 12
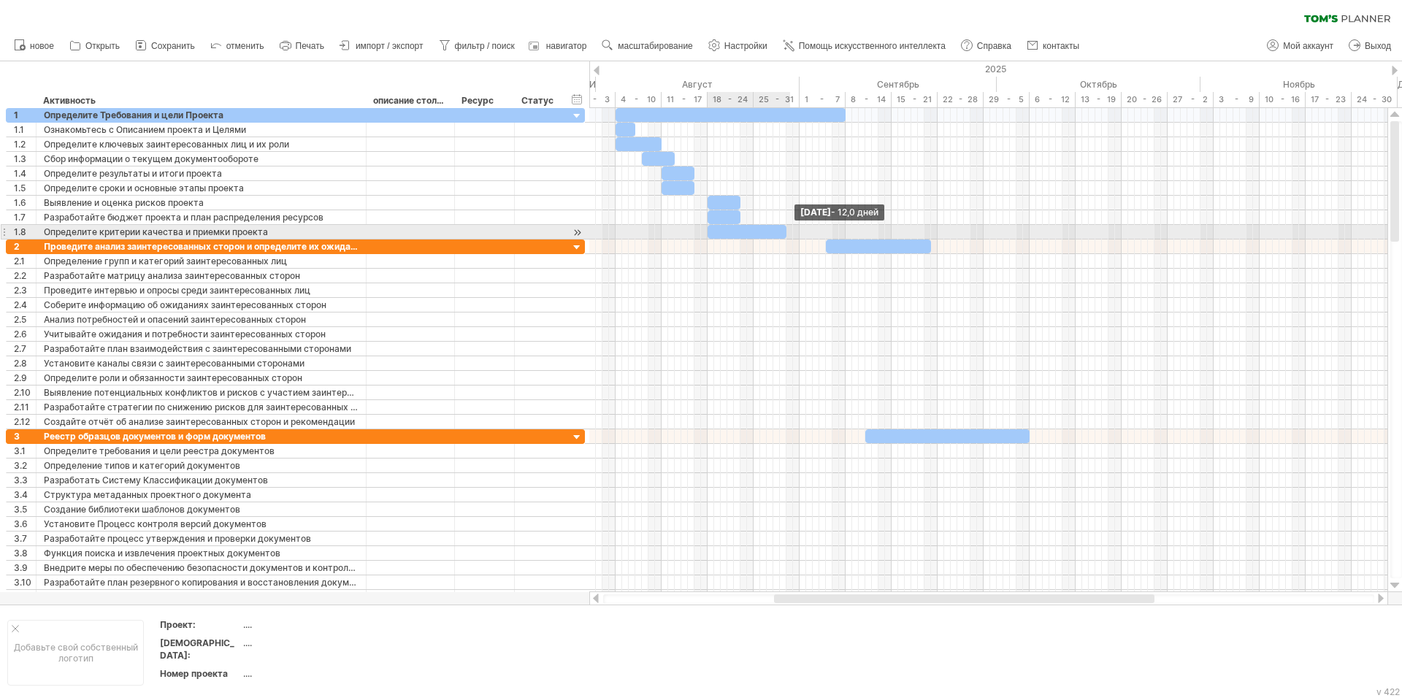
drag, startPoint x: 715, startPoint y: 234, endPoint x: 788, endPoint y: 234, distance: 73.0
click at [788, 234] on span at bounding box center [786, 232] width 6 height 14
drag, startPoint x: 716, startPoint y: 233, endPoint x: 756, endPoint y: 239, distance: 40.7
click at [756, 239] on div "[DATE] - 12.0 days [DATE] - 5,0 дней" at bounding box center [988, 350] width 798 height 484
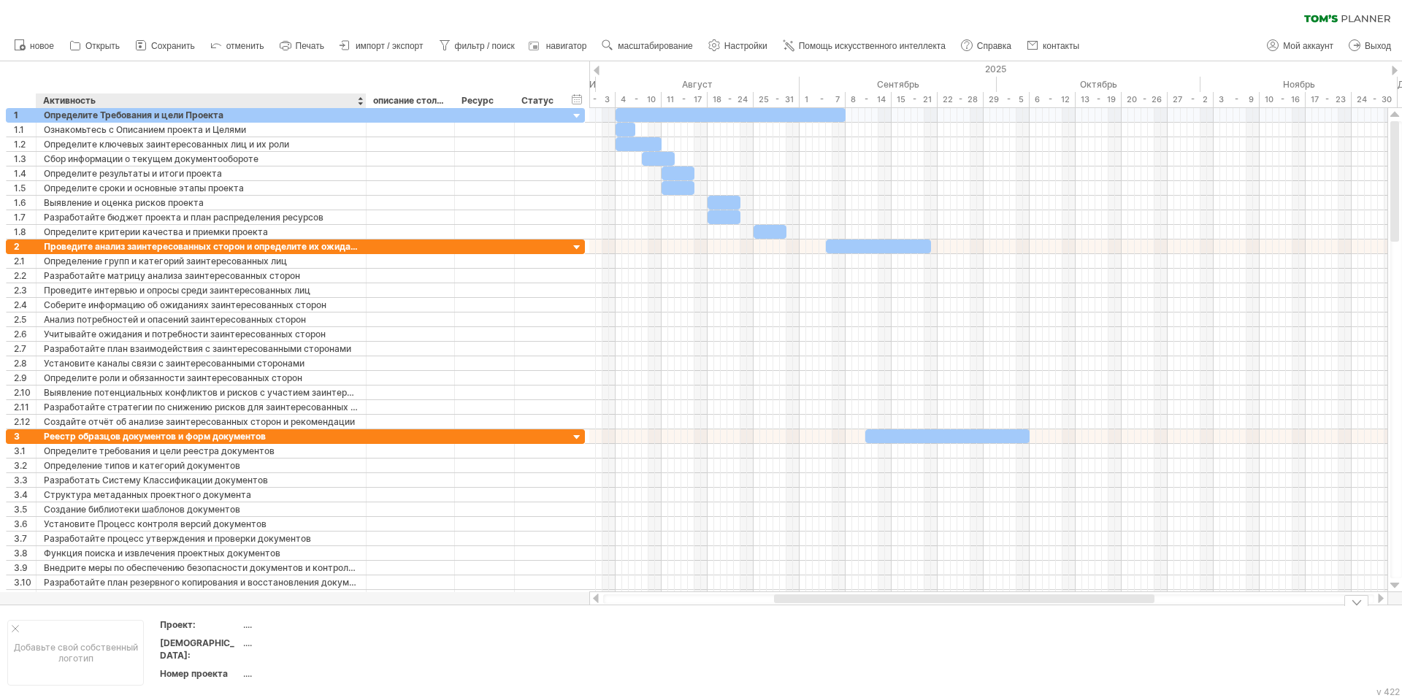
click at [251, 628] on div "...." at bounding box center [304, 624] width 123 height 12
click at [249, 626] on input "text" at bounding box center [301, 624] width 117 height 12
type input "**********"
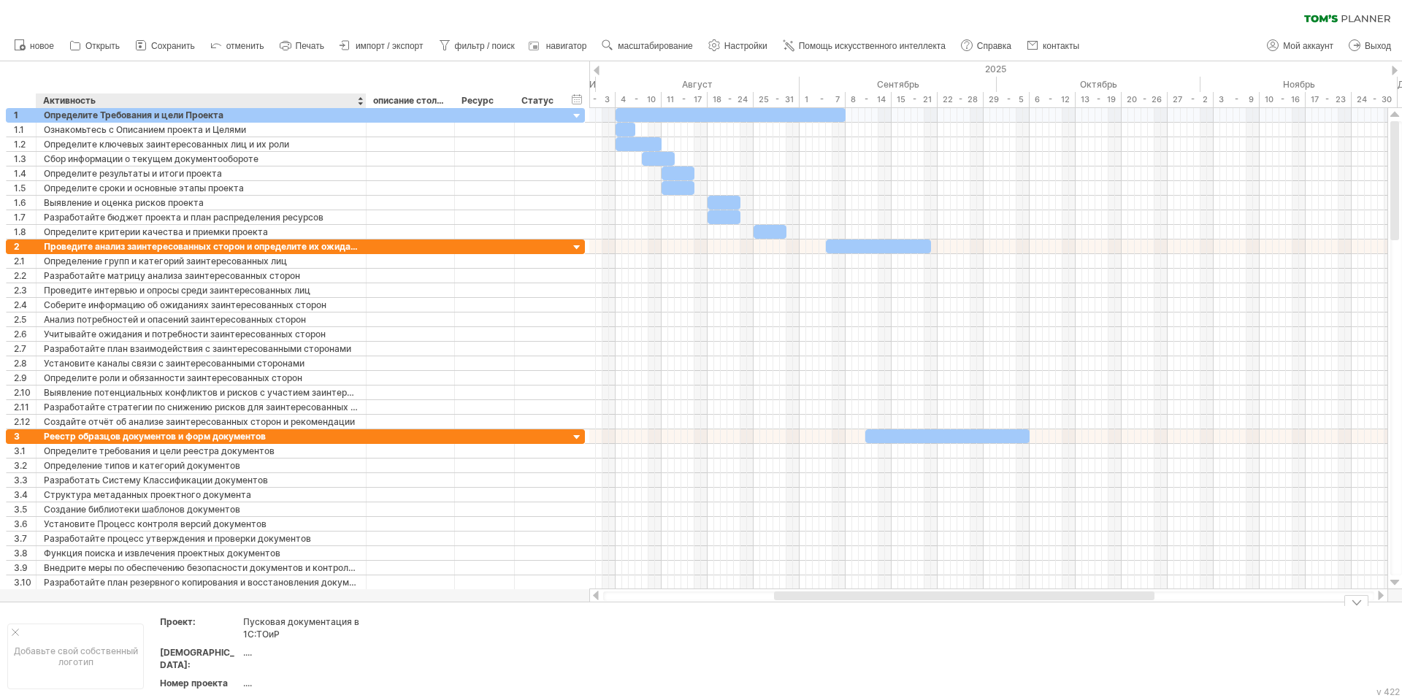
click at [353, 677] on div "...." at bounding box center [304, 683] width 123 height 12
click at [253, 651] on div "...." at bounding box center [304, 652] width 123 height 12
type input "**********"
click at [261, 677] on div "...." at bounding box center [304, 683] width 123 height 12
type input "**********"
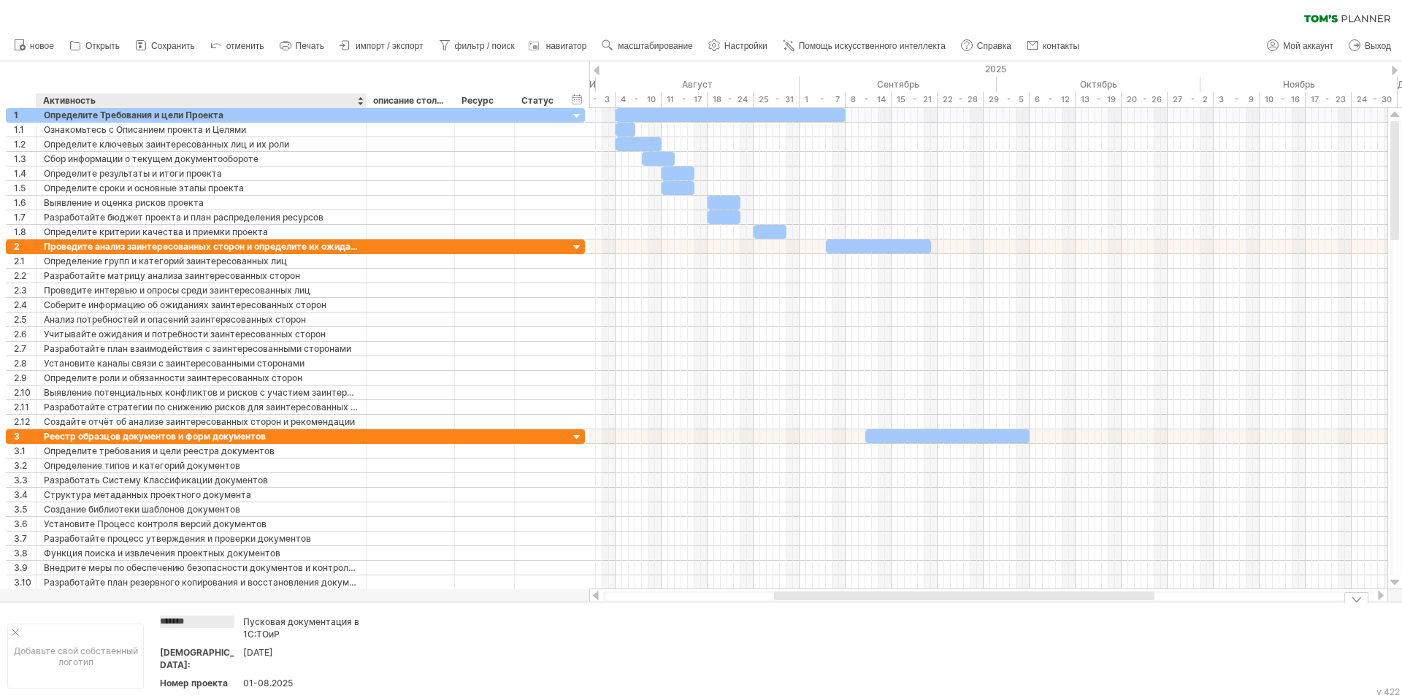
click at [251, 677] on div "01-08.2025" at bounding box center [304, 683] width 123 height 12
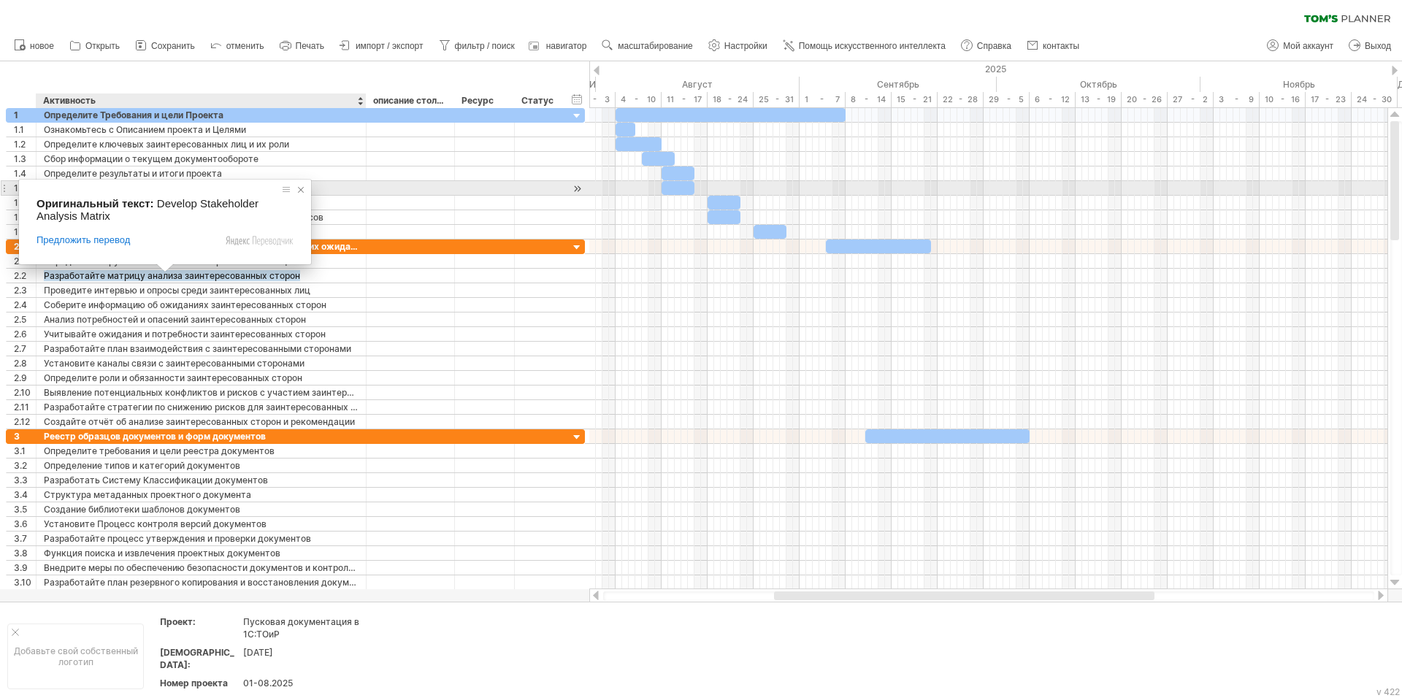
click at [300, 191] on span at bounding box center [301, 190] width 15 height 15
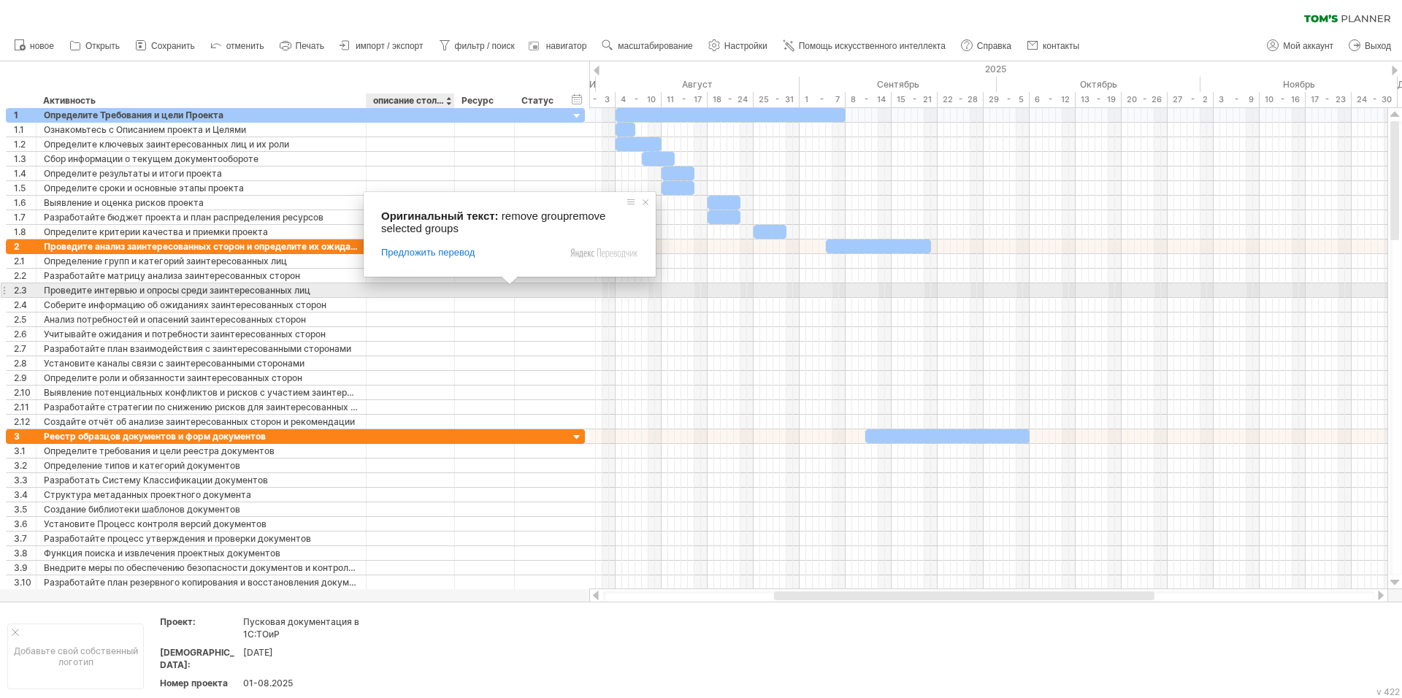
click at [510, 285] on span at bounding box center [509, 280] width 19 height 9
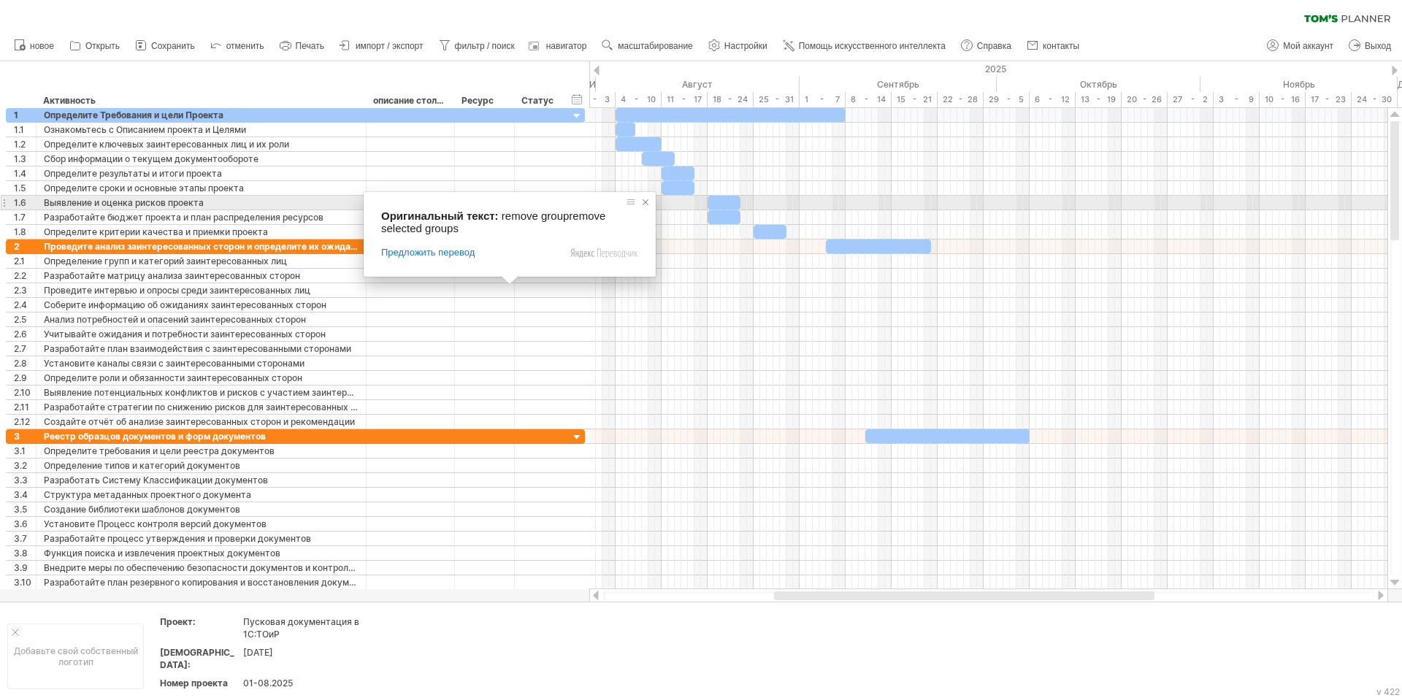
click at [645, 199] on span at bounding box center [645, 202] width 15 height 15
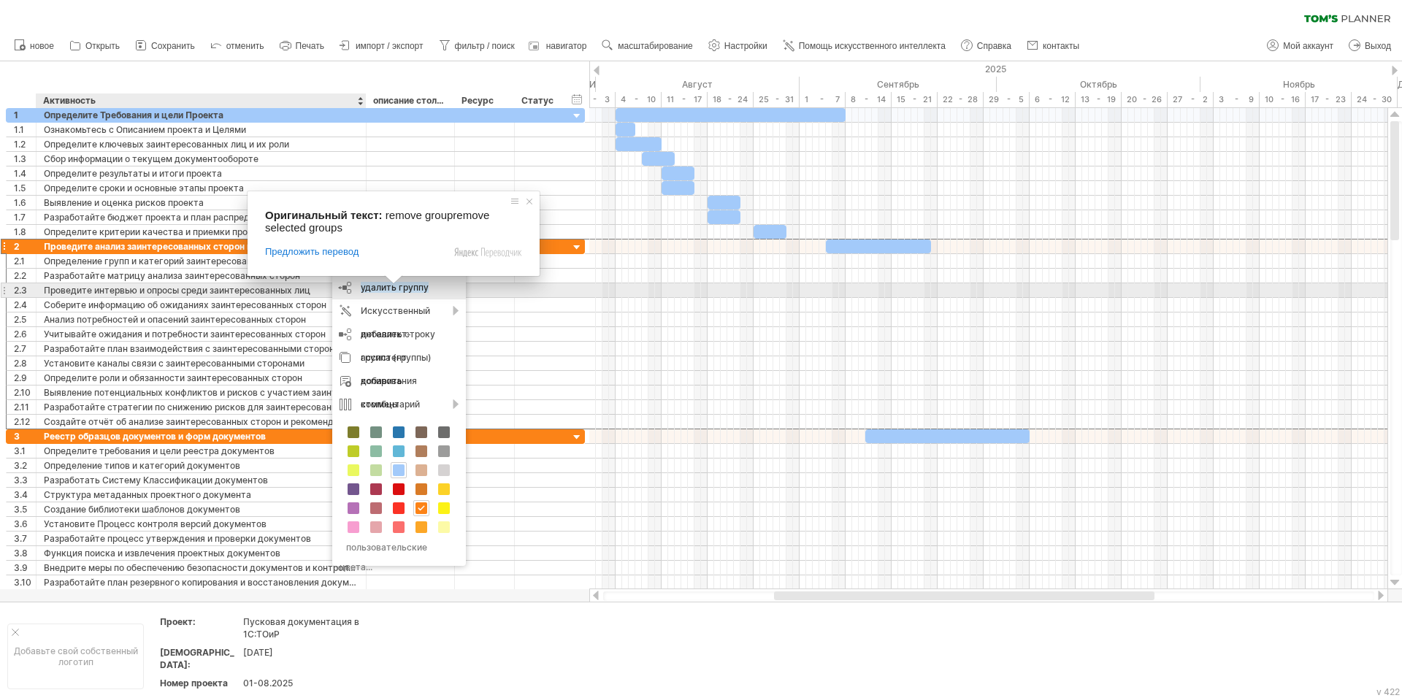
click at [394, 291] on ya-tr-span "удалить группу" at bounding box center [395, 287] width 68 height 11
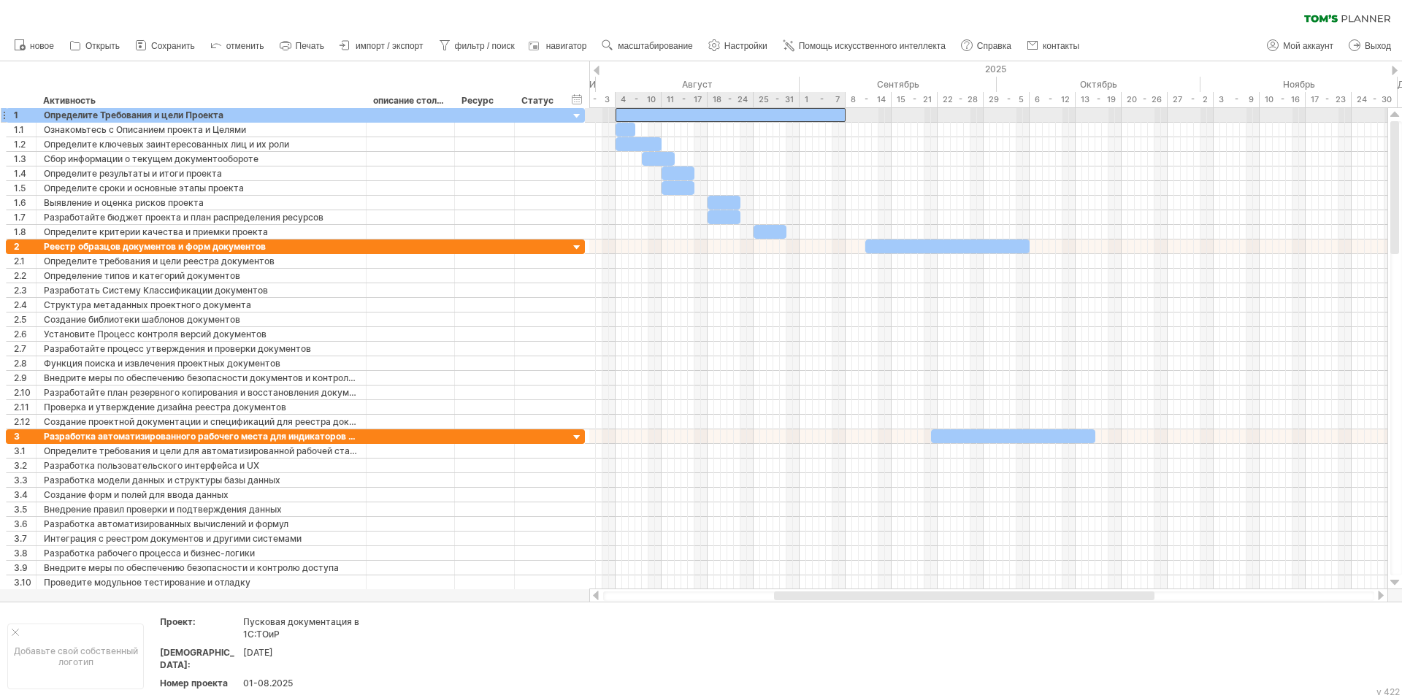
click at [838, 114] on div at bounding box center [731, 115] width 230 height 14
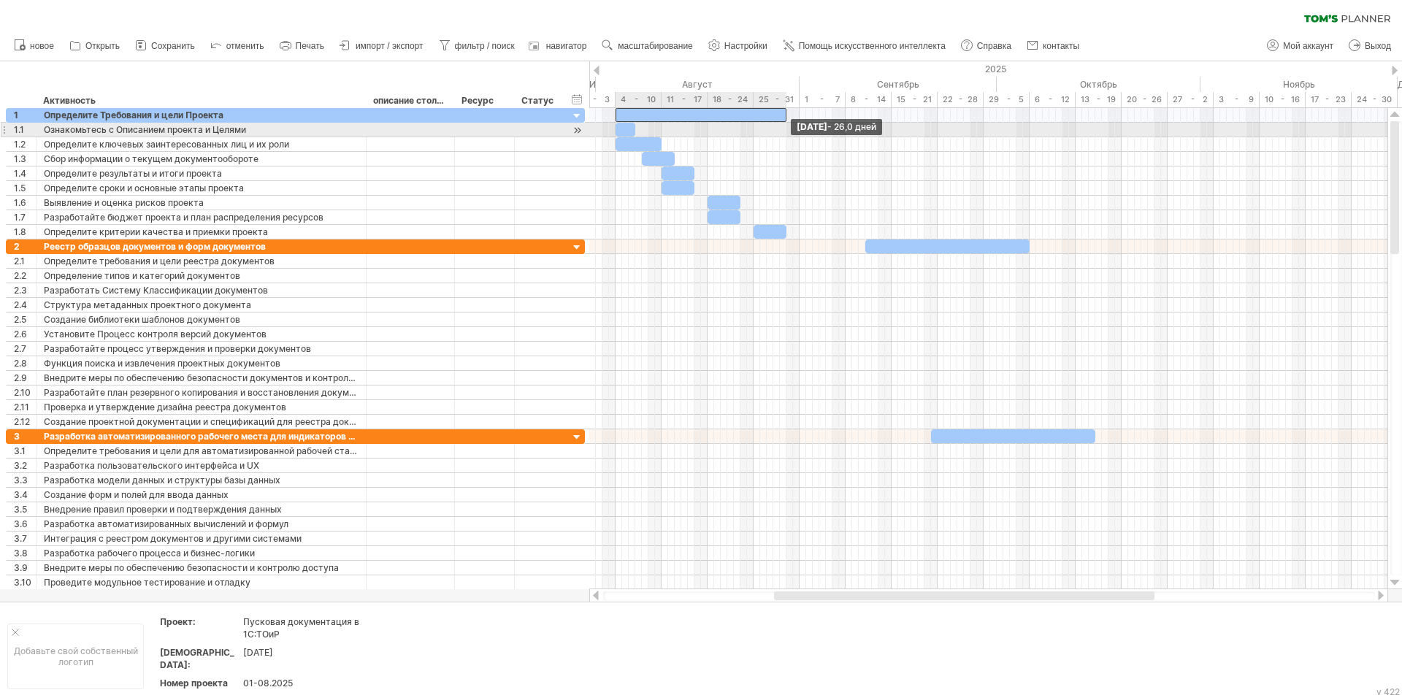
drag, startPoint x: 846, startPoint y: 115, endPoint x: 786, endPoint y: 131, distance: 62.0
click at [786, 131] on div "[DATE] - 26,0 дней [DATE]" at bounding box center [988, 348] width 798 height 481
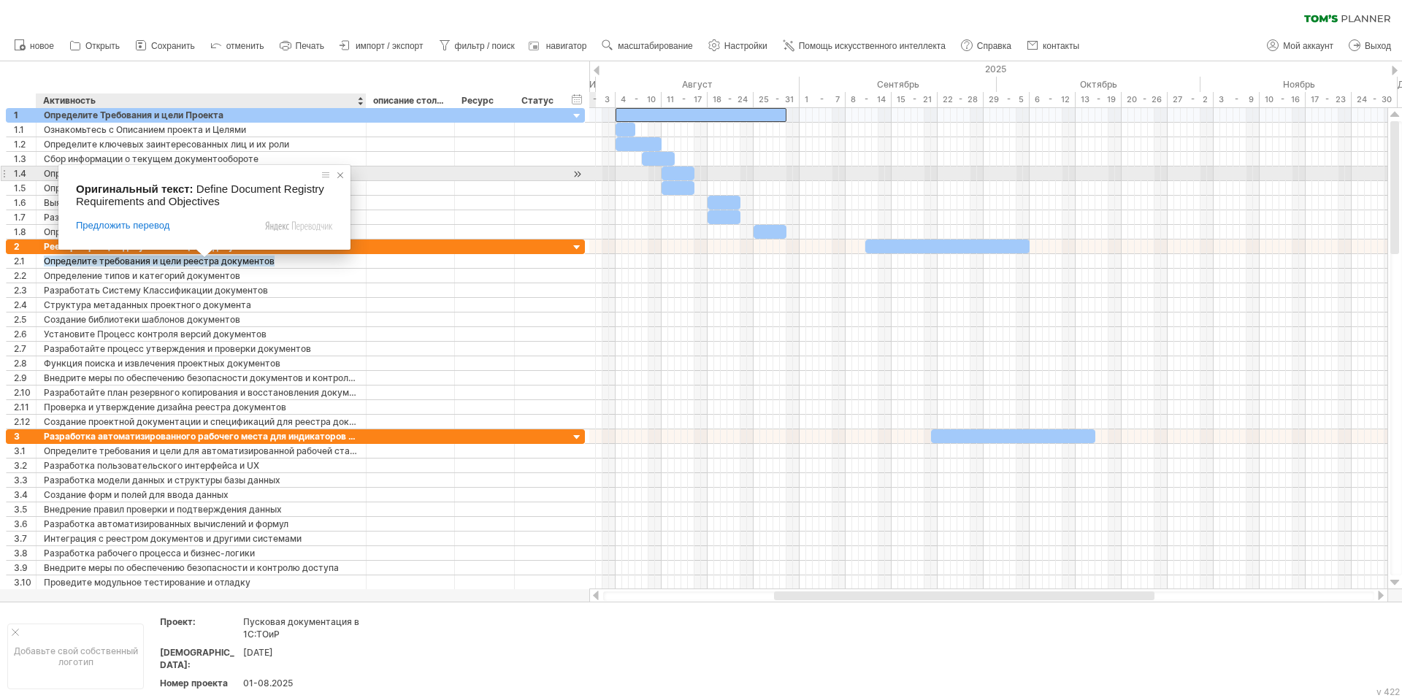
click at [339, 172] on span at bounding box center [340, 175] width 15 height 15
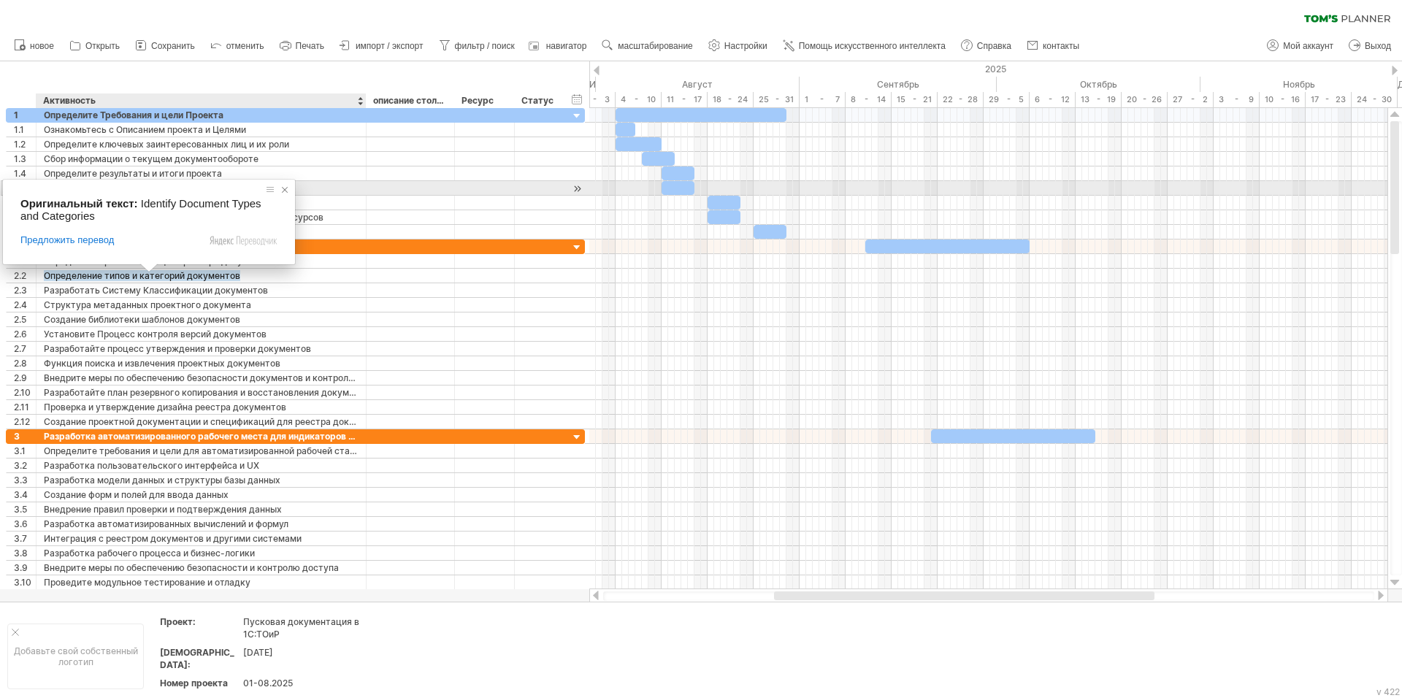
click at [285, 195] on span at bounding box center [284, 190] width 15 height 15
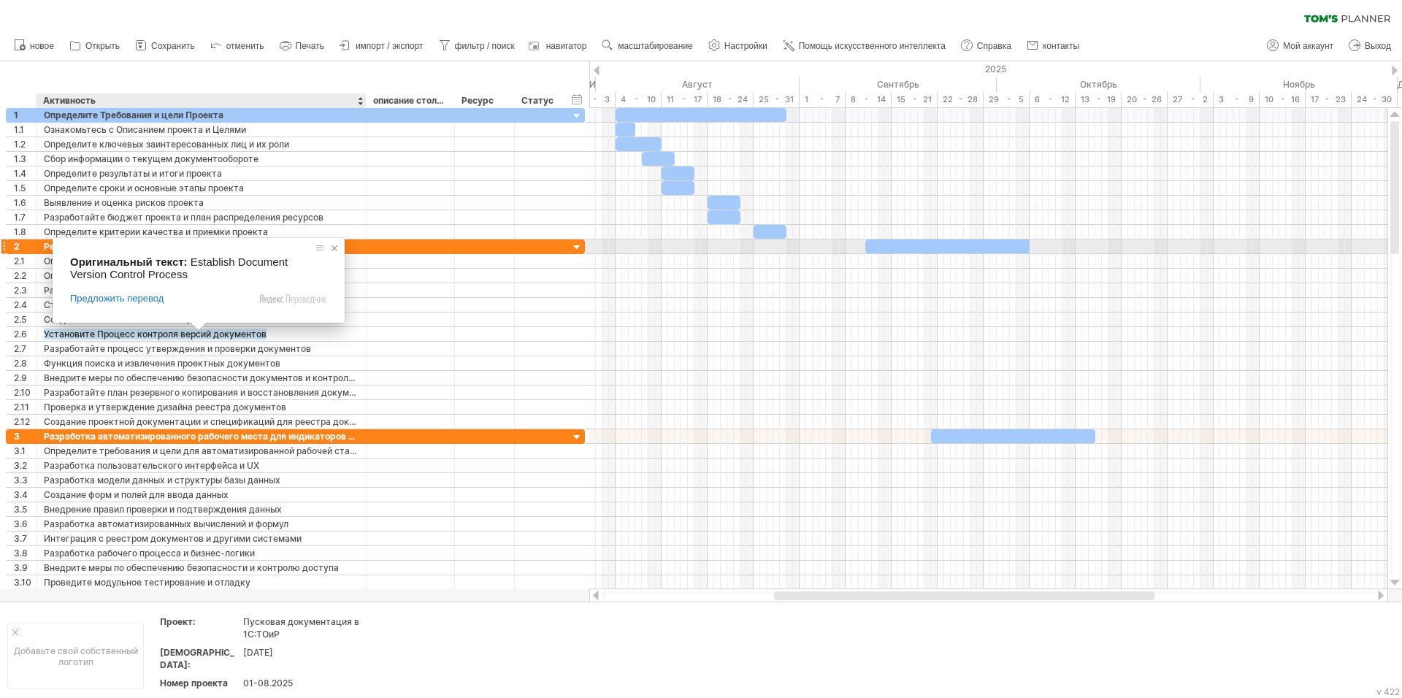
click at [328, 246] on span at bounding box center [334, 248] width 15 height 15
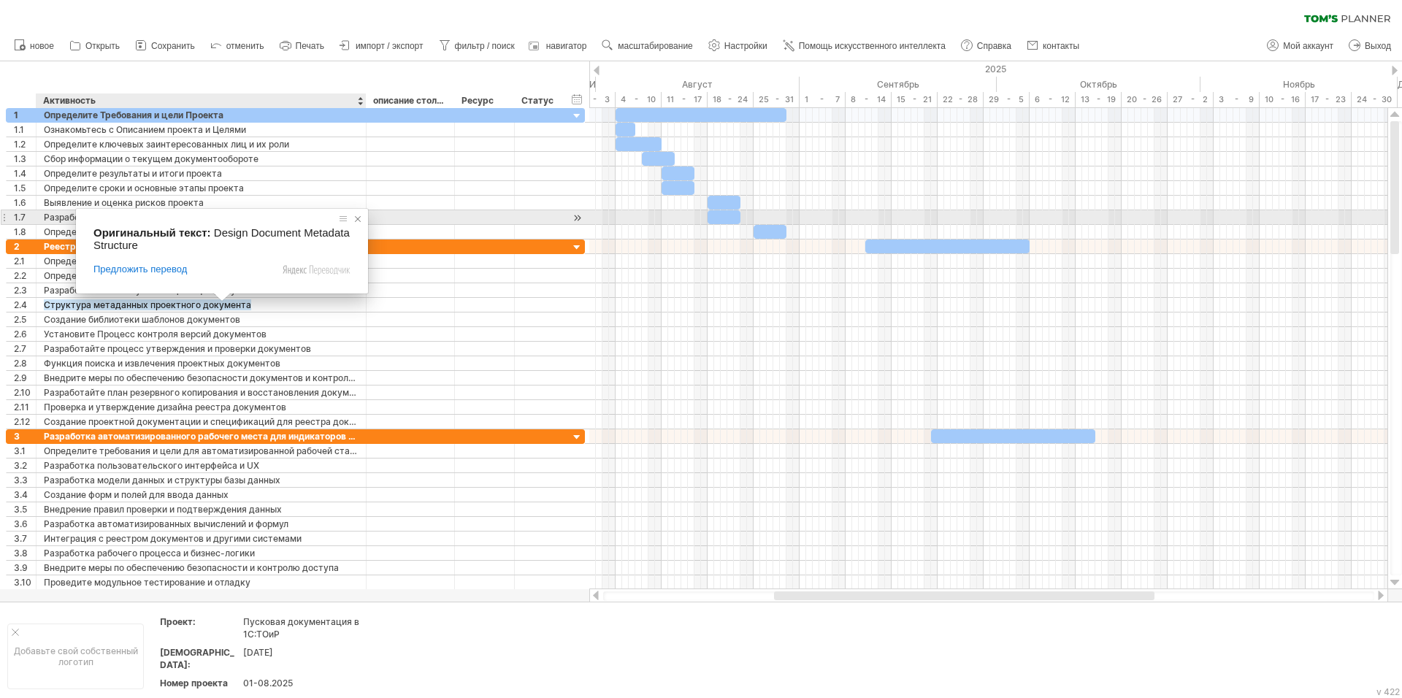
click at [360, 219] on span at bounding box center [357, 219] width 15 height 15
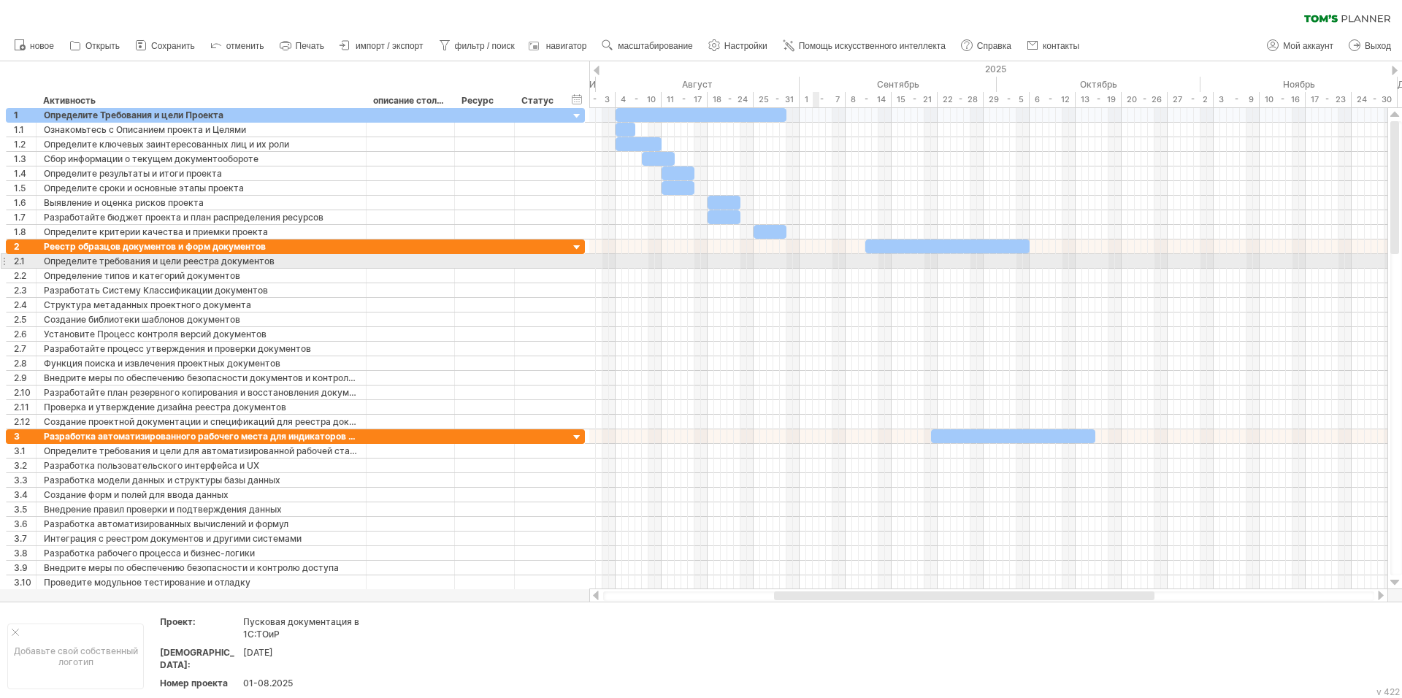
click at [814, 262] on div at bounding box center [988, 261] width 798 height 15
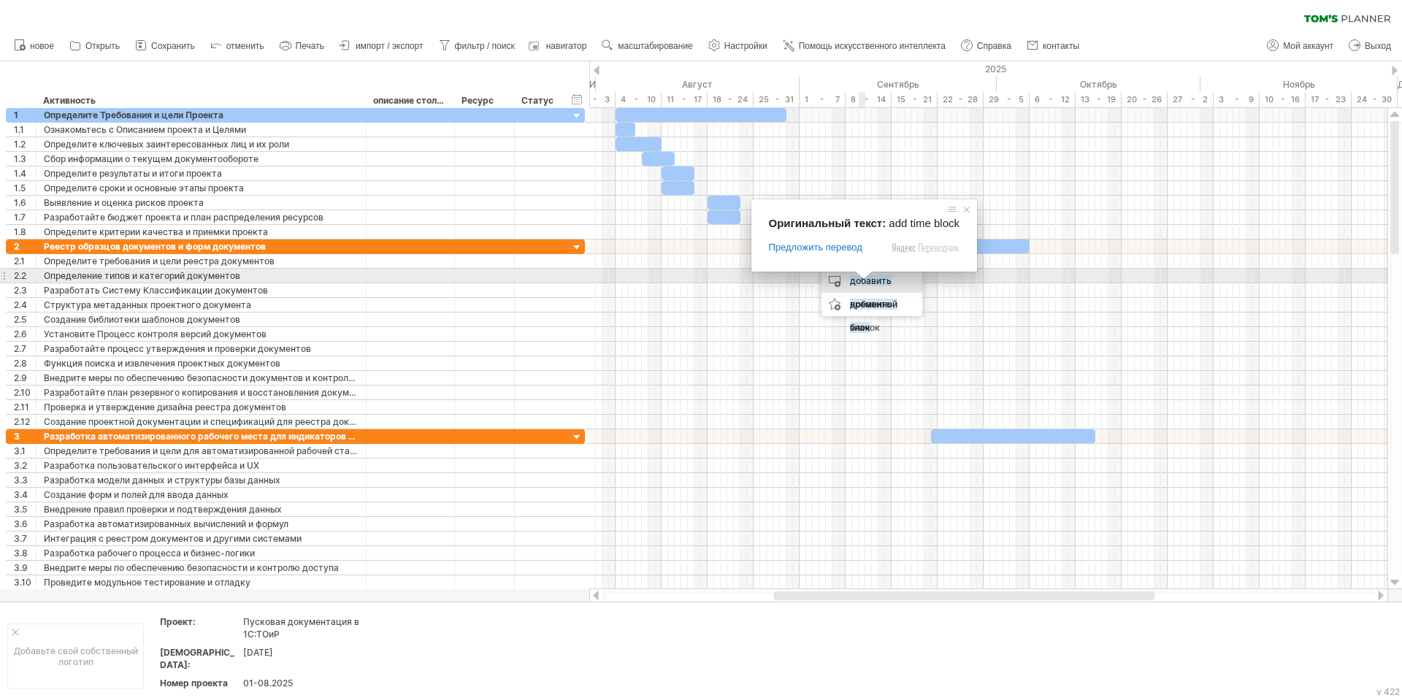
click at [864, 277] on span at bounding box center [863, 275] width 19 height 9
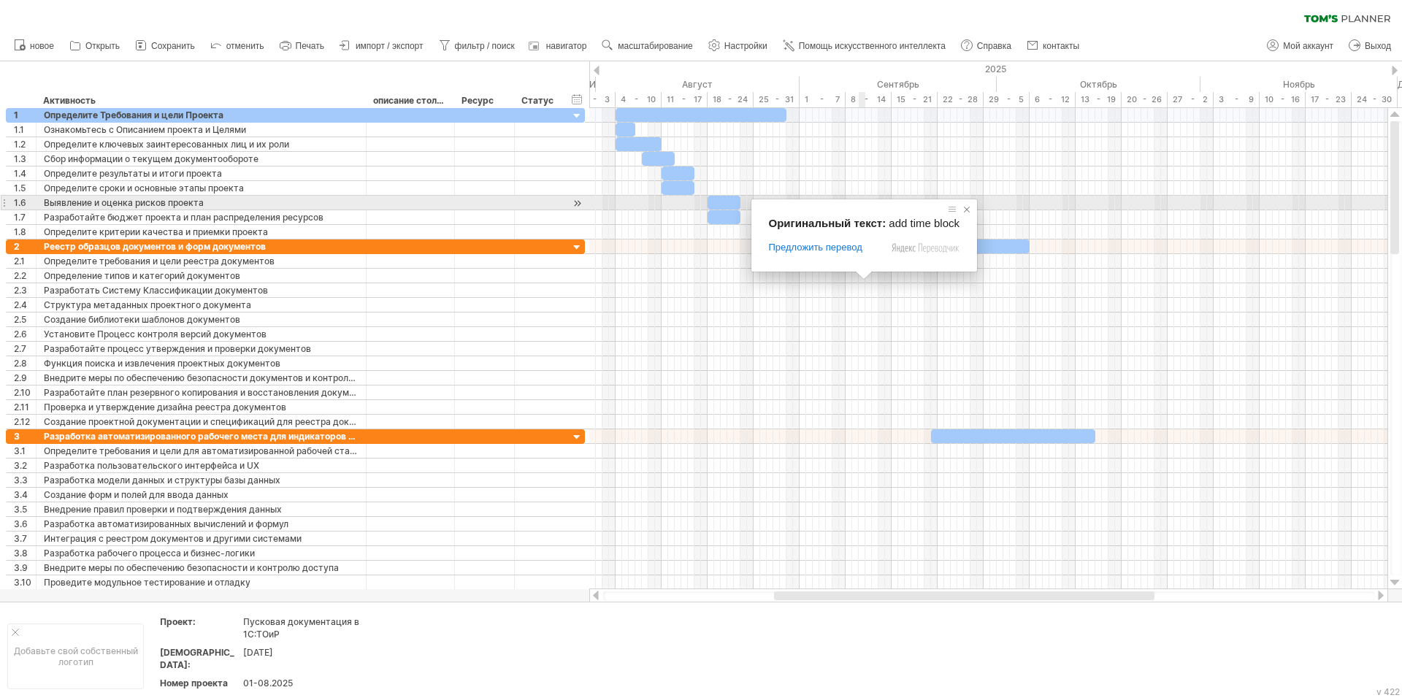
click at [968, 210] on span at bounding box center [966, 209] width 15 height 15
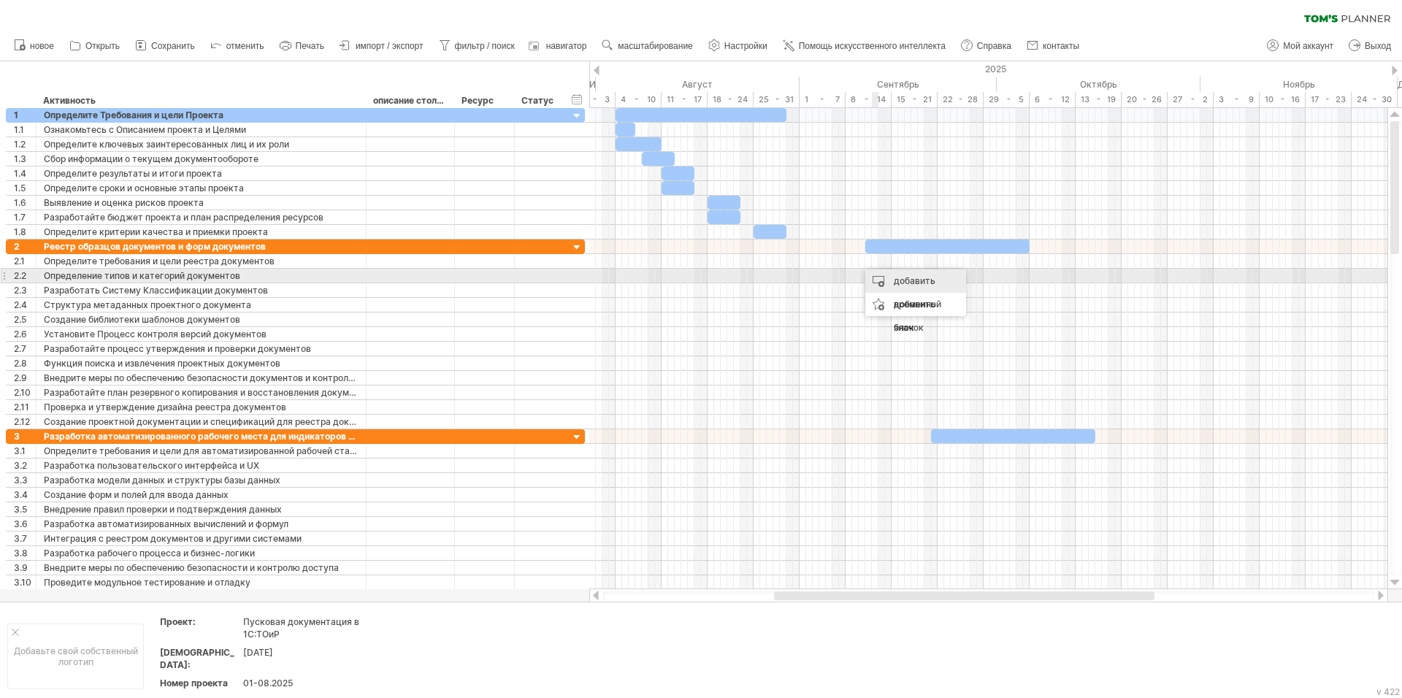
click at [881, 275] on div "добавить временной блок" at bounding box center [915, 304] width 101 height 70
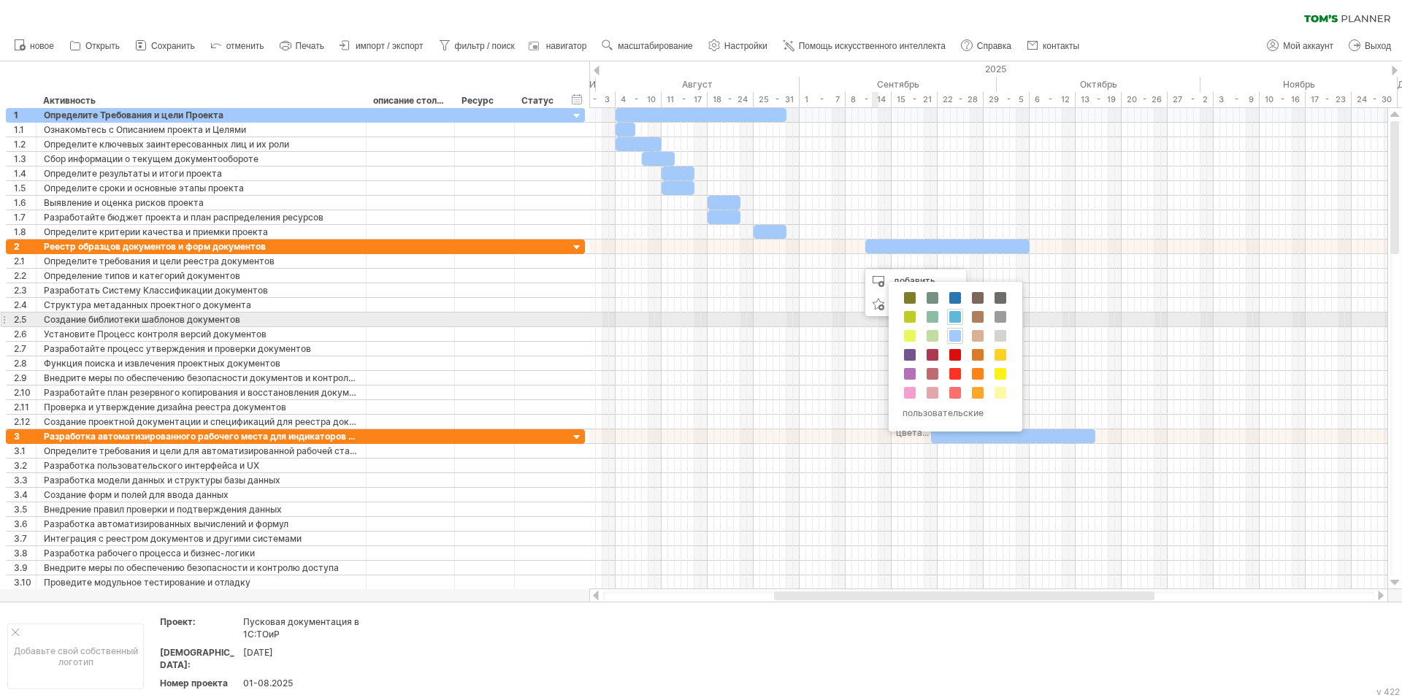
click at [953, 313] on span at bounding box center [955, 317] width 12 height 12
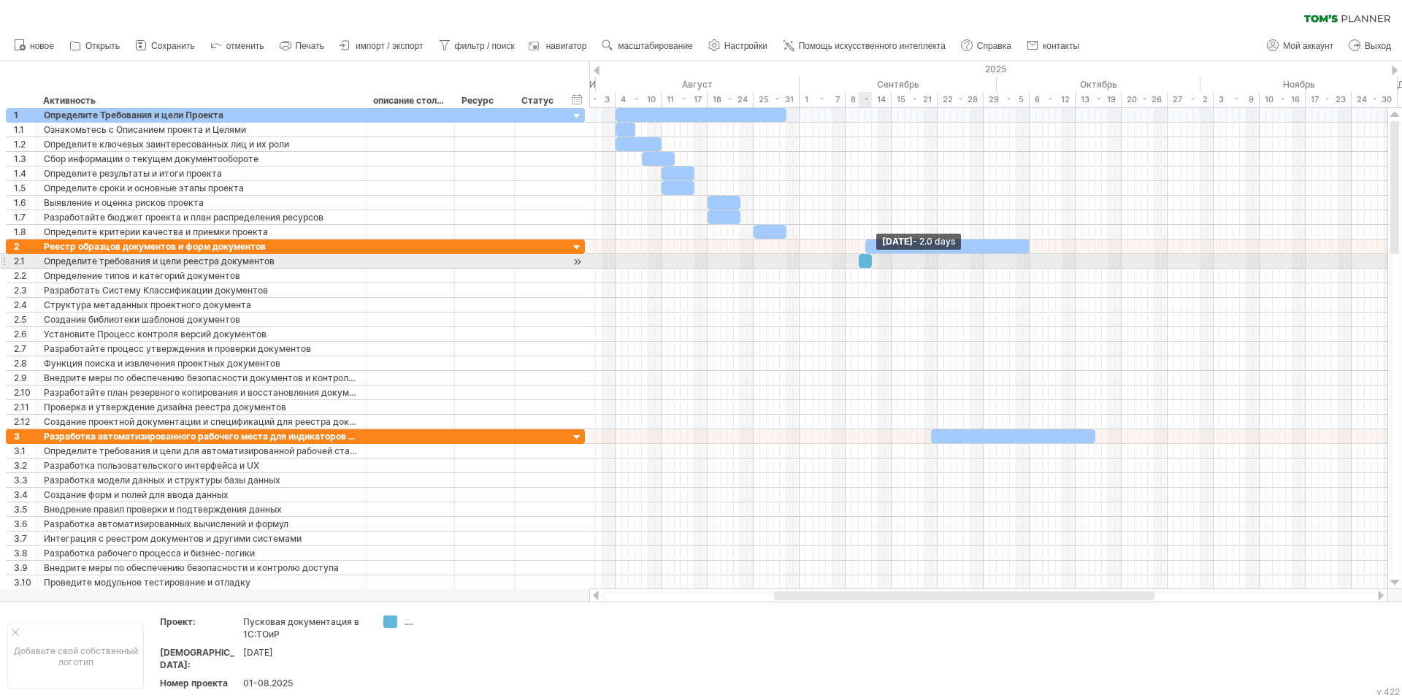
drag, startPoint x: 864, startPoint y: 264, endPoint x: 870, endPoint y: 268, distance: 7.5
click at [870, 268] on div "[DATE] - 2.0 days [DATE]" at bounding box center [988, 348] width 798 height 481
drag, startPoint x: 859, startPoint y: 261, endPoint x: 801, endPoint y: 261, distance: 58.4
click at [801, 261] on span at bounding box center [800, 261] width 6 height 14
drag, startPoint x: 870, startPoint y: 261, endPoint x: 830, endPoint y: 265, distance: 40.3
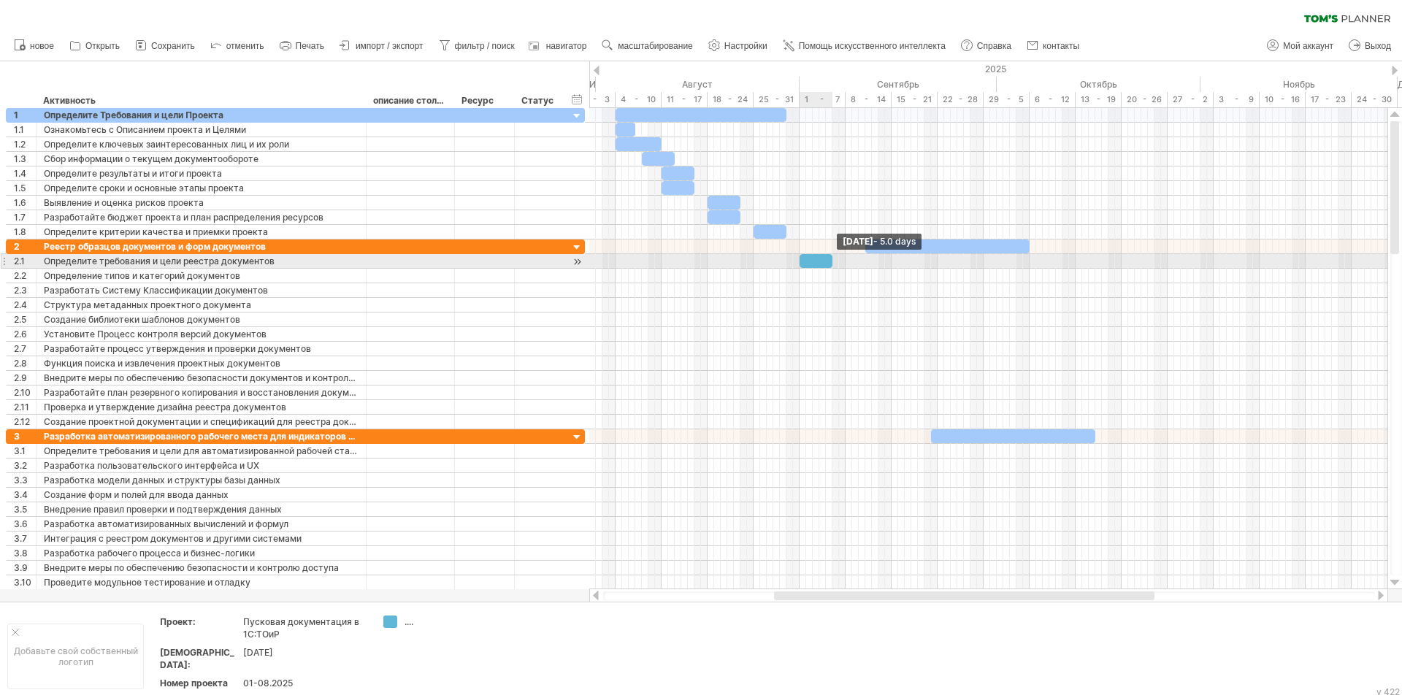
click at [830, 265] on span at bounding box center [832, 261] width 6 height 14
click at [809, 265] on div at bounding box center [816, 261] width 33 height 14
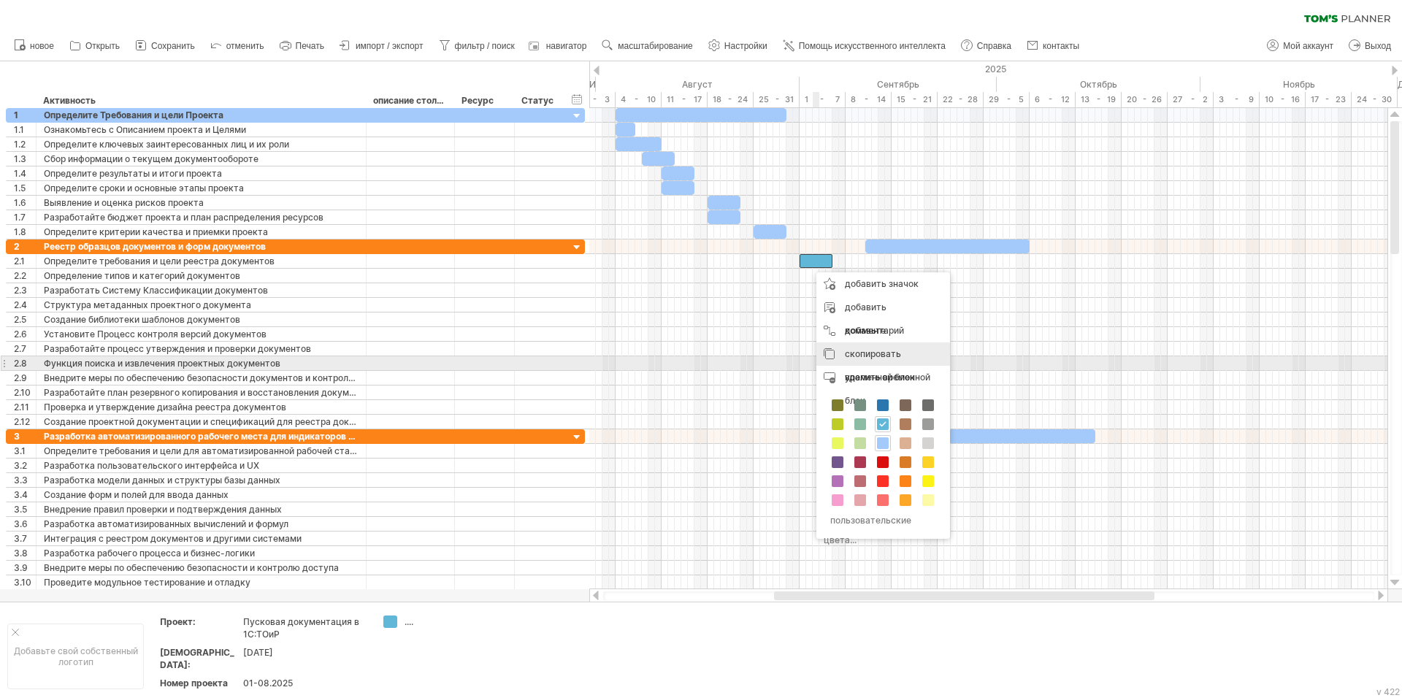
click at [829, 359] on div "скопировать временной блок скопировать временные блоки/значки" at bounding box center [883, 365] width 134 height 47
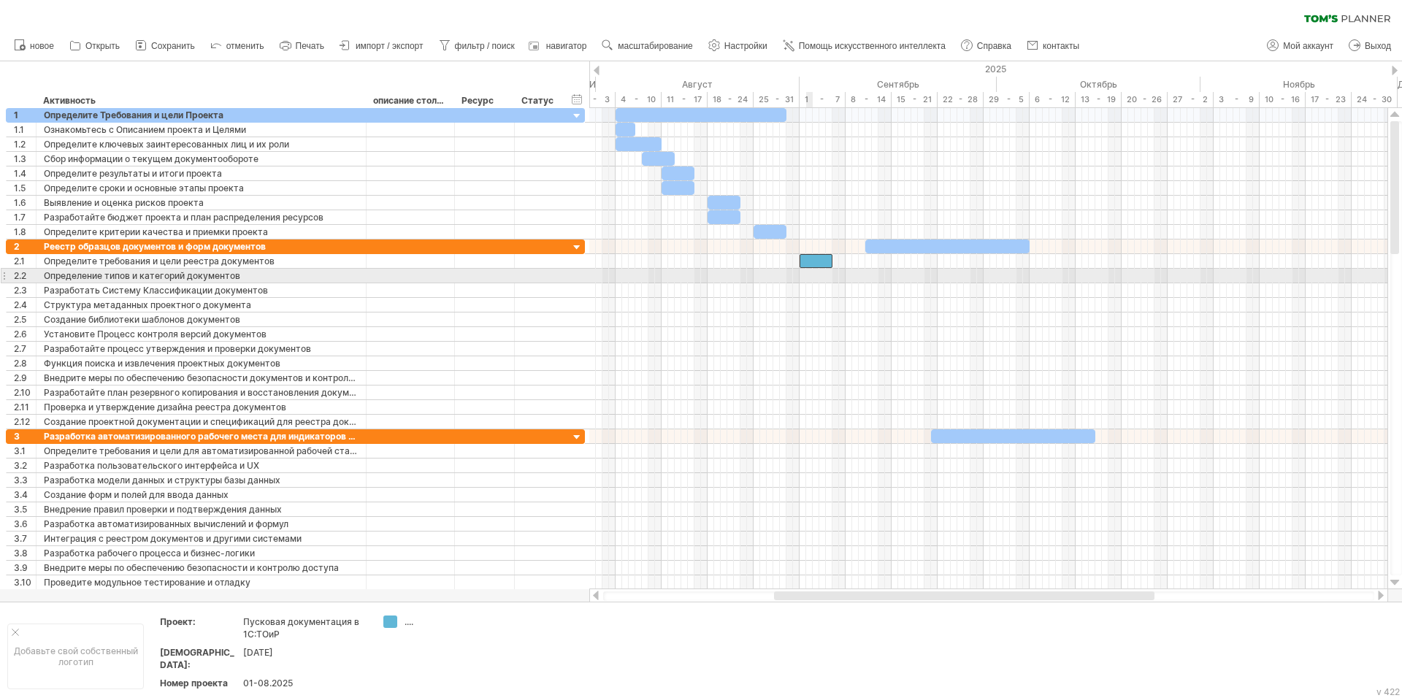
click at [812, 276] on div at bounding box center [988, 276] width 798 height 15
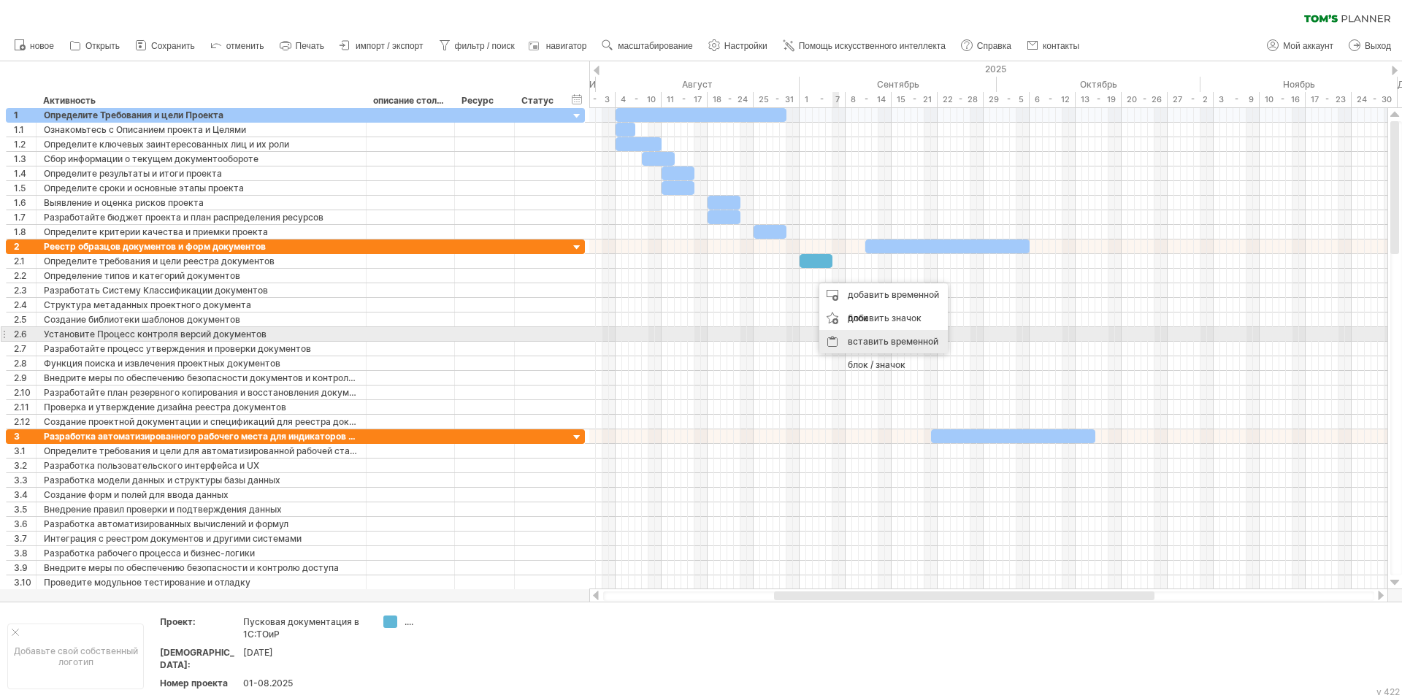
click at [854, 338] on ya-tr-span "вставить временной блок / значок" at bounding box center [893, 353] width 91 height 34
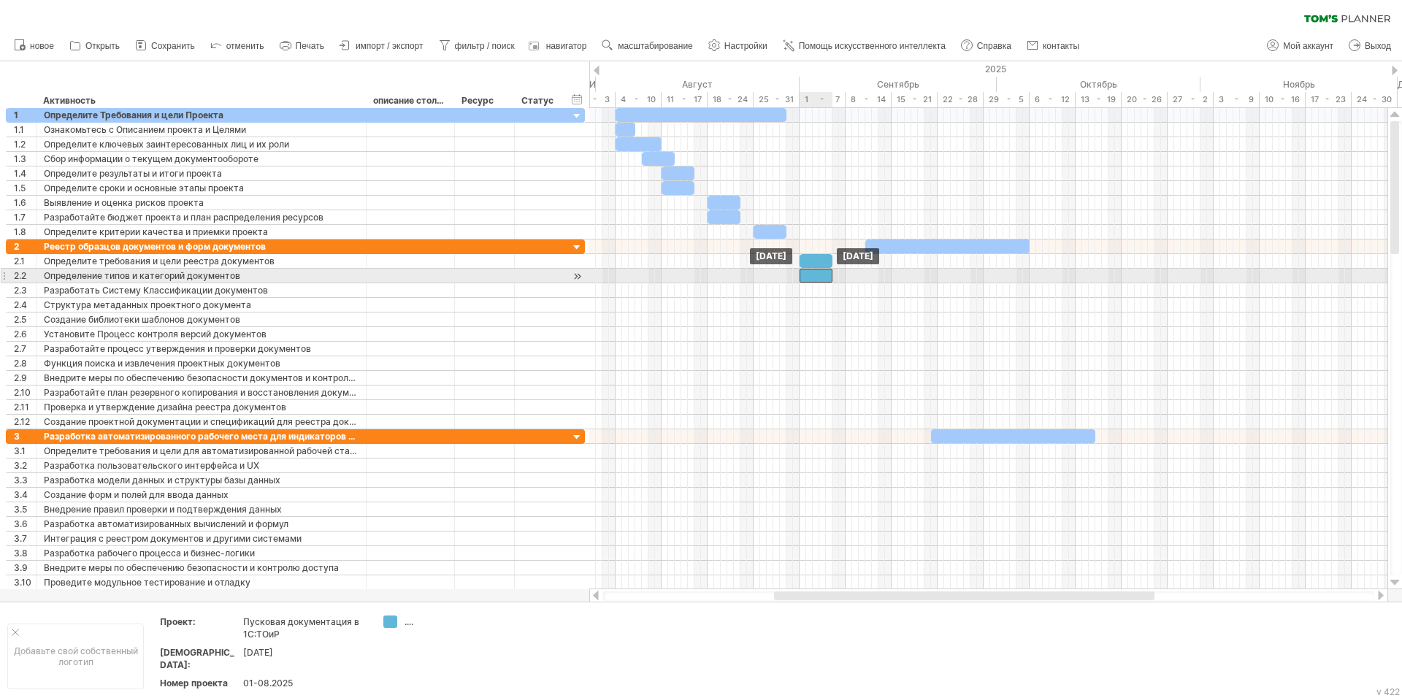
drag, startPoint x: 825, startPoint y: 275, endPoint x: 813, endPoint y: 276, distance: 12.4
click at [813, 276] on div at bounding box center [816, 276] width 33 height 14
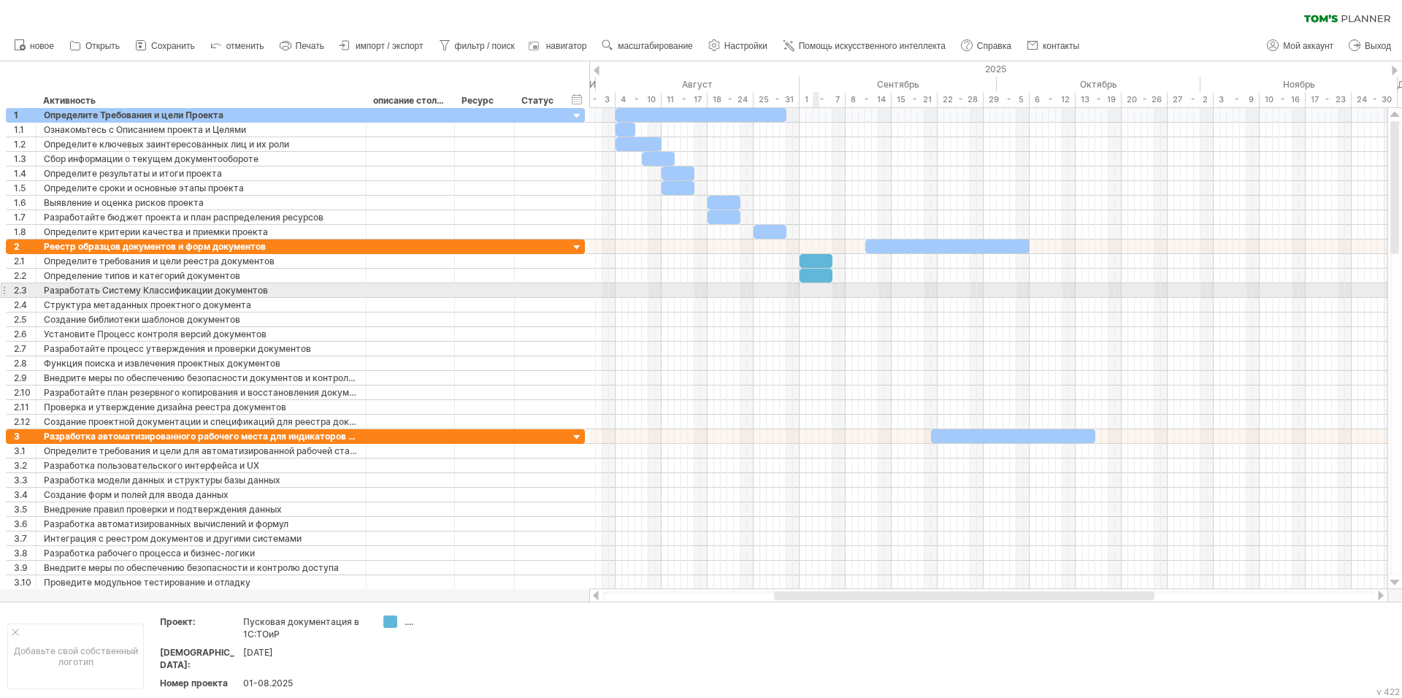
click at [815, 291] on div at bounding box center [988, 290] width 798 height 15
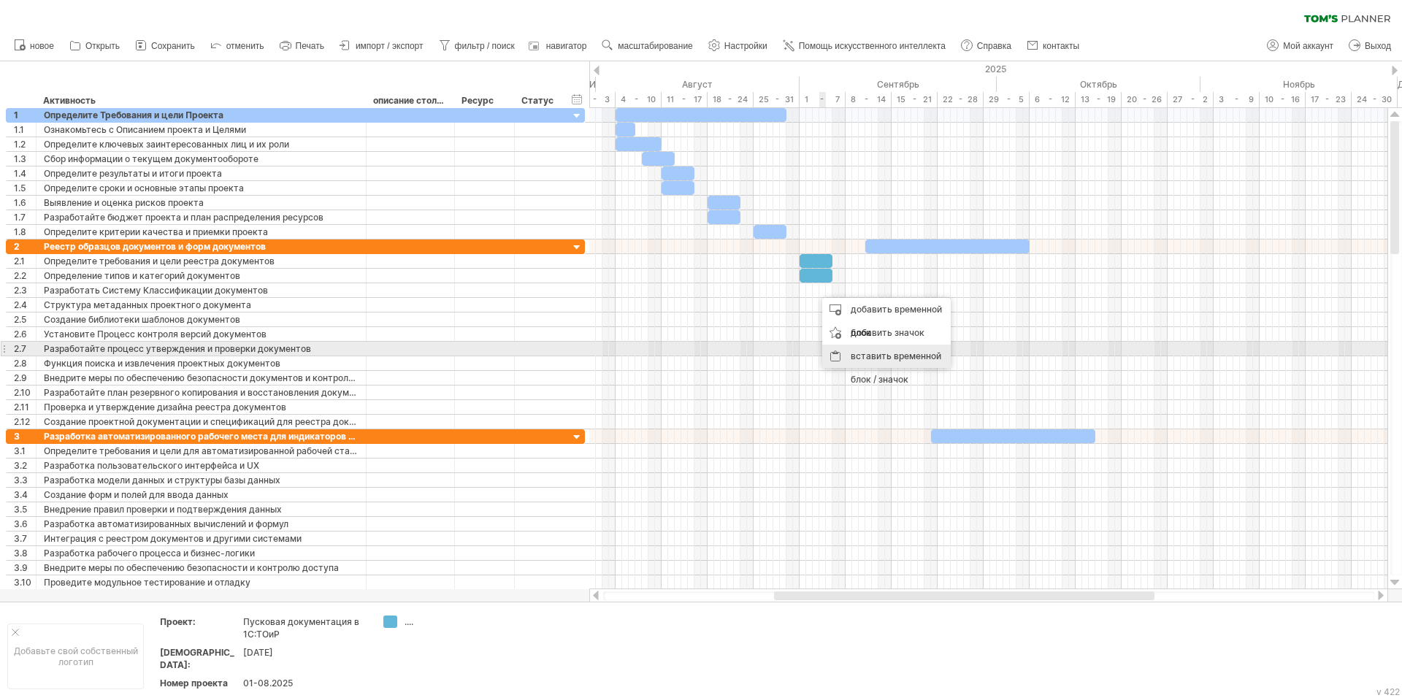
click at [850, 356] on div "вставить временной блок / значок" at bounding box center [886, 368] width 129 height 47
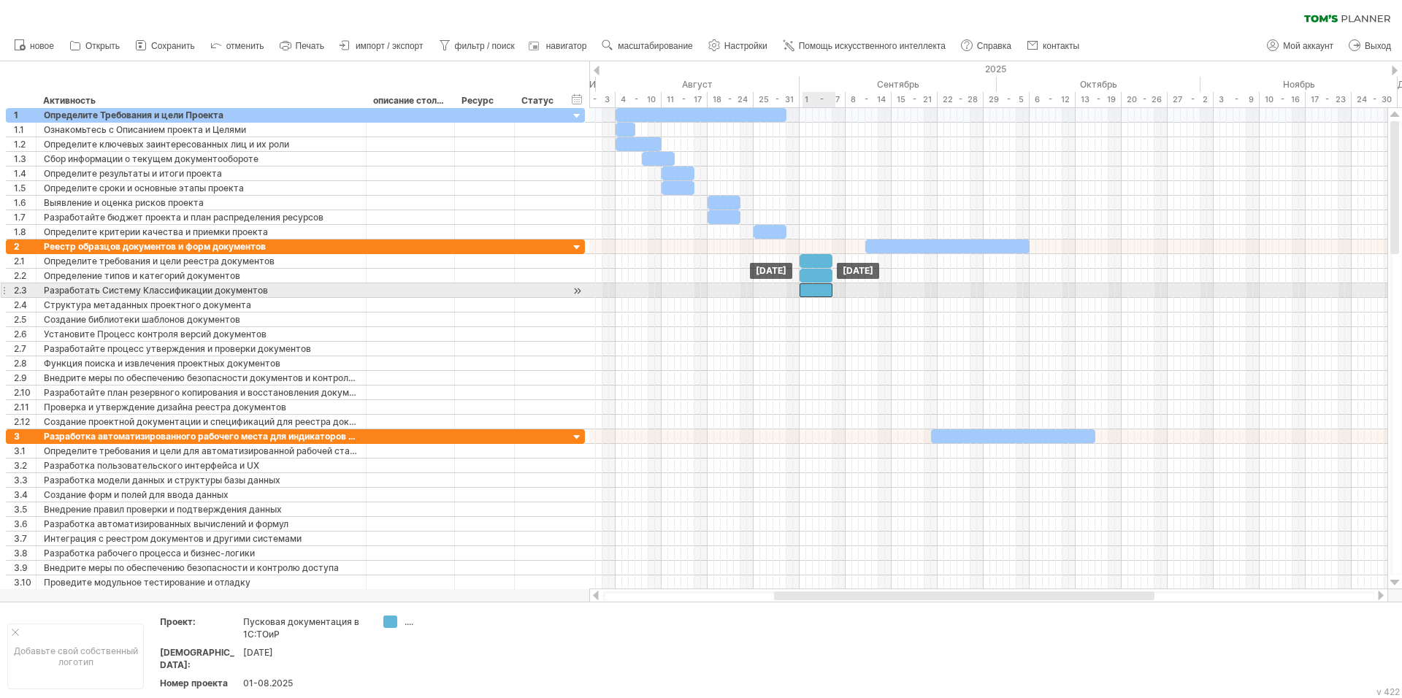
drag, startPoint x: 833, startPoint y: 290, endPoint x: 818, endPoint y: 293, distance: 15.6
click at [818, 293] on div at bounding box center [816, 290] width 33 height 14
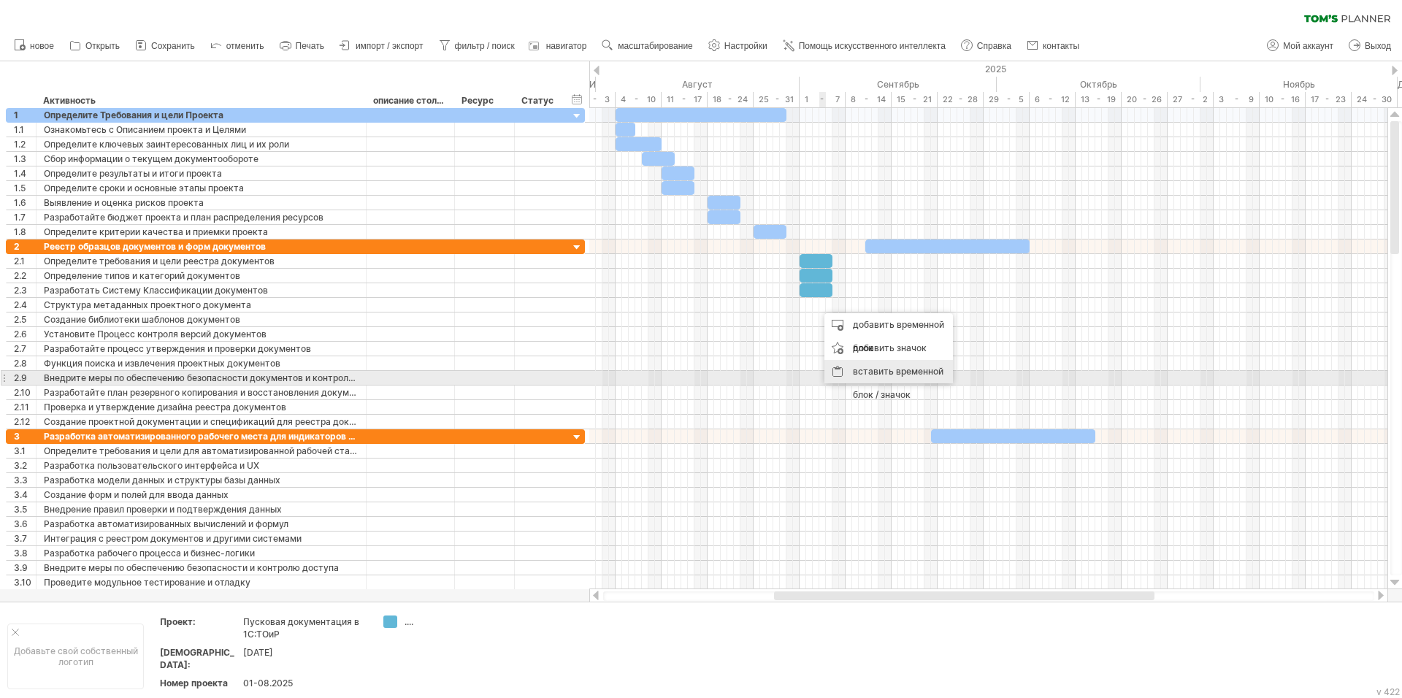
click at [844, 373] on div "вставить временной блок / значок" at bounding box center [888, 383] width 129 height 47
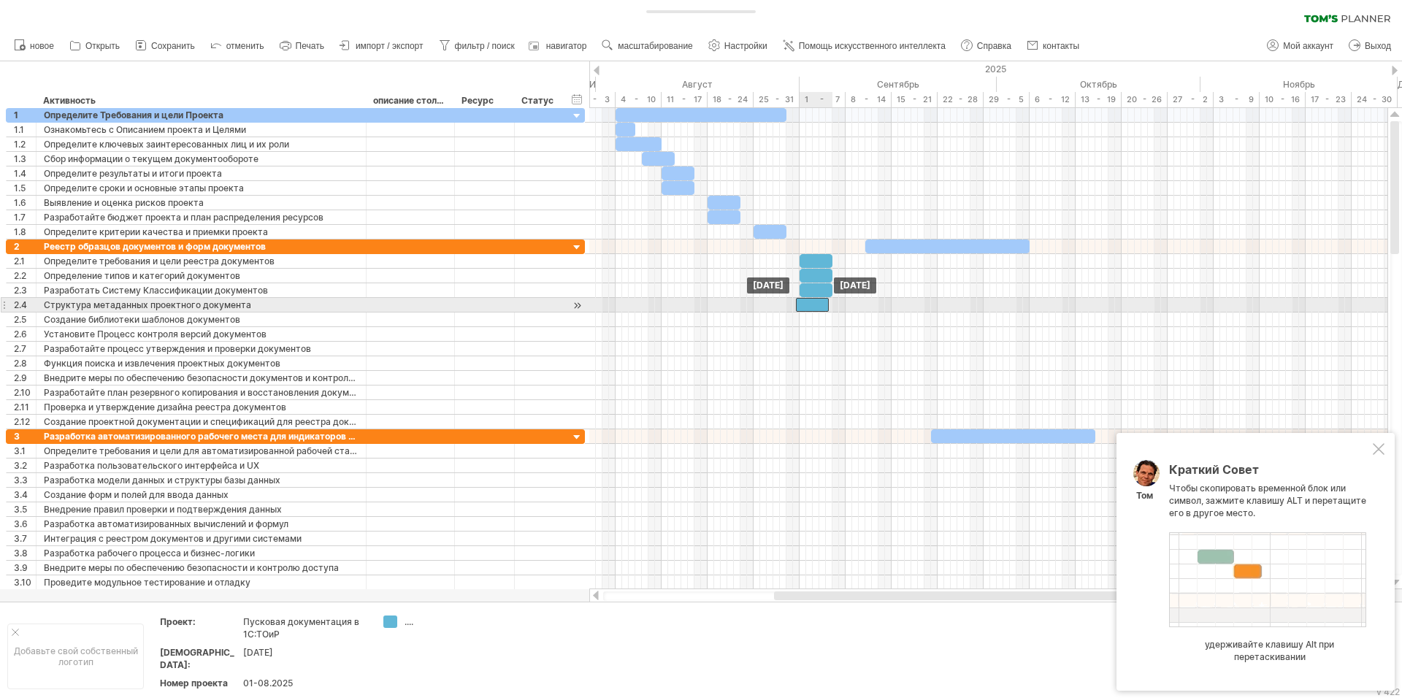
drag, startPoint x: 829, startPoint y: 308, endPoint x: 810, endPoint y: 308, distance: 18.3
click at [810, 308] on div at bounding box center [812, 305] width 33 height 14
click at [813, 309] on div at bounding box center [816, 305] width 33 height 14
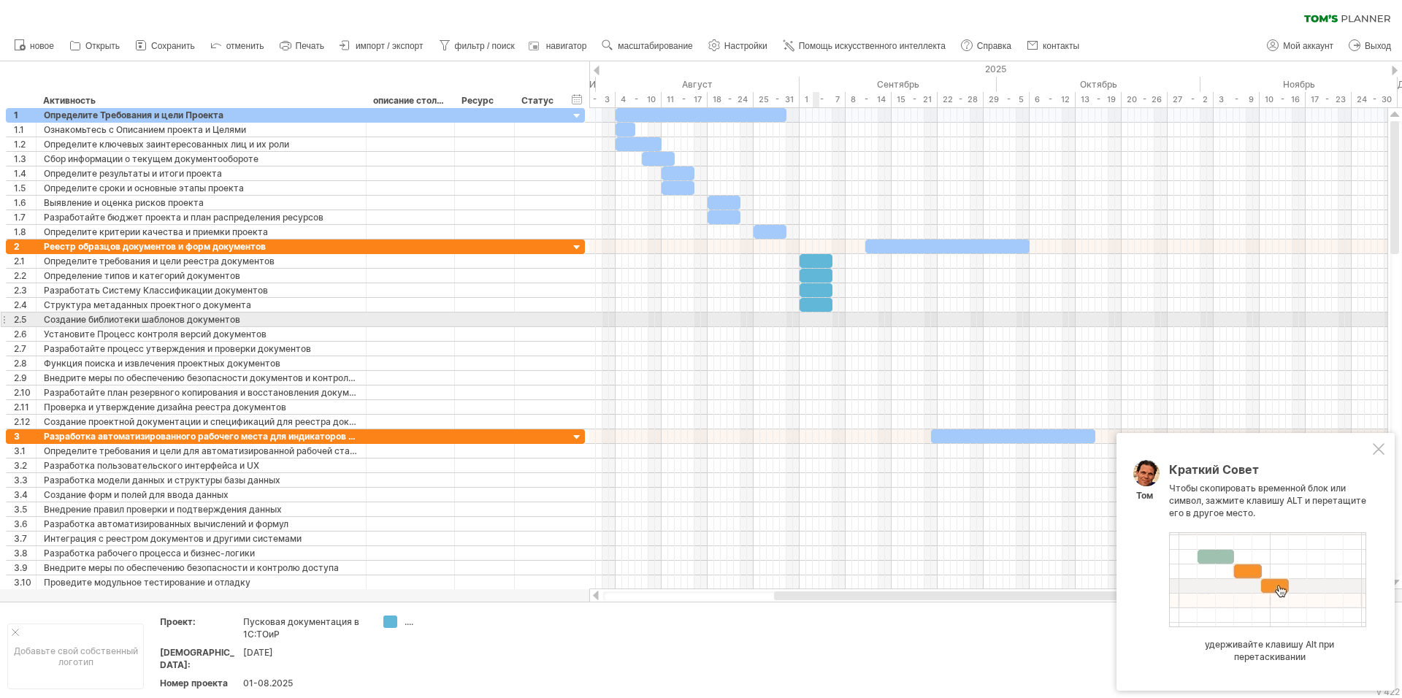
click at [818, 323] on div at bounding box center [988, 320] width 798 height 15
drag, startPoint x: 818, startPoint y: 310, endPoint x: 818, endPoint y: 323, distance: 13.9
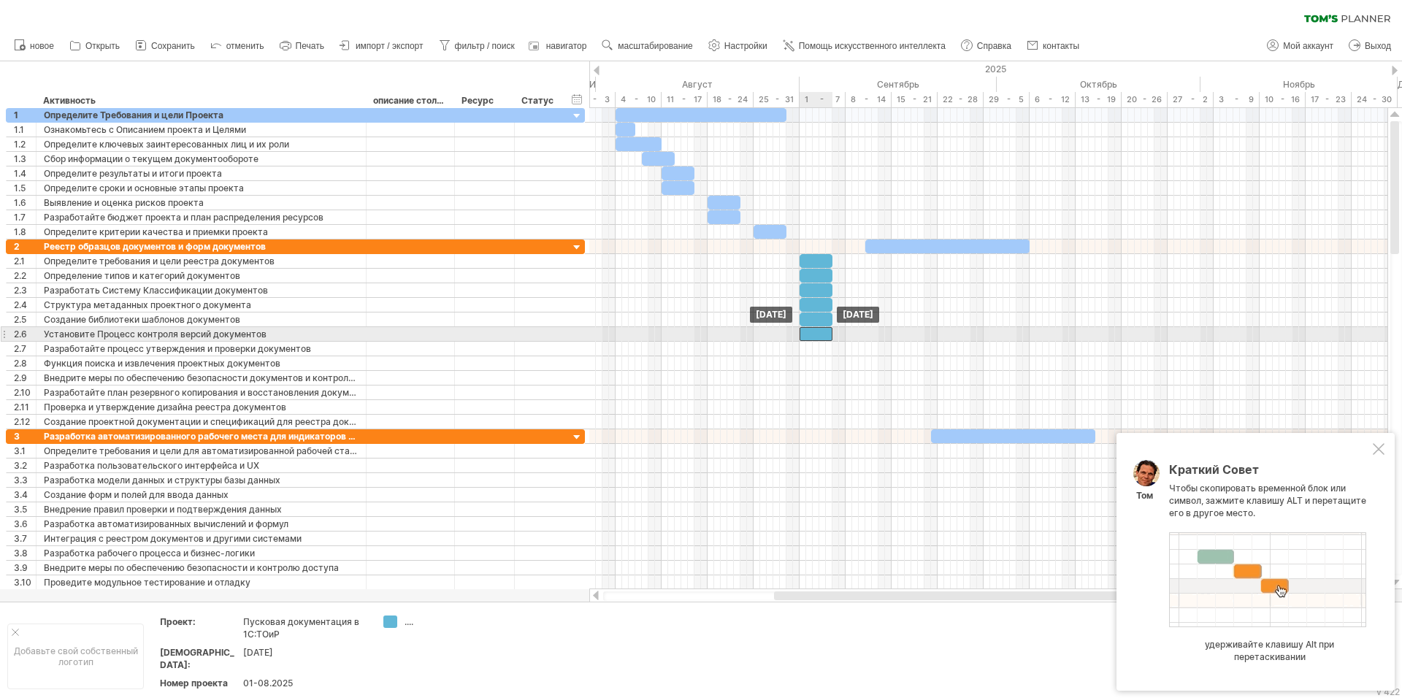
drag, startPoint x: 818, startPoint y: 323, endPoint x: 818, endPoint y: 335, distance: 11.7
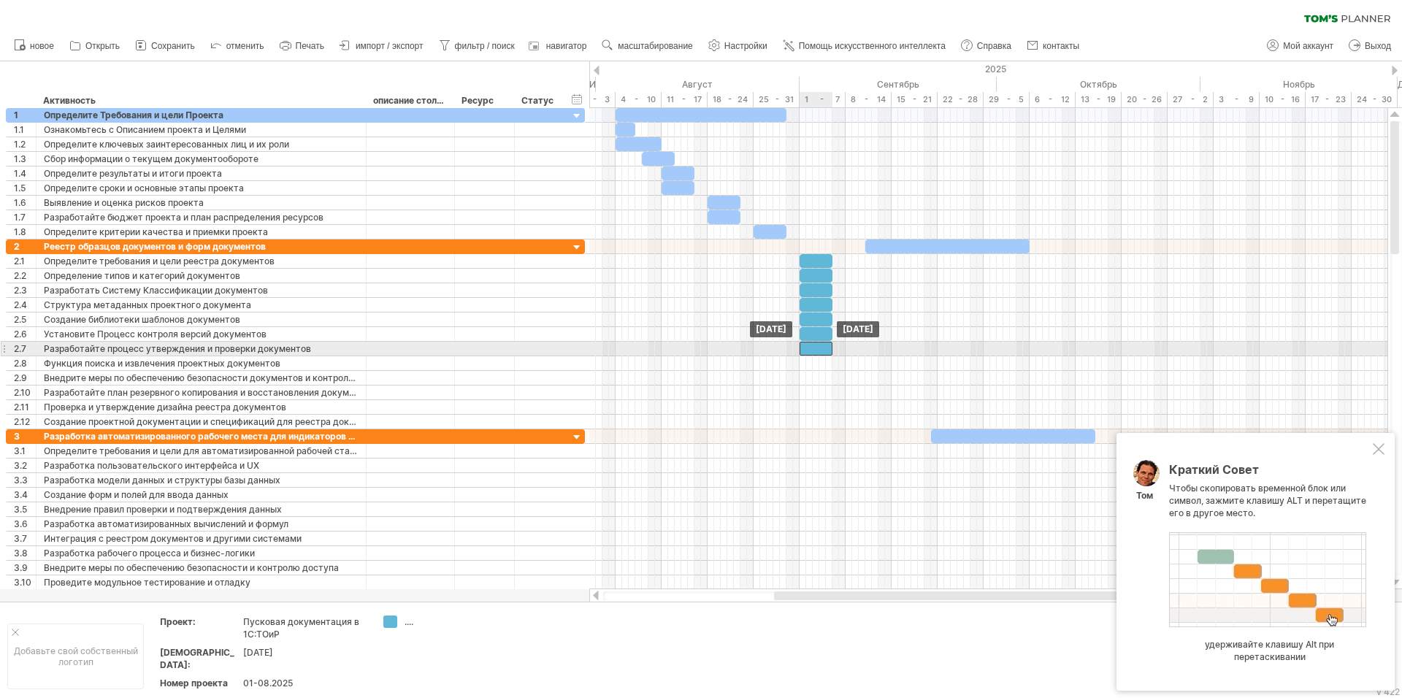
drag, startPoint x: 818, startPoint y: 334, endPoint x: 818, endPoint y: 345, distance: 11.0
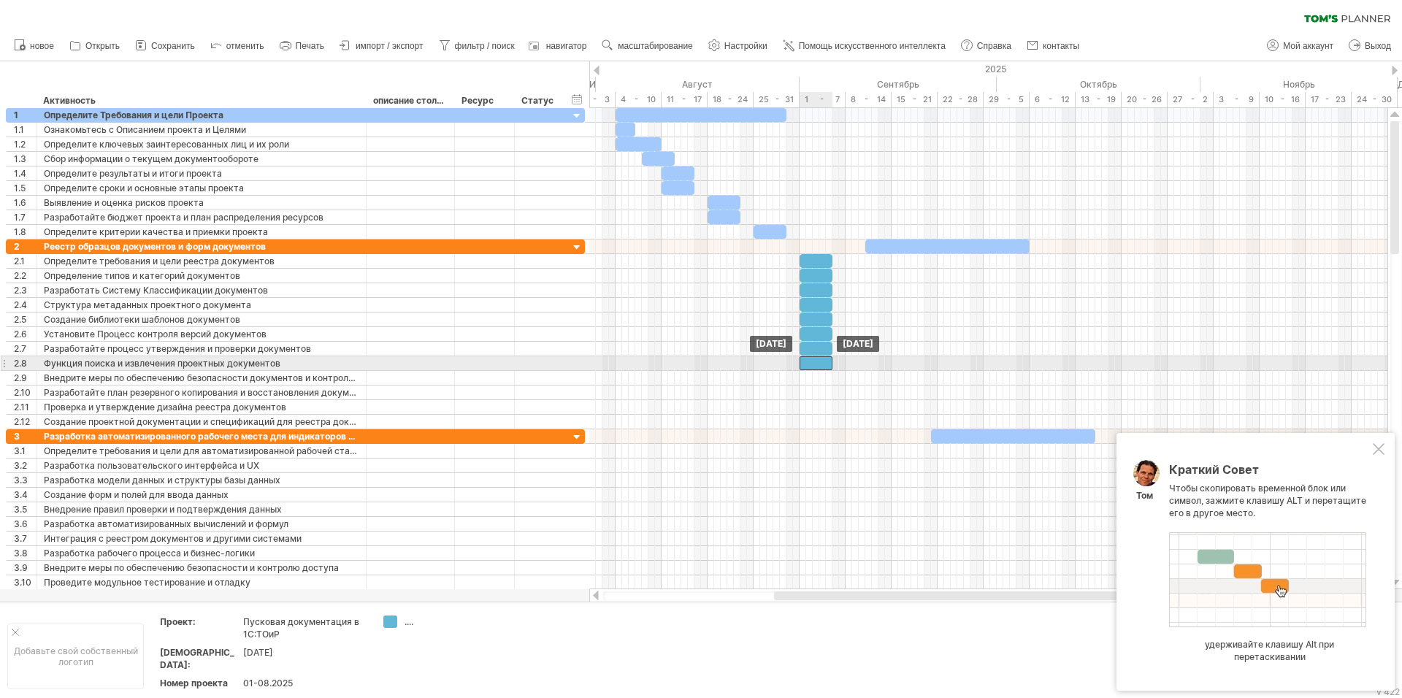
drag, startPoint x: 818, startPoint y: 347, endPoint x: 819, endPoint y: 363, distance: 16.1
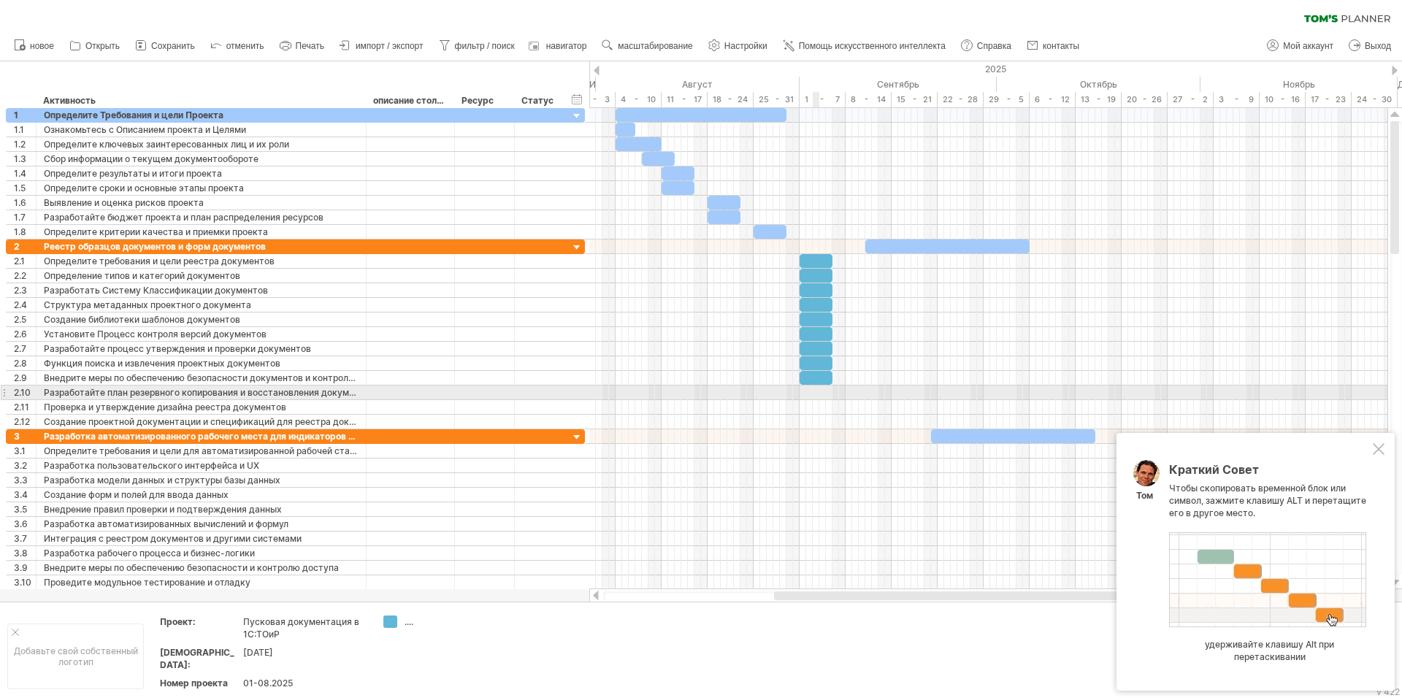
click at [818, 391] on div at bounding box center [988, 334] width 798 height 190
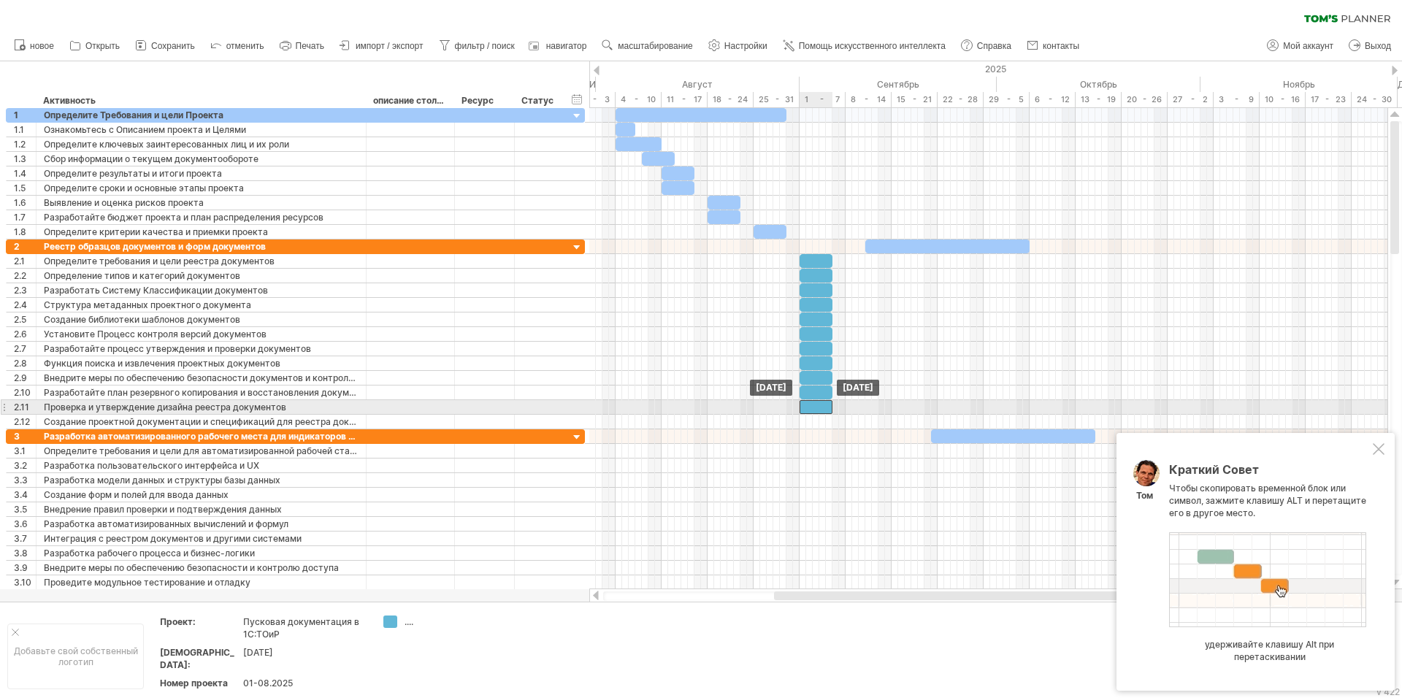
drag, startPoint x: 815, startPoint y: 396, endPoint x: 815, endPoint y: 407, distance: 11.0
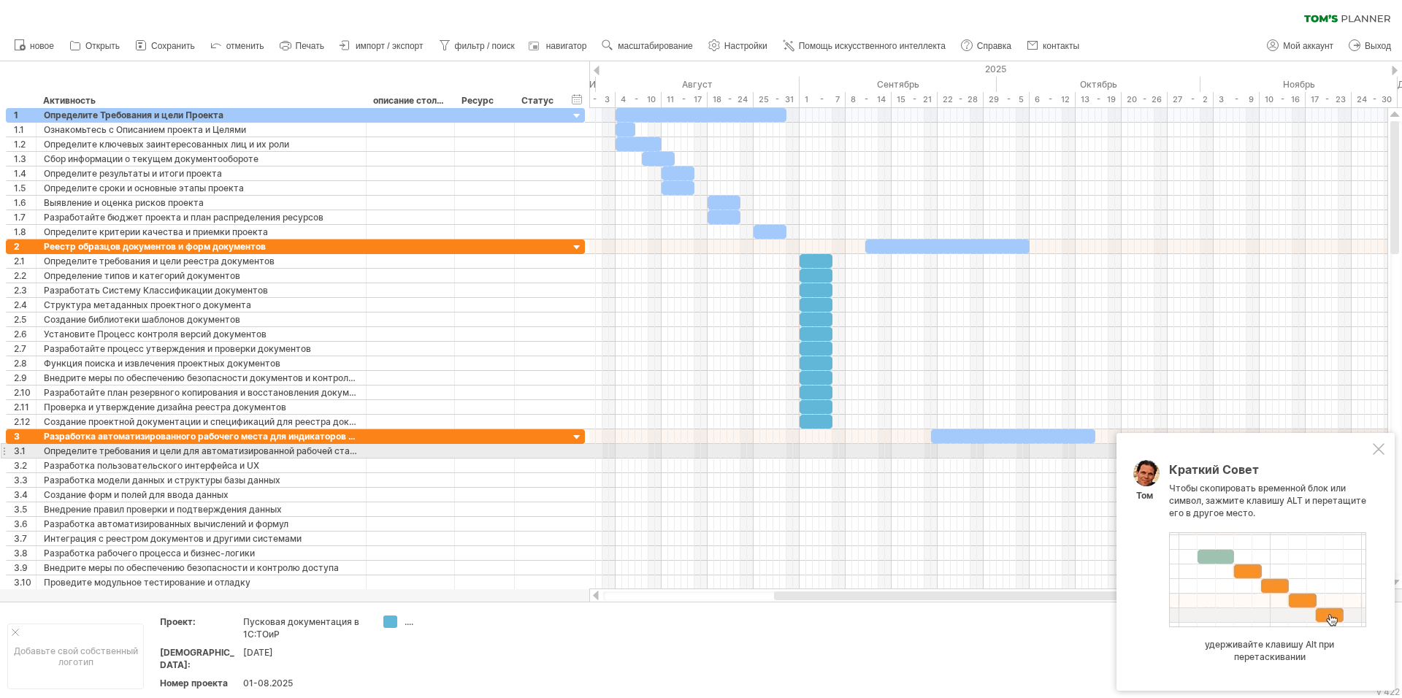
click at [1384, 448] on div at bounding box center [1379, 449] width 12 height 12
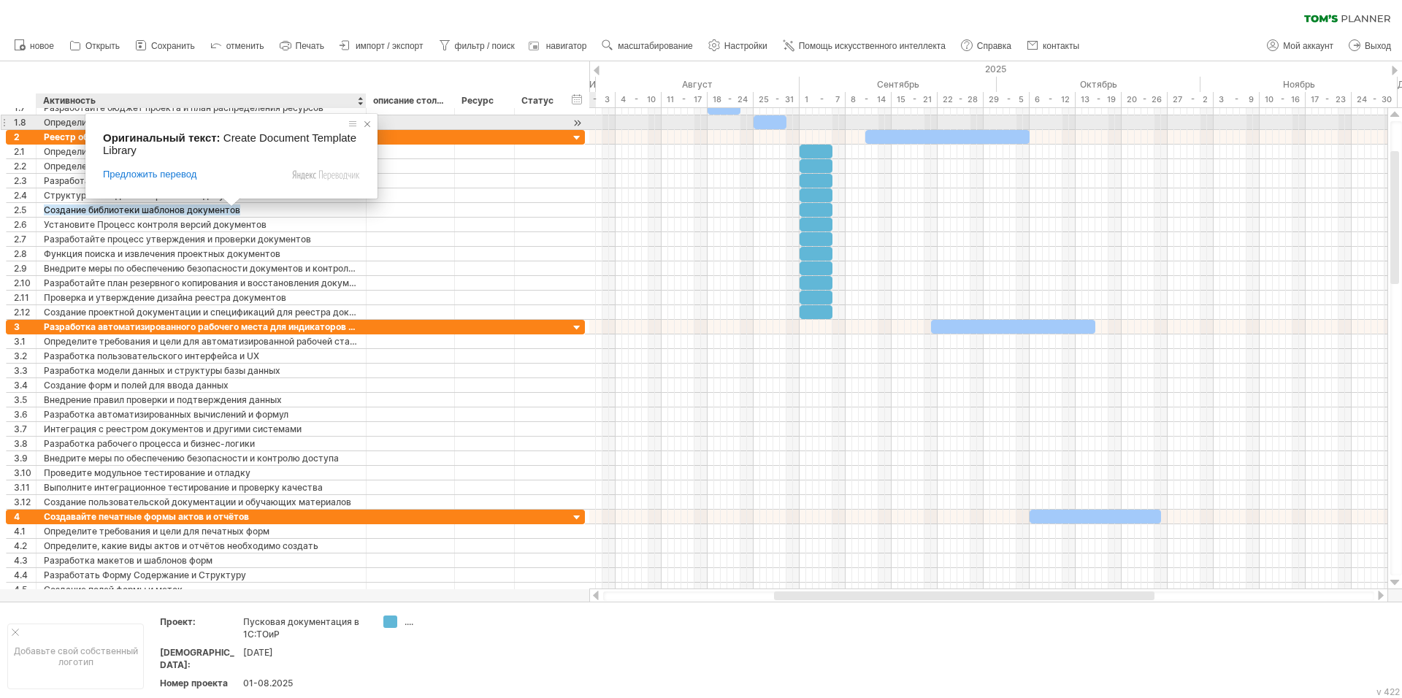
click at [365, 125] on span at bounding box center [367, 124] width 15 height 15
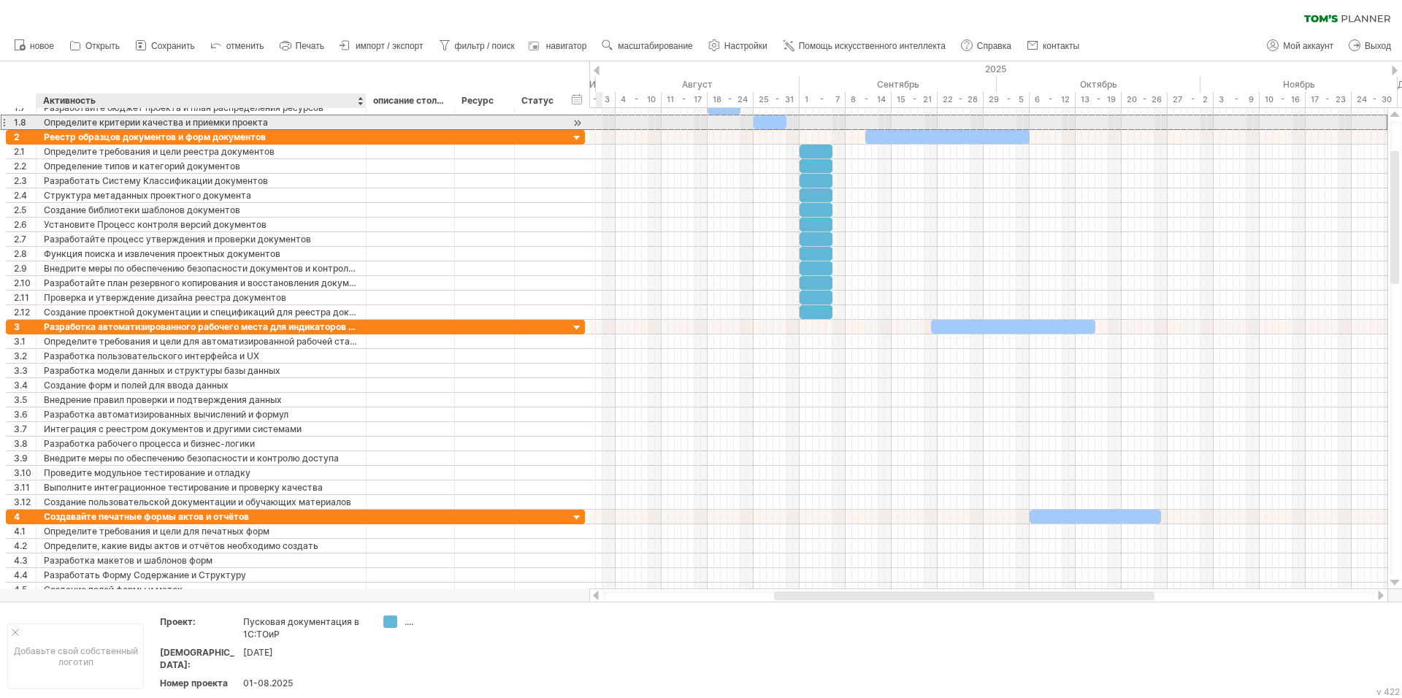
click at [342, 125] on div "Определите критерии качества и приемки проекта" at bounding box center [201, 122] width 315 height 14
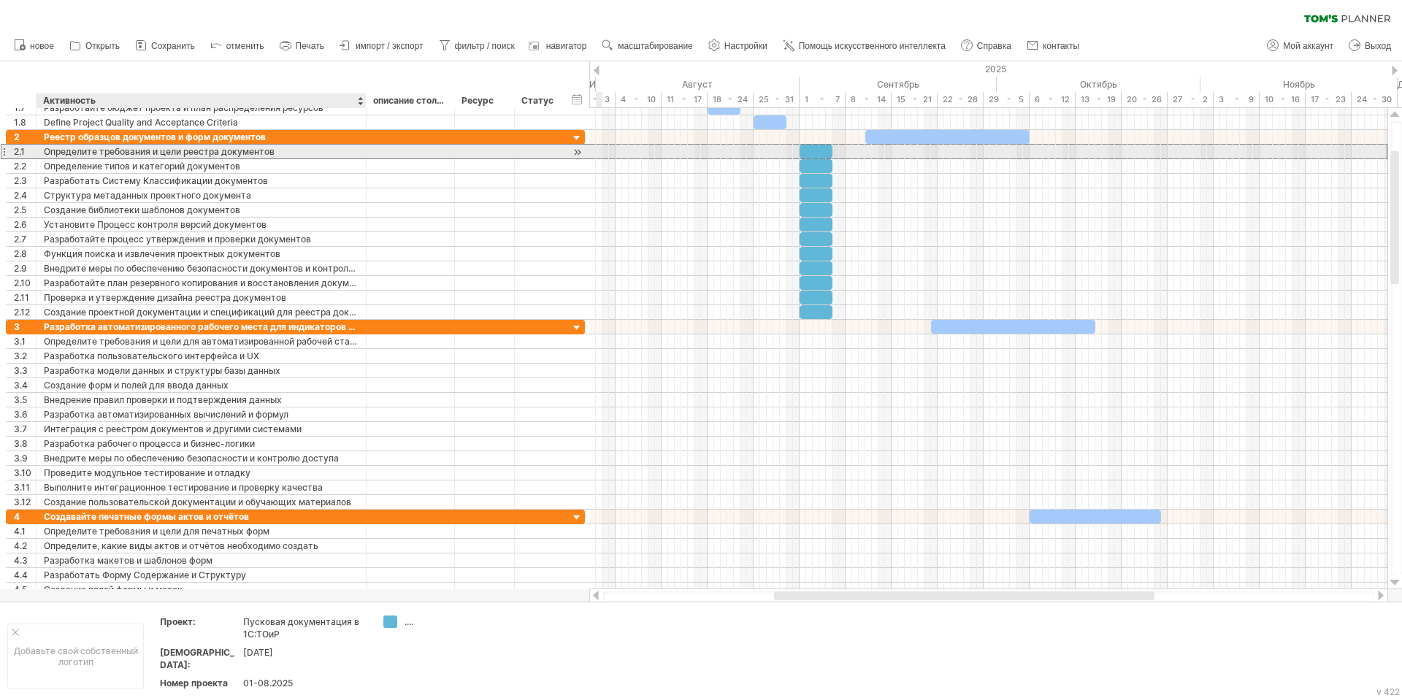
click at [337, 158] on div "Определите требования и цели реестра документов" at bounding box center [201, 152] width 315 height 14
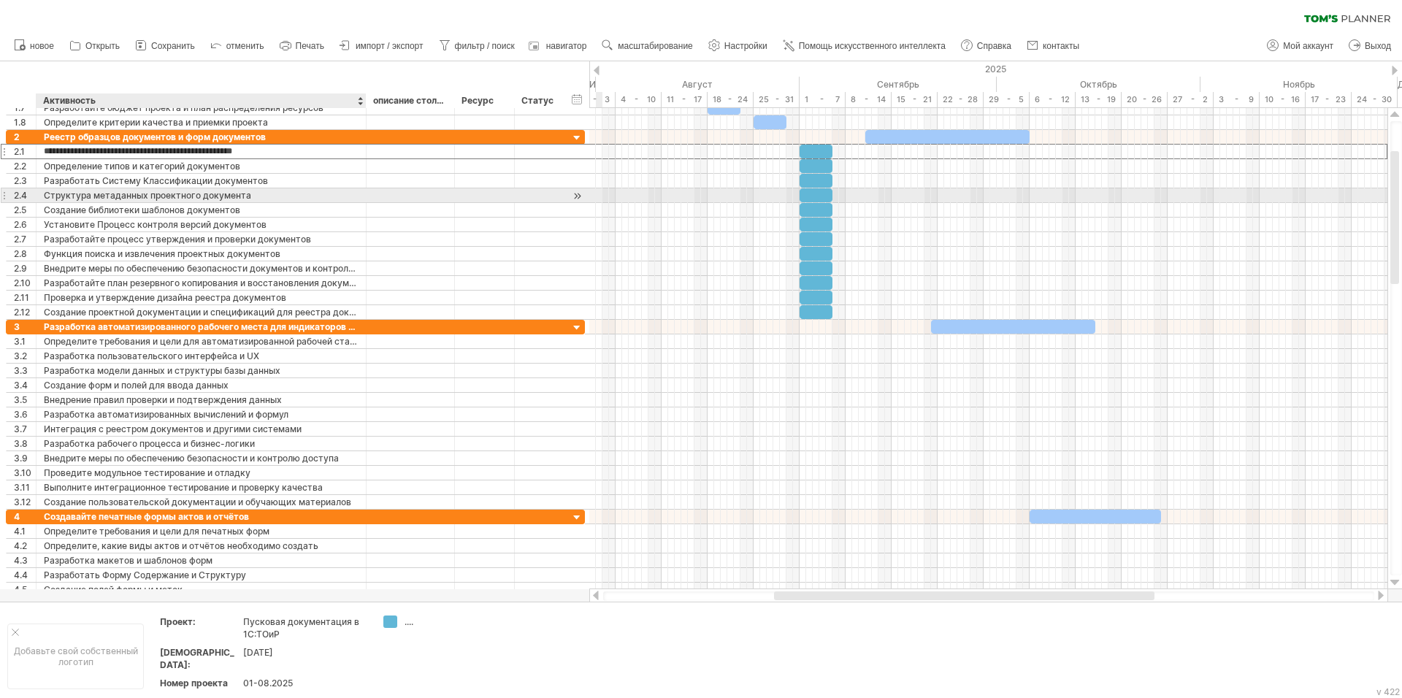
click at [88, 202] on div "Структура метаданных проектного документа" at bounding box center [201, 195] width 315 height 14
click at [276, 193] on input "**********" at bounding box center [201, 195] width 315 height 14
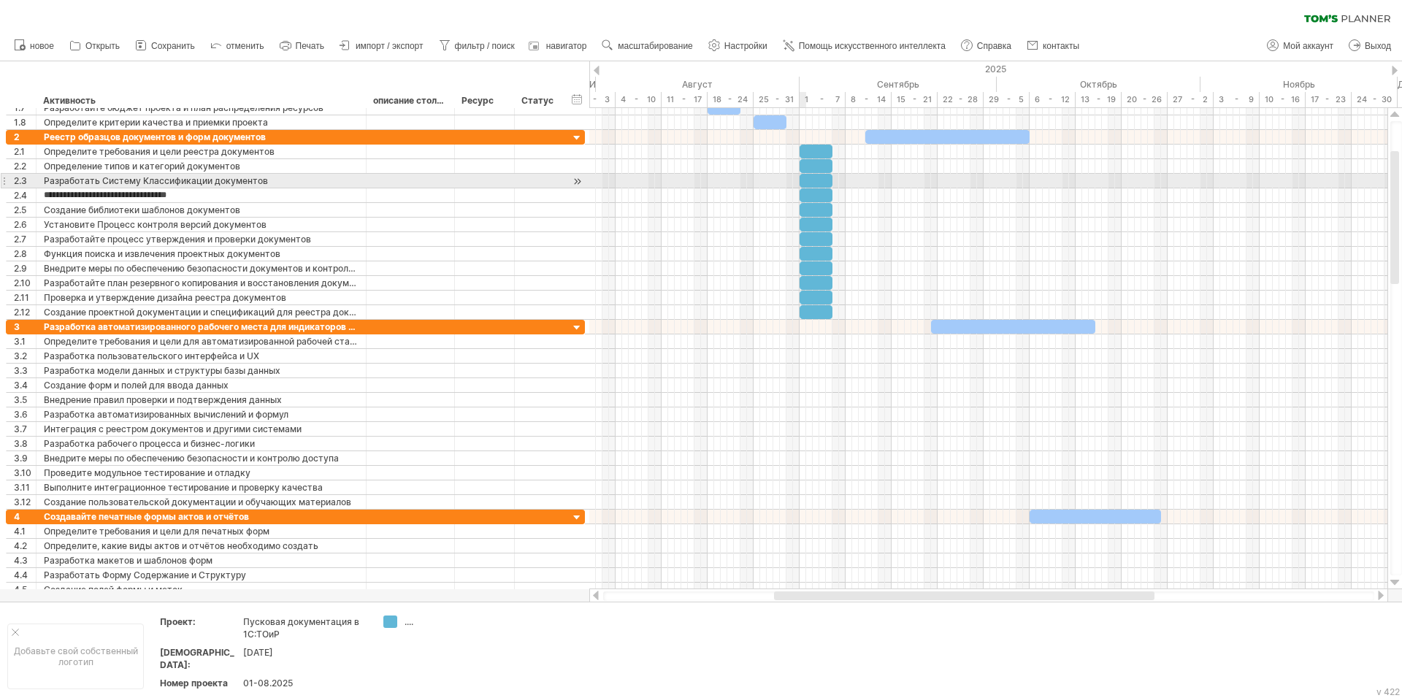
click at [805, 186] on div at bounding box center [816, 181] width 33 height 14
